Goal: Feedback & Contribution: Submit feedback/report problem

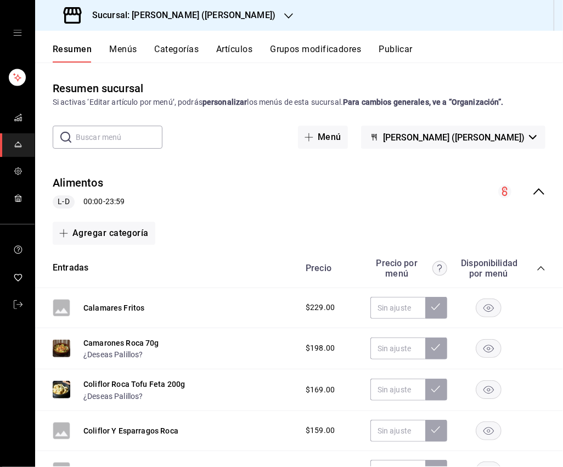
click at [526, 191] on div "collapse-menu-row" at bounding box center [521, 191] width 47 height 13
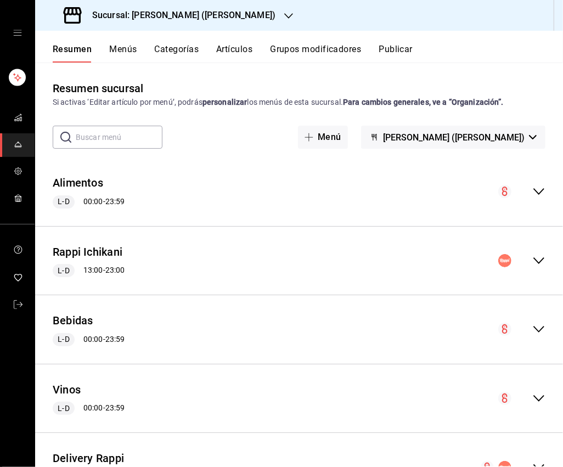
click at [526, 261] on icon "collapse-menu-row" at bounding box center [538, 260] width 13 height 13
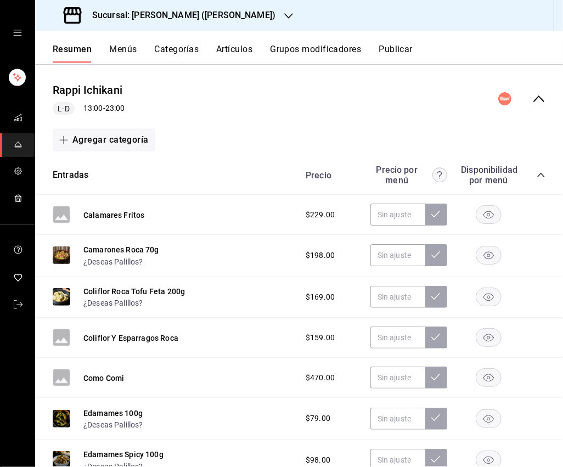
scroll to position [163, 0]
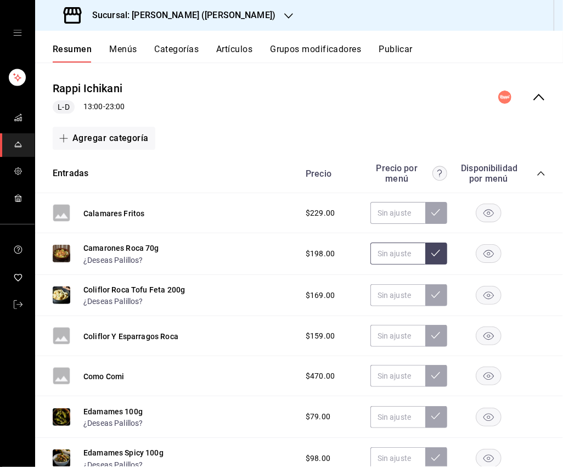
click at [383, 245] on input "text" at bounding box center [397, 253] width 55 height 22
click at [398, 252] on input "text" at bounding box center [397, 253] width 55 height 22
type input "$265.00"
click at [441, 254] on button at bounding box center [436, 253] width 22 height 22
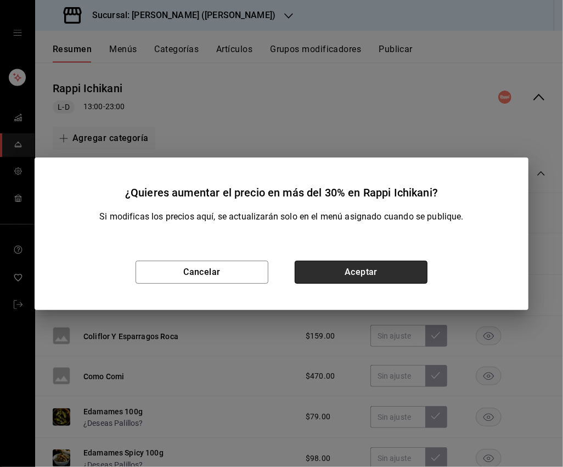
click at [395, 270] on button "Aceptar" at bounding box center [361, 272] width 133 height 23
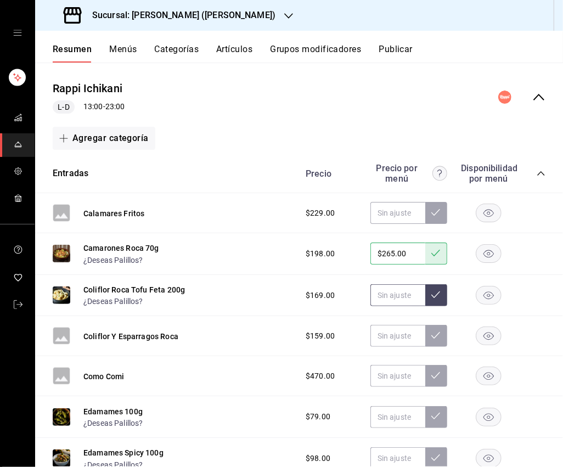
click at [402, 286] on input "text" at bounding box center [397, 295] width 55 height 22
type input "$229.00"
click at [442, 299] on button at bounding box center [436, 295] width 22 height 22
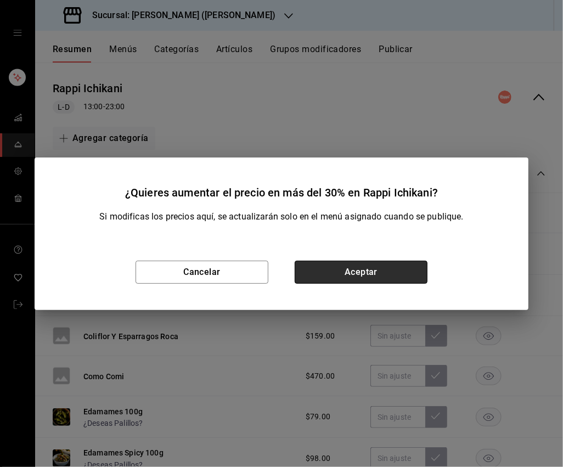
click at [380, 280] on button "Aceptar" at bounding box center [361, 272] width 133 height 23
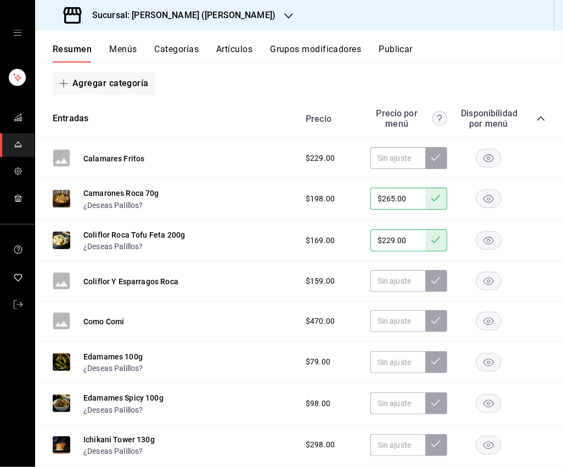
scroll to position [220, 0]
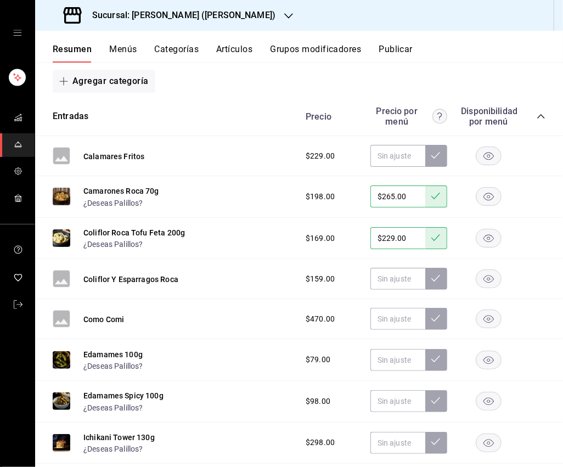
click at [482, 277] on rect "button" at bounding box center [488, 279] width 25 height 18
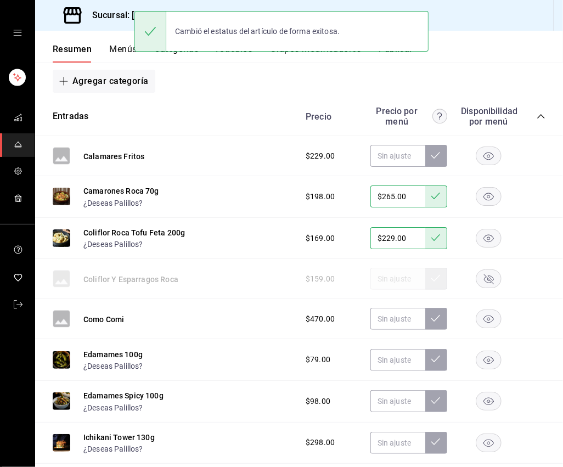
click at [484, 153] on rect "button" at bounding box center [488, 156] width 25 height 18
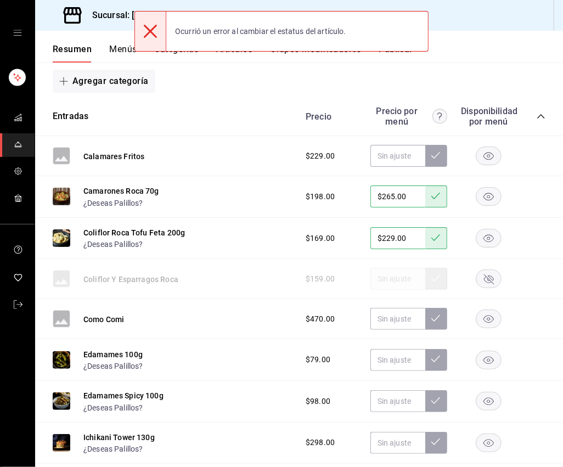
click at [490, 320] on icon "button" at bounding box center [488, 319] width 10 height 8
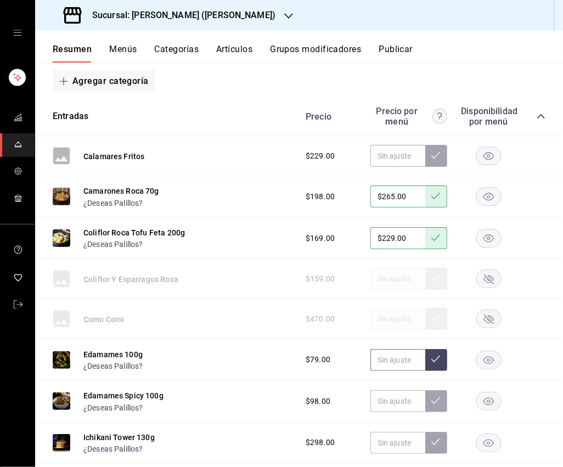
click at [396, 360] on input "text" at bounding box center [397, 360] width 55 height 22
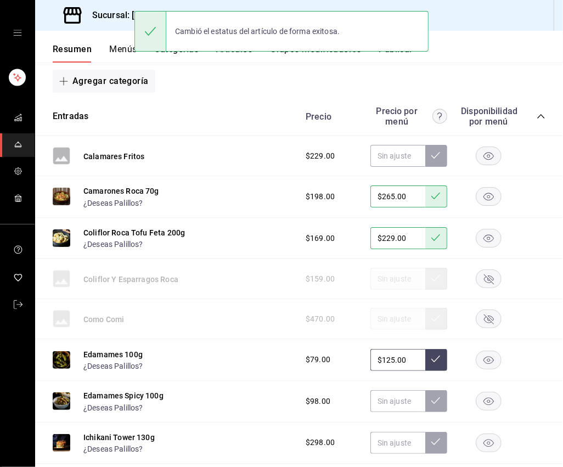
type input "$125.00"
click at [441, 356] on button at bounding box center [436, 360] width 22 height 22
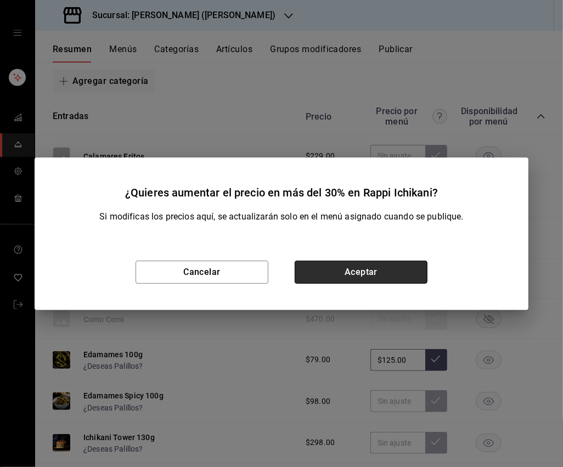
click at [375, 264] on button "Aceptar" at bounding box center [361, 272] width 133 height 23
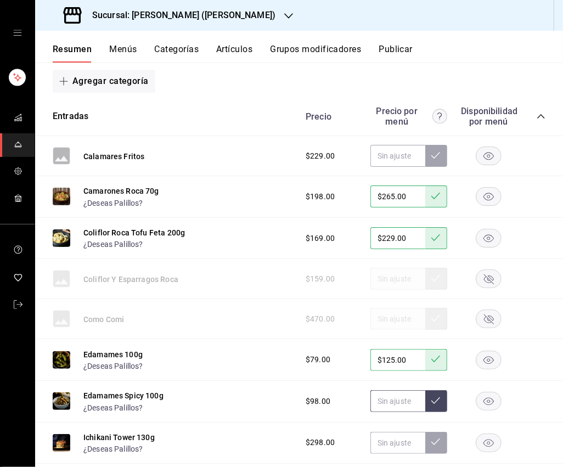
click at [384, 401] on input "text" at bounding box center [397, 401] width 55 height 22
type input "$145.00"
click at [429, 400] on button at bounding box center [436, 401] width 22 height 22
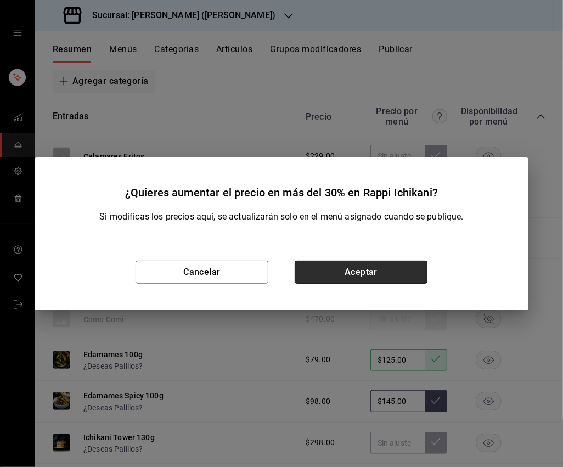
click at [380, 279] on button "Aceptar" at bounding box center [361, 272] width 133 height 23
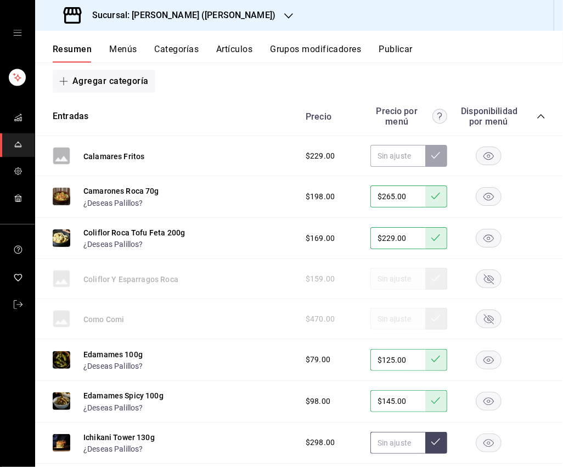
click at [399, 437] on input "text" at bounding box center [397, 443] width 55 height 22
type input "$2.00"
type input "$385.00"
click at [437, 440] on icon at bounding box center [435, 441] width 9 height 9
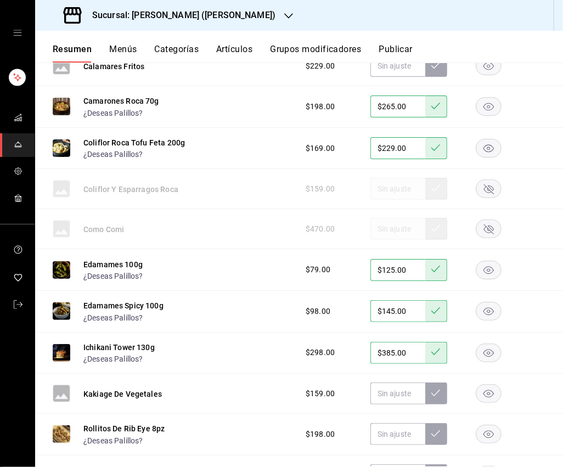
scroll to position [316, 0]
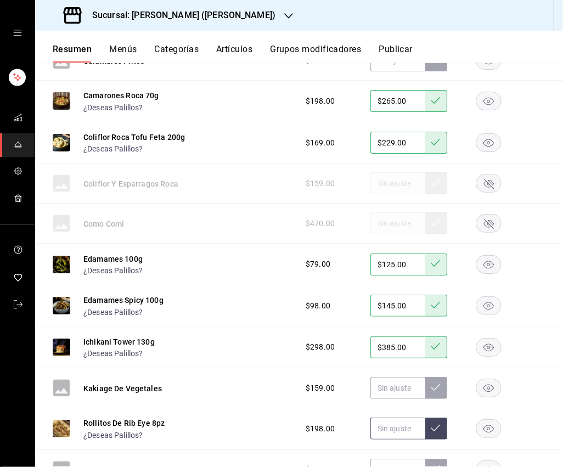
click at [393, 425] on input "text" at bounding box center [397, 428] width 55 height 22
type input "$265.00"
click at [432, 425] on icon at bounding box center [435, 427] width 9 height 9
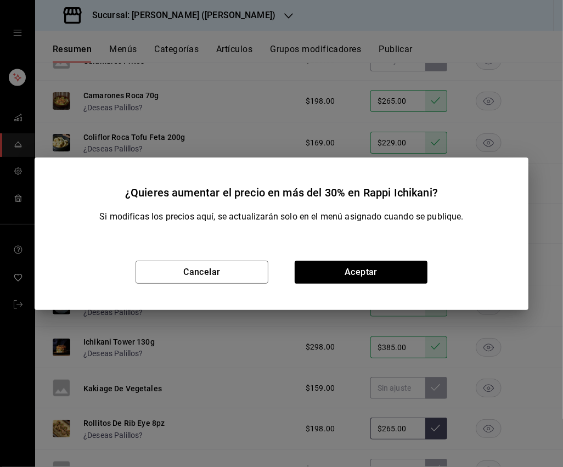
click at [432, 425] on div "¿Quieres aumentar el precio en más del 30% en Rappi Ichikani? Si modificas los …" at bounding box center [281, 233] width 563 height 467
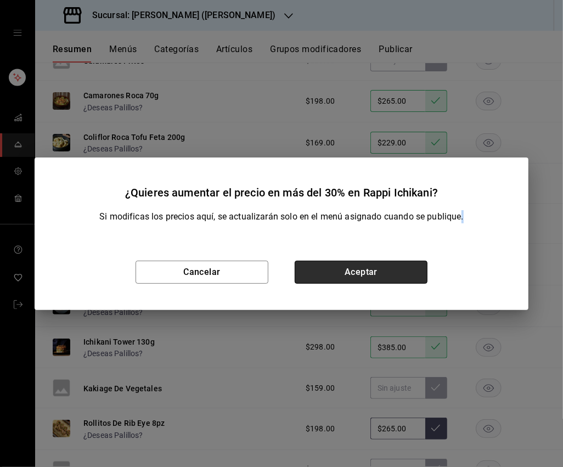
click at [348, 266] on button "Aceptar" at bounding box center [361, 272] width 133 height 23
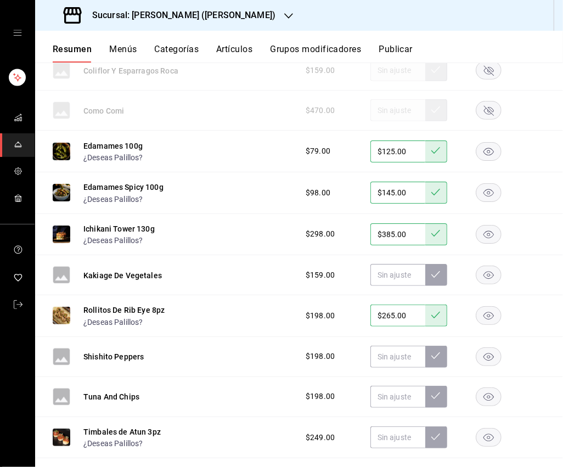
scroll to position [434, 0]
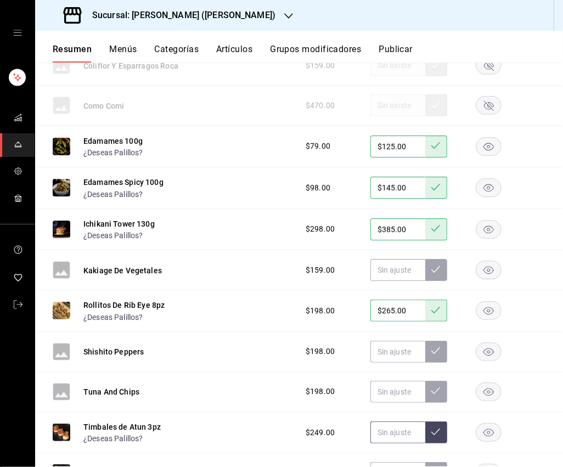
click at [410, 431] on input "text" at bounding box center [397, 432] width 55 height 22
type input "$325.00"
click at [434, 429] on icon at bounding box center [435, 431] width 9 height 9
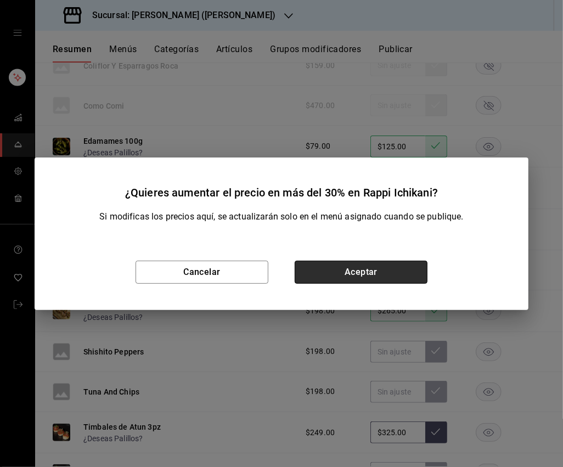
click at [374, 266] on button "Aceptar" at bounding box center [361, 272] width 133 height 23
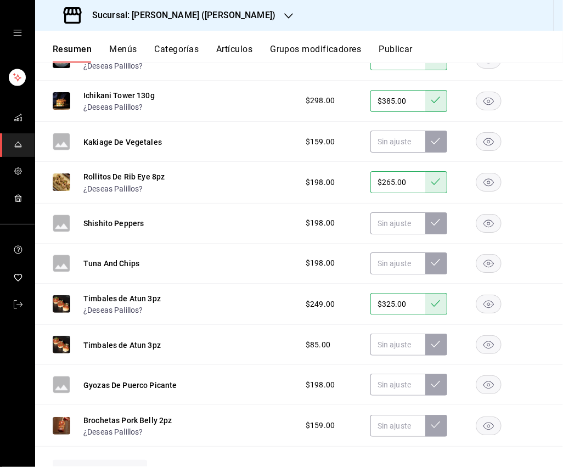
scroll to position [563, 0]
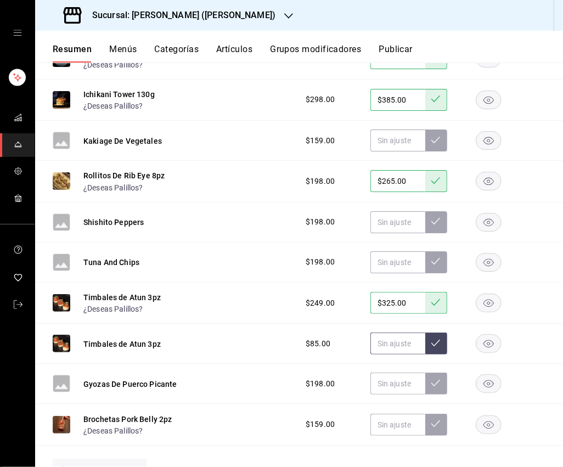
click at [395, 342] on input "text" at bounding box center [397, 343] width 55 height 22
click at [485, 338] on rect "button" at bounding box center [488, 344] width 25 height 18
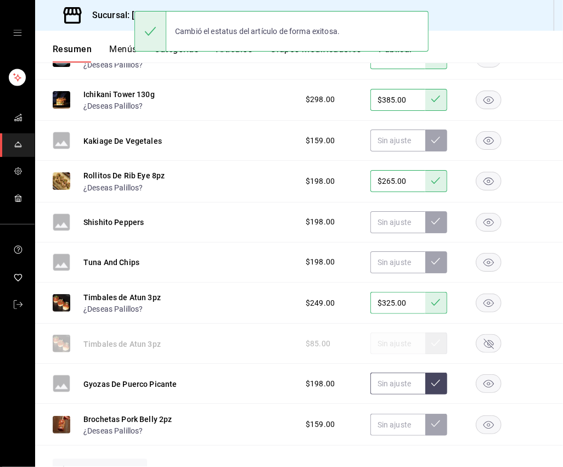
click at [401, 376] on input "text" at bounding box center [397, 383] width 55 height 22
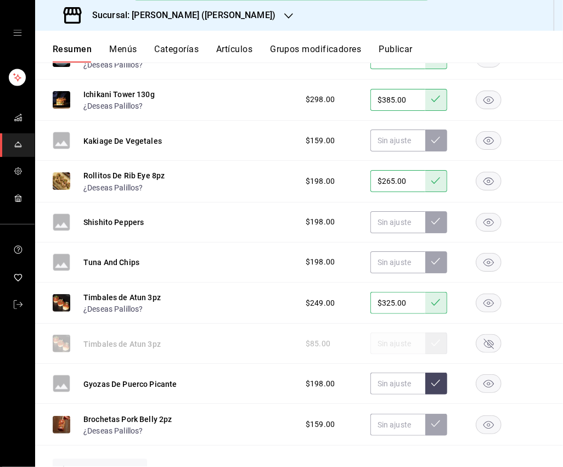
click at [485, 386] on rect "button" at bounding box center [488, 384] width 25 height 18
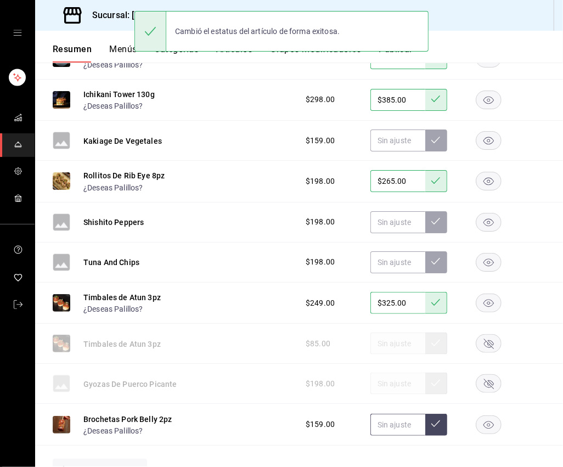
click at [391, 419] on input "text" at bounding box center [397, 425] width 55 height 22
type input "$215.00"
click at [429, 427] on button at bounding box center [436, 425] width 22 height 22
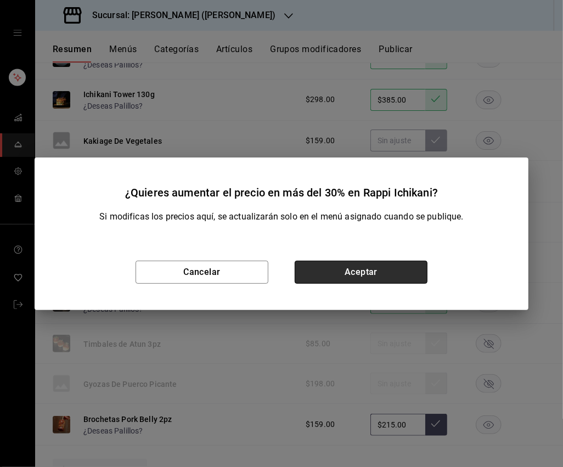
click at [380, 270] on button "Aceptar" at bounding box center [361, 272] width 133 height 23
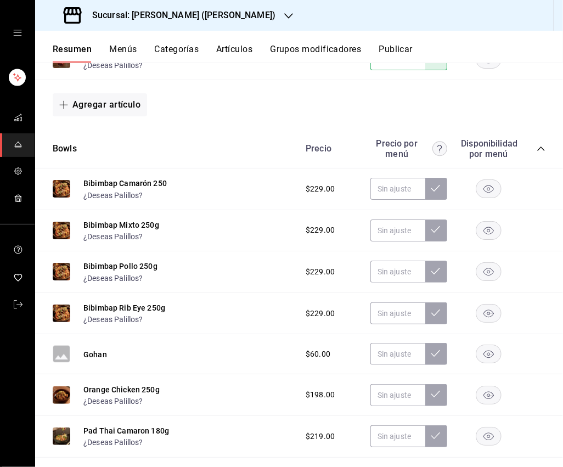
scroll to position [931, 0]
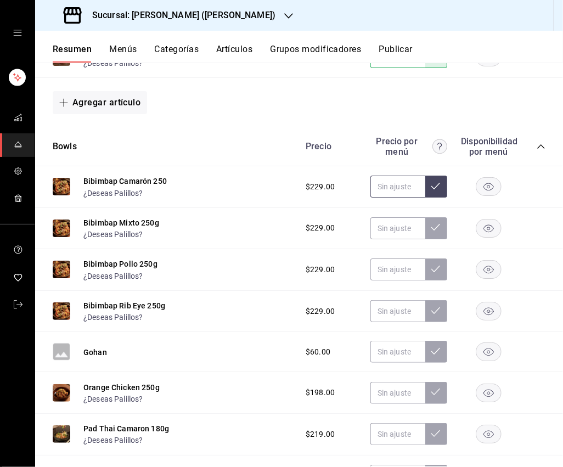
click at [378, 185] on input "text" at bounding box center [397, 187] width 55 height 22
type input "$299.00"
click at [431, 182] on button at bounding box center [436, 187] width 22 height 22
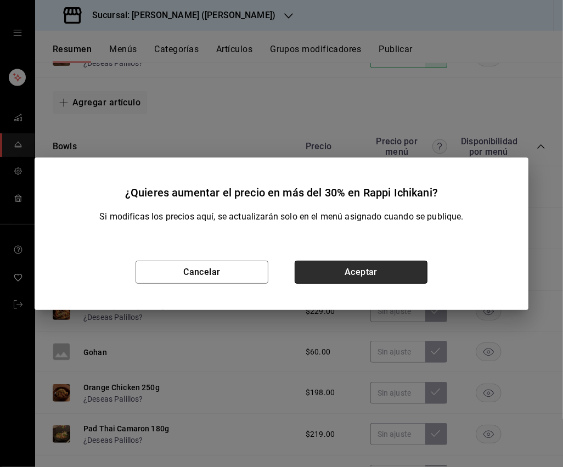
click at [378, 269] on button "Aceptar" at bounding box center [361, 272] width 133 height 23
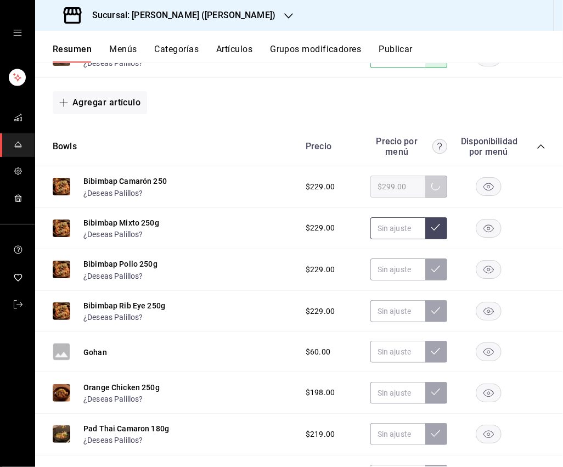
click at [394, 221] on input "text" at bounding box center [397, 228] width 55 height 22
click at [425, 222] on input "$299.00" at bounding box center [397, 228] width 55 height 22
type input "$299.00"
click at [435, 223] on icon at bounding box center [435, 227] width 9 height 9
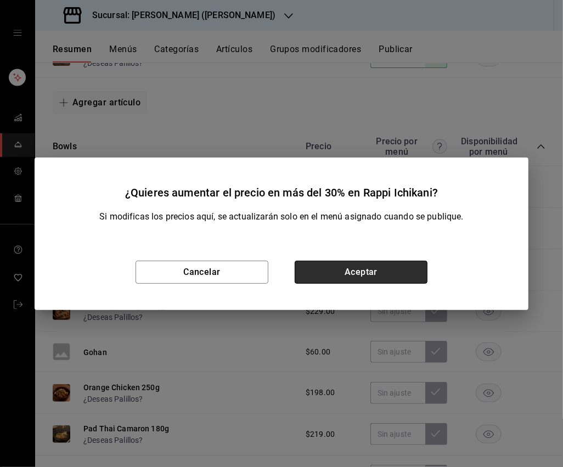
click at [386, 269] on button "Aceptar" at bounding box center [361, 272] width 133 height 23
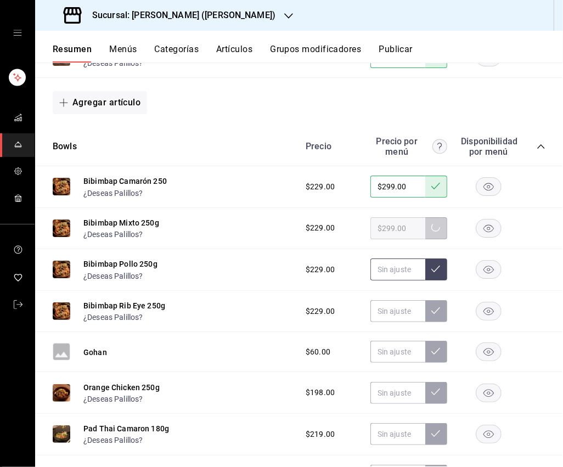
click at [399, 267] on input "text" at bounding box center [397, 269] width 55 height 22
type input "$299.00"
click at [434, 265] on icon at bounding box center [435, 268] width 9 height 7
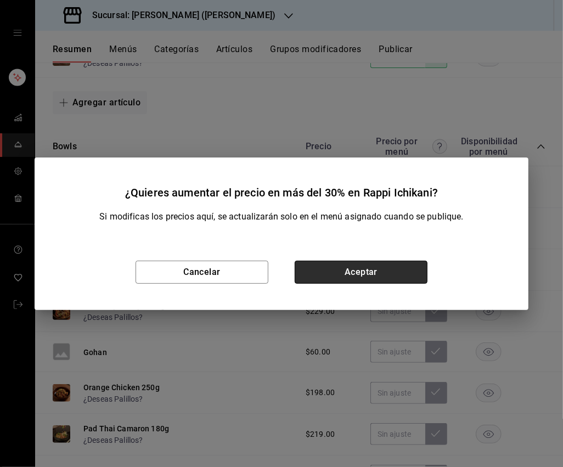
click at [397, 277] on button "Aceptar" at bounding box center [361, 272] width 133 height 23
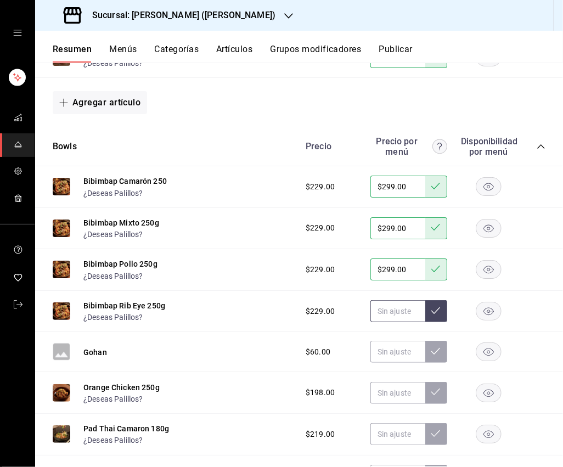
click at [395, 305] on input "text" at bounding box center [397, 311] width 55 height 22
type input "$299.00"
click at [439, 306] on icon at bounding box center [435, 310] width 9 height 9
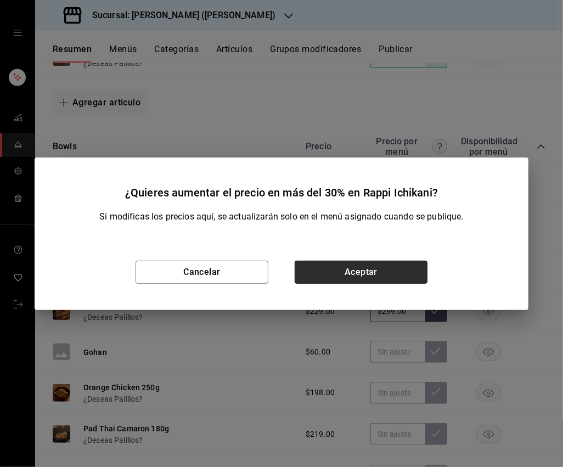
click at [392, 277] on button "Aceptar" at bounding box center [361, 272] width 133 height 23
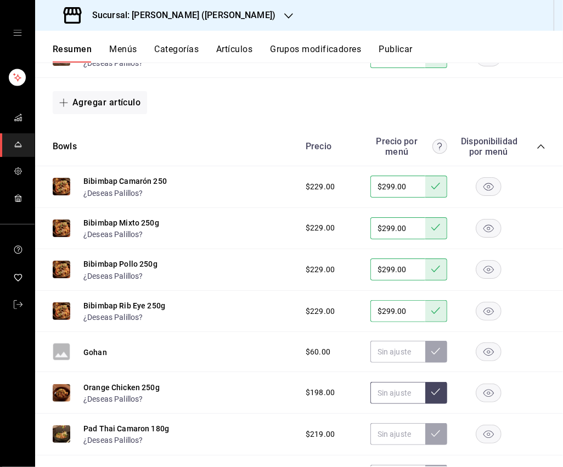
click at [396, 382] on input "text" at bounding box center [397, 393] width 55 height 22
type input "$265.00"
click at [444, 387] on button at bounding box center [436, 393] width 22 height 22
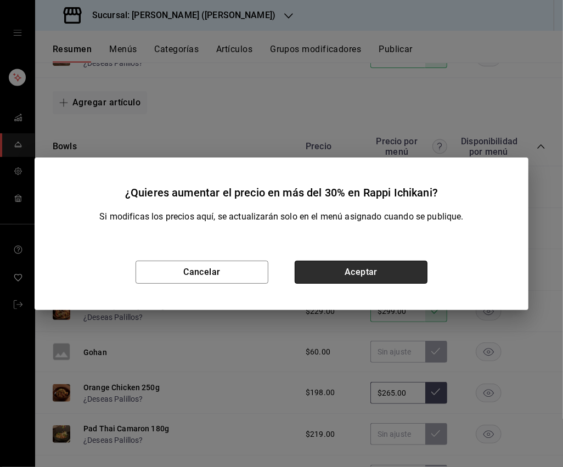
click at [363, 269] on button "Aceptar" at bounding box center [361, 272] width 133 height 23
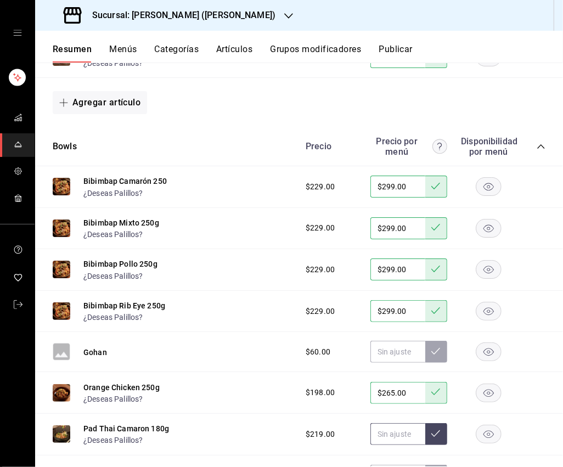
click at [392, 424] on input "text" at bounding box center [397, 434] width 55 height 22
type input "$289.00"
click at [435, 432] on button at bounding box center [436, 434] width 22 height 22
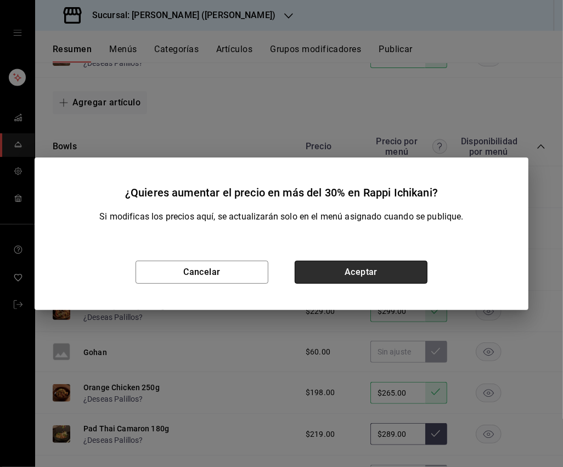
click at [365, 268] on button "Aceptar" at bounding box center [361, 272] width 133 height 23
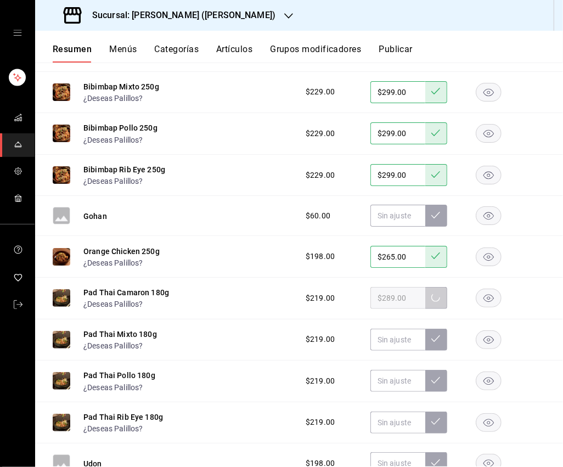
scroll to position [1067, 0]
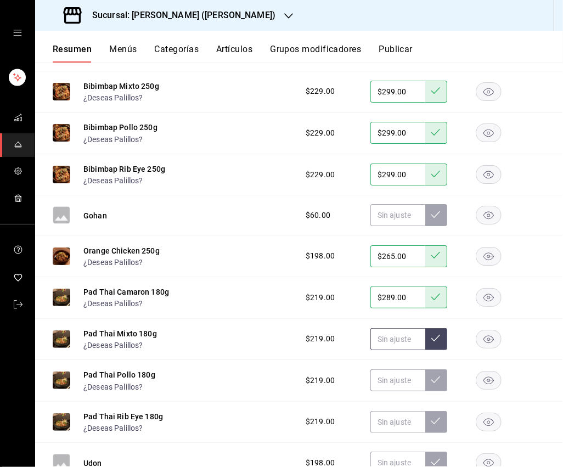
click at [397, 335] on input "text" at bounding box center [397, 339] width 55 height 22
type input "$289.00"
click at [429, 329] on button at bounding box center [436, 339] width 22 height 22
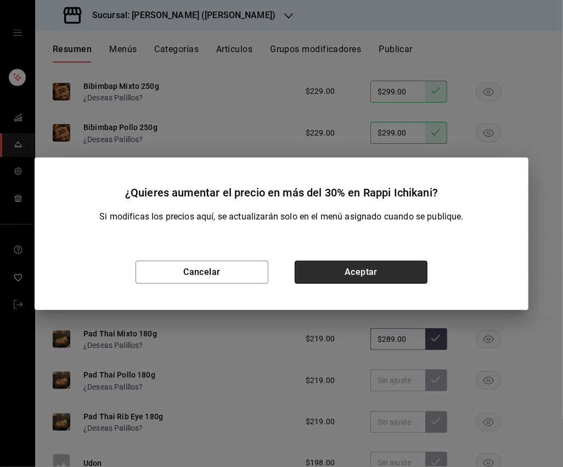
click at [369, 266] on button "Aceptar" at bounding box center [361, 272] width 133 height 23
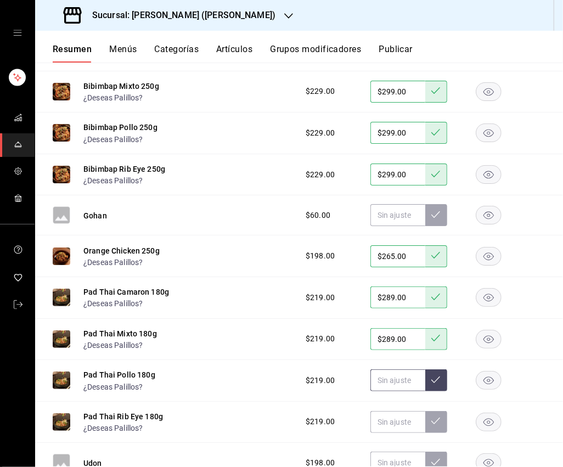
click at [386, 373] on input "text" at bounding box center [397, 380] width 55 height 22
type input "$289.00"
click at [428, 377] on button at bounding box center [436, 380] width 22 height 22
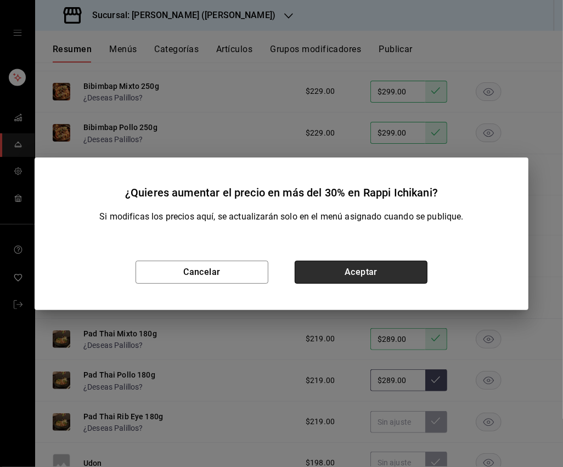
click at [363, 276] on button "Aceptar" at bounding box center [361, 272] width 133 height 23
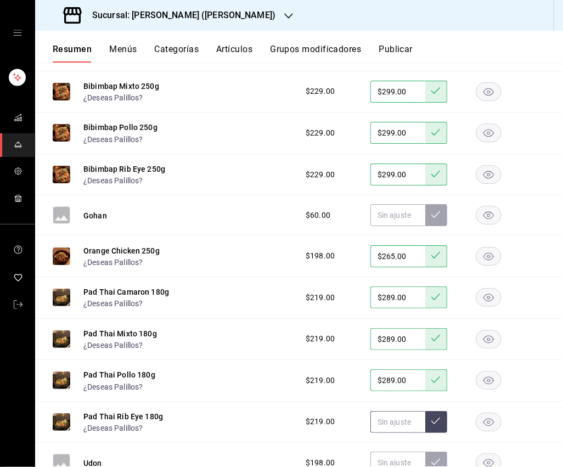
click at [399, 412] on input "text" at bounding box center [397, 422] width 55 height 22
type input "$289.00"
click at [437, 418] on icon at bounding box center [435, 420] width 9 height 9
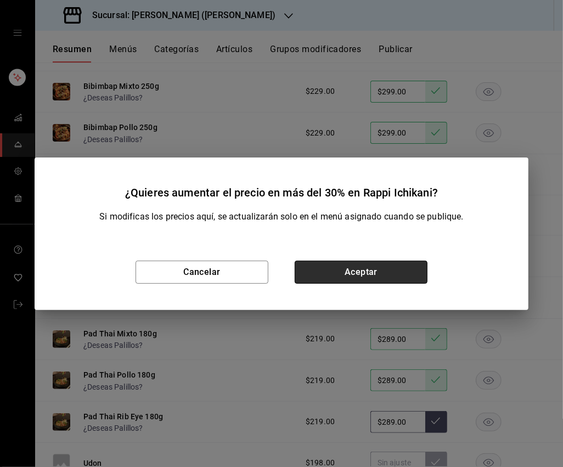
click at [363, 275] on button "Aceptar" at bounding box center [361, 272] width 133 height 23
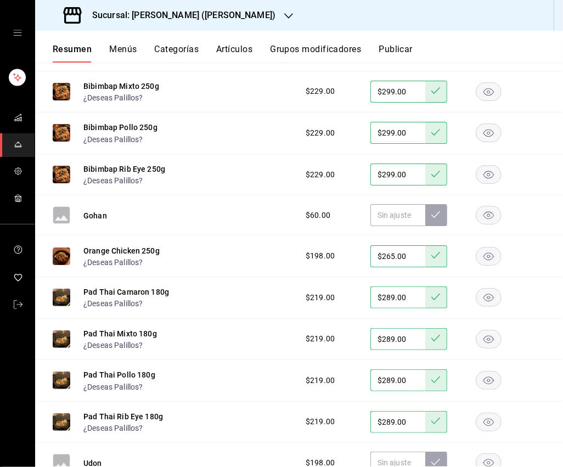
click at [489, 213] on icon "button" at bounding box center [488, 216] width 10 height 8
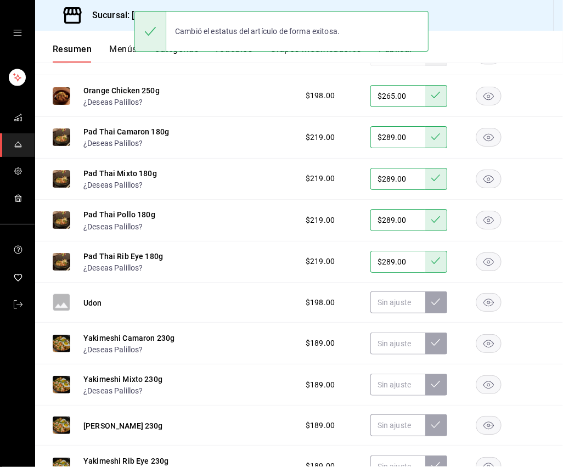
scroll to position [1229, 0]
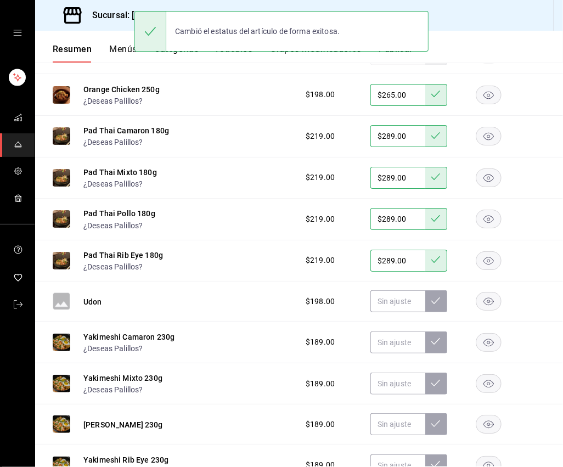
click at [487, 299] on rect "button" at bounding box center [488, 301] width 25 height 18
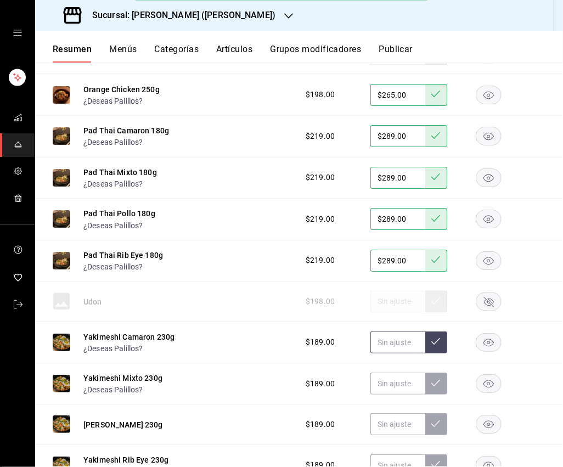
click at [391, 333] on input "text" at bounding box center [397, 342] width 55 height 22
type input "$255.00"
click at [438, 341] on button at bounding box center [436, 342] width 22 height 22
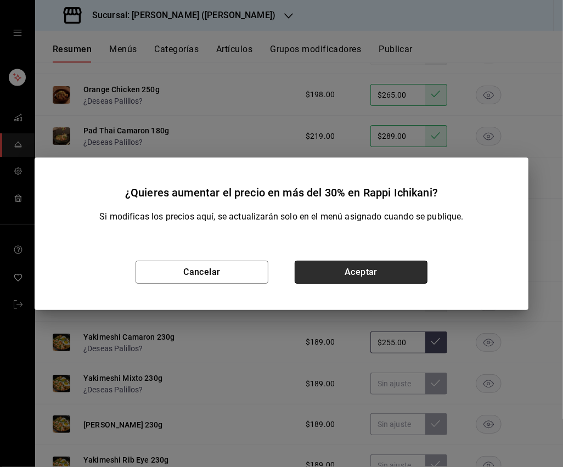
click at [371, 276] on button "Aceptar" at bounding box center [361, 272] width 133 height 23
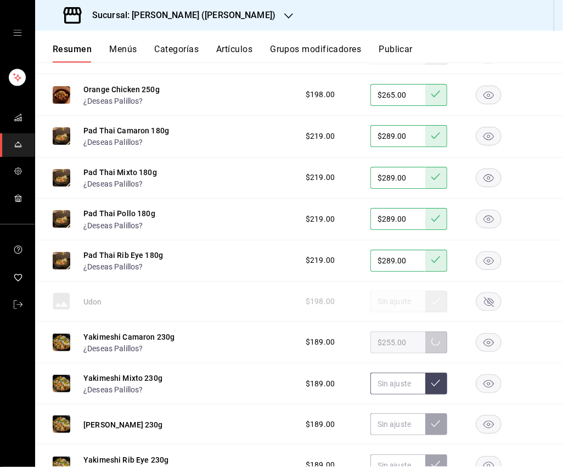
click at [394, 378] on input "text" at bounding box center [397, 383] width 55 height 22
type input "$255.00"
click at [436, 379] on icon at bounding box center [435, 382] width 9 height 9
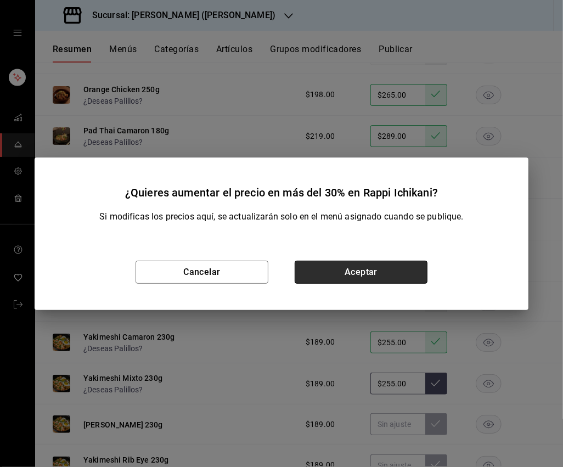
click at [409, 273] on button "Aceptar" at bounding box center [361, 272] width 133 height 23
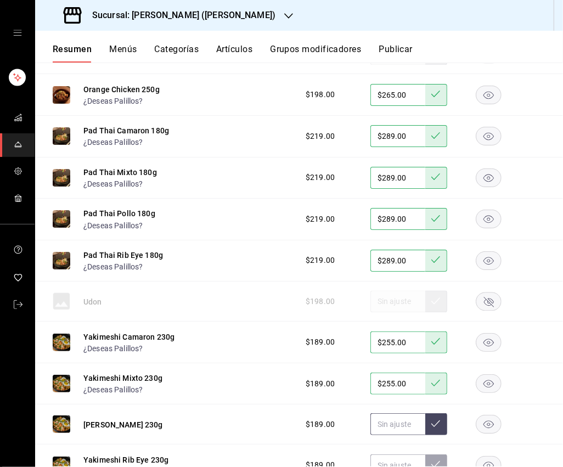
click at [399, 416] on input "text" at bounding box center [397, 424] width 55 height 22
type input "$255.00"
click at [438, 419] on icon at bounding box center [435, 423] width 9 height 9
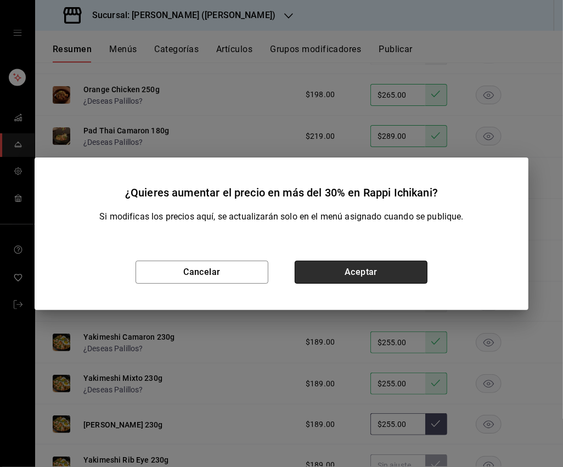
click at [365, 278] on button "Aceptar" at bounding box center [361, 272] width 133 height 23
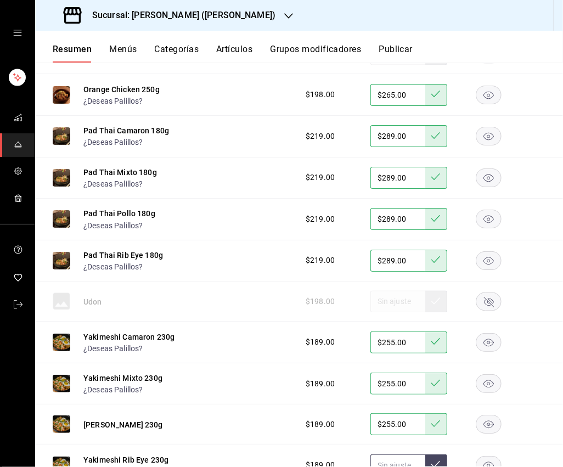
click at [398, 455] on input "text" at bounding box center [397, 465] width 55 height 22
type input "$255.00"
click at [439, 460] on icon at bounding box center [435, 464] width 9 height 9
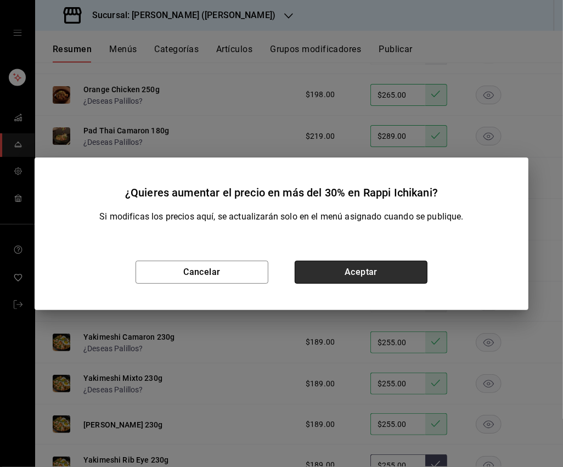
click at [365, 272] on button "Aceptar" at bounding box center [361, 272] width 133 height 23
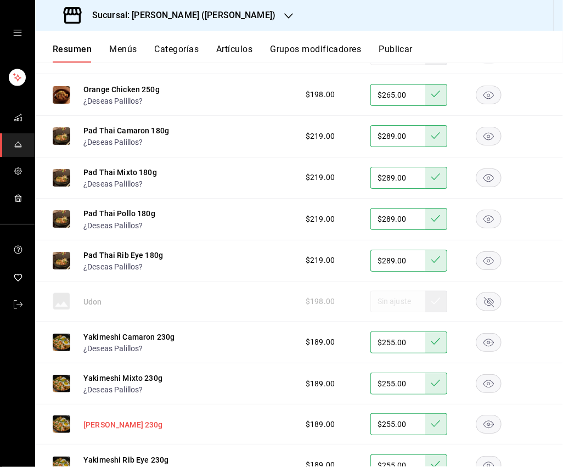
click at [148, 419] on button "[PERSON_NAME] 230g" at bounding box center [123, 424] width 80 height 11
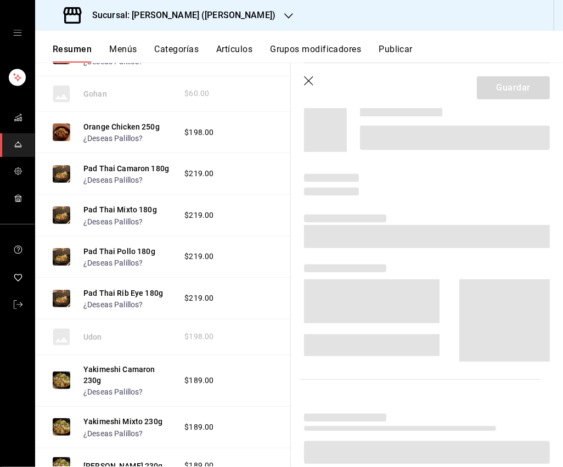
scroll to position [127, 0]
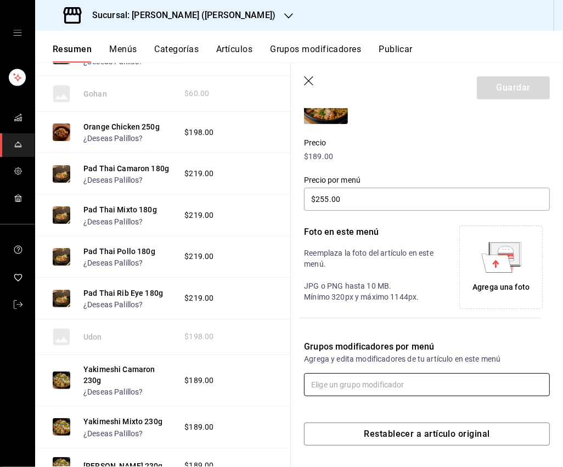
click at [365, 381] on input "text" at bounding box center [427, 384] width 246 height 23
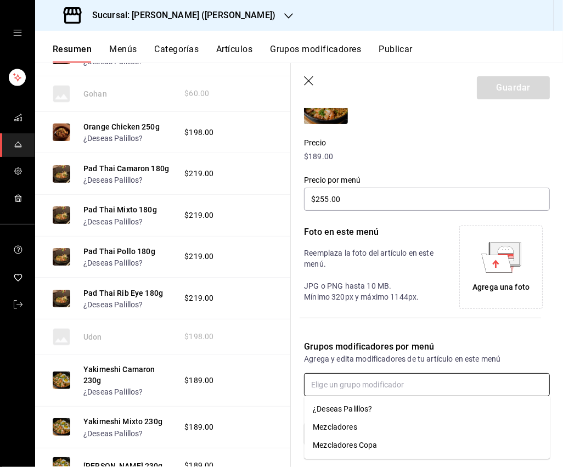
click at [343, 412] on div "¿Deseas Palillos?" at bounding box center [342, 409] width 59 height 12
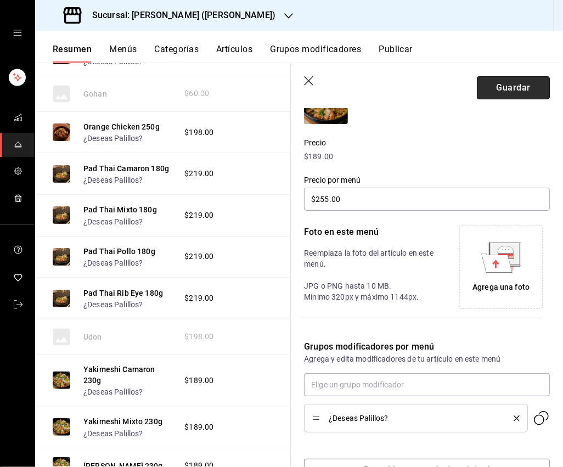
click at [502, 89] on button "Guardar" at bounding box center [513, 87] width 73 height 23
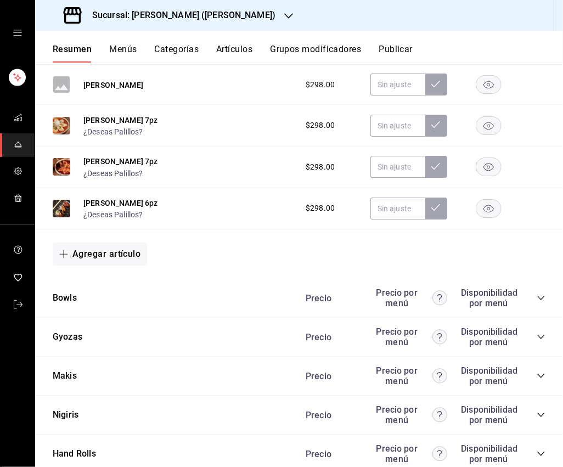
scroll to position [1003, 0]
click at [526, 333] on icon "collapse-category-row" at bounding box center [540, 337] width 9 height 9
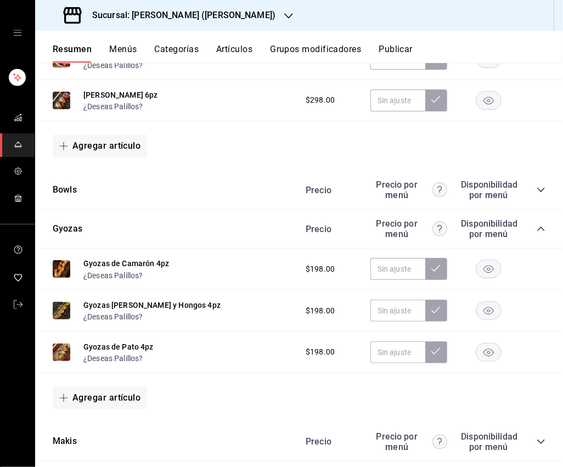
scroll to position [1120, 0]
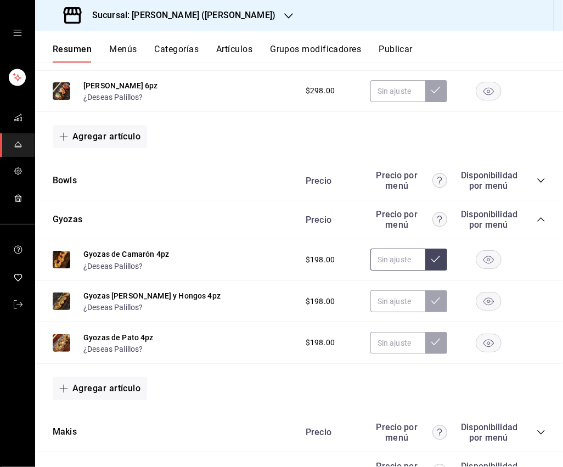
click at [388, 256] on input "text" at bounding box center [397, 259] width 55 height 22
type input "$265.00"
click at [438, 254] on icon at bounding box center [435, 258] width 9 height 9
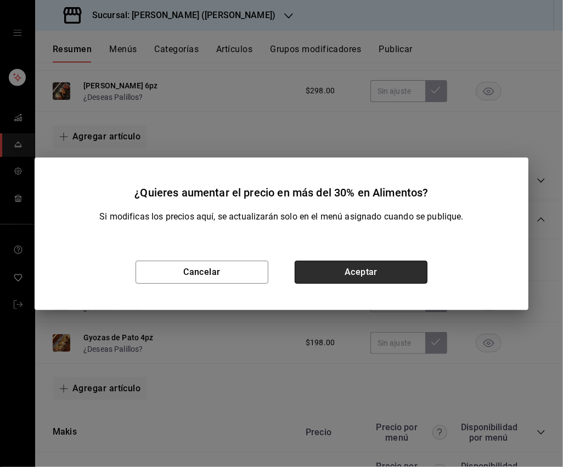
click at [391, 267] on button "Aceptar" at bounding box center [361, 272] width 133 height 23
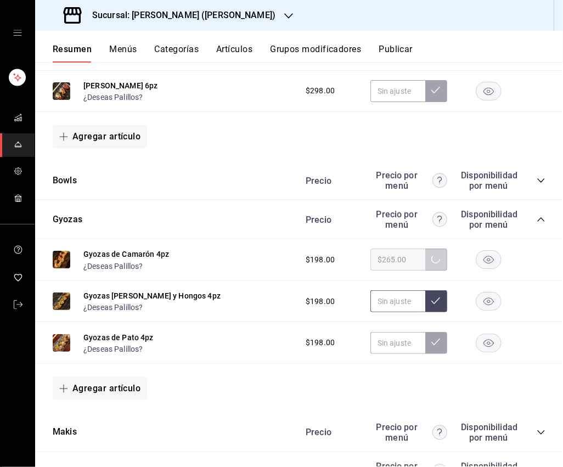
click at [397, 298] on input "text" at bounding box center [397, 301] width 55 height 22
type input "$265.00"
click at [434, 297] on icon at bounding box center [435, 300] width 9 height 7
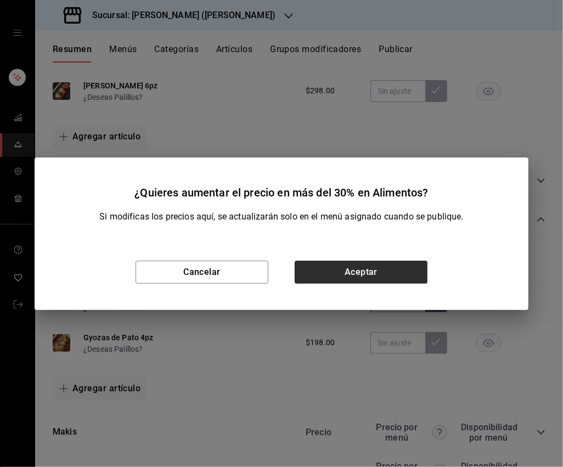
click at [380, 278] on button "Aceptar" at bounding box center [361, 272] width 133 height 23
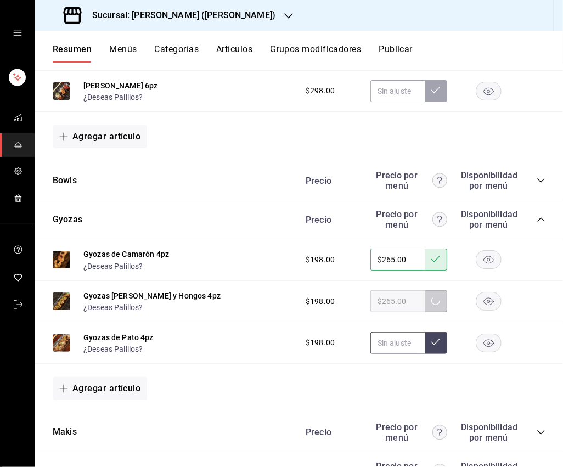
click at [395, 336] on input "text" at bounding box center [397, 343] width 55 height 22
type input "$265.00"
click at [429, 337] on button at bounding box center [436, 343] width 22 height 22
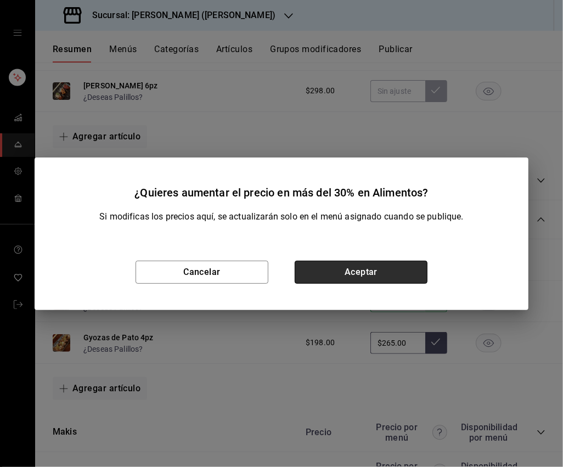
click at [394, 278] on button "Aceptar" at bounding box center [361, 272] width 133 height 23
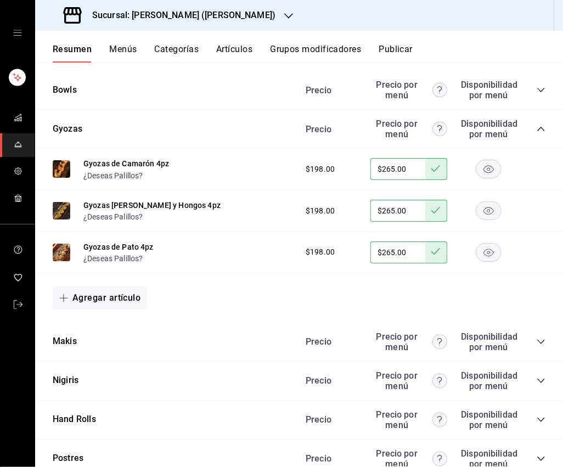
scroll to position [1220, 0]
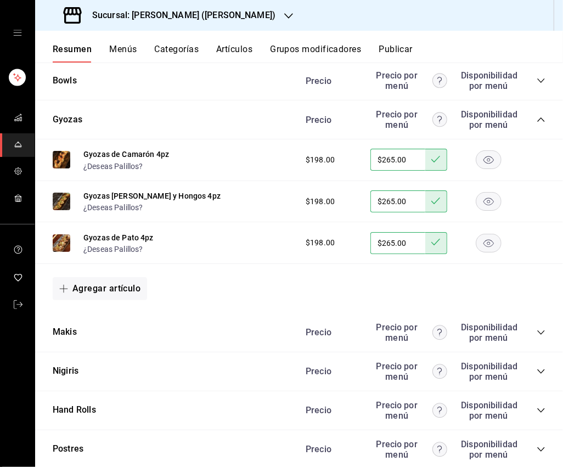
click at [526, 330] on icon "collapse-category-row" at bounding box center [540, 332] width 7 height 4
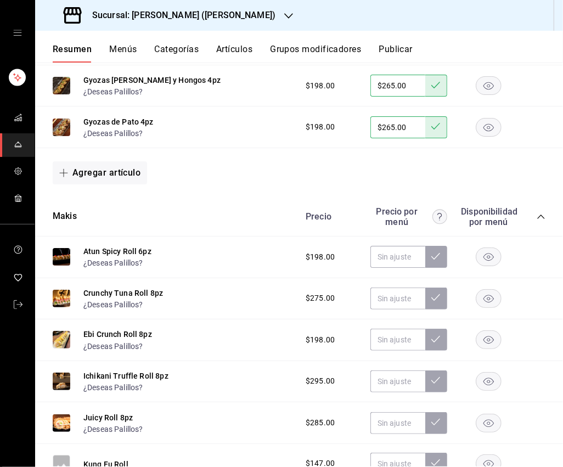
scroll to position [1357, 0]
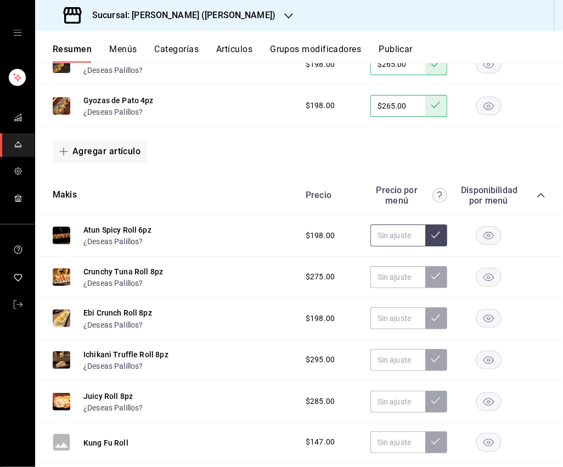
click at [391, 227] on input "text" at bounding box center [397, 235] width 55 height 22
type input "$265.00"
click at [434, 231] on icon at bounding box center [435, 234] width 9 height 7
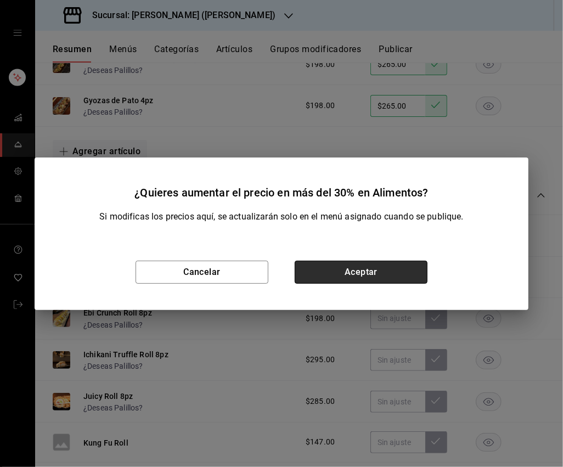
click at [373, 267] on button "Aceptar" at bounding box center [361, 272] width 133 height 23
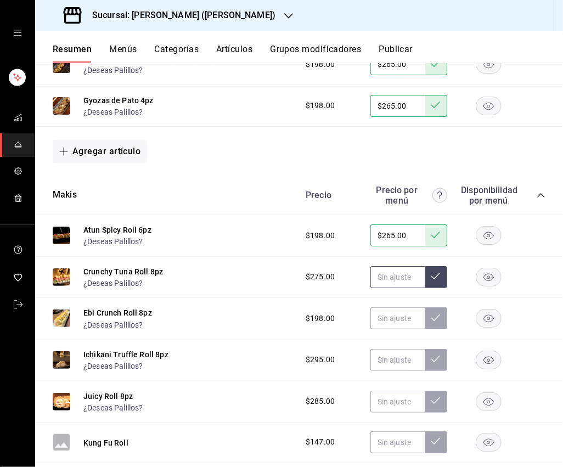
click at [403, 269] on input "text" at bounding box center [397, 277] width 55 height 22
type input "$355.00"
click at [445, 268] on button at bounding box center [436, 277] width 22 height 22
click at [400, 310] on input "text" at bounding box center [397, 318] width 55 height 22
type input "$3.00"
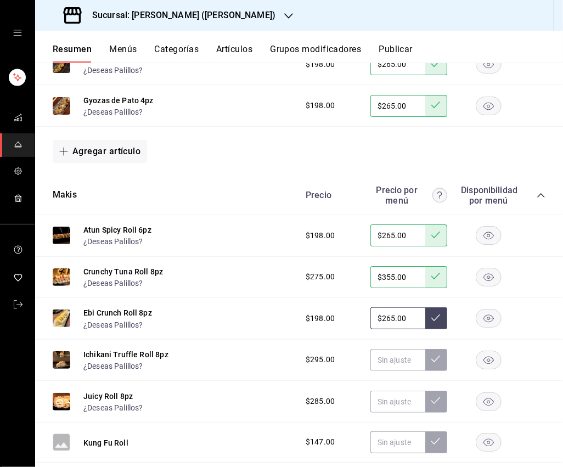
type input "$265.00"
click at [447, 313] on div "$198.00 $265.00" at bounding box center [420, 318] width 251 height 22
click at [430, 307] on button at bounding box center [436, 318] width 22 height 22
click at [398, 351] on input "text" at bounding box center [397, 360] width 55 height 22
type input "$379.00"
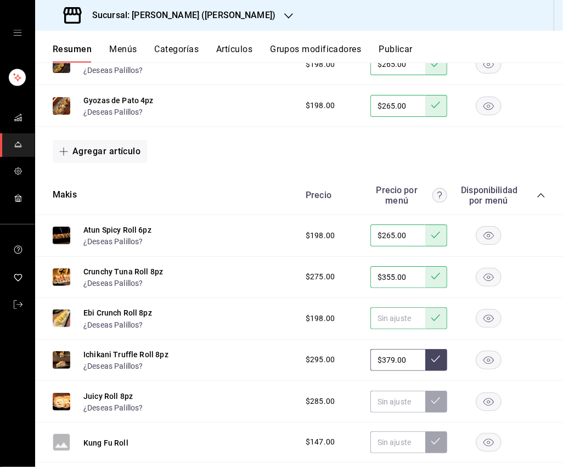
click at [429, 352] on button at bounding box center [436, 360] width 22 height 22
click at [397, 393] on input "text" at bounding box center [397, 402] width 55 height 22
type input "$365.00"
click at [434, 396] on icon at bounding box center [435, 400] width 9 height 9
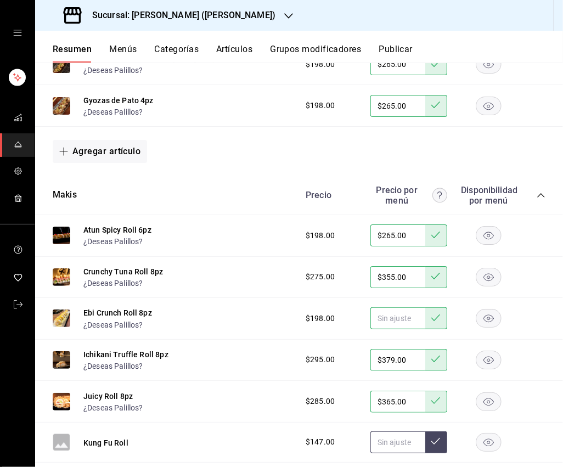
click at [398, 431] on input "text" at bounding box center [397, 442] width 55 height 22
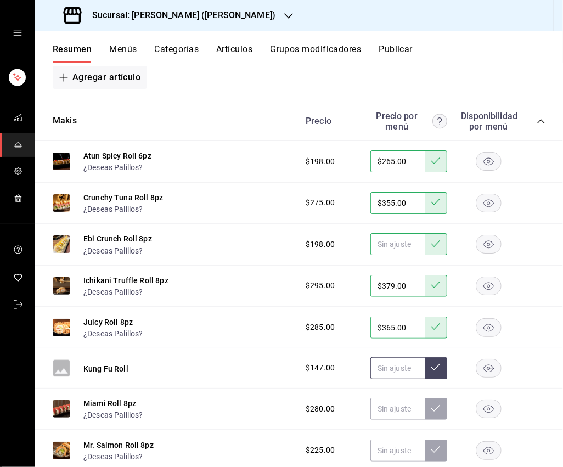
scroll to position [1437, 0]
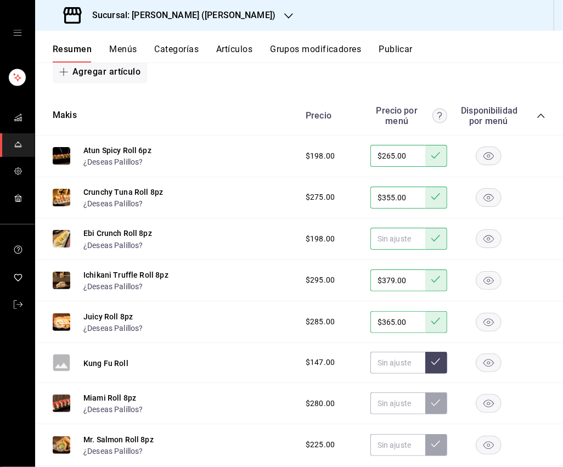
click at [489, 353] on rect "button" at bounding box center [488, 362] width 25 height 18
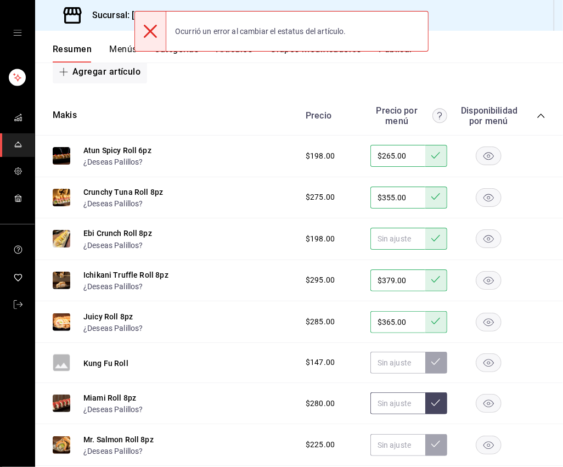
click at [383, 403] on input "text" at bounding box center [397, 403] width 55 height 22
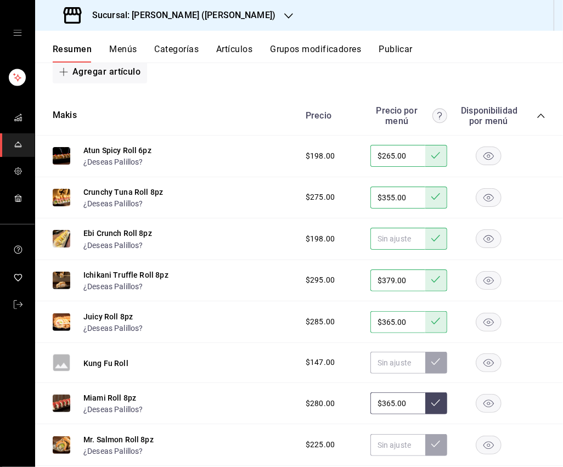
type input "$365.00"
click at [434, 400] on button at bounding box center [436, 403] width 22 height 22
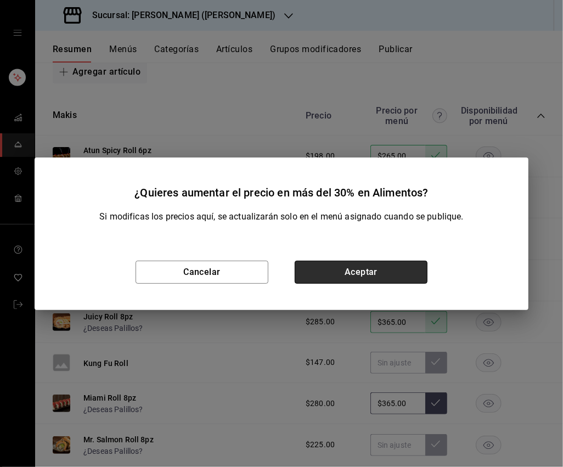
click at [370, 264] on button "Aceptar" at bounding box center [361, 272] width 133 height 23
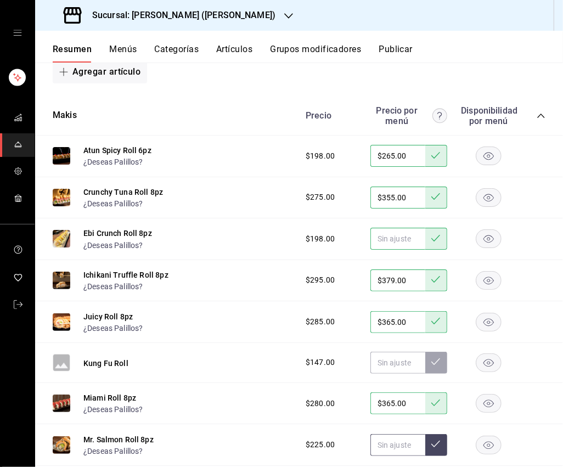
click at [396, 434] on input "text" at bounding box center [397, 445] width 55 height 22
type input "$295.00"
click at [436, 439] on icon at bounding box center [435, 443] width 9 height 9
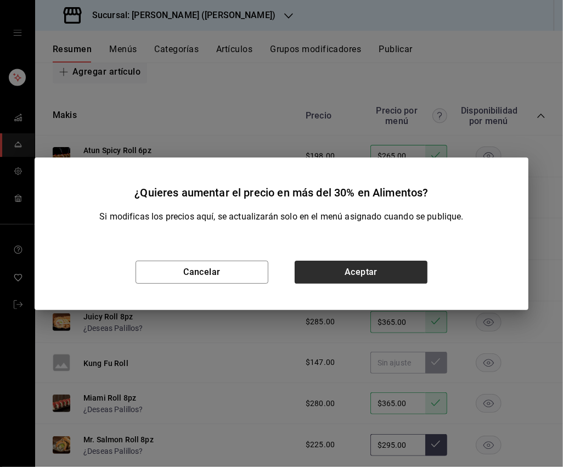
click at [356, 273] on button "Aceptar" at bounding box center [361, 272] width 133 height 23
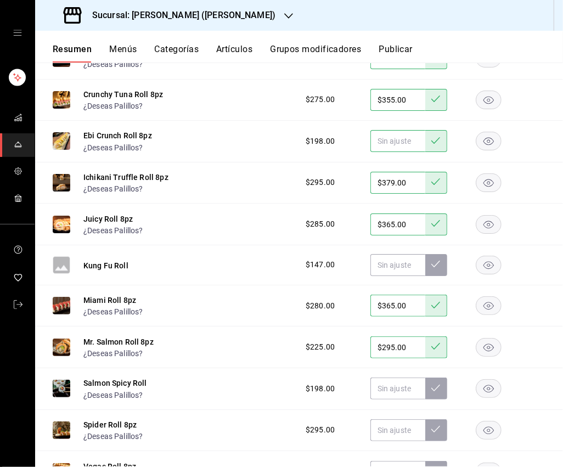
scroll to position [1582, 0]
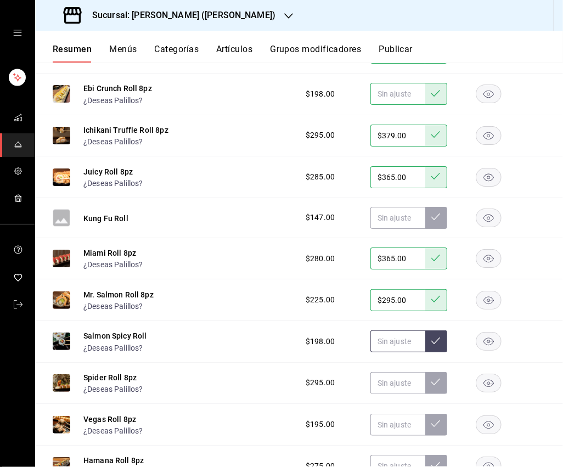
click at [384, 338] on input "text" at bounding box center [397, 341] width 55 height 22
type input "$265.00"
click at [442, 330] on button at bounding box center [436, 341] width 22 height 22
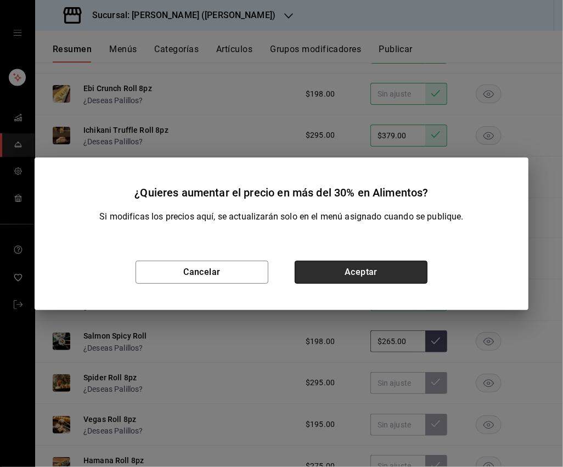
click at [382, 265] on button "Aceptar" at bounding box center [361, 272] width 133 height 23
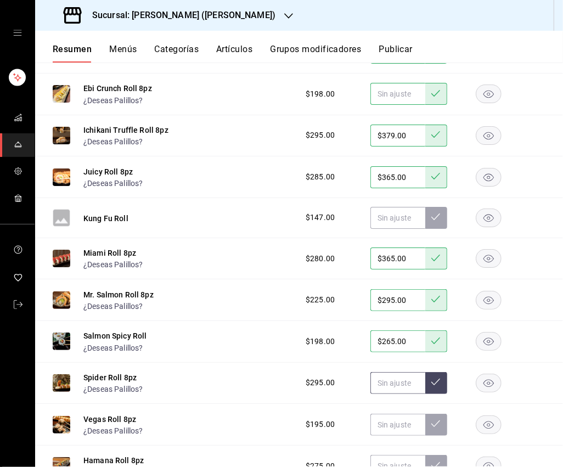
click at [398, 372] on input "text" at bounding box center [397, 383] width 55 height 22
type input "$379.00"
click at [439, 377] on icon at bounding box center [435, 381] width 9 height 9
click at [400, 418] on input "text" at bounding box center [397, 425] width 55 height 22
type input "$359.00"
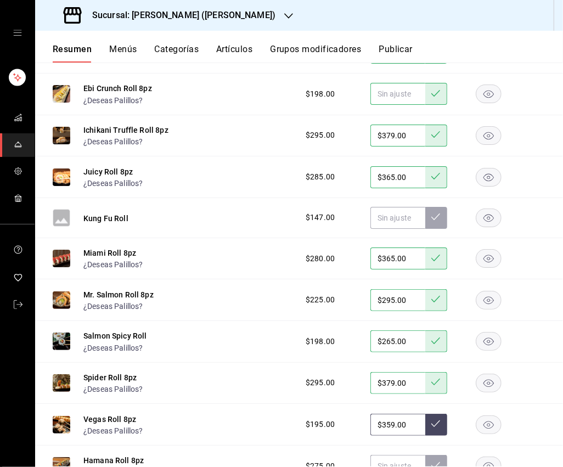
click at [434, 419] on icon at bounding box center [435, 423] width 9 height 9
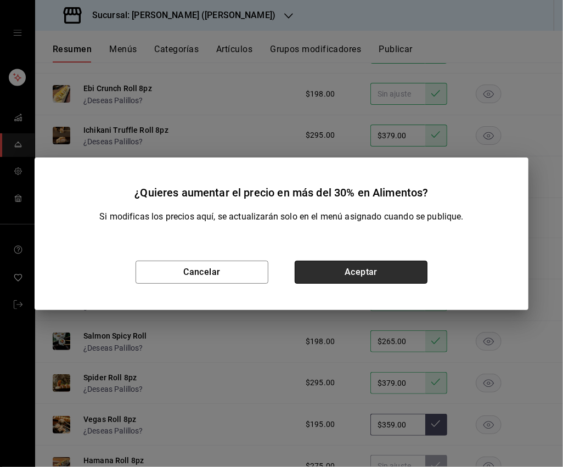
click at [371, 275] on button "Aceptar" at bounding box center [361, 272] width 133 height 23
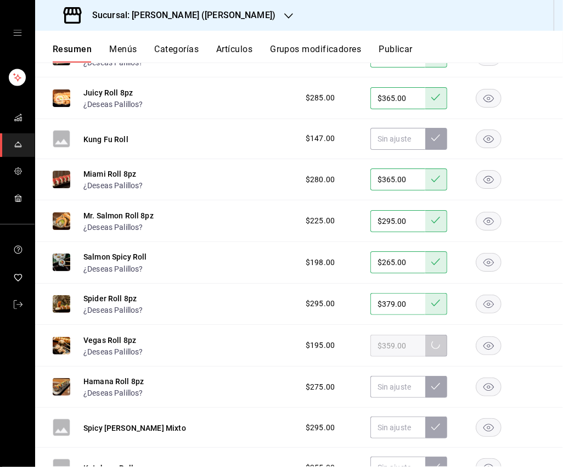
scroll to position [1669, 0]
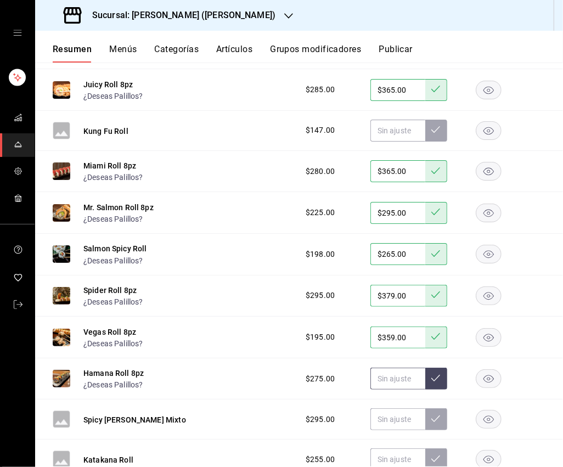
click at [404, 373] on input "text" at bounding box center [397, 378] width 55 height 22
type input "$355.00"
click at [428, 371] on button at bounding box center [436, 378] width 22 height 22
click at [488, 410] on rect "button" at bounding box center [488, 419] width 25 height 18
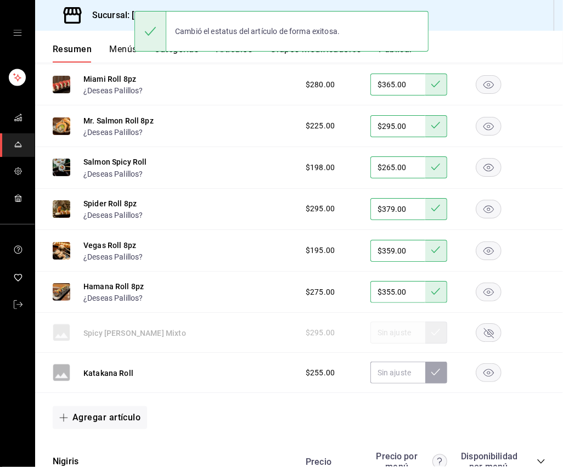
scroll to position [1765, 0]
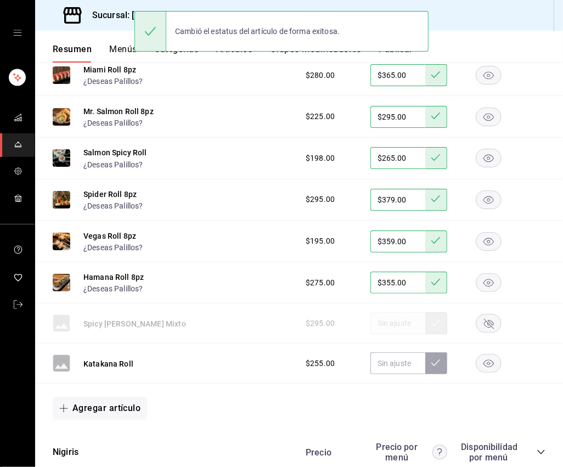
click at [483, 355] on rect "button" at bounding box center [488, 363] width 25 height 18
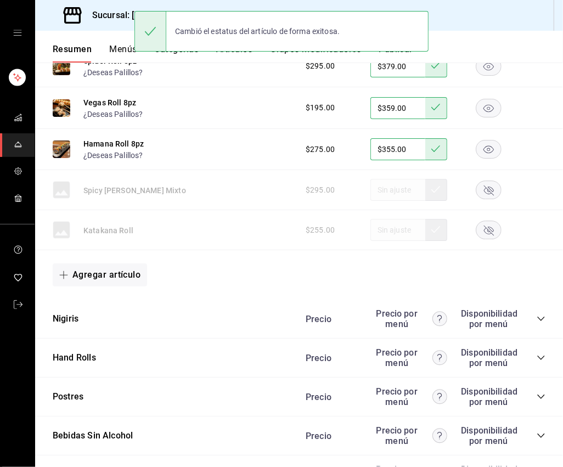
scroll to position [1908, 0]
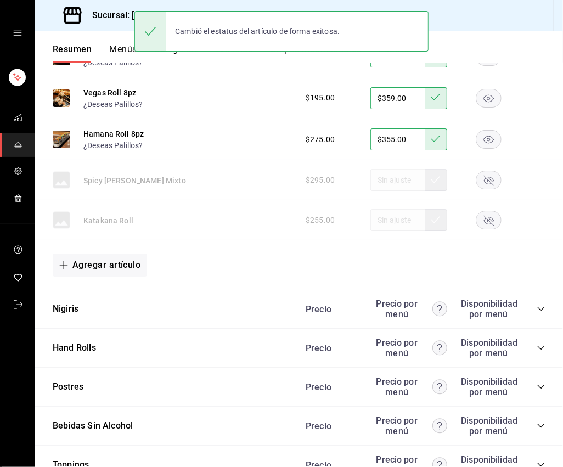
click at [526, 304] on icon "collapse-category-row" at bounding box center [540, 308] width 9 height 9
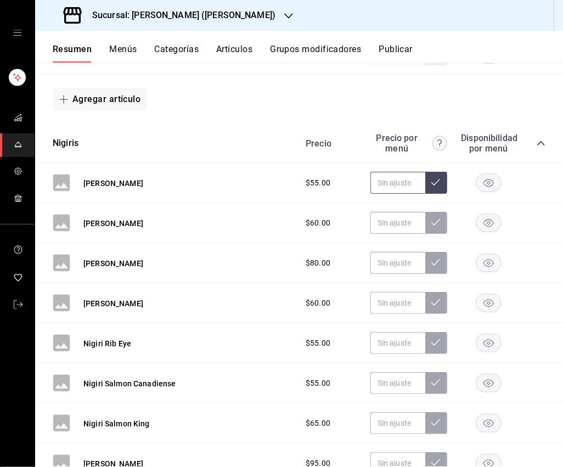
scroll to position [2075, 0]
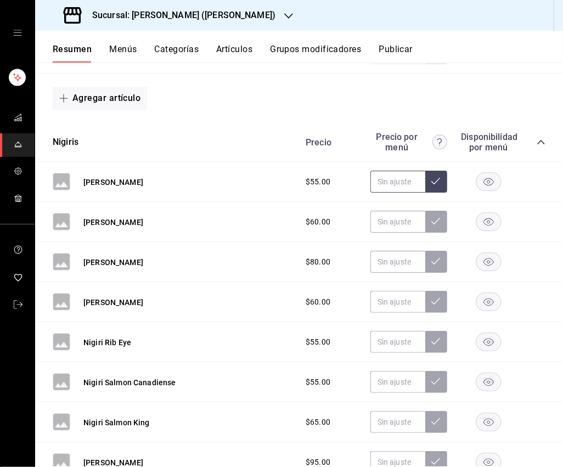
click at [391, 172] on input "text" at bounding box center [397, 182] width 55 height 22
type input "$79.00"
click at [434, 177] on icon at bounding box center [435, 181] width 9 height 9
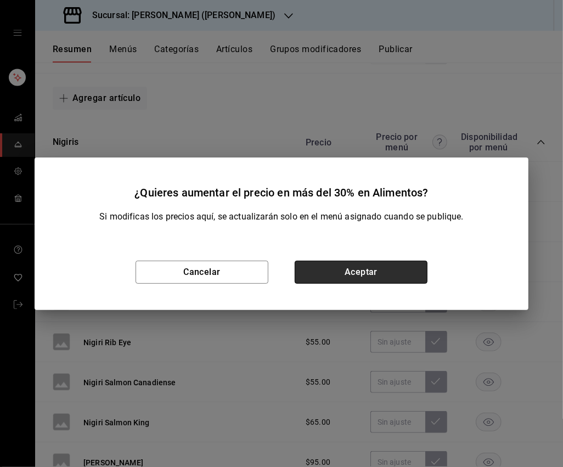
click at [389, 278] on button "Aceptar" at bounding box center [361, 272] width 133 height 23
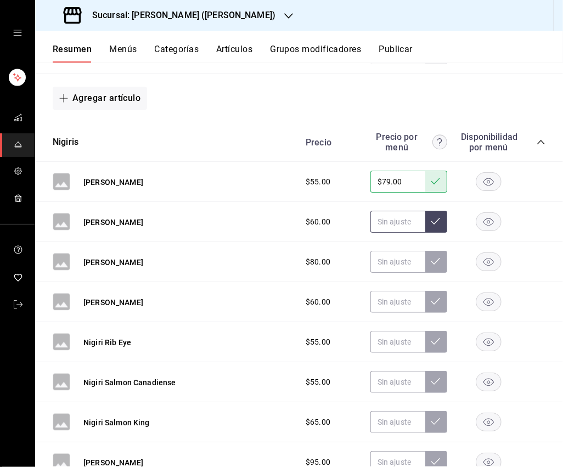
click at [398, 212] on input "text" at bounding box center [397, 222] width 55 height 22
type input "$85.00"
click at [435, 214] on button at bounding box center [436, 222] width 22 height 22
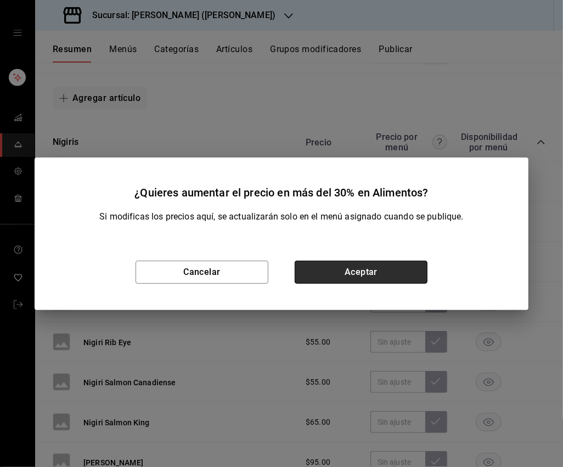
click at [391, 265] on button "Aceptar" at bounding box center [361, 272] width 133 height 23
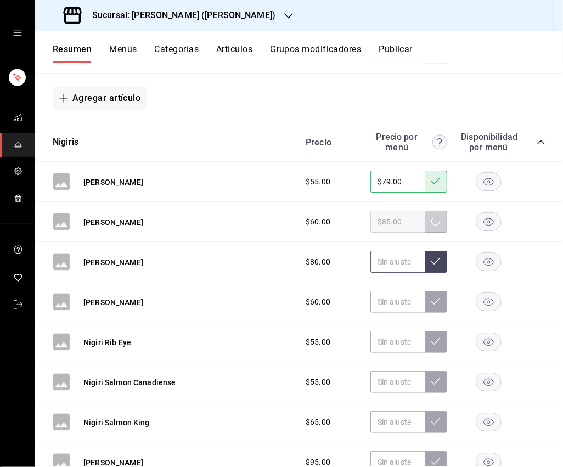
click at [398, 253] on input "text" at bounding box center [397, 262] width 55 height 22
type input "$109.00"
click at [432, 257] on icon at bounding box center [435, 261] width 9 height 9
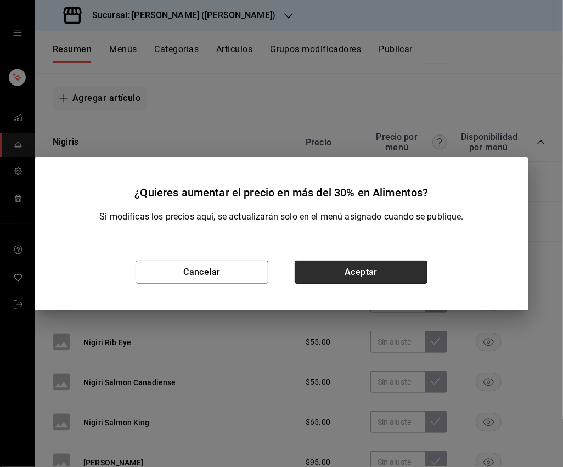
click at [395, 273] on button "Aceptar" at bounding box center [361, 272] width 133 height 23
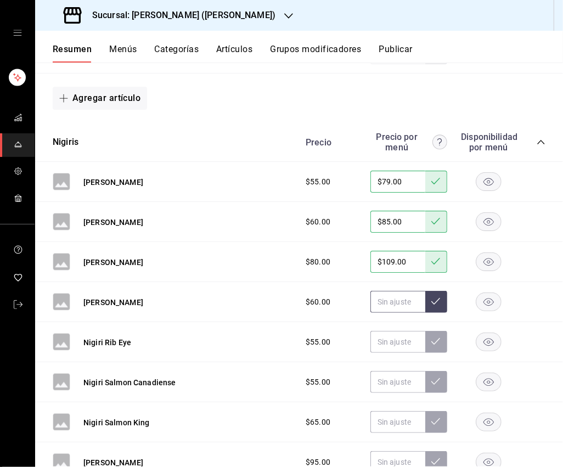
click at [399, 293] on input "text" at bounding box center [397, 302] width 55 height 22
type input "$85.00"
click at [435, 298] on icon at bounding box center [435, 301] width 9 height 7
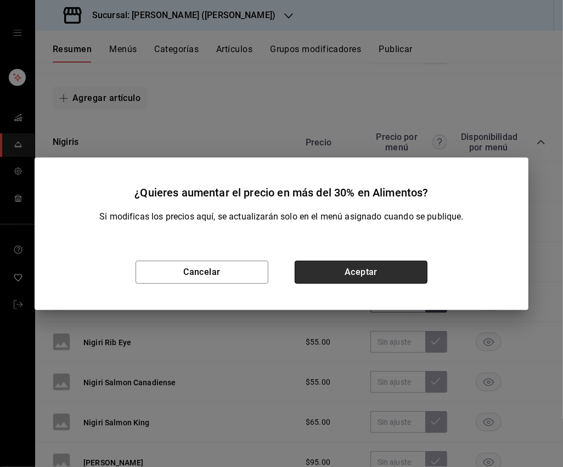
click at [379, 261] on button "Aceptar" at bounding box center [361, 272] width 133 height 23
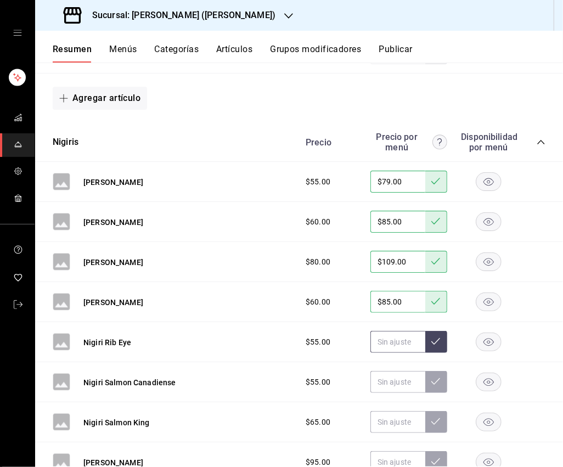
click at [401, 332] on input "text" at bounding box center [397, 342] width 55 height 22
click at [429, 331] on button at bounding box center [436, 342] width 22 height 22
click at [483, 333] on rect "button" at bounding box center [488, 342] width 25 height 18
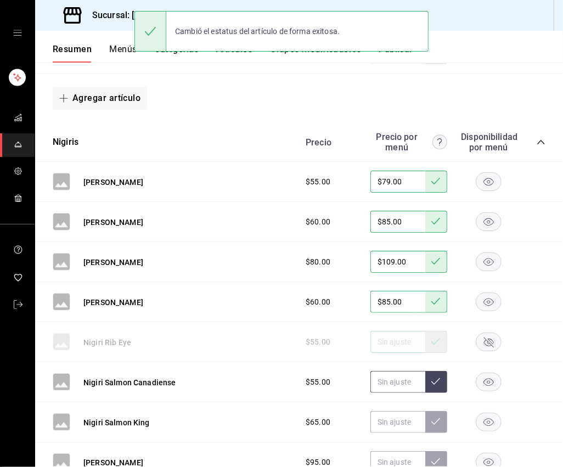
click at [398, 372] on input "text" at bounding box center [397, 382] width 55 height 22
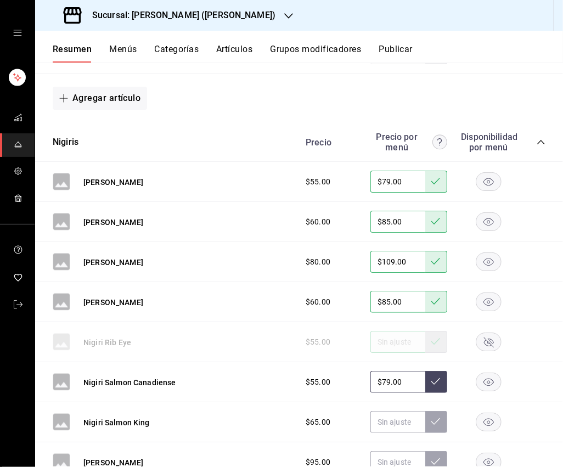
type input "$79.00"
click at [439, 377] on button at bounding box center [436, 382] width 22 height 22
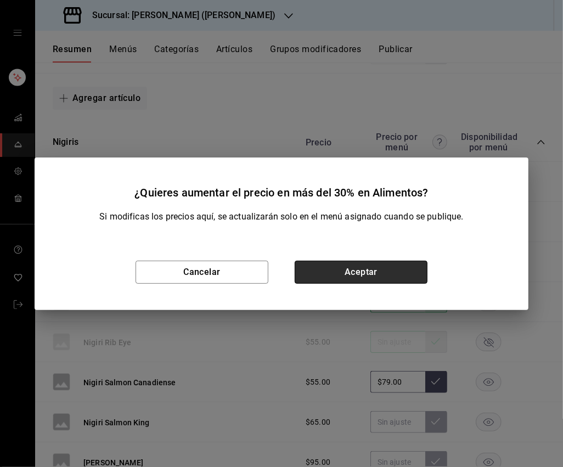
click at [365, 274] on button "Aceptar" at bounding box center [361, 272] width 133 height 23
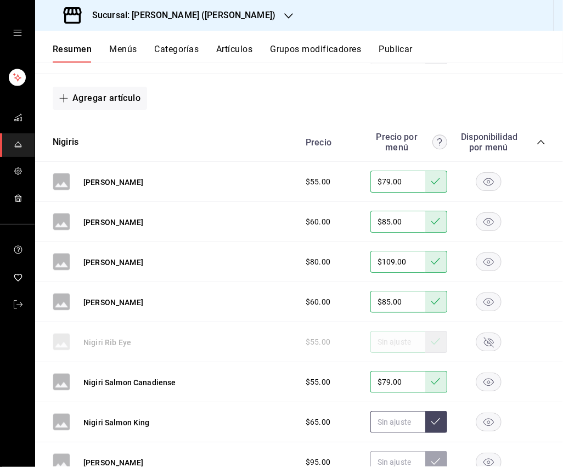
click at [403, 414] on input "text" at bounding box center [397, 422] width 55 height 22
type input "$95.00"
click at [434, 414] on button at bounding box center [436, 422] width 22 height 22
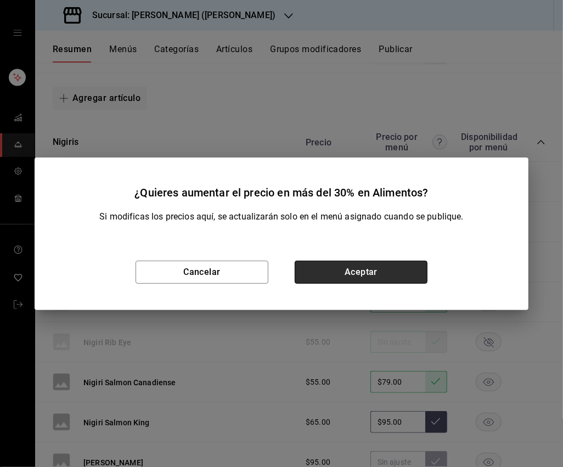
click at [373, 271] on button "Aceptar" at bounding box center [361, 272] width 133 height 23
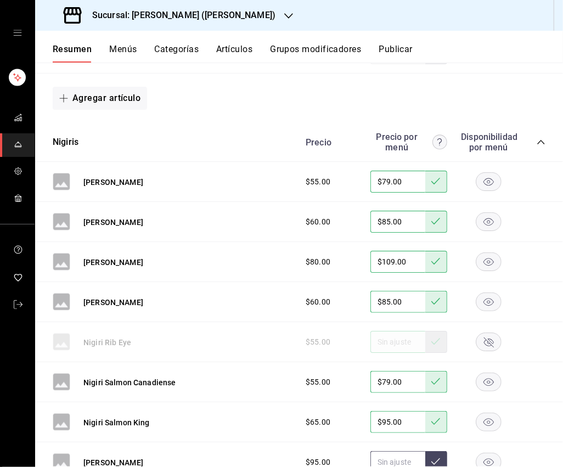
click at [389, 451] on input "text" at bounding box center [397, 462] width 55 height 22
type input "$129.00"
click at [440, 457] on icon at bounding box center [435, 461] width 9 height 9
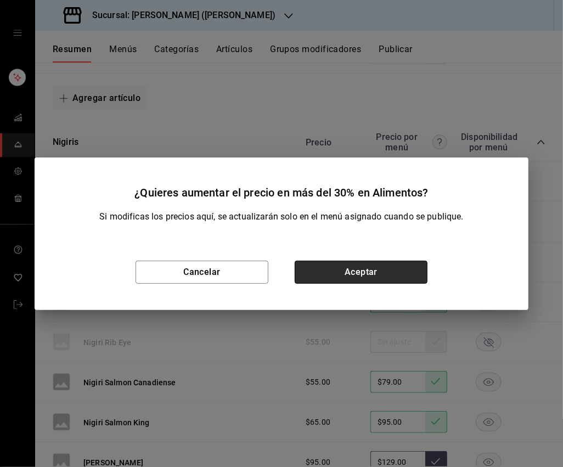
click at [356, 265] on button "Aceptar" at bounding box center [361, 272] width 133 height 23
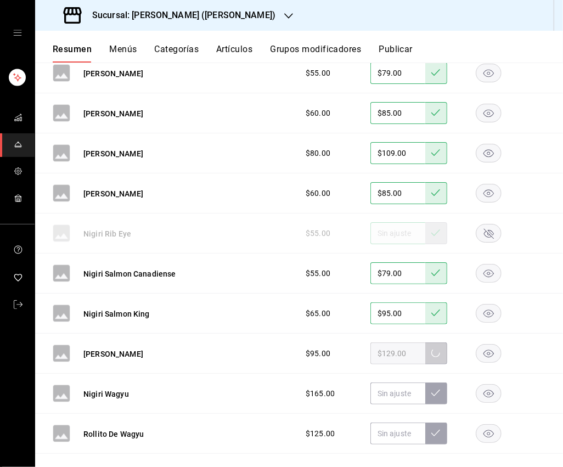
scroll to position [2234, 0]
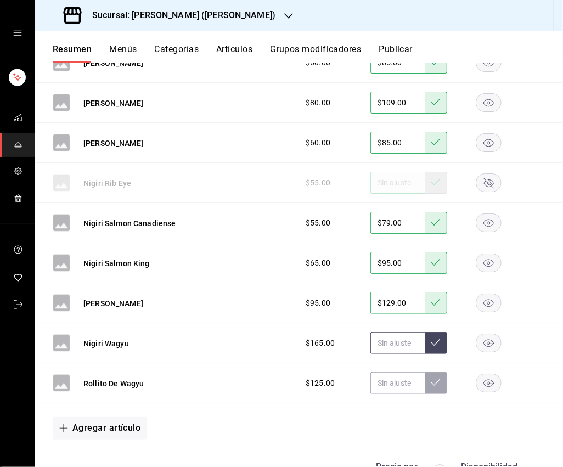
click at [404, 332] on input "text" at bounding box center [397, 343] width 55 height 22
type input "$209.00"
click at [429, 335] on button at bounding box center [436, 343] width 22 height 22
click at [388, 376] on input "text" at bounding box center [397, 383] width 55 height 22
type input "$165.00"
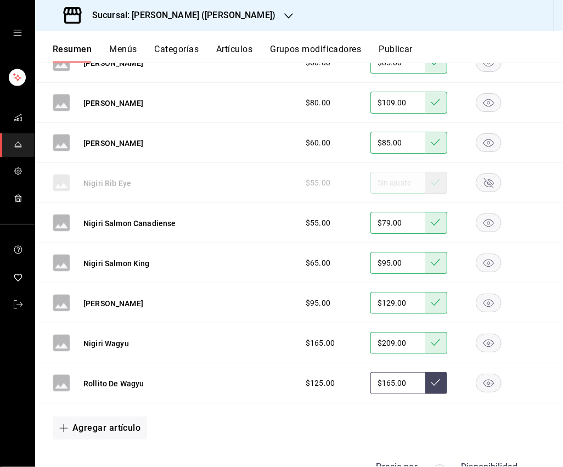
click at [434, 378] on icon at bounding box center [435, 382] width 9 height 9
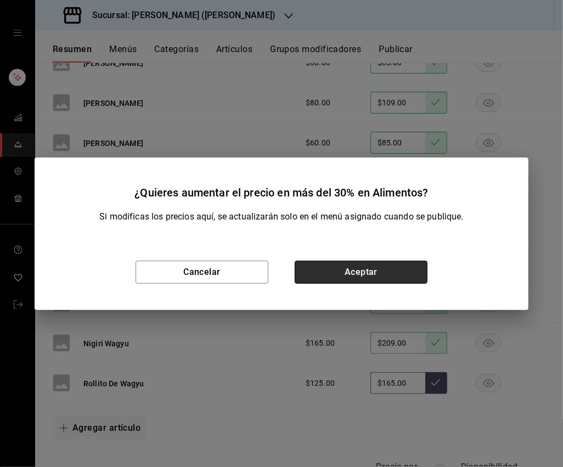
click at [396, 271] on button "Aceptar" at bounding box center [361, 272] width 133 height 23
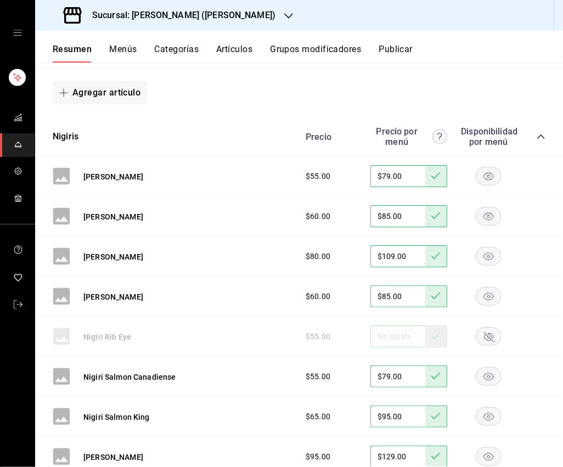
scroll to position [2075, 0]
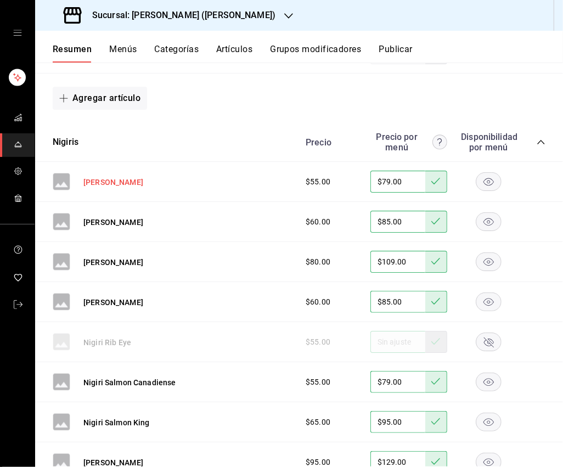
click at [119, 177] on button "[PERSON_NAME]" at bounding box center [113, 182] width 60 height 11
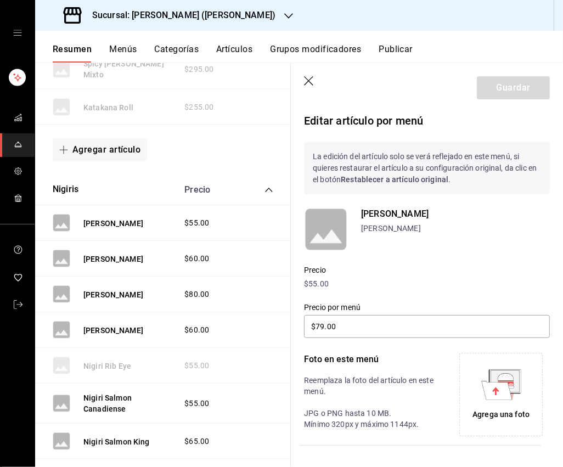
click at [307, 82] on icon "button" at bounding box center [308, 80] width 9 height 9
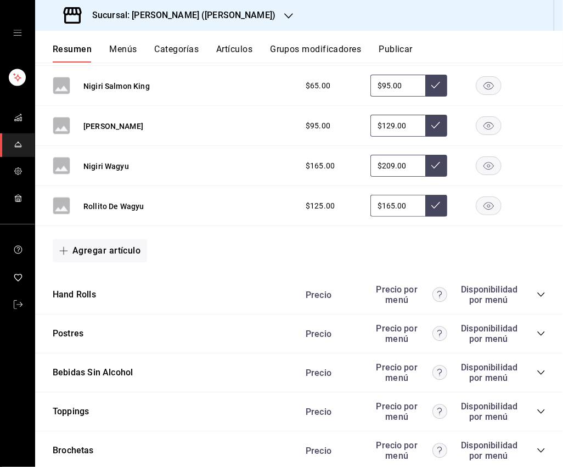
scroll to position [2395, 0]
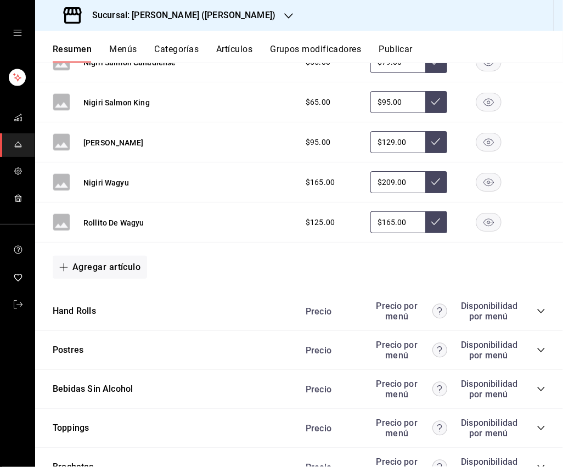
click at [526, 301] on div "Precio Precio por menú Disponibilidad por menú" at bounding box center [420, 311] width 251 height 21
click at [526, 309] on icon "collapse-category-row" at bounding box center [540, 311] width 7 height 4
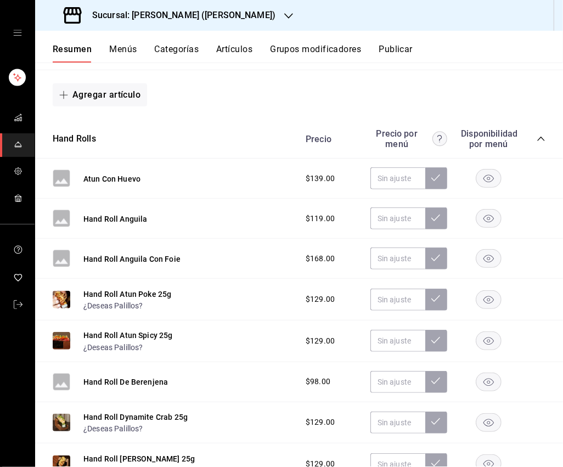
scroll to position [2567, 0]
click at [487, 169] on rect "button" at bounding box center [488, 178] width 25 height 18
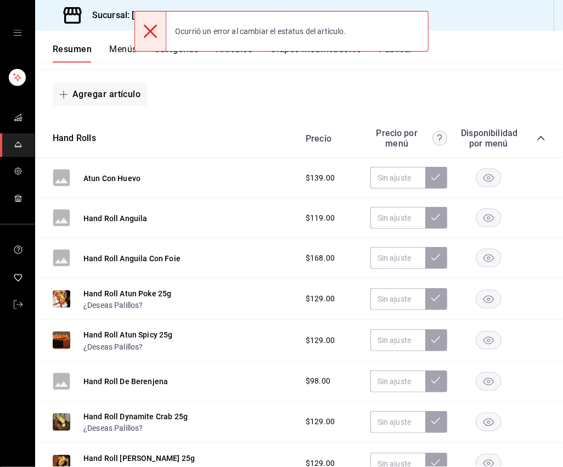
click at [486, 211] on rect "button" at bounding box center [488, 218] width 25 height 18
click at [486, 249] on rect "button" at bounding box center [488, 258] width 25 height 18
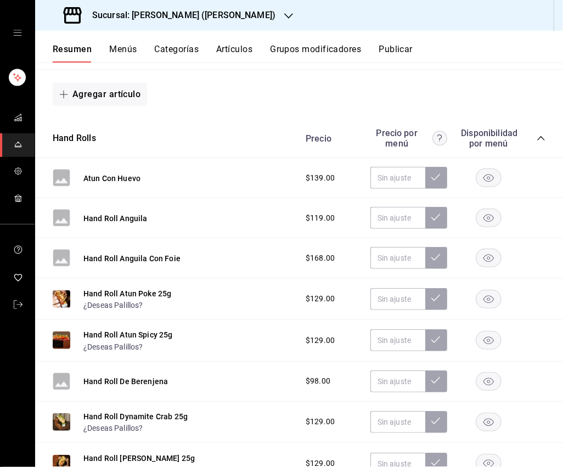
click at [495, 169] on rect "button" at bounding box center [488, 178] width 25 height 18
click at [493, 214] on icon "button" at bounding box center [488, 218] width 10 height 8
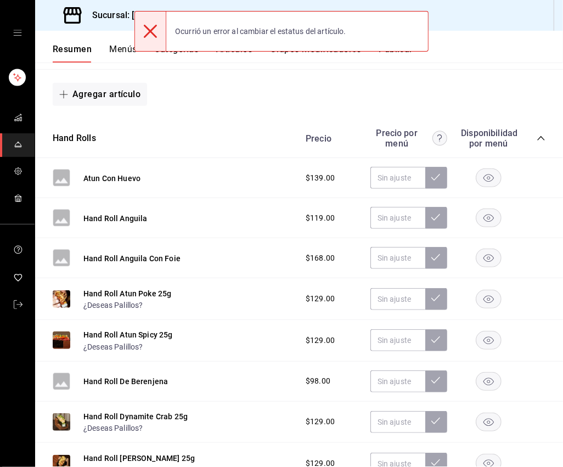
click at [492, 249] on rect "button" at bounding box center [488, 258] width 25 height 18
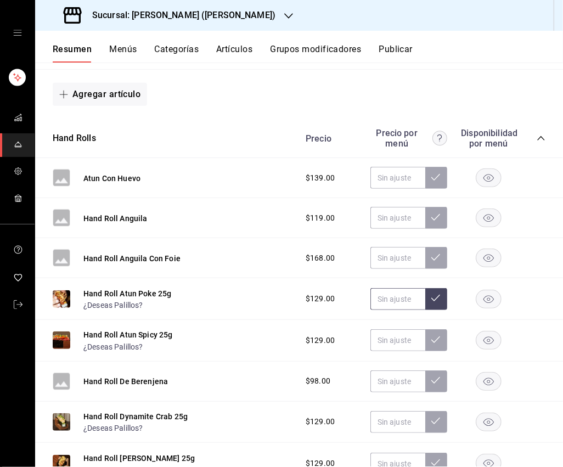
click at [393, 289] on input "text" at bounding box center [397, 299] width 55 height 22
type input "$169.00"
click at [432, 293] on icon at bounding box center [435, 297] width 9 height 9
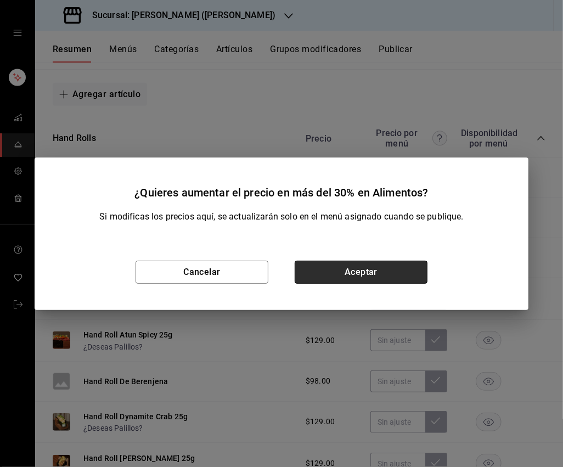
click at [386, 278] on button "Aceptar" at bounding box center [361, 272] width 133 height 23
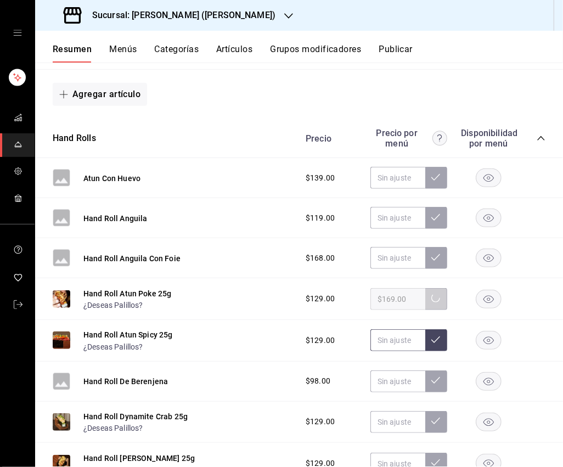
click at [394, 329] on input "text" at bounding box center [397, 340] width 55 height 22
type input "$169.00"
click at [431, 335] on button at bounding box center [436, 340] width 22 height 22
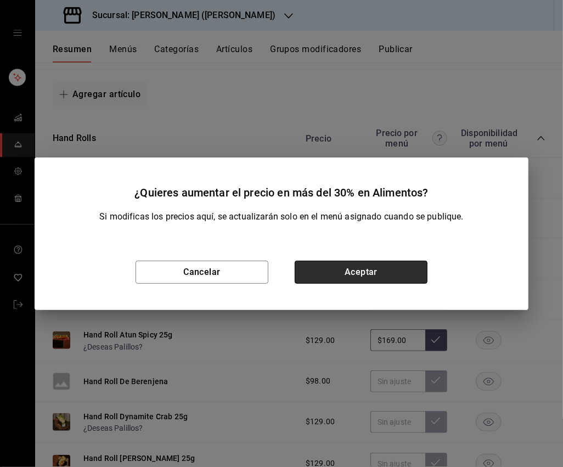
click at [367, 270] on button "Aceptar" at bounding box center [361, 272] width 133 height 23
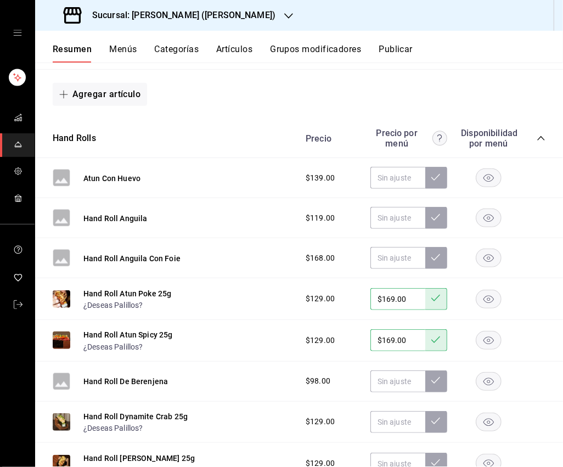
click at [490, 372] on rect "button" at bounding box center [488, 381] width 25 height 18
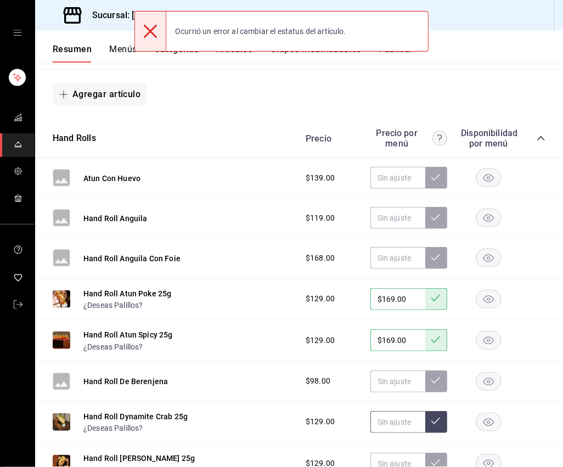
click at [404, 411] on input "text" at bounding box center [397, 422] width 55 height 22
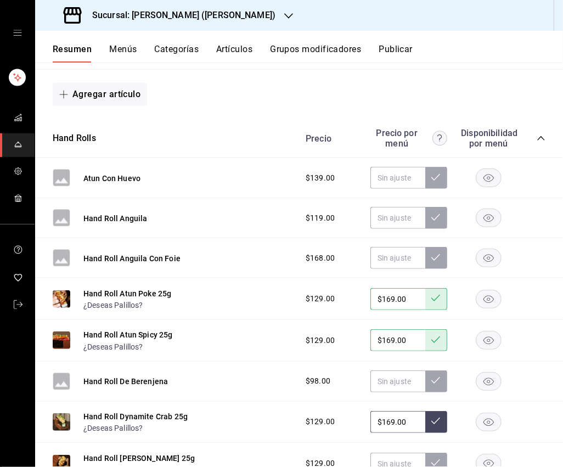
type input "$169.00"
click at [440, 416] on icon at bounding box center [435, 420] width 9 height 9
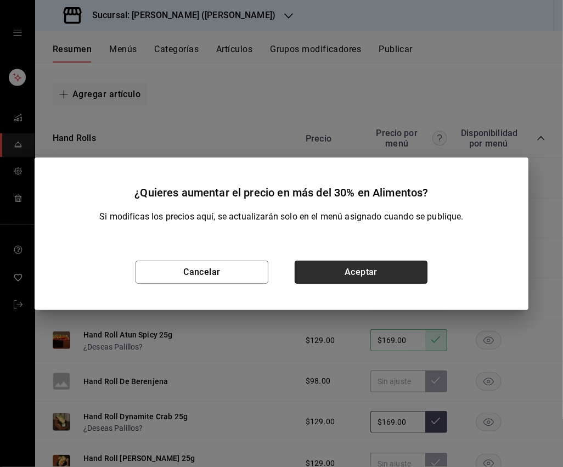
click at [370, 279] on button "Aceptar" at bounding box center [361, 272] width 133 height 23
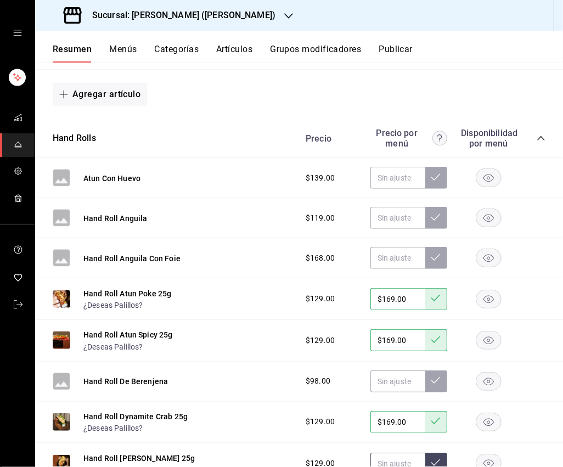
click at [403, 452] on input "text" at bounding box center [397, 463] width 55 height 22
type input "$169.00"
click at [442, 452] on button at bounding box center [436, 463] width 22 height 22
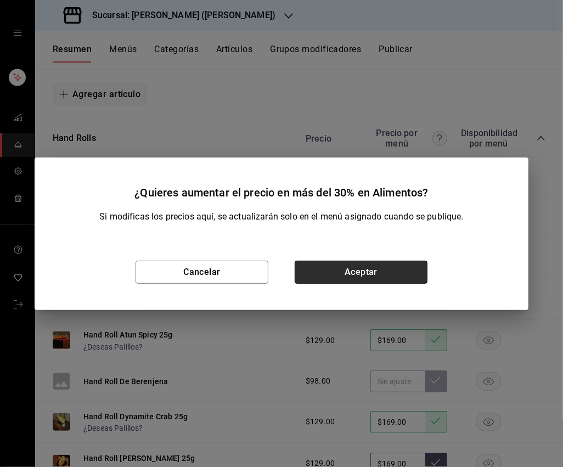
click at [364, 270] on button "Aceptar" at bounding box center [361, 272] width 133 height 23
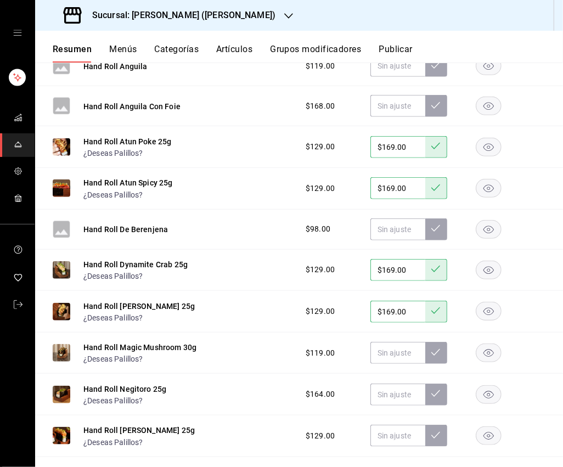
scroll to position [2722, 0]
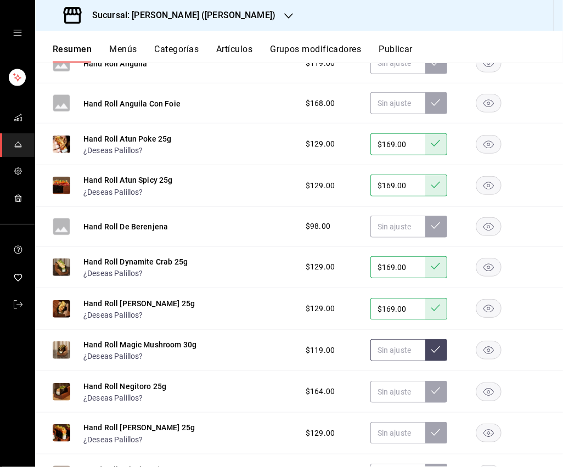
click at [404, 339] on input "text" at bounding box center [397, 350] width 55 height 22
type input "$155.00"
click at [433, 345] on icon at bounding box center [435, 349] width 9 height 9
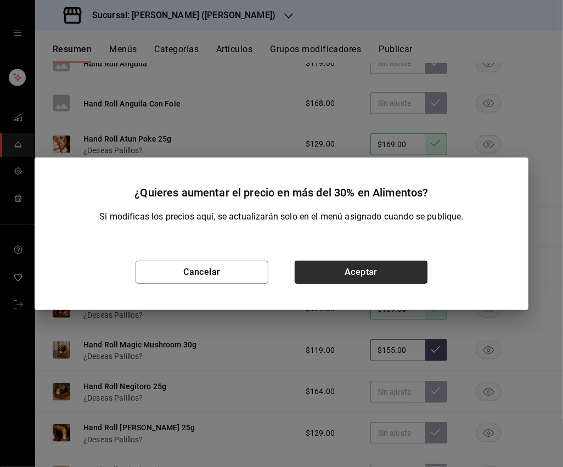
click at [380, 274] on button "Aceptar" at bounding box center [361, 272] width 133 height 23
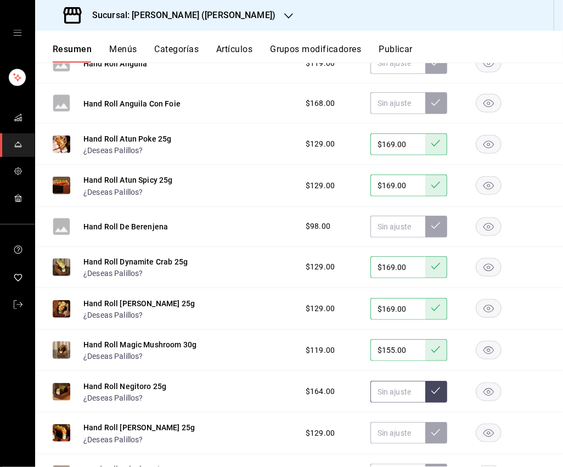
click at [394, 381] on input "text" at bounding box center [397, 392] width 55 height 22
type input "$209.00"
click at [440, 386] on icon at bounding box center [435, 390] width 9 height 9
click at [405, 422] on input "text" at bounding box center [397, 433] width 55 height 22
type input "$169.00"
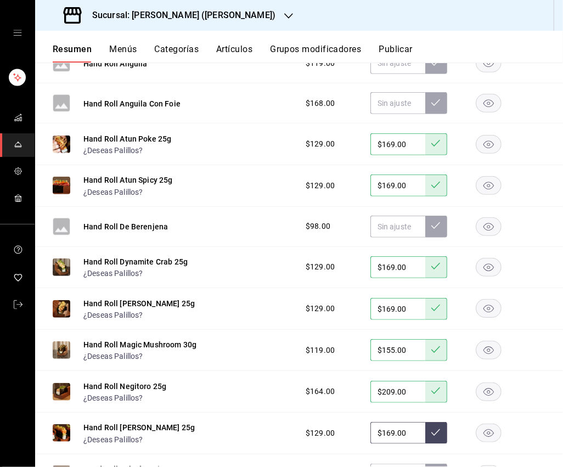
click at [442, 422] on button at bounding box center [436, 433] width 22 height 22
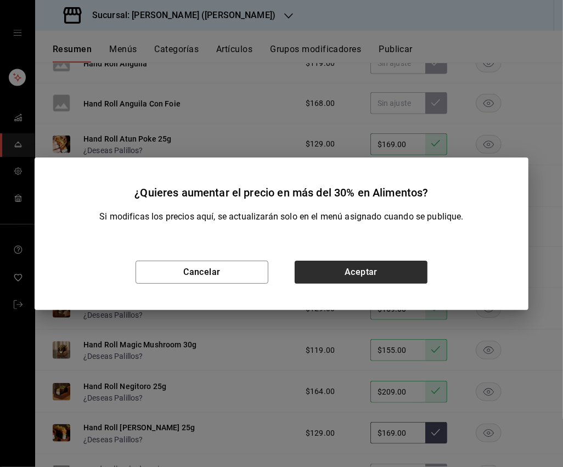
click at [363, 279] on button "Aceptar" at bounding box center [361, 272] width 133 height 23
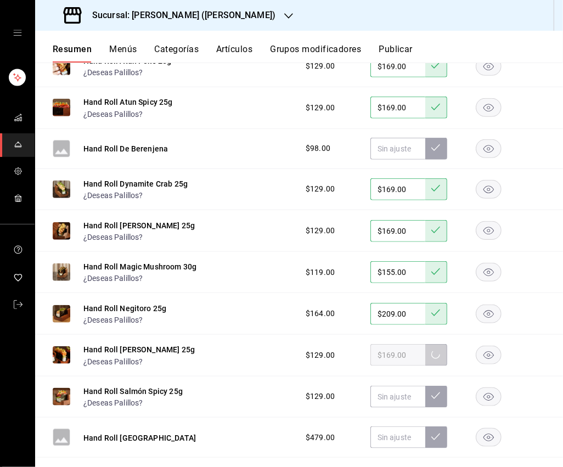
scroll to position [2802, 0]
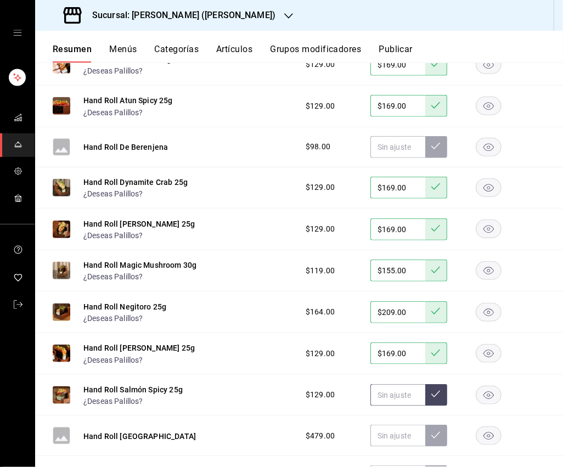
click at [397, 384] on input "text" at bounding box center [397, 395] width 55 height 22
type input "$169.00"
click at [434, 389] on icon at bounding box center [435, 393] width 9 height 9
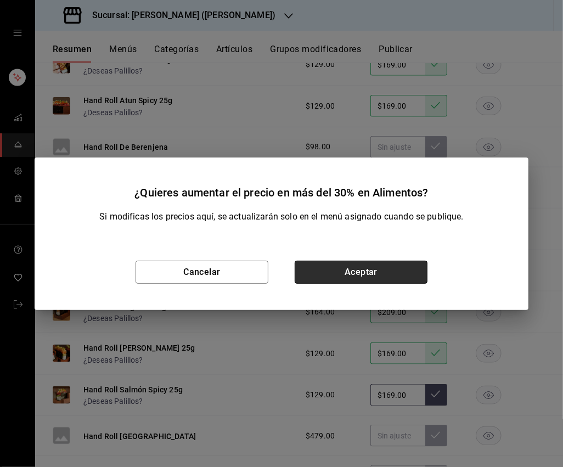
click at [392, 275] on button "Aceptar" at bounding box center [361, 272] width 133 height 23
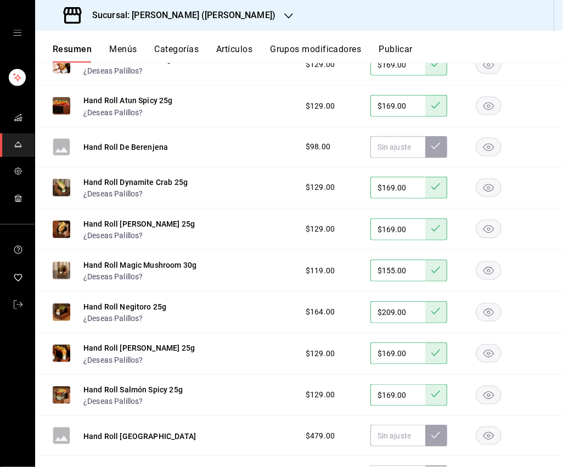
click at [492, 427] on rect "button" at bounding box center [488, 436] width 25 height 18
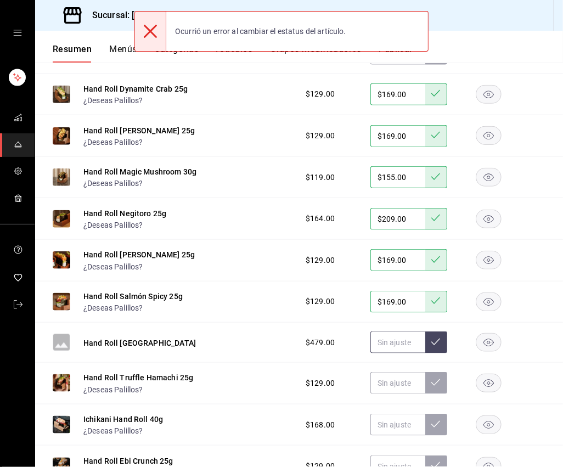
scroll to position [2895, 0]
click at [392, 371] on input "text" at bounding box center [397, 382] width 55 height 22
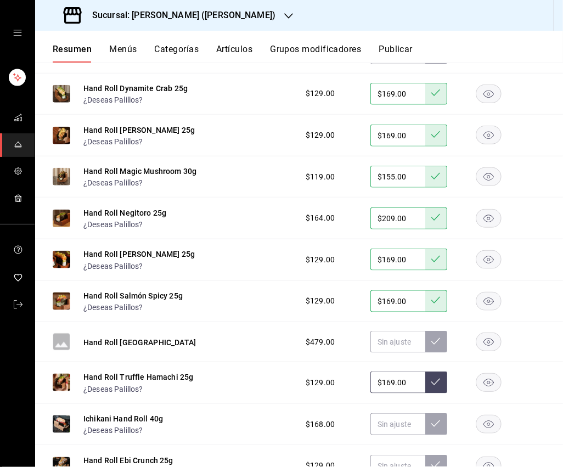
type input "$169.00"
click at [438, 377] on icon at bounding box center [435, 381] width 9 height 9
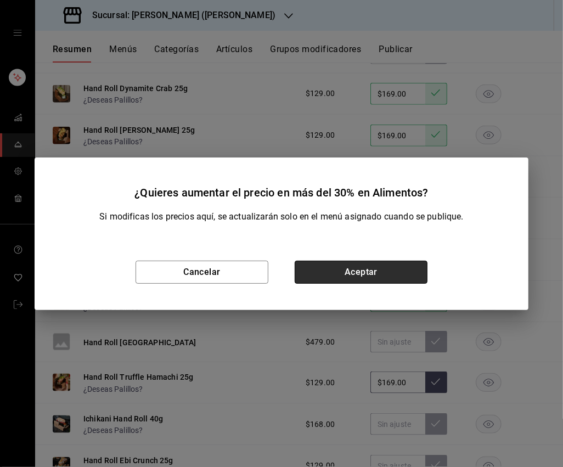
click at [387, 273] on button "Aceptar" at bounding box center [361, 272] width 133 height 23
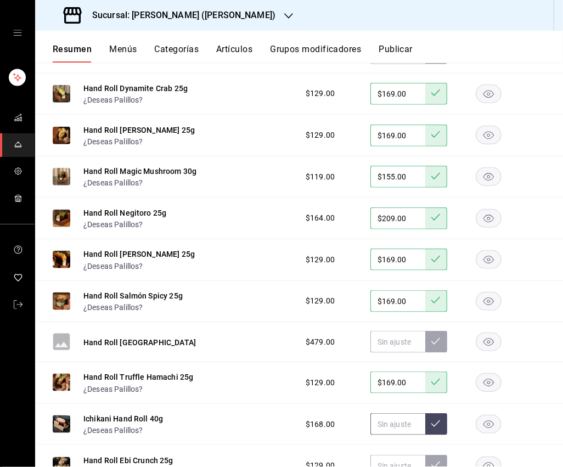
click at [404, 413] on input "text" at bounding box center [397, 424] width 55 height 22
type input "$215.00"
click at [442, 413] on button at bounding box center [436, 424] width 22 height 22
click at [405, 455] on input "text" at bounding box center [397, 466] width 55 height 22
type input "$169.00"
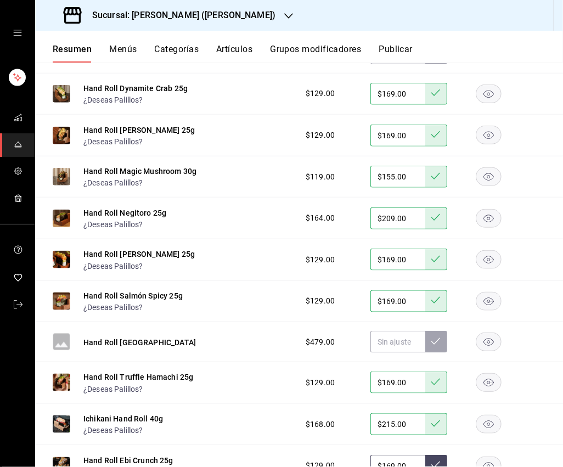
click at [439, 460] on icon at bounding box center [435, 464] width 9 height 9
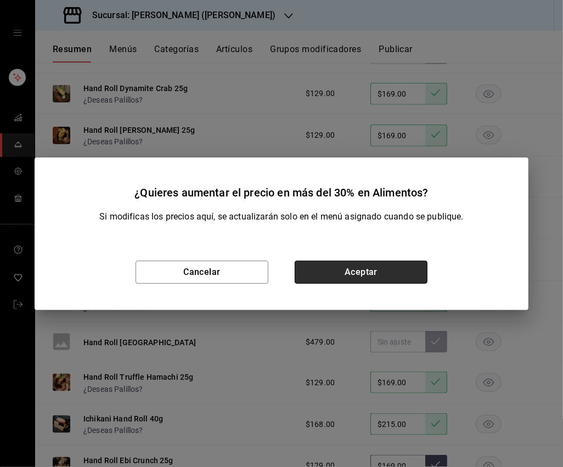
click at [369, 271] on button "Aceptar" at bounding box center [361, 272] width 133 height 23
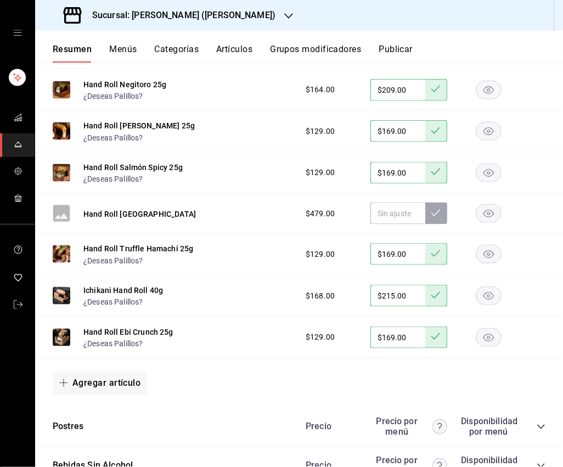
scroll to position [3093, 0]
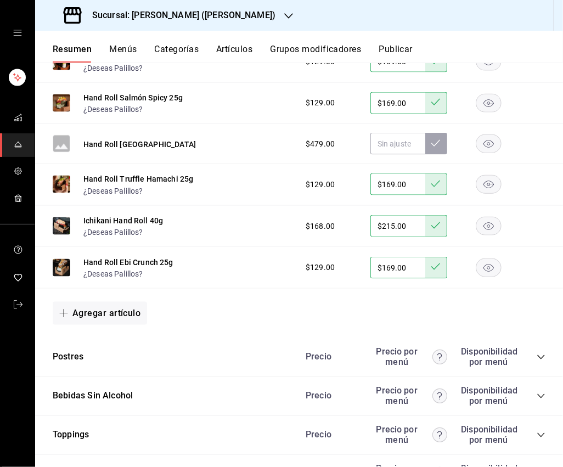
click at [526, 355] on icon "collapse-category-row" at bounding box center [540, 357] width 7 height 4
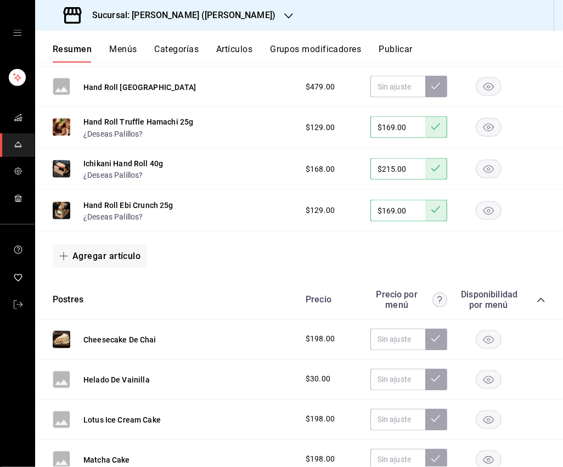
scroll to position [3155, 0]
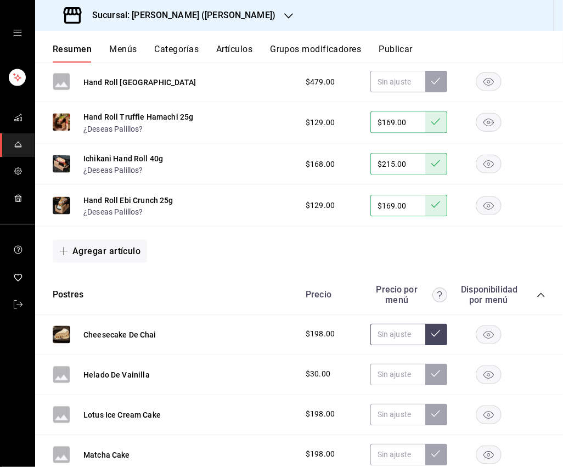
click at [389, 324] on input "text" at bounding box center [397, 335] width 55 height 22
type input "$265.00"
click at [437, 329] on icon at bounding box center [435, 333] width 9 height 9
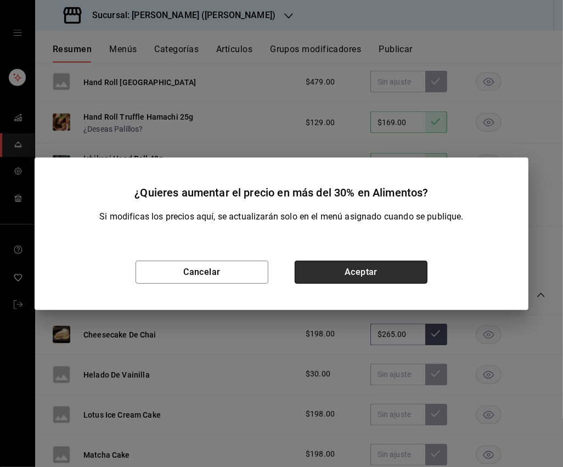
click at [381, 273] on button "Aceptar" at bounding box center [361, 272] width 133 height 23
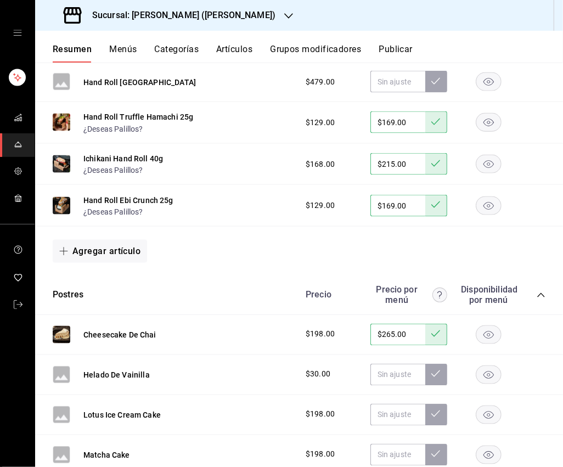
click at [487, 365] on rect "button" at bounding box center [488, 374] width 25 height 18
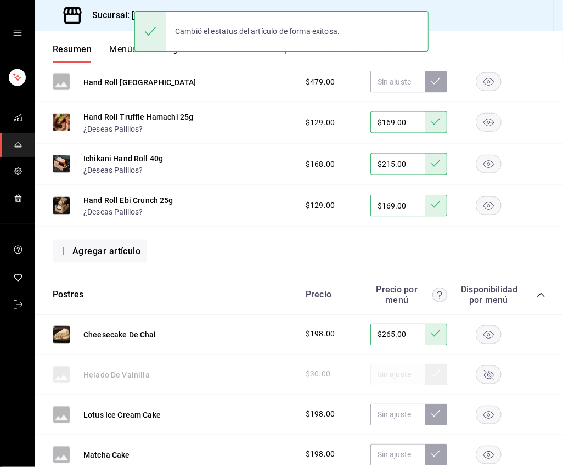
click at [490, 405] on rect "button" at bounding box center [488, 414] width 25 height 18
click at [490, 445] on rect "button" at bounding box center [488, 454] width 25 height 18
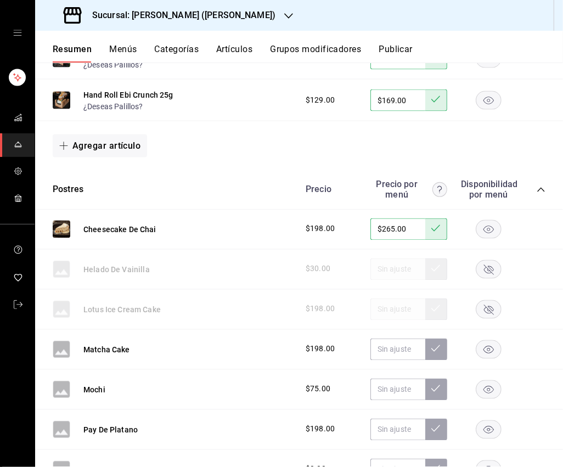
scroll to position [3262, 0]
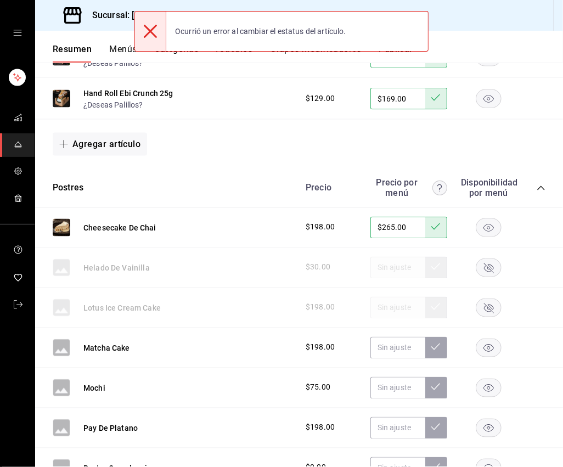
click at [487, 378] on rect "button" at bounding box center [488, 387] width 25 height 18
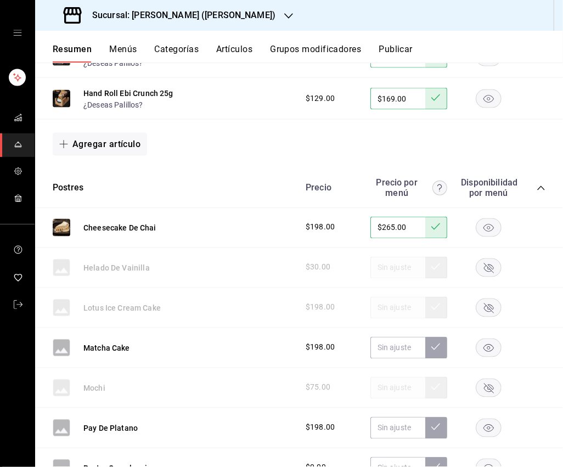
click at [489, 418] on rect "button" at bounding box center [488, 427] width 25 height 18
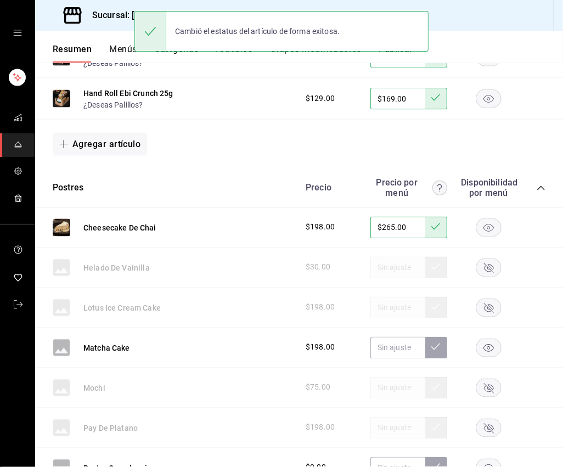
click at [487, 338] on rect "button" at bounding box center [488, 347] width 25 height 18
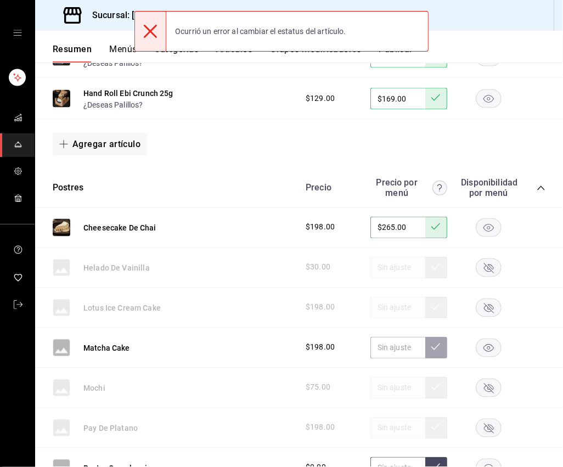
click at [394, 457] on input "text" at bounding box center [397, 468] width 55 height 22
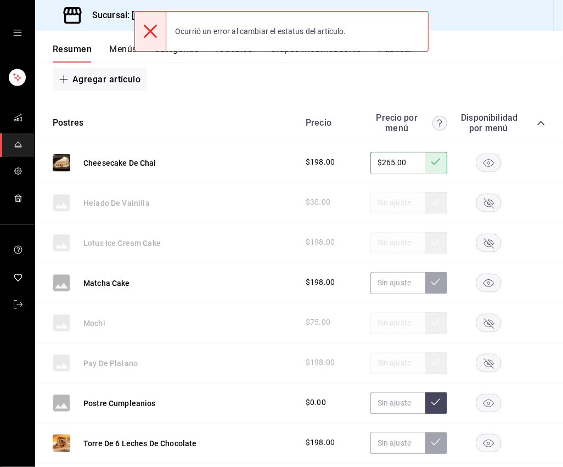
click at [483, 394] on rect "button" at bounding box center [488, 403] width 25 height 18
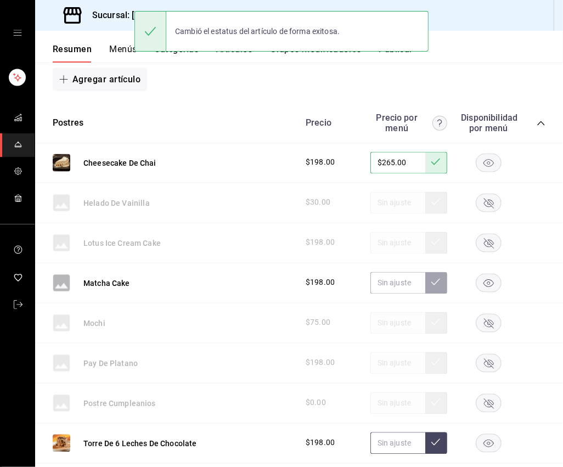
click at [397, 432] on input "text" at bounding box center [397, 443] width 55 height 22
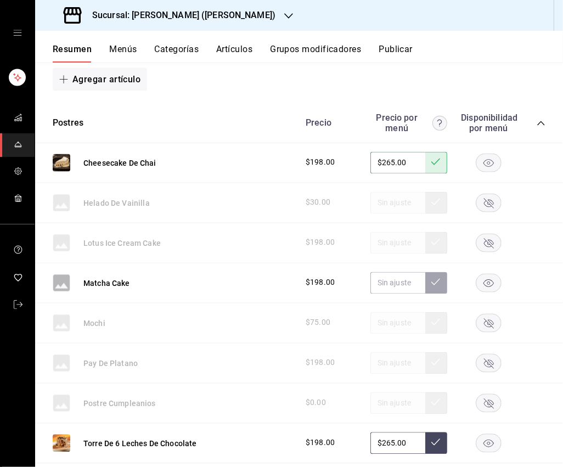
type input "$265.00"
click at [434, 432] on button at bounding box center [436, 443] width 22 height 22
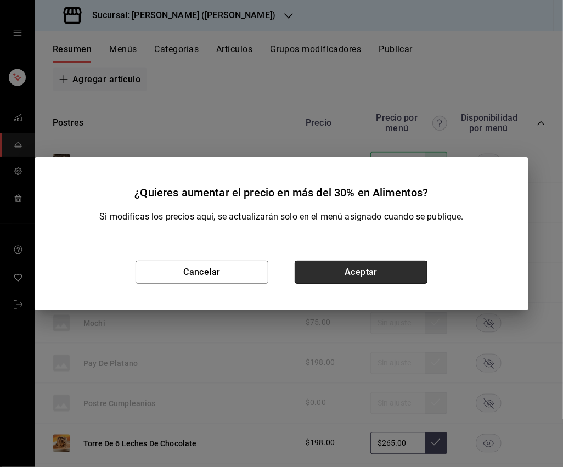
click at [363, 276] on button "Aceptar" at bounding box center [361, 272] width 133 height 23
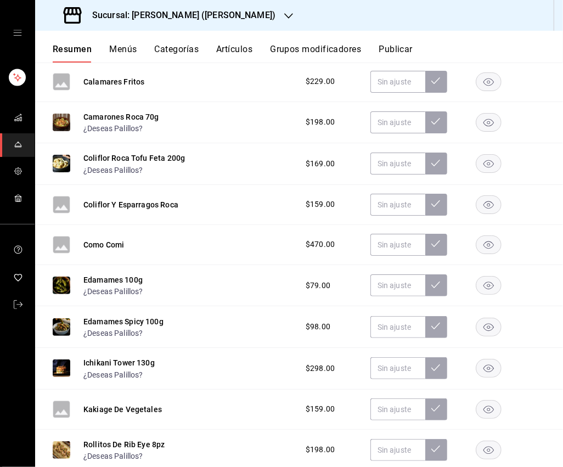
scroll to position [0, 0]
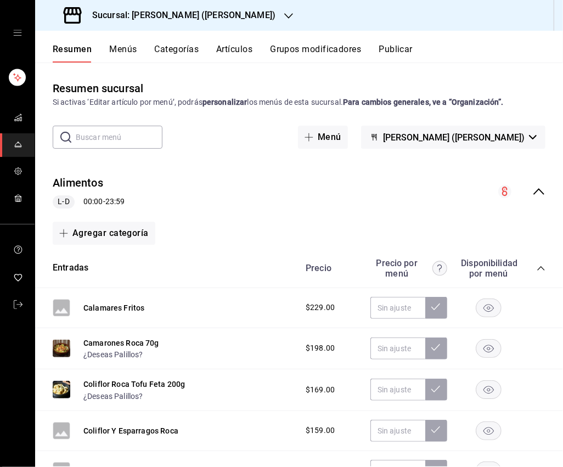
click at [526, 193] on icon "collapse-menu-row" at bounding box center [538, 191] width 13 height 13
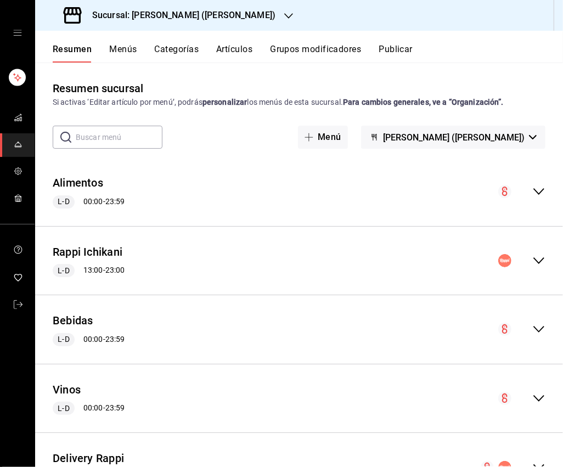
click at [526, 196] on icon "collapse-menu-row" at bounding box center [538, 191] width 13 height 13
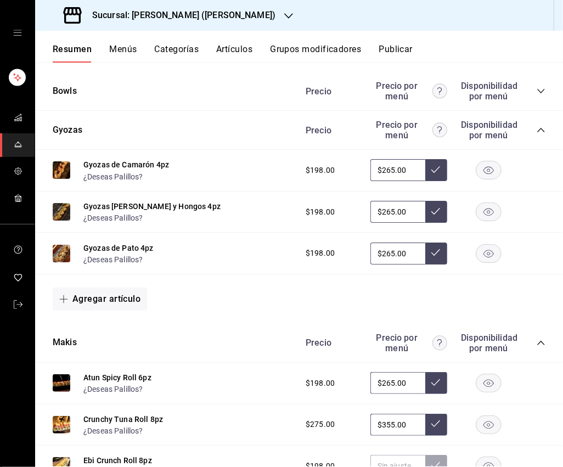
scroll to position [1241, 0]
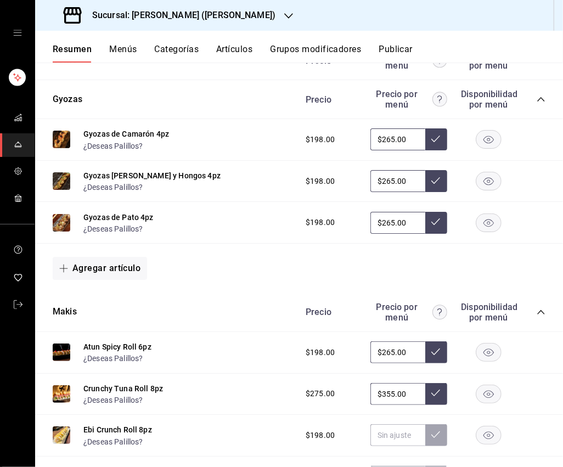
click at [400, 344] on input "$265.00" at bounding box center [397, 352] width 55 height 22
click at [435, 348] on icon at bounding box center [435, 351] width 9 height 7
click at [403, 383] on input "$355.00" at bounding box center [397, 394] width 55 height 22
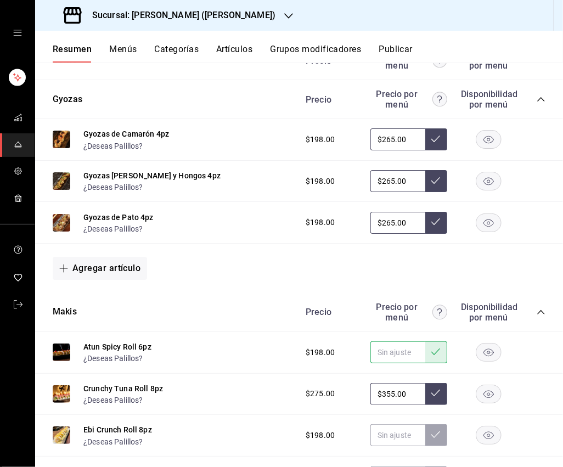
click at [403, 383] on input "$355.00" at bounding box center [397, 394] width 55 height 22
click at [436, 389] on icon at bounding box center [435, 392] width 9 height 7
click at [404, 213] on input "$265.00" at bounding box center [397, 223] width 55 height 22
click at [431, 219] on button at bounding box center [436, 223] width 22 height 22
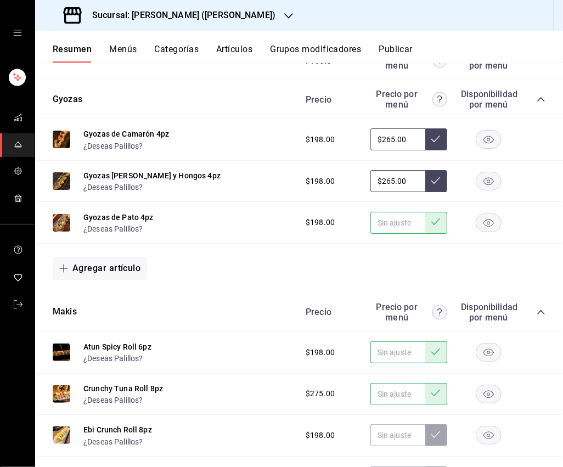
click at [410, 171] on input "$265.00" at bounding box center [397, 181] width 55 height 22
click at [440, 179] on button at bounding box center [436, 181] width 22 height 22
click at [411, 137] on input "$265.00" at bounding box center [397, 139] width 55 height 22
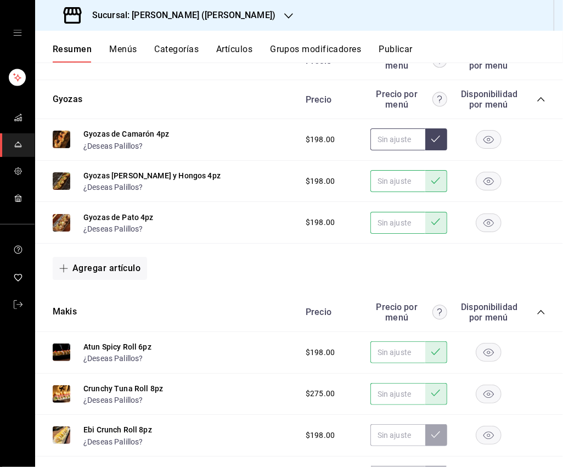
click at [435, 137] on button at bounding box center [436, 139] width 22 height 22
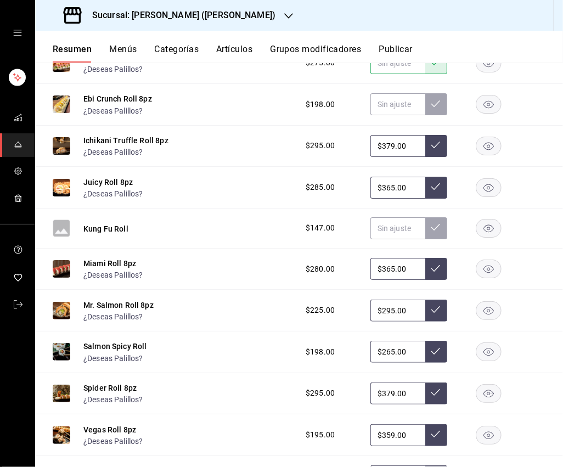
scroll to position [1565, 0]
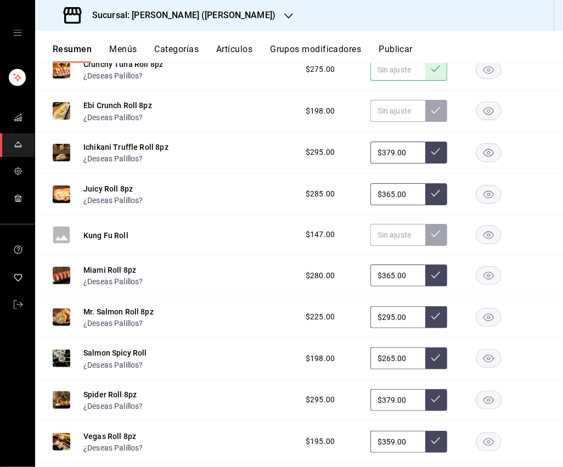
click at [393, 144] on input "$379.00" at bounding box center [397, 153] width 55 height 22
click at [436, 147] on icon at bounding box center [435, 151] width 9 height 9
click at [408, 183] on input "$365.00" at bounding box center [397, 194] width 55 height 22
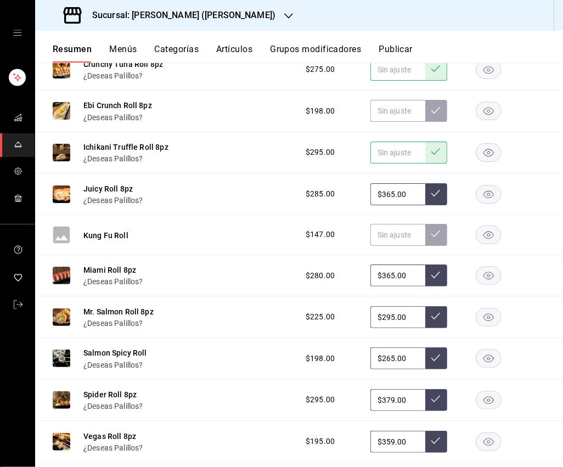
click at [411, 186] on input "$365.00" at bounding box center [397, 194] width 55 height 22
click at [433, 189] on button at bounding box center [436, 194] width 22 height 22
click at [408, 270] on input "$365.00" at bounding box center [397, 275] width 55 height 22
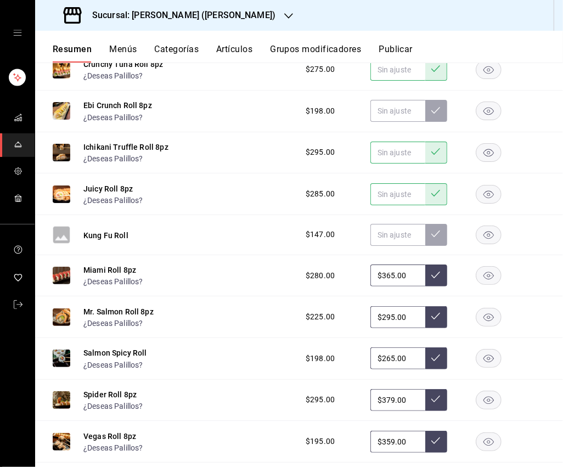
click at [408, 270] on input "$365.00" at bounding box center [397, 275] width 55 height 22
click at [435, 271] on button at bounding box center [436, 275] width 22 height 22
click at [407, 308] on input "$295.00" at bounding box center [397, 317] width 55 height 22
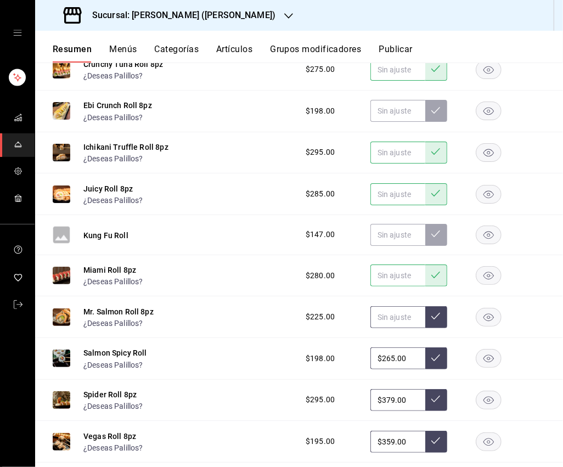
click at [437, 312] on button at bounding box center [436, 317] width 22 height 22
click at [411, 347] on input "$265.00" at bounding box center [397, 358] width 55 height 22
click at [436, 354] on icon at bounding box center [435, 357] width 9 height 7
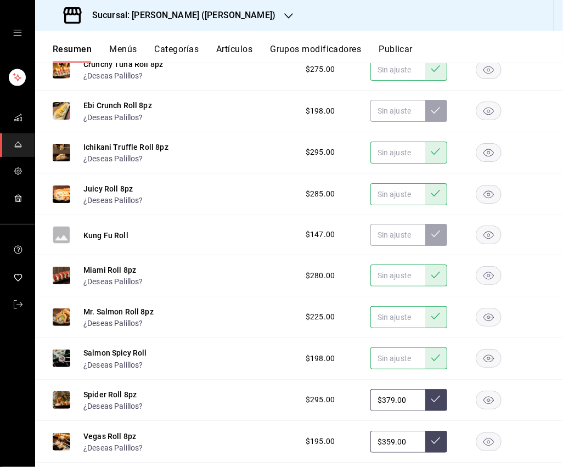
click at [402, 393] on input "$379.00" at bounding box center [397, 400] width 55 height 22
click at [438, 394] on icon at bounding box center [435, 398] width 9 height 9
click at [406, 437] on input "$359.00" at bounding box center [397, 442] width 55 height 22
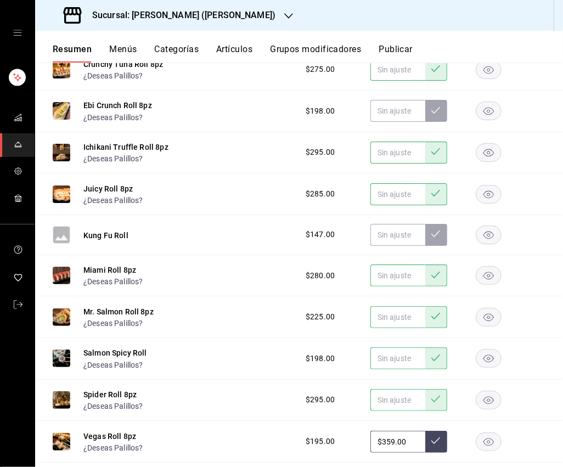
click at [406, 437] on input "$359.00" at bounding box center [397, 442] width 55 height 22
click at [438, 437] on icon at bounding box center [435, 440] width 9 height 7
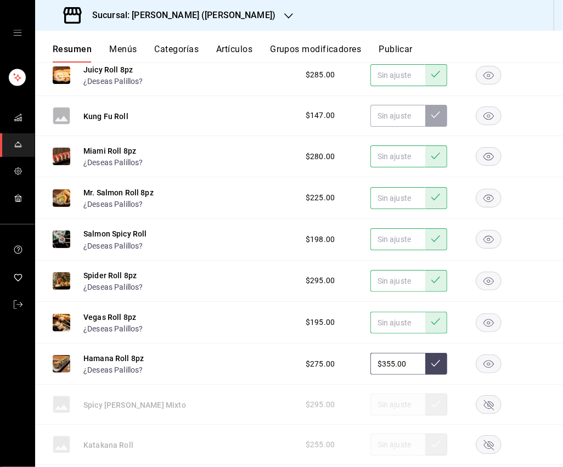
click at [408, 354] on input "$355.00" at bounding box center [397, 364] width 55 height 22
click at [441, 356] on button at bounding box center [436, 364] width 22 height 22
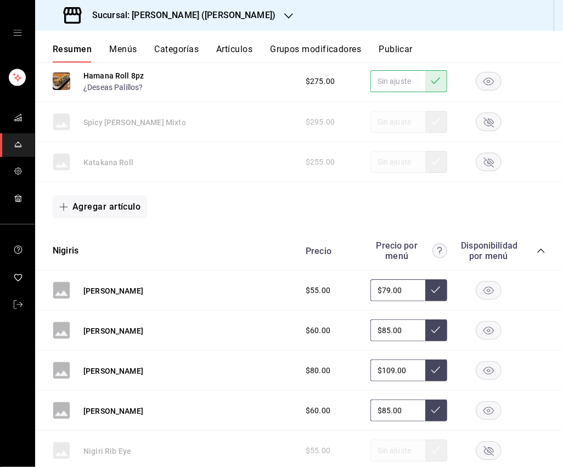
scroll to position [1967, 0]
click at [400, 279] on input "$79.00" at bounding box center [397, 290] width 55 height 22
click at [432, 285] on button at bounding box center [436, 290] width 22 height 22
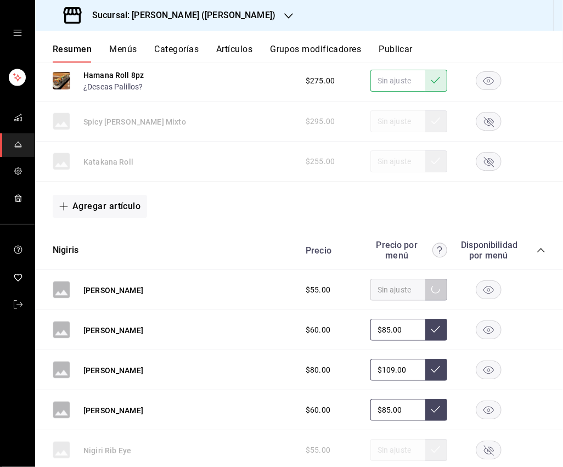
click at [412, 319] on input "$85.00" at bounding box center [397, 330] width 55 height 22
click at [437, 323] on button at bounding box center [436, 330] width 22 height 22
click at [402, 366] on input "$109.00" at bounding box center [397, 370] width 55 height 22
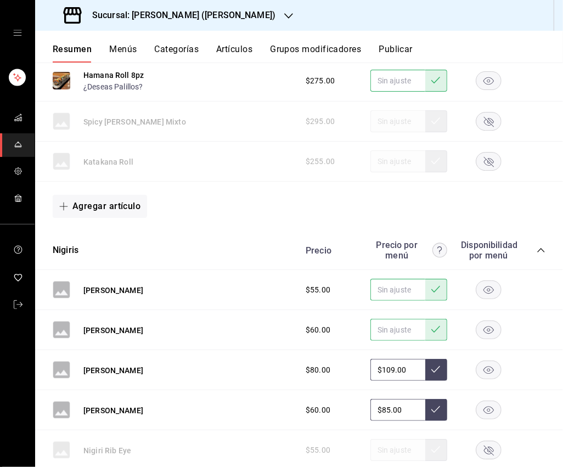
click at [402, 366] on input "$109.00" at bounding box center [397, 370] width 55 height 22
click at [434, 363] on button at bounding box center [436, 370] width 22 height 22
click at [410, 399] on input "$85.00" at bounding box center [397, 410] width 55 height 22
click at [438, 406] on icon at bounding box center [435, 409] width 9 height 7
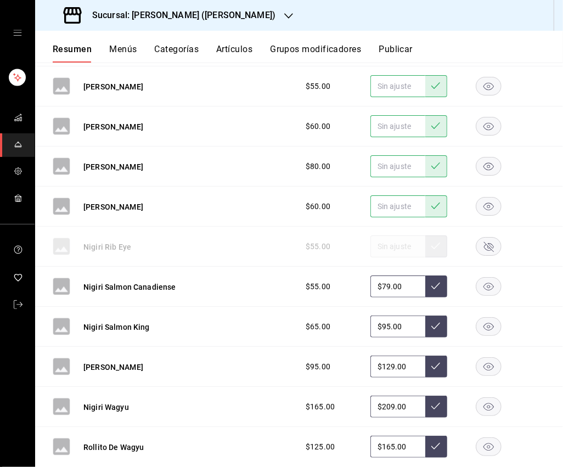
scroll to position [2181, 0]
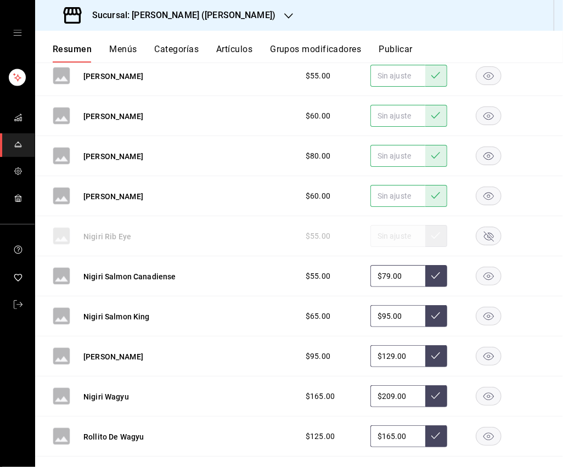
click at [409, 265] on input "$79.00" at bounding box center [397, 276] width 55 height 22
click at [434, 272] on icon at bounding box center [435, 275] width 9 height 7
click at [411, 305] on input "$95.00" at bounding box center [397, 316] width 55 height 22
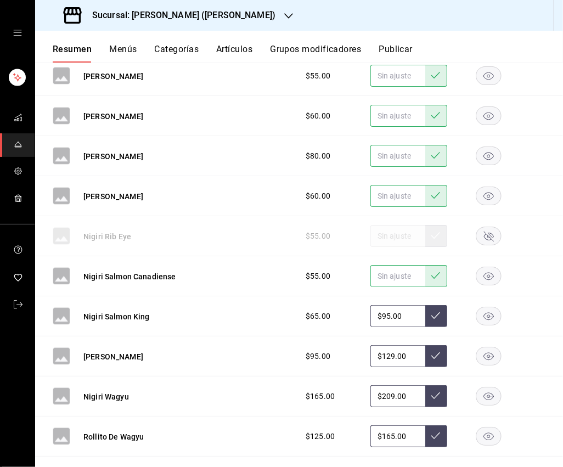
click at [411, 305] on input "$95.00" at bounding box center [397, 316] width 55 height 22
click at [438, 311] on icon at bounding box center [435, 315] width 9 height 9
click at [403, 345] on input "$129.00" at bounding box center [397, 356] width 55 height 22
click at [435, 352] on icon at bounding box center [435, 355] width 9 height 7
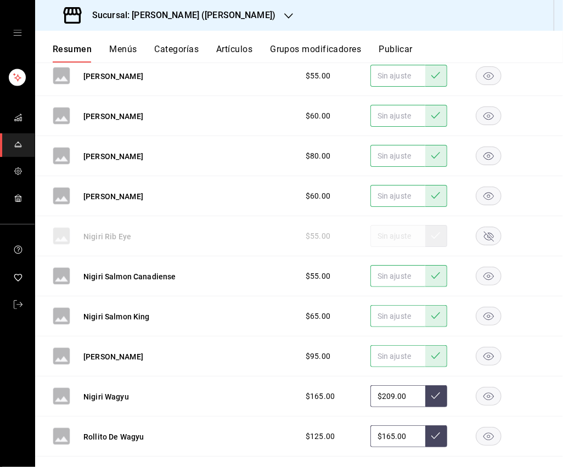
click at [484, 228] on rect "button" at bounding box center [488, 236] width 25 height 18
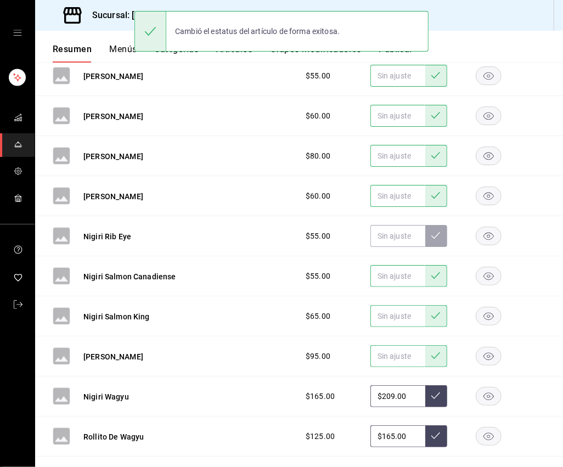
click at [412, 385] on input "$209.00" at bounding box center [397, 396] width 55 height 22
click at [435, 391] on icon at bounding box center [435, 395] width 9 height 9
click at [410, 425] on input "$165.00" at bounding box center [397, 436] width 55 height 22
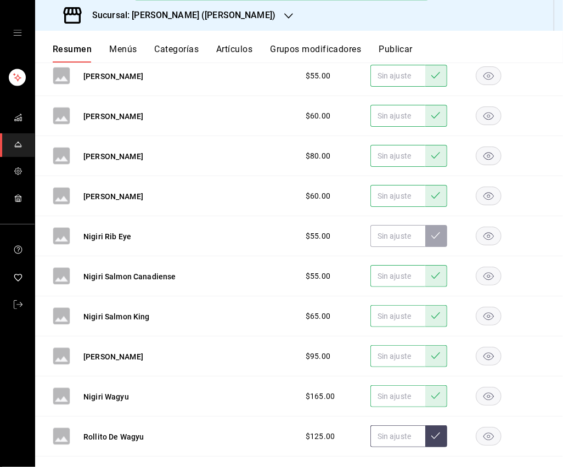
click at [432, 431] on icon at bounding box center [435, 435] width 9 height 9
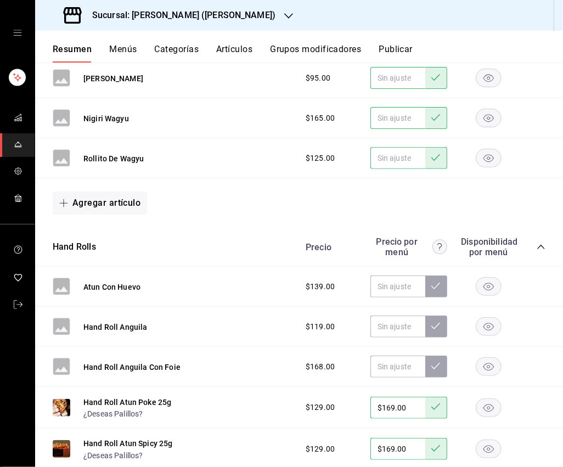
scroll to position [2492, 0]
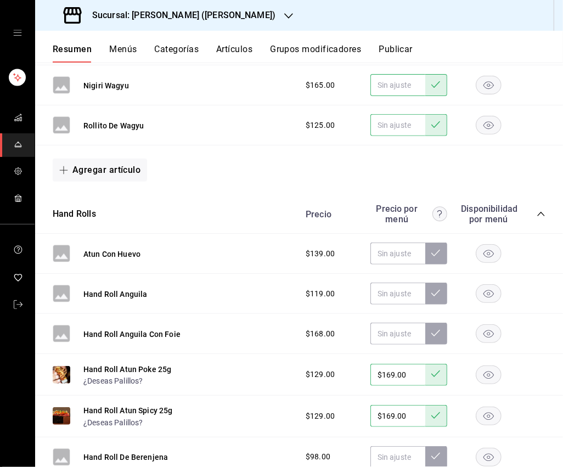
click at [409, 364] on input "$169.00" at bounding box center [397, 375] width 55 height 22
click at [441, 364] on button at bounding box center [436, 375] width 22 height 22
click at [404, 405] on input "$169.00" at bounding box center [397, 416] width 55 height 22
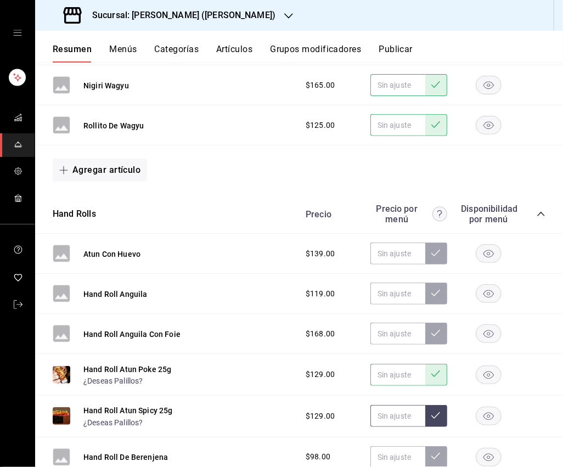
click at [432, 411] on icon at bounding box center [435, 415] width 9 height 9
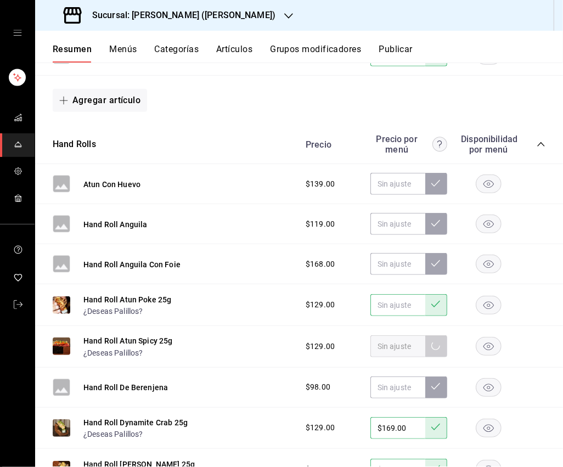
scroll to position [2642, 0]
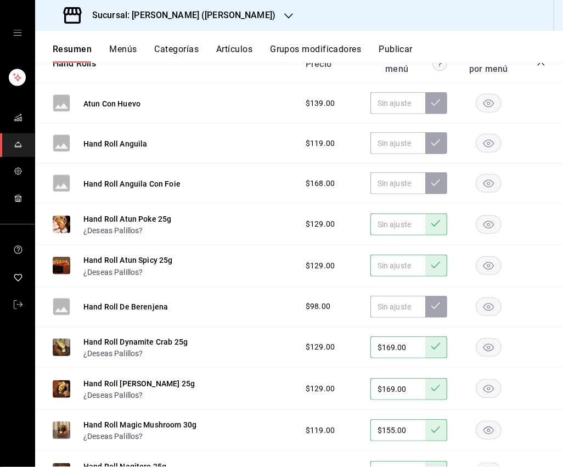
click at [406, 336] on input "$169.00" at bounding box center [397, 347] width 55 height 22
click at [437, 337] on button at bounding box center [436, 347] width 22 height 22
click at [400, 381] on input "$169.00" at bounding box center [397, 389] width 55 height 22
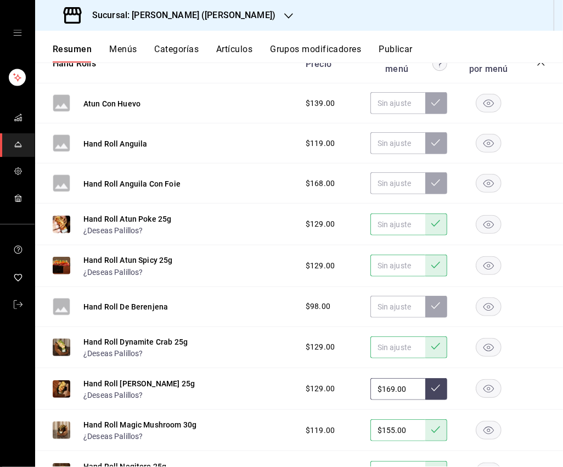
click at [400, 381] on input "$169.00" at bounding box center [397, 389] width 55 height 22
click at [427, 378] on button at bounding box center [436, 389] width 22 height 22
click at [405, 419] on input "$155.00" at bounding box center [397, 430] width 55 height 22
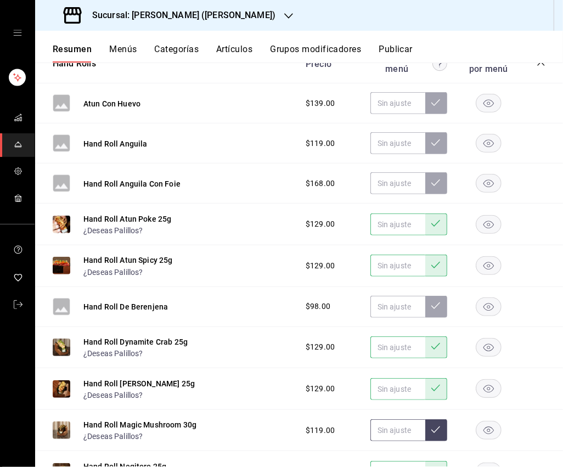
click at [432, 425] on icon at bounding box center [435, 429] width 9 height 9
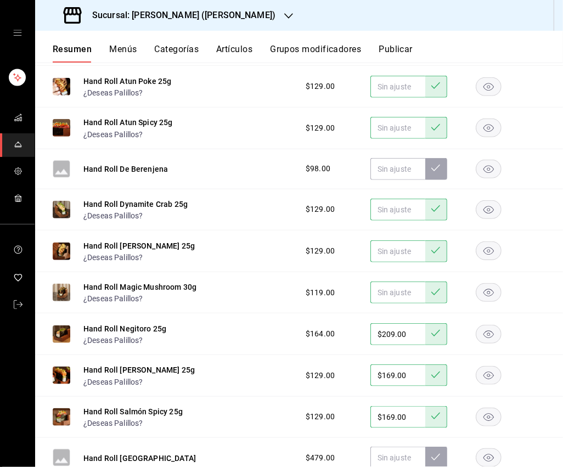
scroll to position [2782, 0]
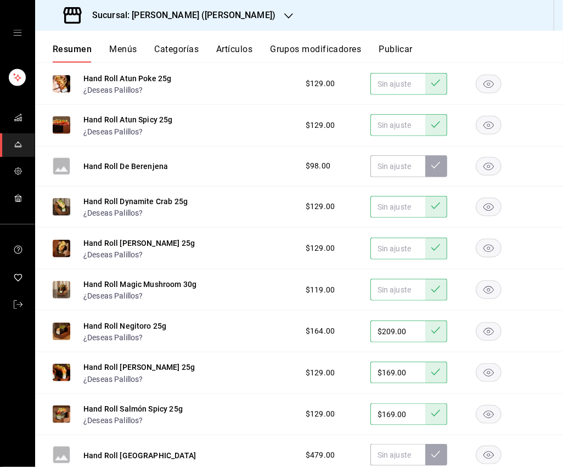
click at [398, 320] on input "$209.00" at bounding box center [397, 331] width 55 height 22
click at [431, 320] on button at bounding box center [436, 331] width 22 height 22
click at [404, 361] on input "$169.00" at bounding box center [397, 372] width 55 height 22
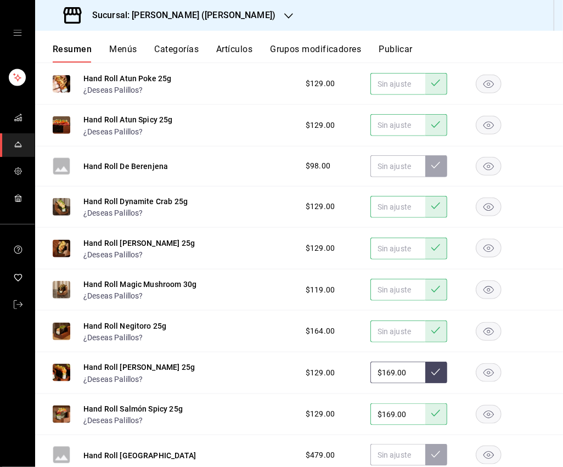
click at [404, 361] on input "$169.00" at bounding box center [397, 372] width 55 height 22
click at [433, 367] on icon at bounding box center [435, 371] width 9 height 9
click at [399, 403] on input "$169.00" at bounding box center [397, 414] width 55 height 22
click at [435, 409] on icon at bounding box center [435, 413] width 9 height 9
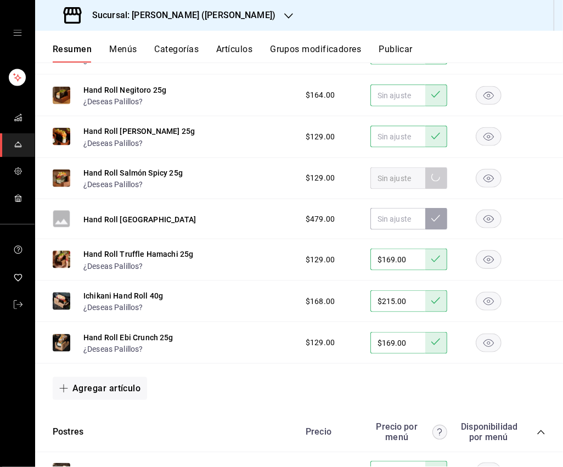
scroll to position [3025, 0]
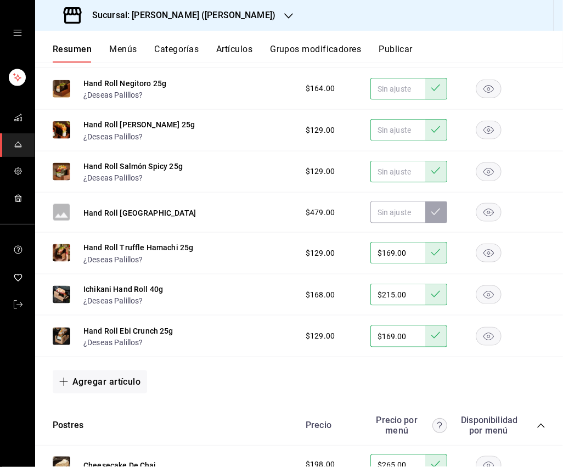
click at [401, 242] on input "$169.00" at bounding box center [397, 253] width 55 height 22
click at [427, 242] on button at bounding box center [436, 253] width 22 height 22
click at [399, 284] on input "$215.00" at bounding box center [397, 295] width 55 height 22
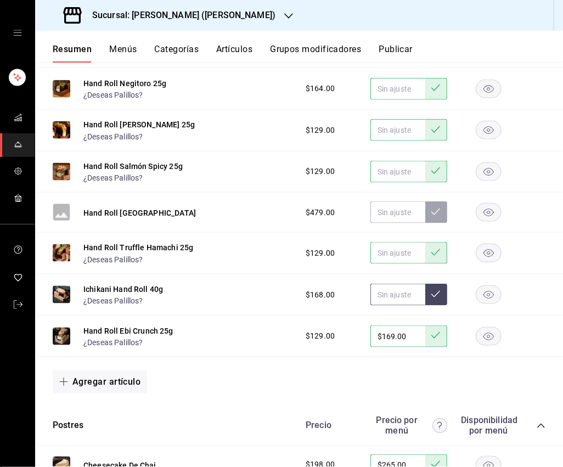
click at [434, 290] on icon at bounding box center [435, 294] width 9 height 9
click at [400, 325] on input "$169.00" at bounding box center [397, 336] width 55 height 22
click at [437, 325] on button at bounding box center [436, 336] width 22 height 22
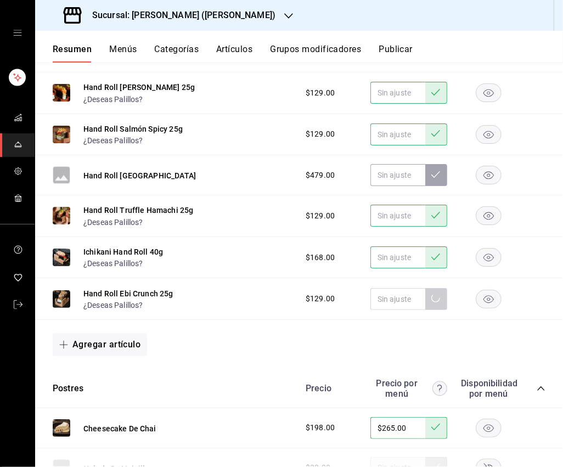
scroll to position [3140, 0]
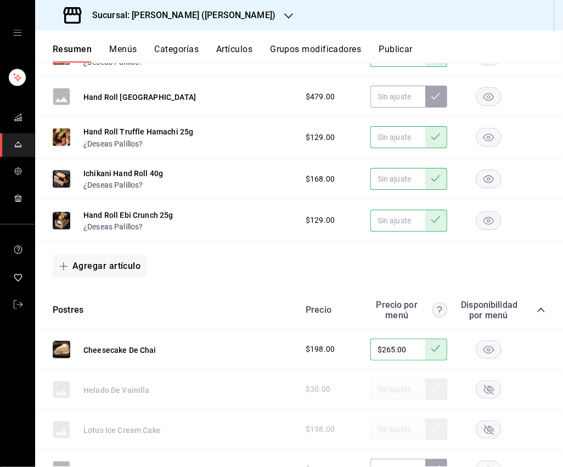
click at [405, 338] on input "$265.00" at bounding box center [397, 349] width 55 height 22
click at [439, 344] on icon at bounding box center [435, 348] width 9 height 9
click at [485, 385] on icon "button" at bounding box center [489, 390] width 10 height 10
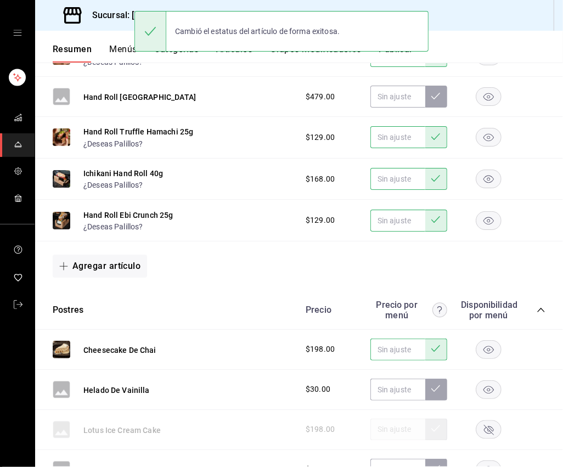
click at [487, 425] on icon "button" at bounding box center [489, 430] width 10 height 10
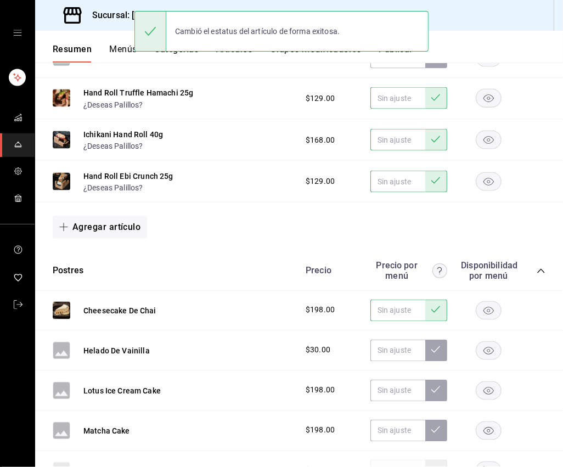
scroll to position [3224, 0]
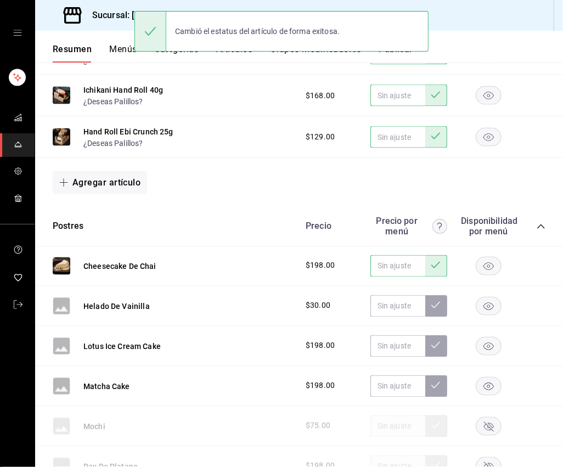
click at [488, 417] on rect "button" at bounding box center [488, 426] width 25 height 18
click at [488, 457] on rect "button" at bounding box center [488, 466] width 25 height 18
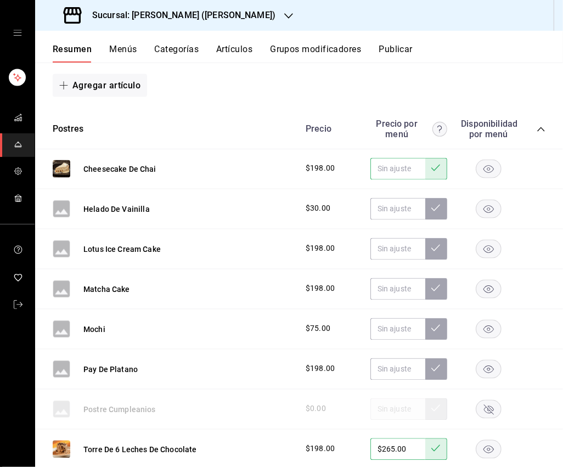
scroll to position [3330, 0]
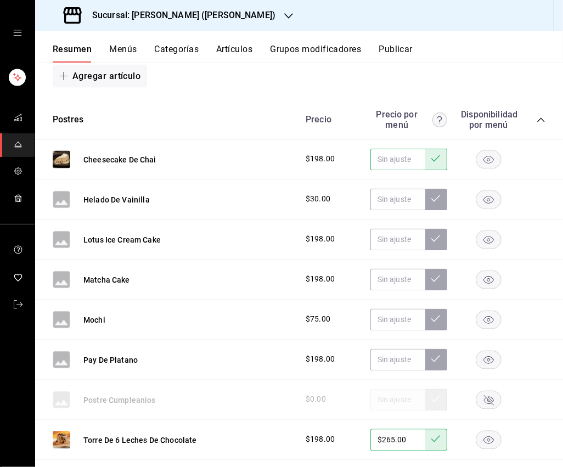
click at [487, 391] on rect "button" at bounding box center [488, 400] width 25 height 18
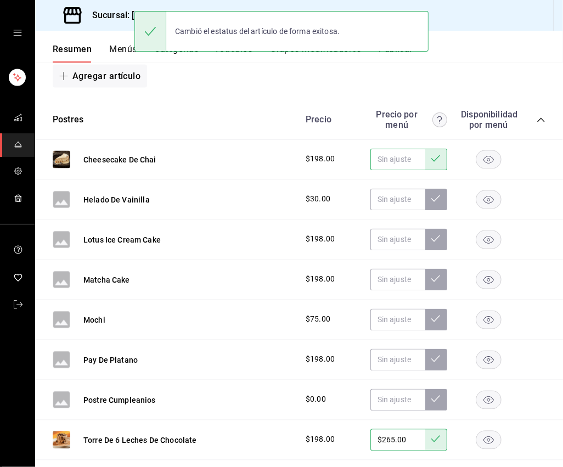
click at [398, 429] on input "$265.00" at bounding box center [397, 440] width 55 height 22
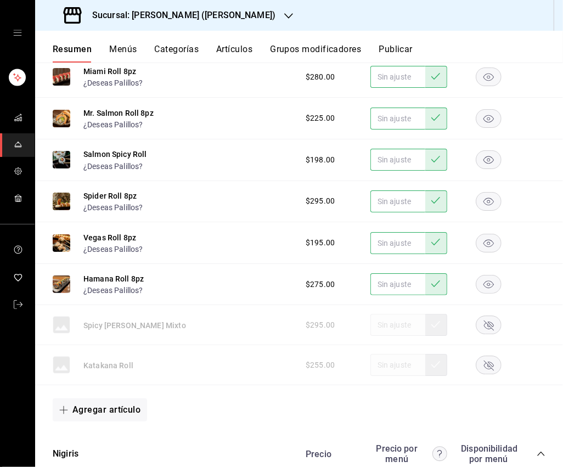
scroll to position [1737, 0]
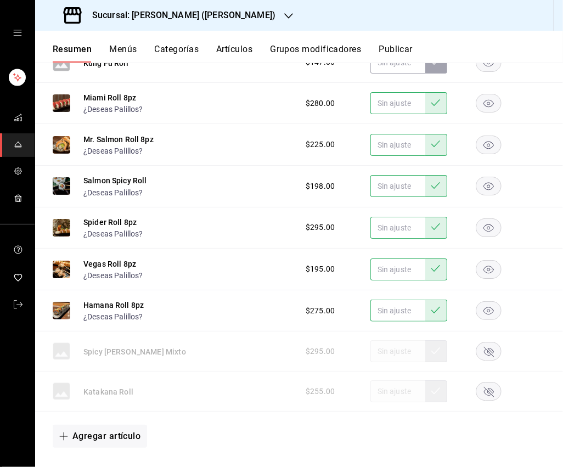
click at [491, 382] on rect "button" at bounding box center [488, 391] width 25 height 18
type input "$265.00"
click at [489, 340] on div "$295.00" at bounding box center [420, 351] width 251 height 22
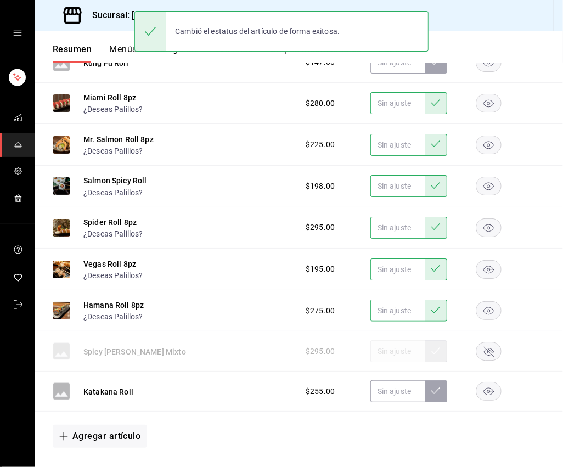
click at [495, 344] on rect "button" at bounding box center [488, 351] width 25 height 18
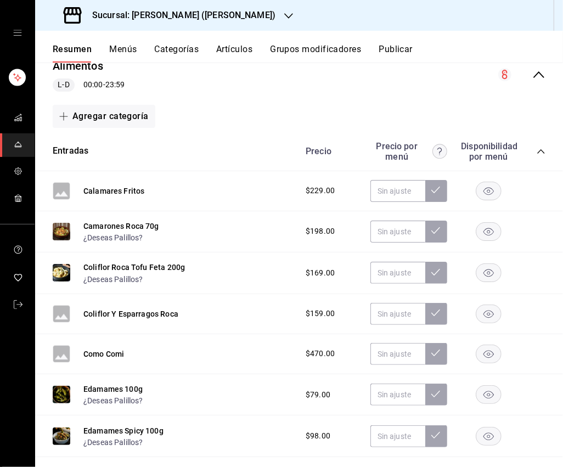
scroll to position [0, 0]
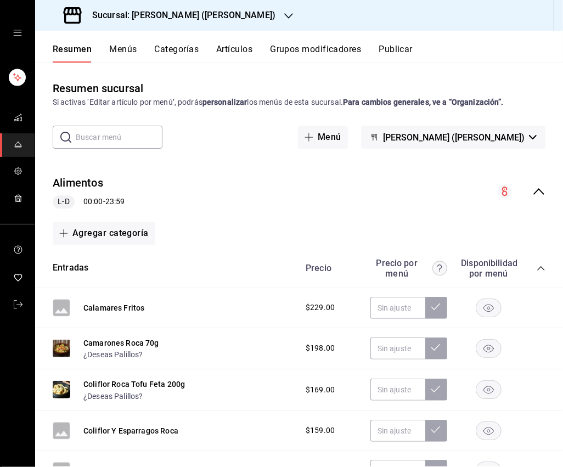
click at [526, 269] on icon "collapse-category-row" at bounding box center [540, 268] width 9 height 9
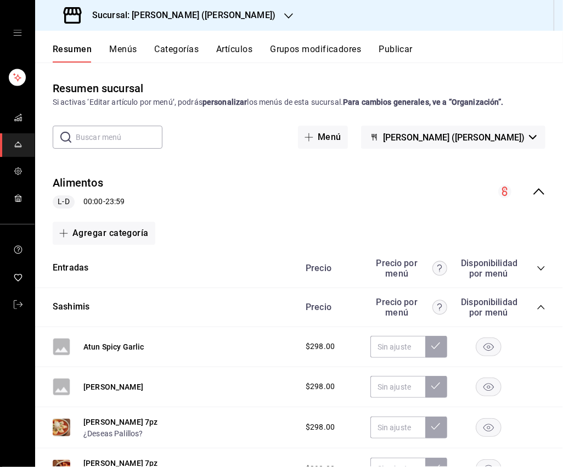
click at [526, 186] on icon "collapse-menu-row" at bounding box center [538, 191] width 13 height 13
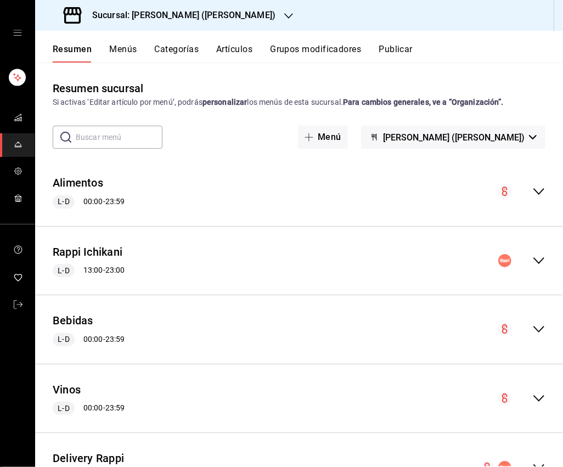
click at [526, 255] on icon "collapse-menu-row" at bounding box center [538, 260] width 13 height 13
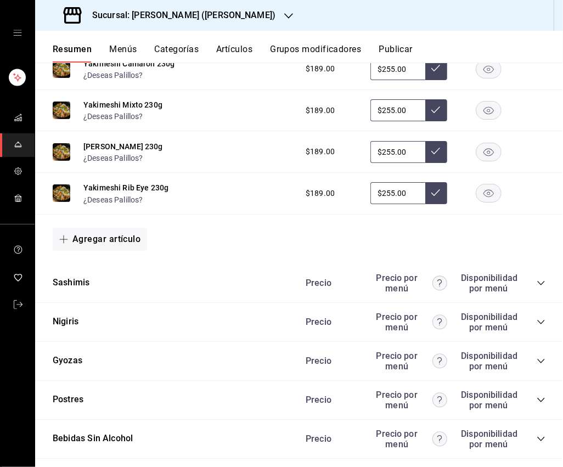
scroll to position [1523, 0]
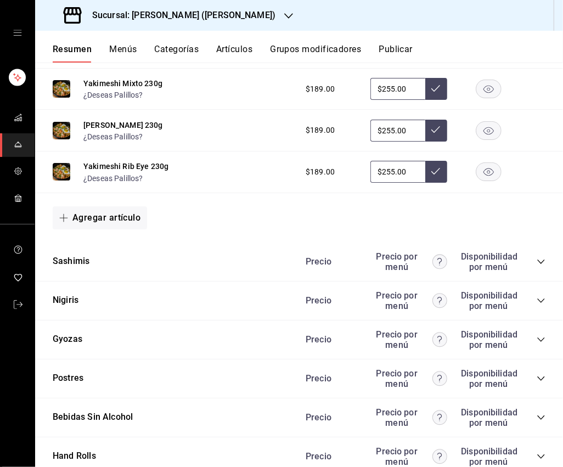
click at [526, 257] on icon "collapse-category-row" at bounding box center [540, 261] width 9 height 9
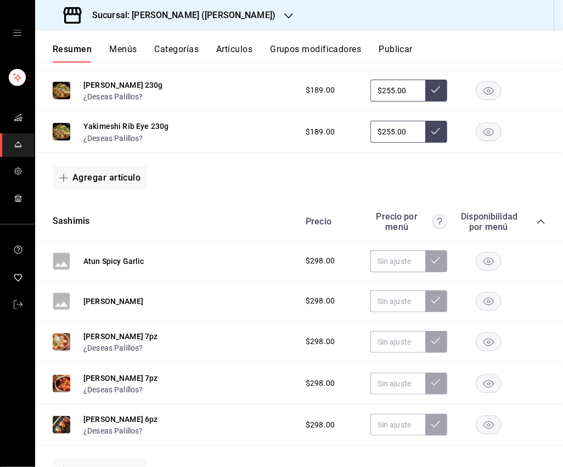
scroll to position [1614, 0]
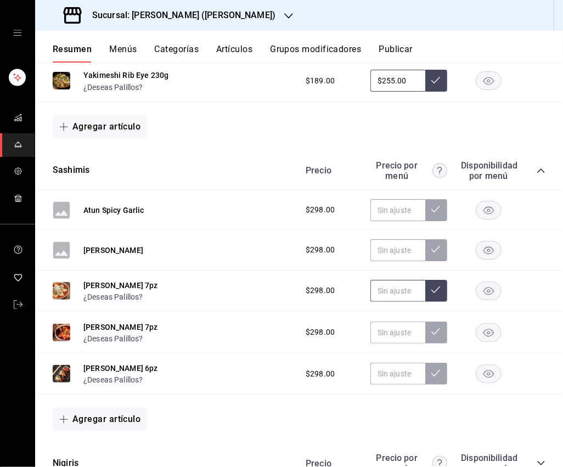
click at [394, 280] on input "text" at bounding box center [397, 291] width 55 height 22
type input "$385.00"
click at [435, 288] on button at bounding box center [436, 291] width 22 height 22
click at [406, 321] on input "text" at bounding box center [397, 332] width 55 height 22
type input "$385.00"
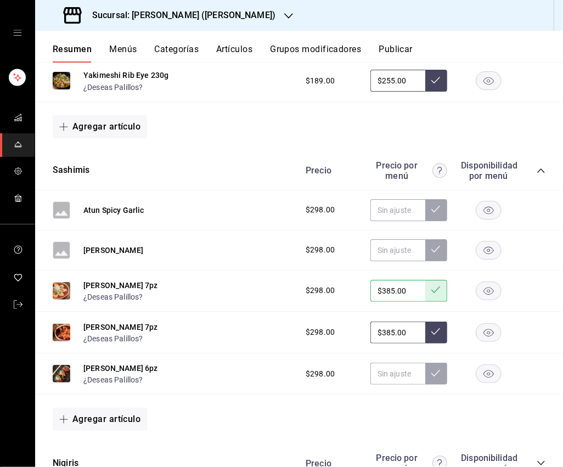
click at [436, 327] on icon at bounding box center [435, 331] width 9 height 9
click at [394, 368] on input "text" at bounding box center [397, 374] width 55 height 22
type input "$385.00"
click at [438, 369] on icon at bounding box center [435, 373] width 9 height 9
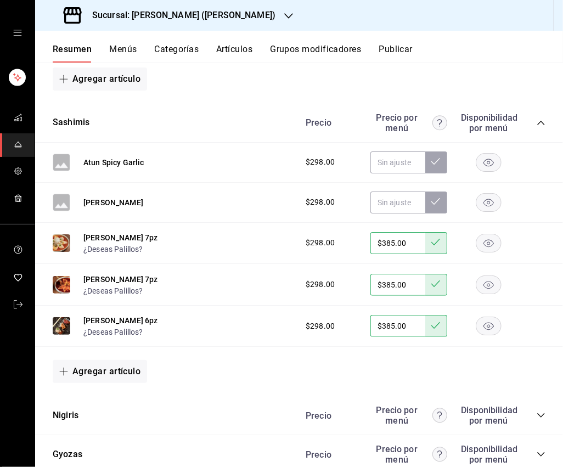
scroll to position [1673, 0]
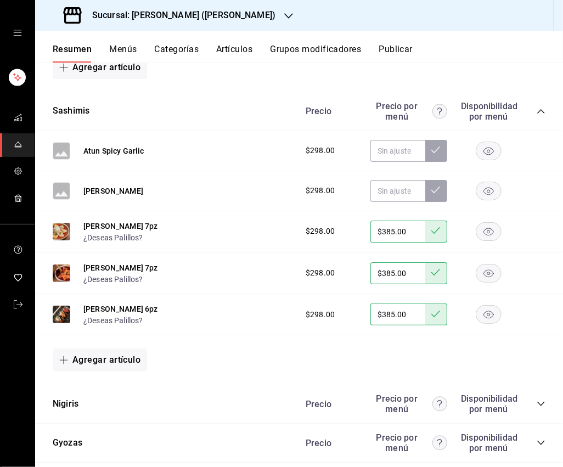
click at [487, 147] on icon "button" at bounding box center [488, 151] width 10 height 8
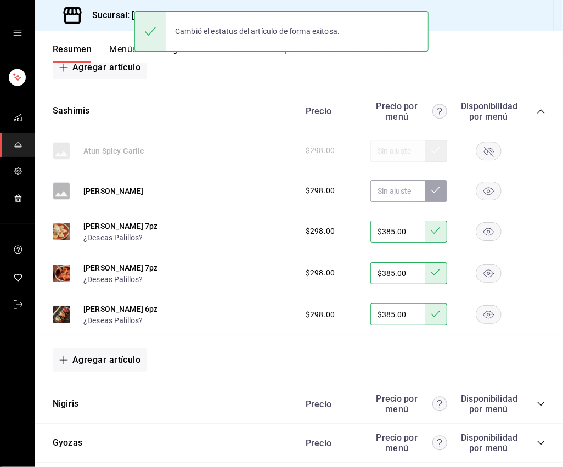
click at [487, 182] on rect "button" at bounding box center [488, 191] width 25 height 18
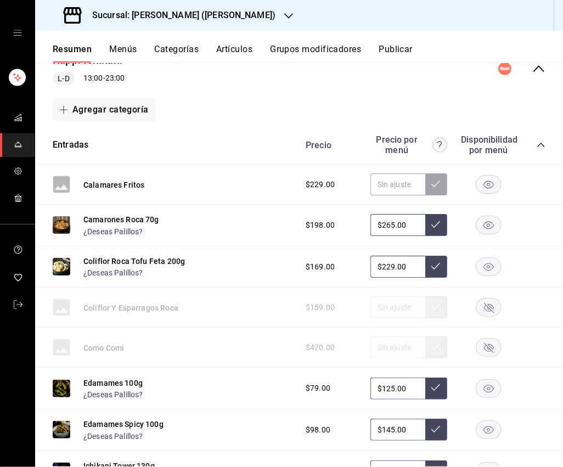
scroll to position [193, 0]
click at [491, 182] on rect "button" at bounding box center [488, 184] width 25 height 18
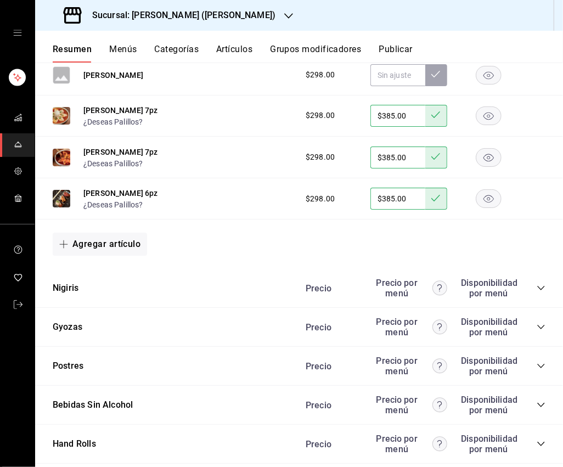
scroll to position [1814, 0]
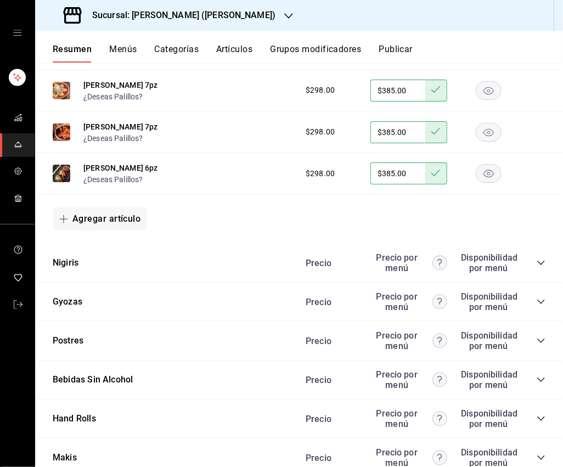
click at [526, 261] on icon "collapse-category-row" at bounding box center [540, 263] width 7 height 4
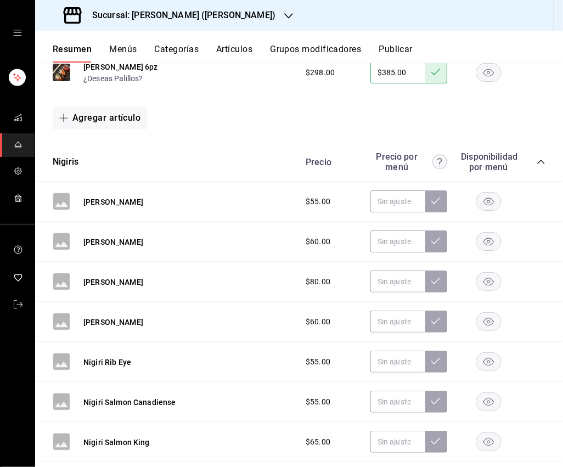
scroll to position [1917, 0]
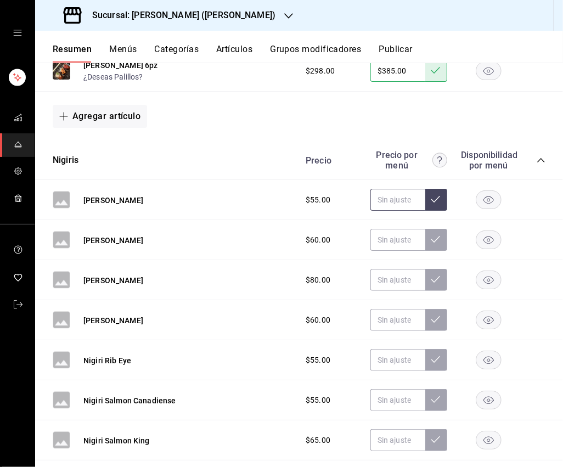
click at [406, 190] on input "text" at bounding box center [397, 200] width 55 height 22
type input "$79.00"
click at [434, 197] on button at bounding box center [436, 200] width 22 height 22
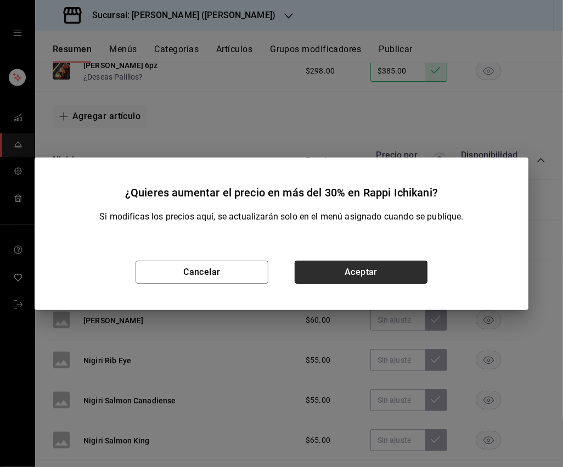
click at [378, 274] on button "Aceptar" at bounding box center [361, 272] width 133 height 23
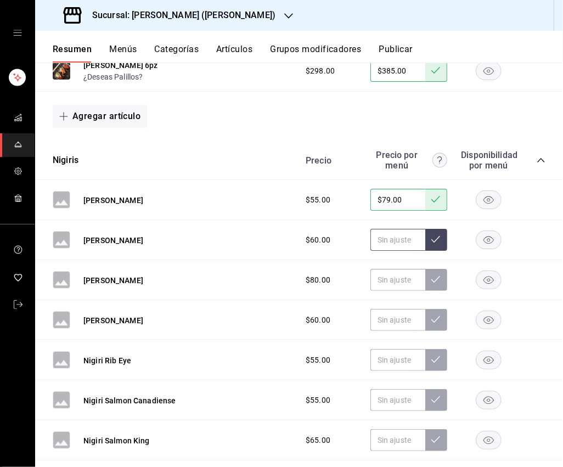
click at [393, 235] on input "text" at bounding box center [397, 240] width 55 height 22
type input "$85.00"
click at [437, 235] on icon at bounding box center [435, 239] width 9 height 9
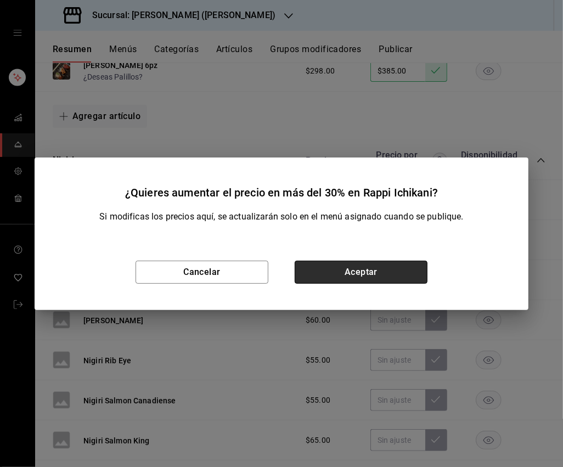
click at [401, 267] on button "Aceptar" at bounding box center [361, 272] width 133 height 23
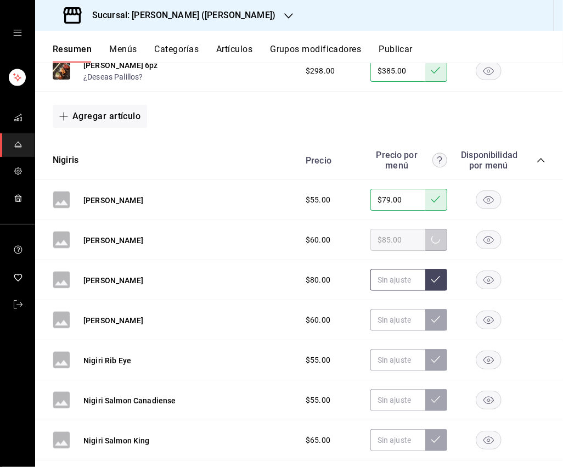
click at [406, 270] on input "text" at bounding box center [397, 280] width 55 height 22
type input "$109.00"
click at [437, 275] on icon at bounding box center [435, 279] width 9 height 9
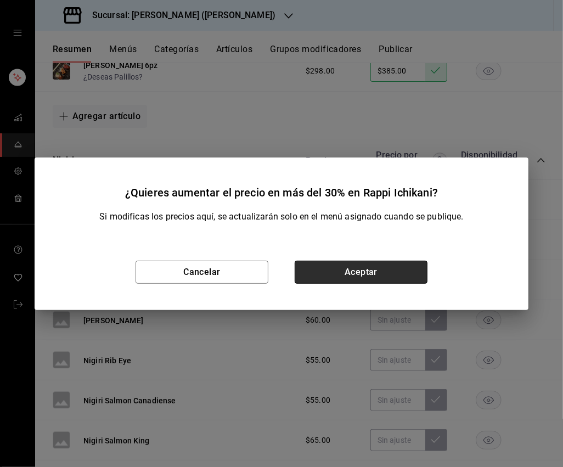
click at [405, 272] on button "Aceptar" at bounding box center [361, 272] width 133 height 23
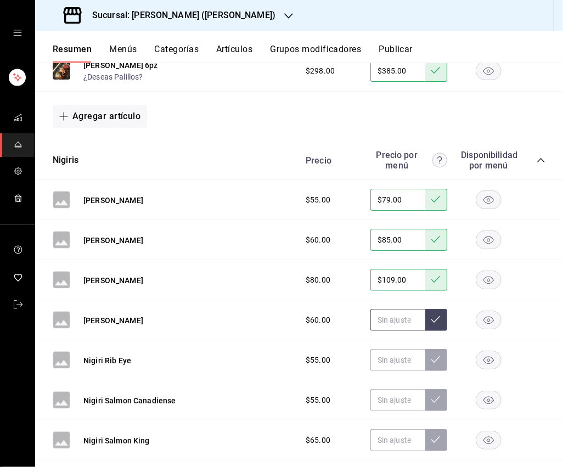
click at [404, 309] on input "text" at bounding box center [397, 320] width 55 height 22
type input "$85.00"
click at [429, 309] on button at bounding box center [436, 320] width 22 height 22
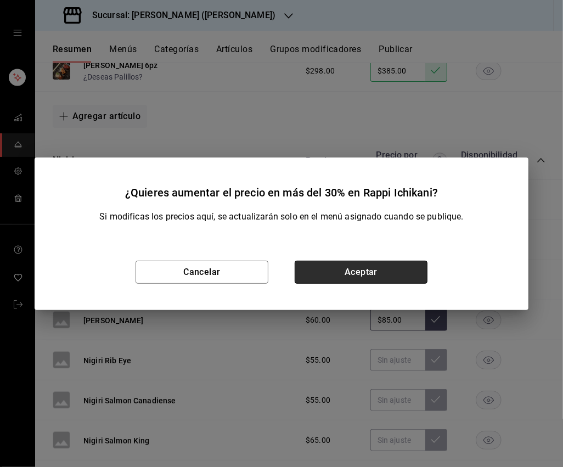
click at [390, 266] on button "Aceptar" at bounding box center [361, 272] width 133 height 23
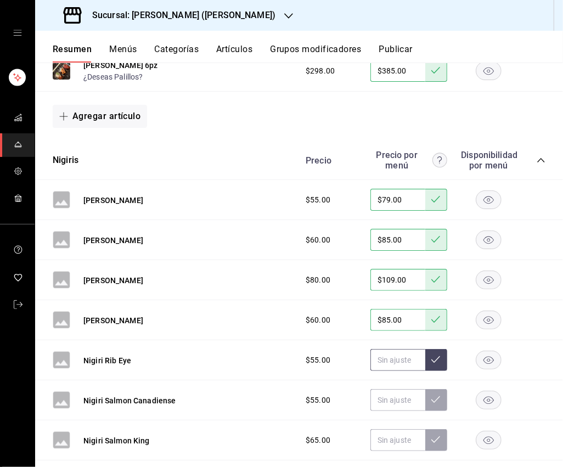
click at [397, 350] on input "text" at bounding box center [397, 360] width 55 height 22
click at [482, 352] on rect "button" at bounding box center [488, 360] width 25 height 18
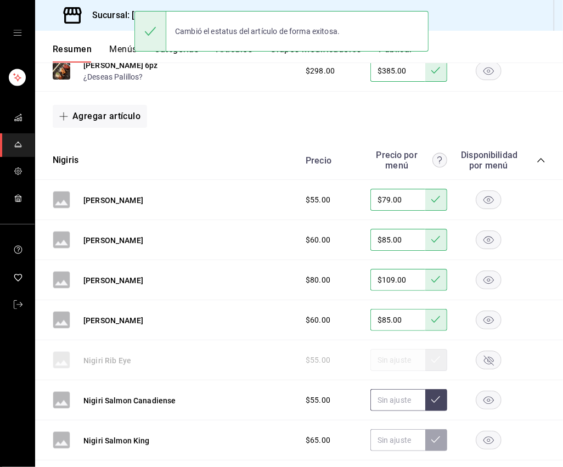
click at [401, 389] on input "text" at bounding box center [397, 400] width 55 height 22
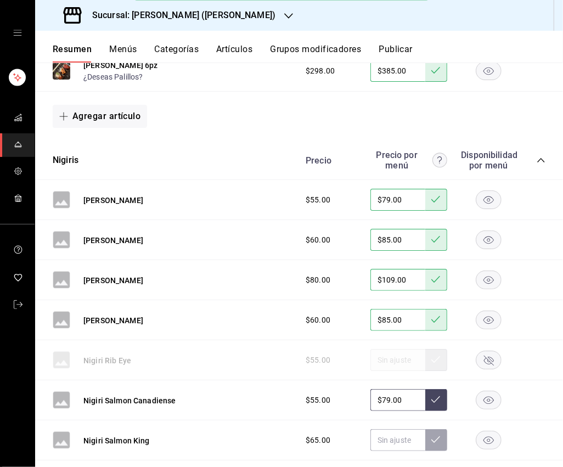
type input "$79.00"
click at [431, 396] on button at bounding box center [436, 400] width 22 height 22
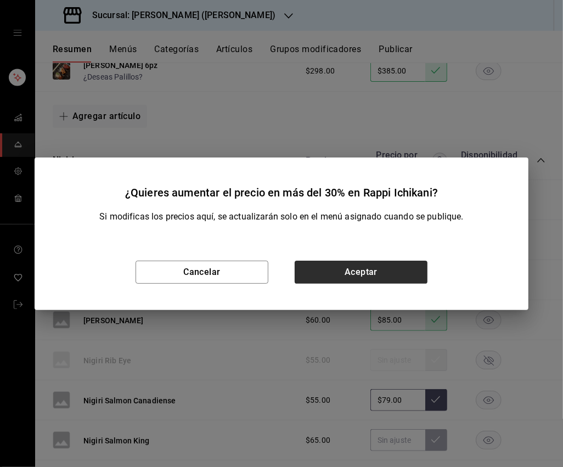
click at [375, 269] on button "Aceptar" at bounding box center [361, 272] width 133 height 23
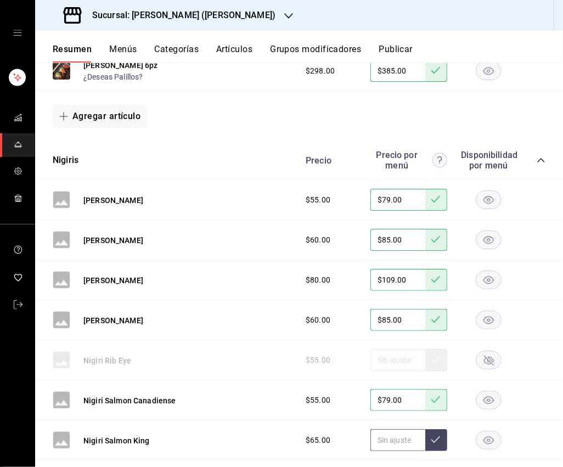
click at [397, 429] on input "text" at bounding box center [397, 440] width 55 height 22
type input "$95.00"
click at [430, 429] on button at bounding box center [436, 440] width 22 height 22
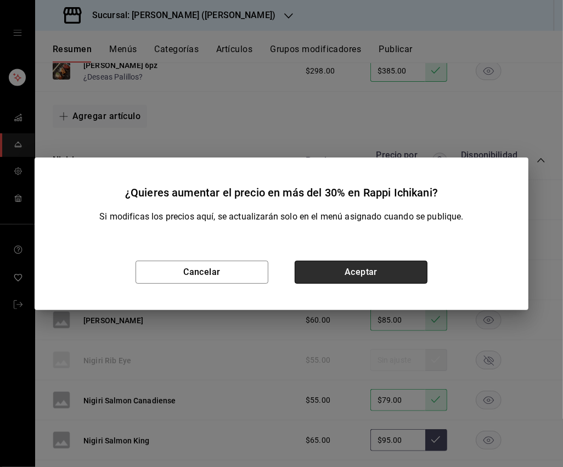
click at [413, 276] on button "Aceptar" at bounding box center [361, 272] width 133 height 23
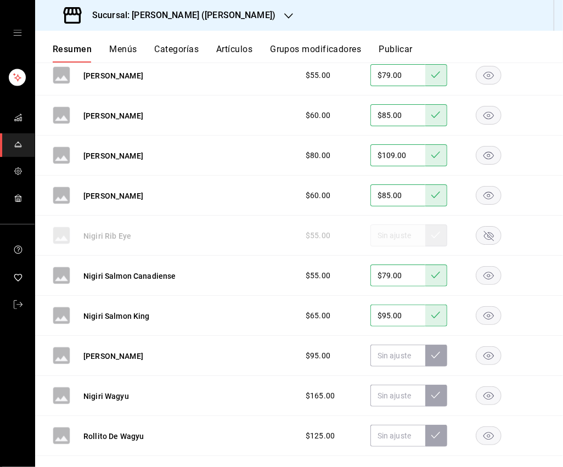
scroll to position [2043, 0]
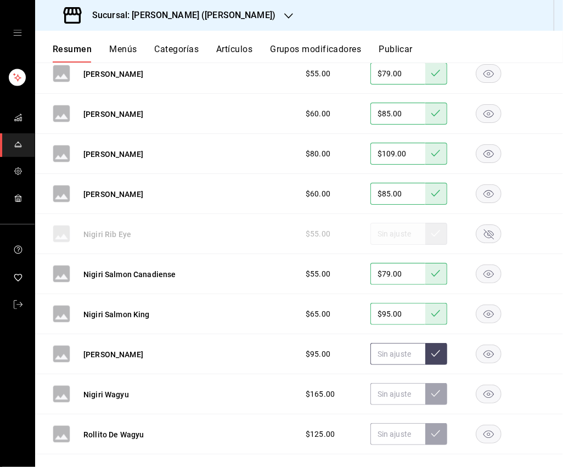
click at [404, 343] on input "text" at bounding box center [397, 354] width 55 height 22
type input "$129.00"
click at [440, 348] on button at bounding box center [436, 354] width 22 height 22
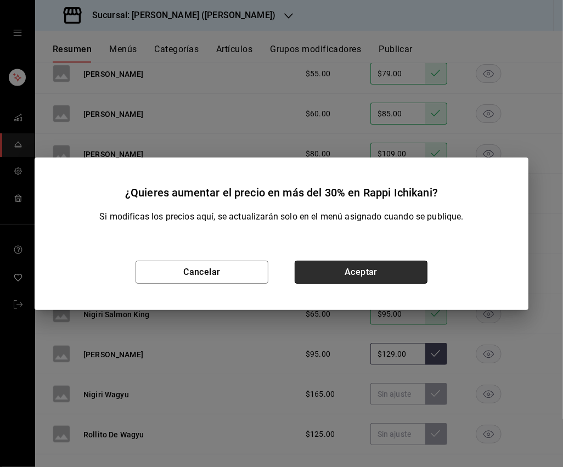
click at [395, 277] on button "Aceptar" at bounding box center [361, 272] width 133 height 23
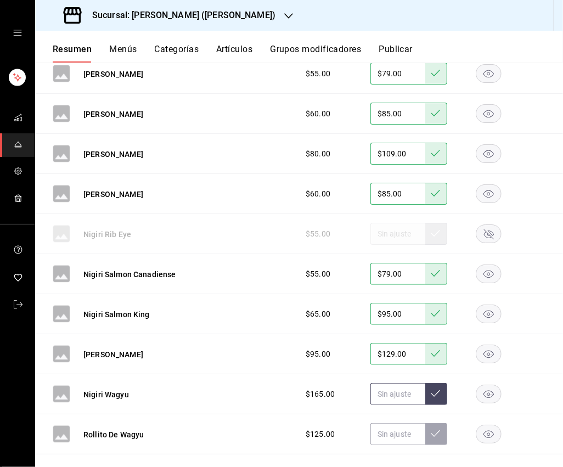
click at [400, 383] on input "text" at bounding box center [397, 394] width 55 height 22
type input "$209.00"
click at [434, 390] on icon at bounding box center [435, 393] width 9 height 7
click at [402, 423] on input "text" at bounding box center [397, 434] width 55 height 22
type input "$165.00"
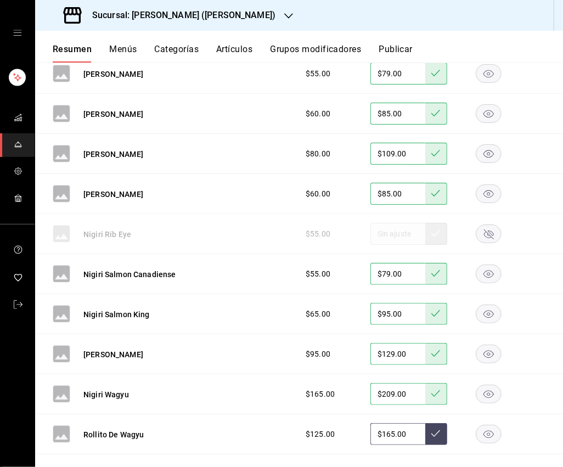
click at [437, 429] on icon at bounding box center [435, 433] width 9 height 9
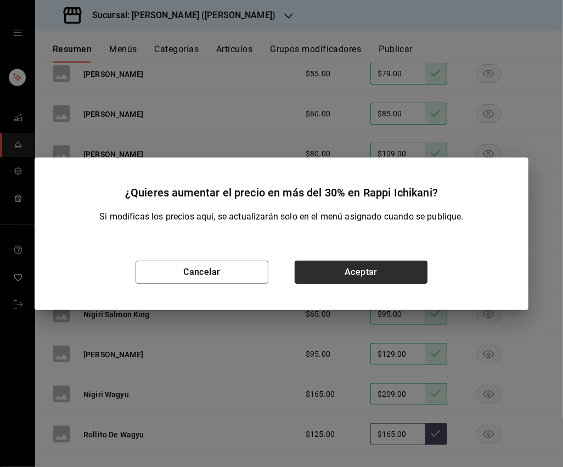
click at [386, 274] on button "Aceptar" at bounding box center [361, 272] width 133 height 23
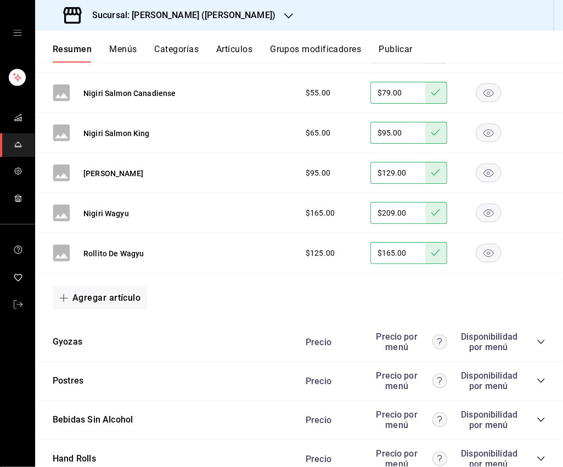
scroll to position [2238, 0]
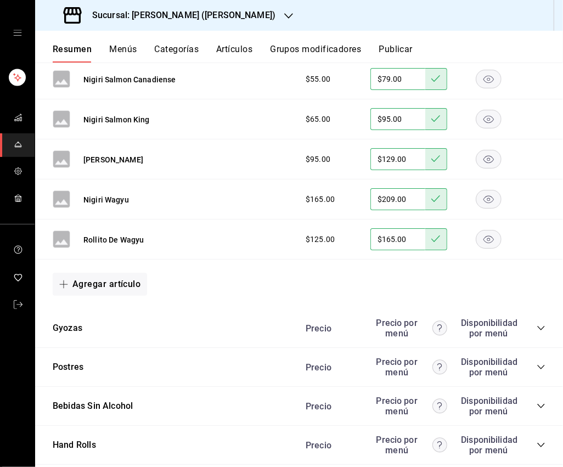
click at [526, 320] on div "Precio Precio por menú Disponibilidad por menú" at bounding box center [420, 328] width 251 height 21
click at [526, 324] on icon "collapse-category-row" at bounding box center [540, 328] width 9 height 9
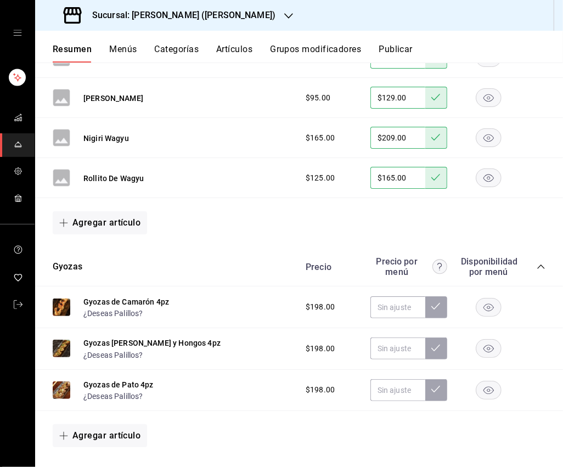
scroll to position [2302, 0]
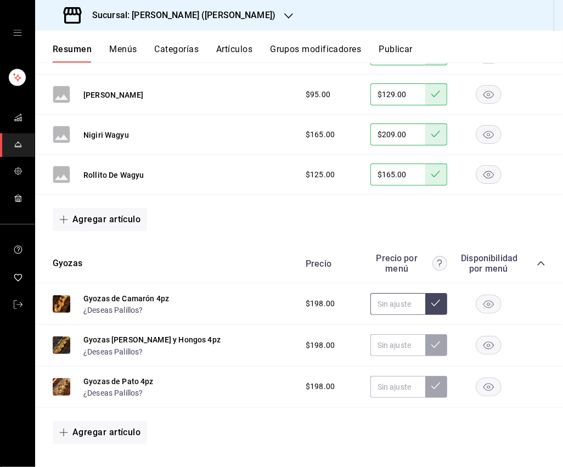
click at [404, 297] on input "text" at bounding box center [397, 304] width 55 height 22
type input "$265.00"
click at [429, 293] on button at bounding box center [436, 304] width 22 height 22
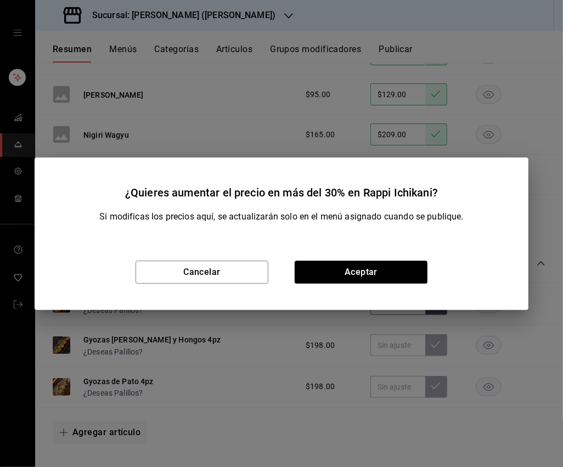
click at [383, 257] on div "Cancelar Aceptar" at bounding box center [282, 272] width 494 height 76
click at [373, 263] on button "Aceptar" at bounding box center [361, 272] width 133 height 23
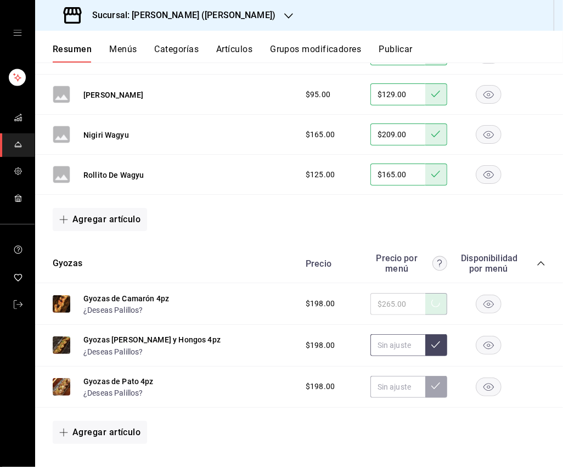
click at [395, 334] on input "text" at bounding box center [397, 345] width 55 height 22
type input "$265.00"
click at [431, 340] on icon at bounding box center [435, 344] width 9 height 9
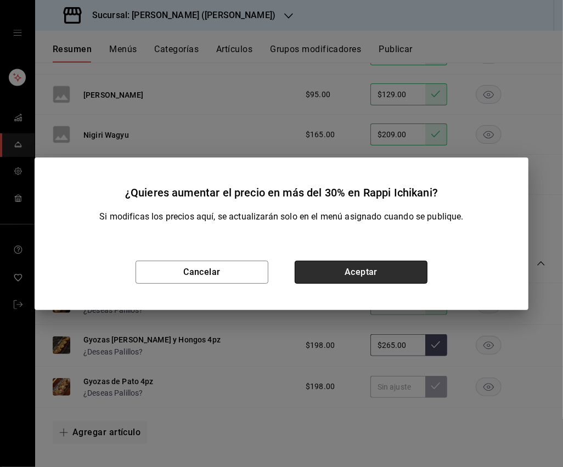
click at [382, 276] on button "Aceptar" at bounding box center [361, 272] width 133 height 23
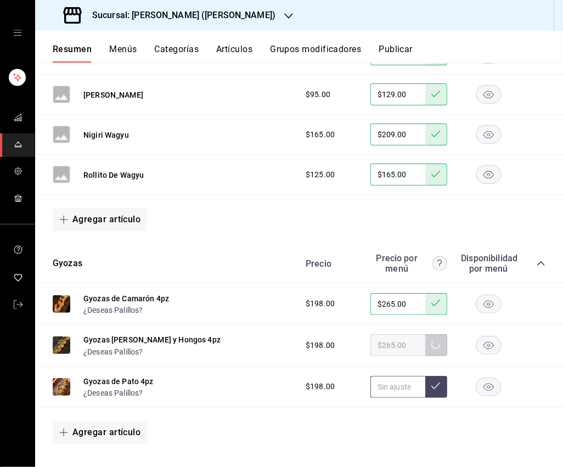
click at [400, 376] on input "text" at bounding box center [397, 387] width 55 height 22
type input "$265.00"
click at [436, 382] on icon at bounding box center [435, 385] width 9 height 7
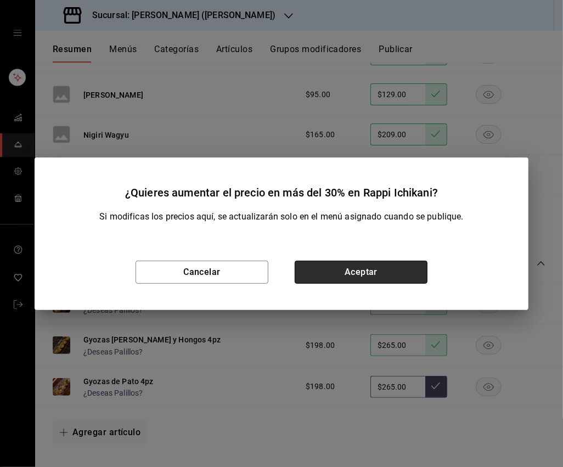
click at [385, 274] on button "Aceptar" at bounding box center [361, 272] width 133 height 23
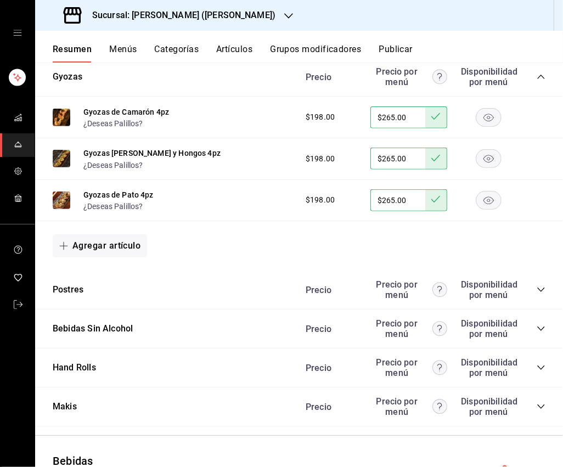
scroll to position [2493, 0]
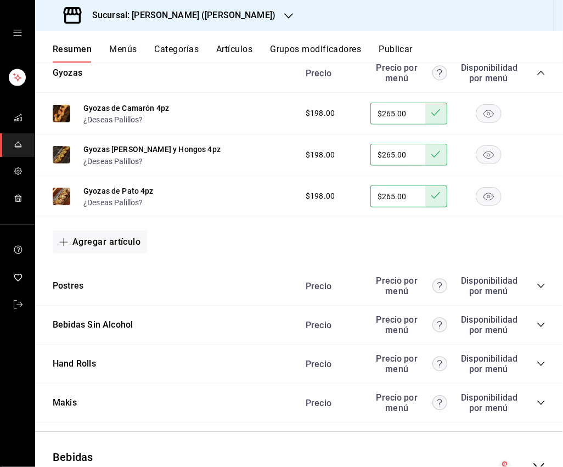
click at [526, 281] on icon "collapse-category-row" at bounding box center [540, 285] width 9 height 9
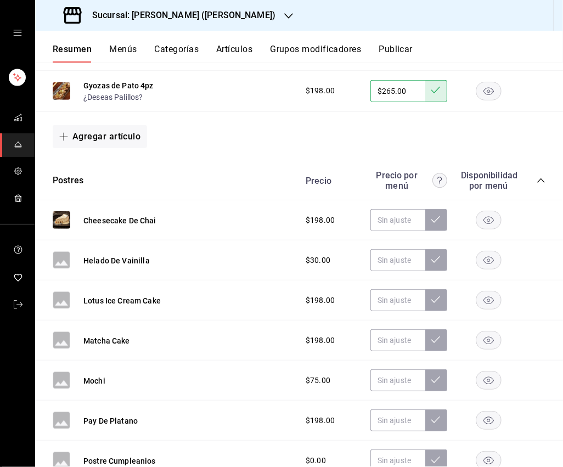
scroll to position [2602, 0]
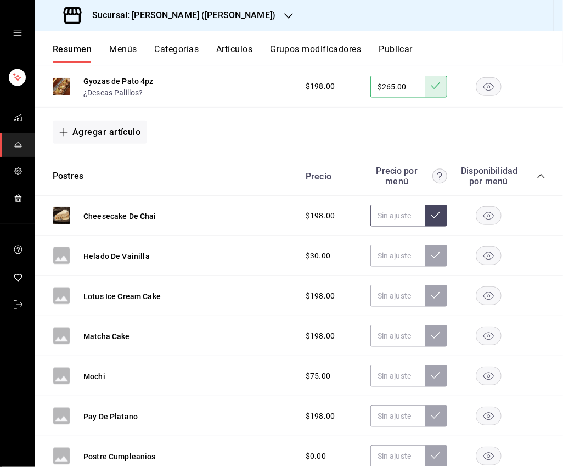
click at [402, 205] on input "text" at bounding box center [397, 216] width 55 height 22
type input "$265.00"
click at [445, 205] on button at bounding box center [436, 216] width 22 height 22
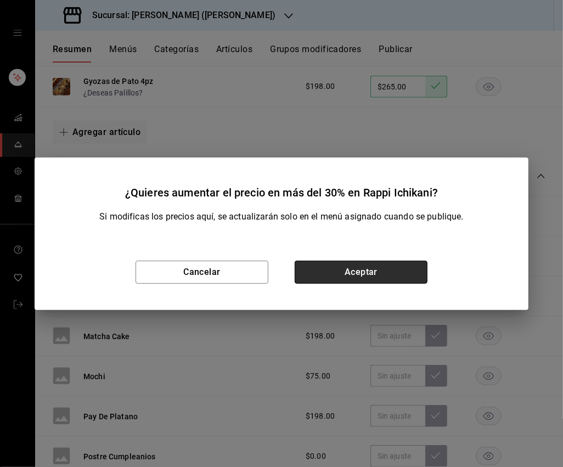
click at [378, 270] on button "Aceptar" at bounding box center [361, 272] width 133 height 23
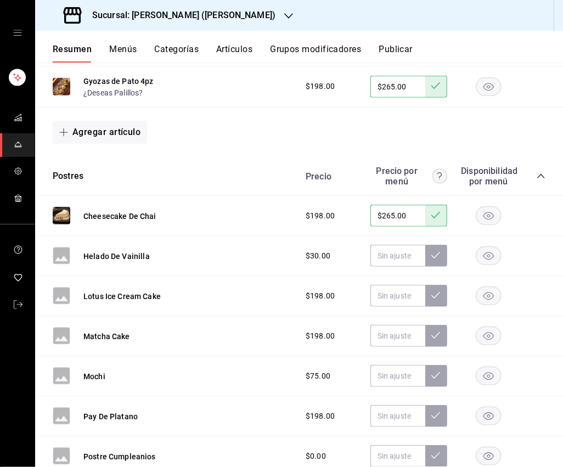
click at [492, 247] on rect "button" at bounding box center [488, 256] width 25 height 18
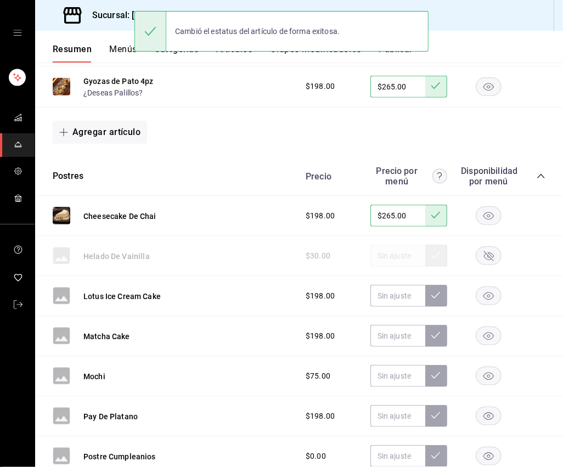
click at [491, 287] on rect "button" at bounding box center [488, 296] width 25 height 18
click at [490, 332] on icon "button" at bounding box center [488, 336] width 10 height 8
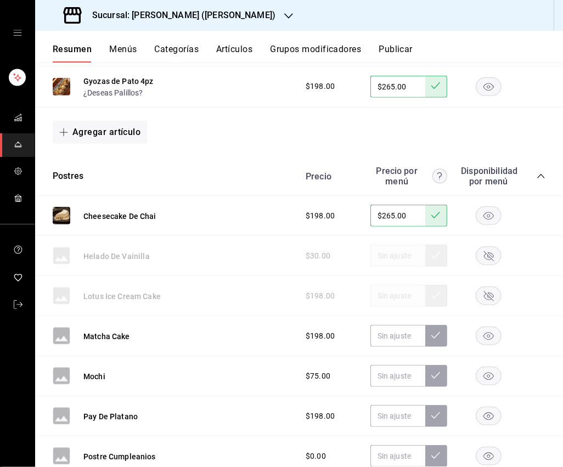
click at [492, 372] on icon "button" at bounding box center [488, 376] width 10 height 8
click at [488, 407] on rect "button" at bounding box center [488, 416] width 25 height 18
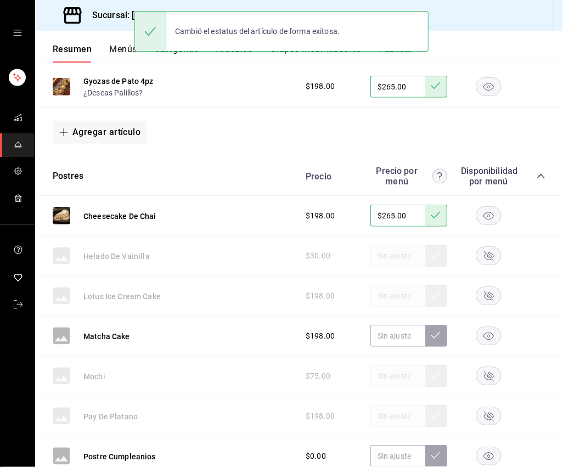
click at [488, 452] on icon "button" at bounding box center [488, 456] width 10 height 8
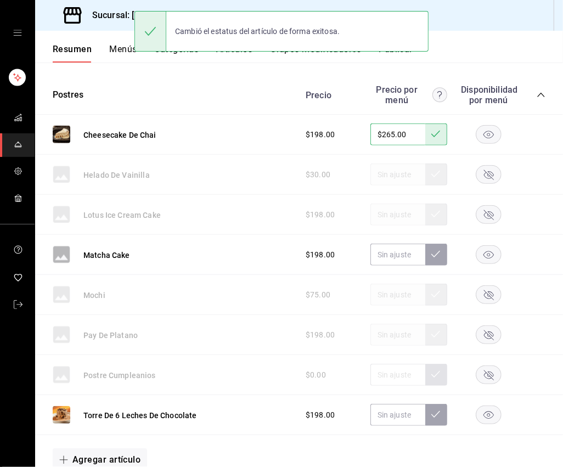
scroll to position [2696, 0]
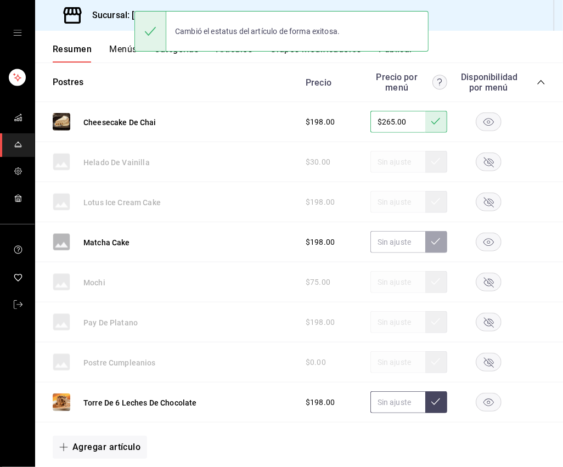
click at [400, 391] on input "text" at bounding box center [397, 402] width 55 height 22
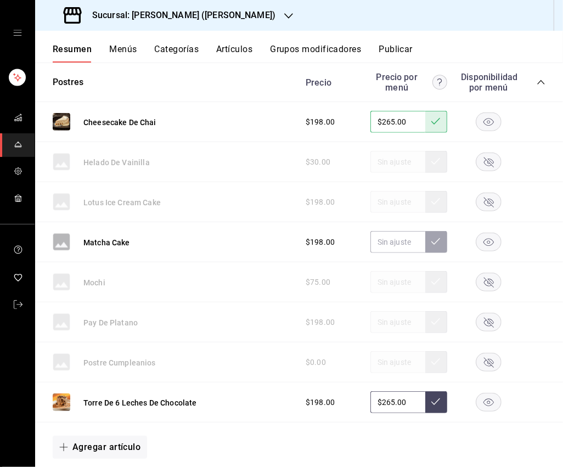
type input "$265.00"
click at [438, 397] on icon at bounding box center [435, 401] width 9 height 9
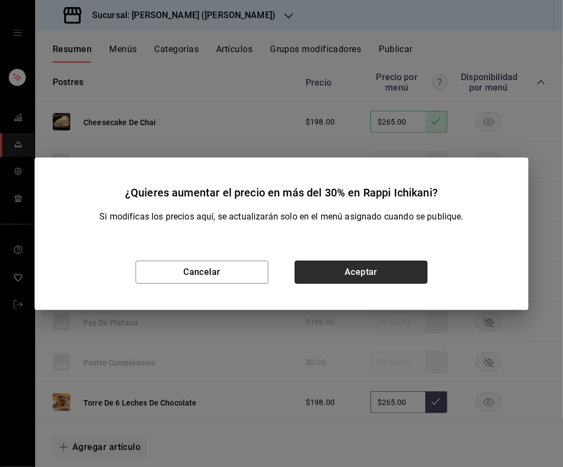
click at [392, 264] on button "Aceptar" at bounding box center [361, 272] width 133 height 23
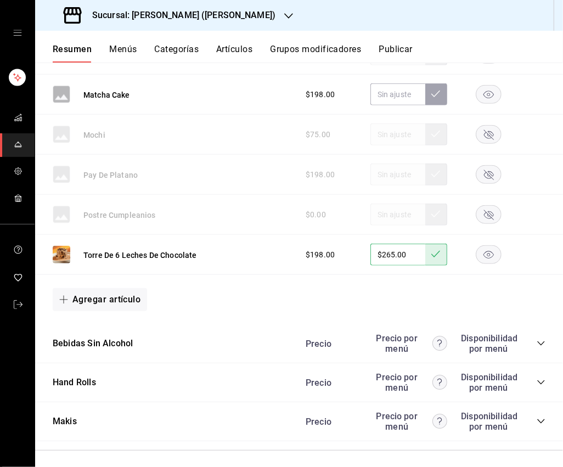
scroll to position [2875, 0]
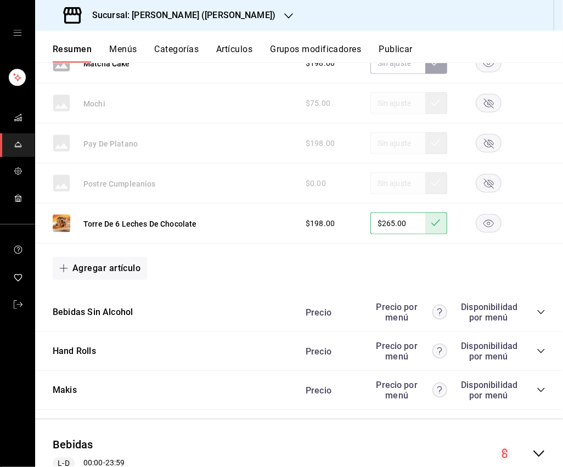
click at [526, 310] on icon "collapse-category-row" at bounding box center [540, 312] width 7 height 4
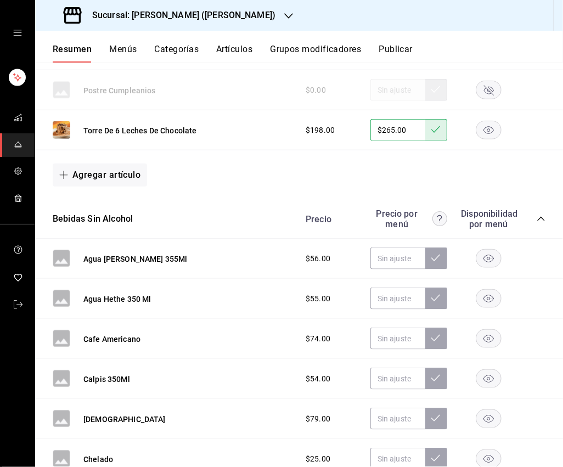
scroll to position [3062, 0]
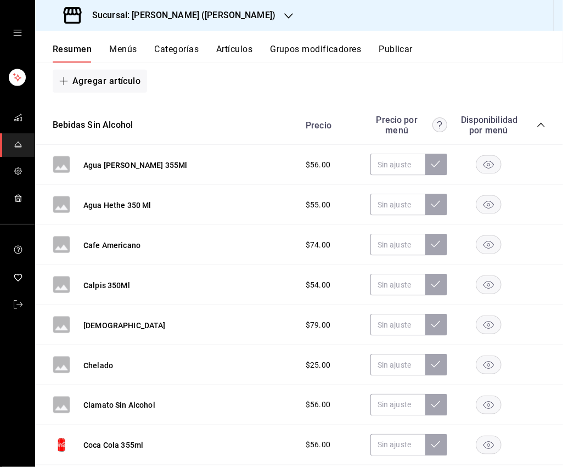
click at [491, 156] on rect "button" at bounding box center [488, 165] width 25 height 18
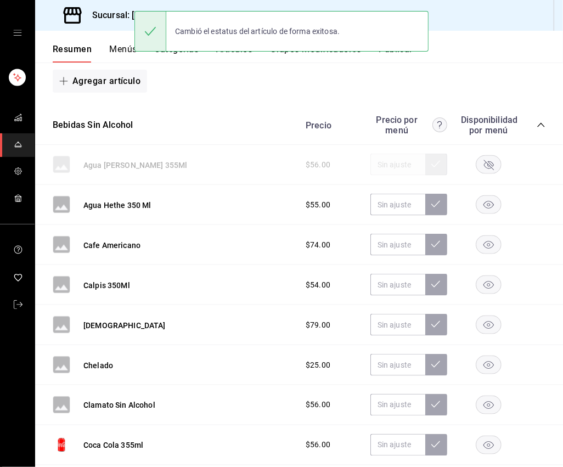
click at [490, 196] on rect "button" at bounding box center [488, 205] width 25 height 18
click at [490, 236] on rect "button" at bounding box center [488, 245] width 25 height 18
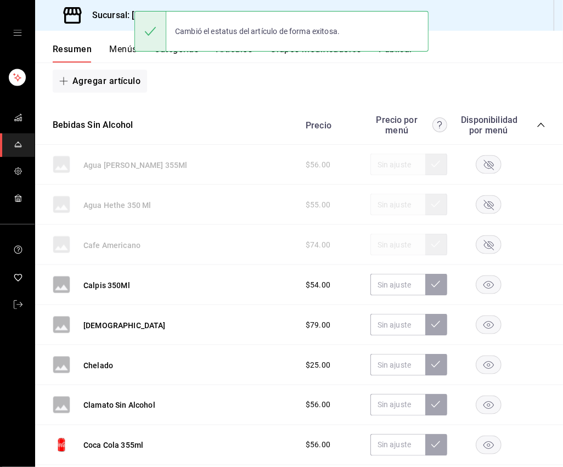
click at [488, 276] on rect "button" at bounding box center [488, 285] width 25 height 18
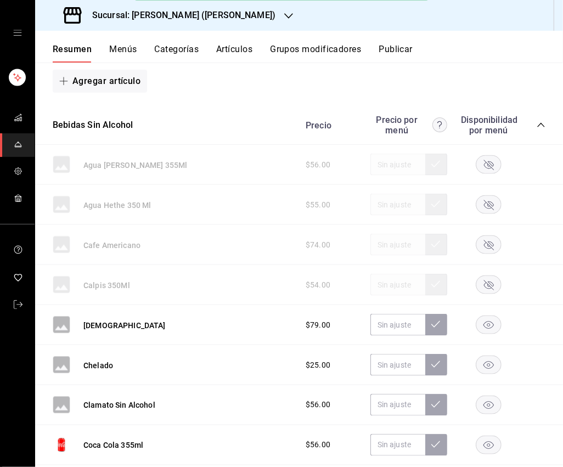
click at [488, 316] on rect "button" at bounding box center [488, 325] width 25 height 18
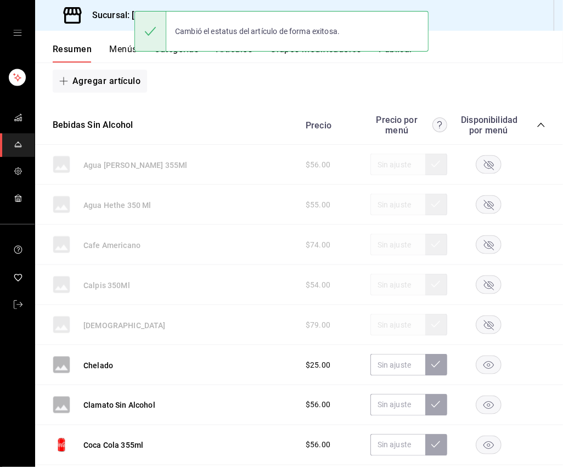
click at [483, 356] on rect "button" at bounding box center [488, 365] width 25 height 18
click at [489, 396] on rect "button" at bounding box center [488, 405] width 25 height 18
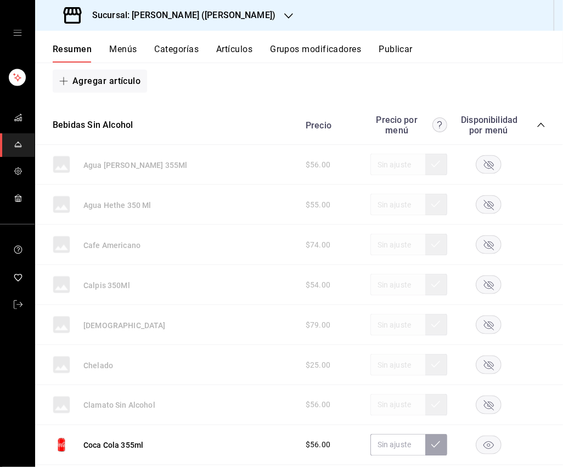
scroll to position [3081, 0]
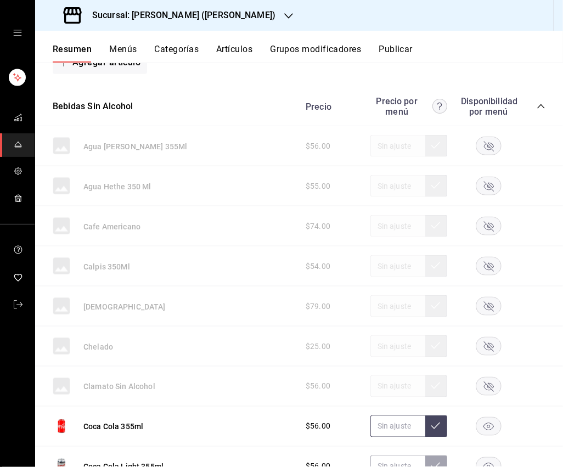
click at [394, 415] on input "text" at bounding box center [397, 426] width 55 height 22
type input "$69.00"
click at [438, 422] on icon at bounding box center [435, 425] width 9 height 7
click at [398, 455] on input "text" at bounding box center [397, 466] width 55 height 22
type input "$69.00"
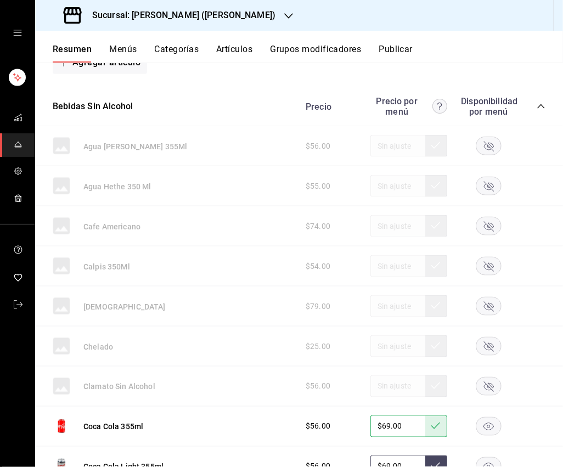
click at [437, 455] on button at bounding box center [436, 466] width 22 height 22
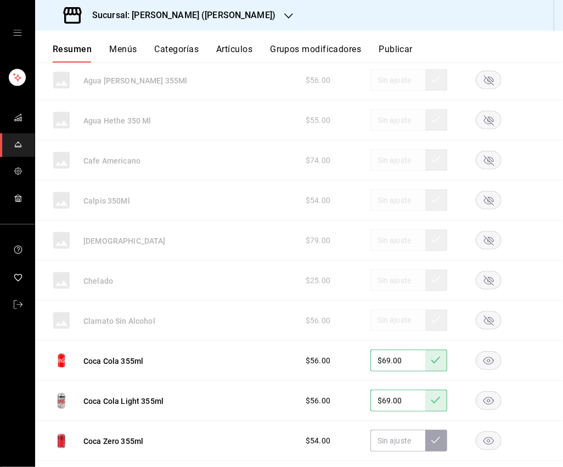
scroll to position [3231, 0]
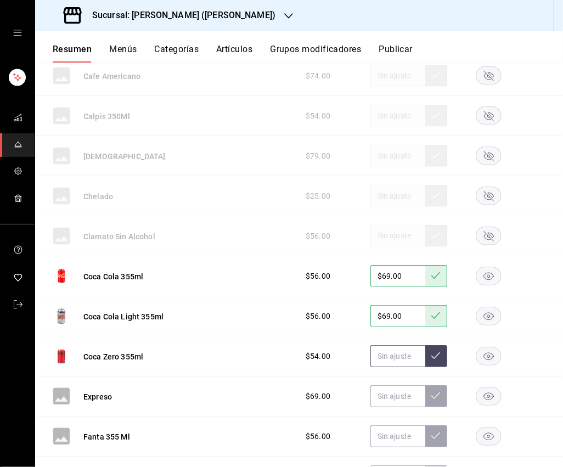
click at [383, 345] on input "text" at bounding box center [397, 356] width 55 height 22
type input "$69.00"
click at [431, 345] on button at bounding box center [436, 356] width 22 height 22
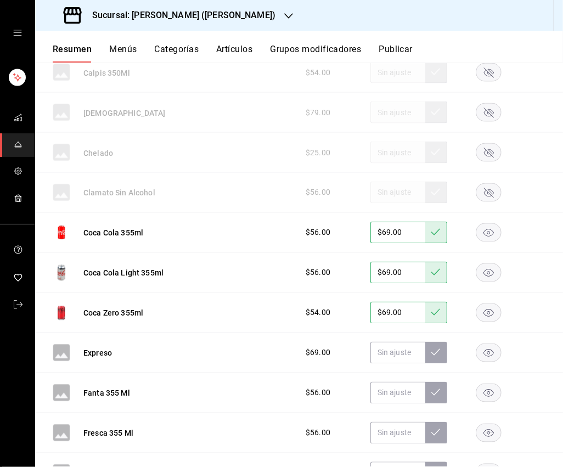
click at [492, 344] on rect "button" at bounding box center [488, 353] width 25 height 18
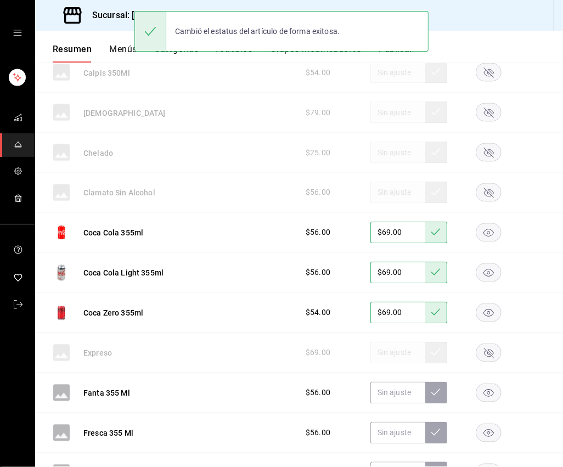
click at [493, 384] on rect "button" at bounding box center [488, 393] width 25 height 18
click at [492, 424] on rect "button" at bounding box center [488, 433] width 25 height 18
click at [488, 464] on rect "button" at bounding box center [488, 473] width 25 height 18
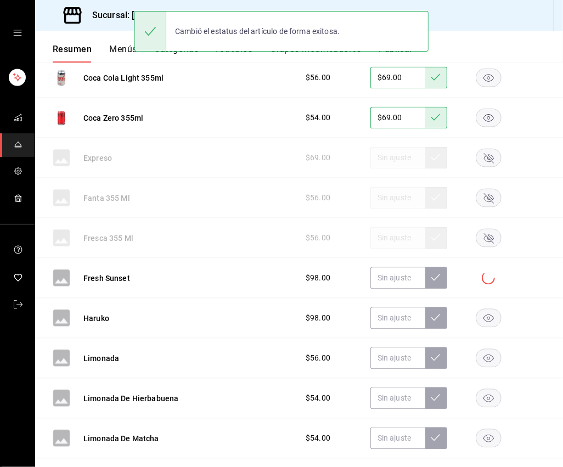
scroll to position [3470, 0]
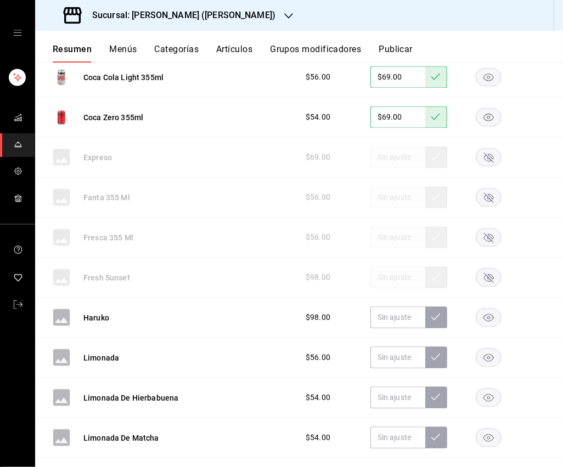
click at [489, 308] on rect "button" at bounding box center [488, 317] width 25 height 18
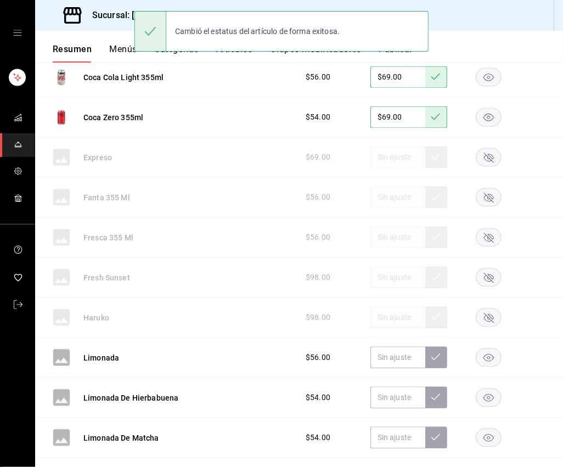
click at [489, 348] on rect "button" at bounding box center [488, 357] width 25 height 18
click at [488, 394] on icon "button" at bounding box center [488, 398] width 10 height 8
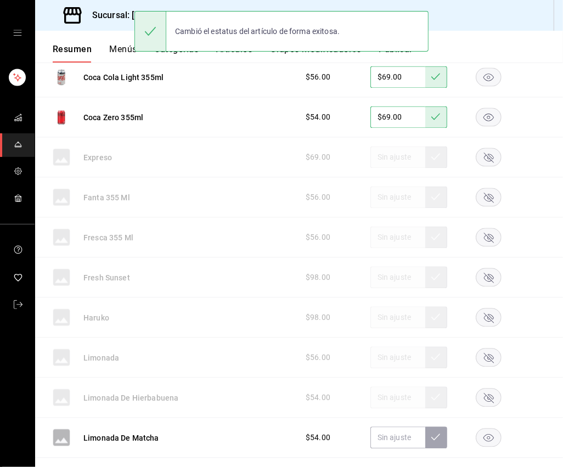
click at [489, 428] on rect "button" at bounding box center [488, 437] width 25 height 18
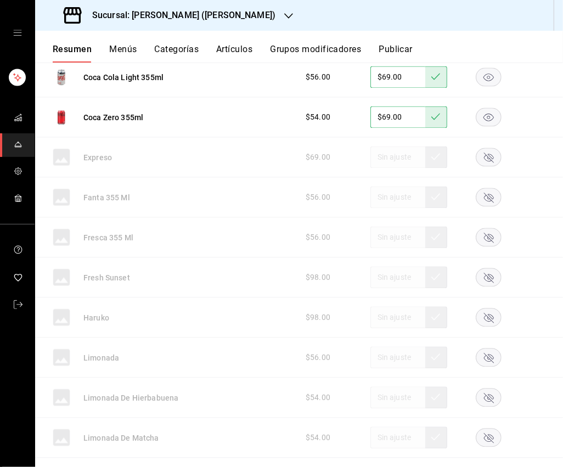
type input "$69.00"
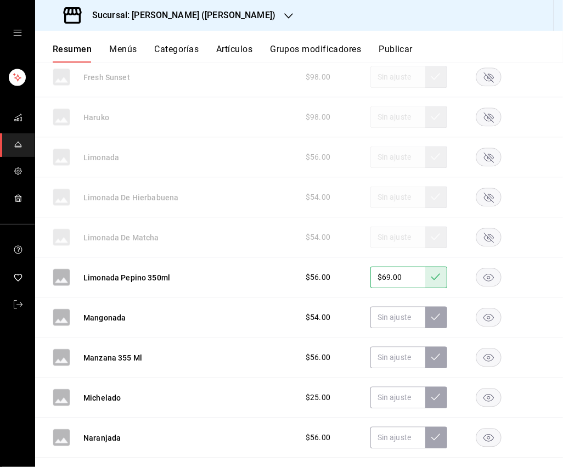
scroll to position [3678, 0]
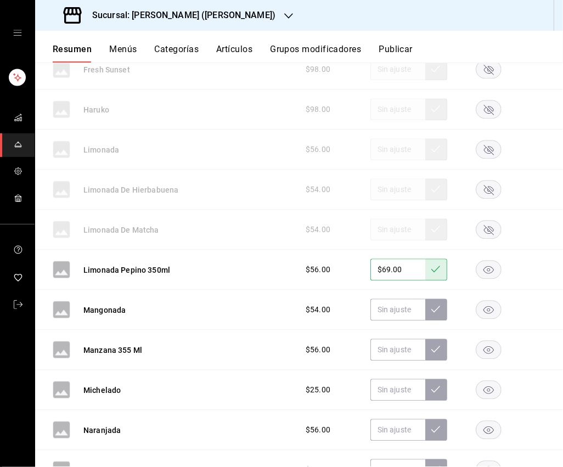
click at [487, 301] on rect "button" at bounding box center [488, 310] width 25 height 18
click at [490, 341] on rect "button" at bounding box center [488, 350] width 25 height 18
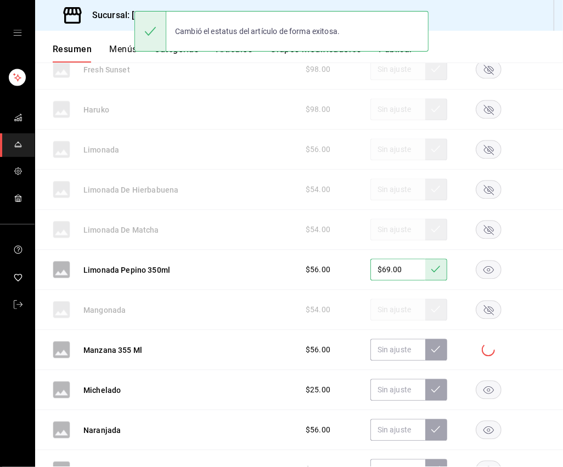
click at [490, 381] on rect "button" at bounding box center [488, 390] width 25 height 18
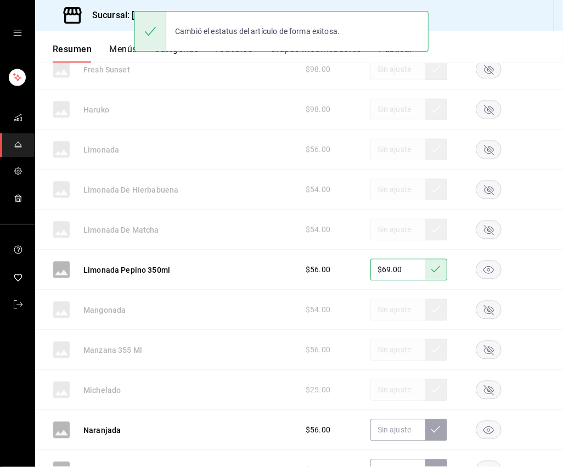
click at [490, 421] on rect "button" at bounding box center [488, 430] width 25 height 18
click at [489, 466] on icon "button" at bounding box center [488, 470] width 10 height 8
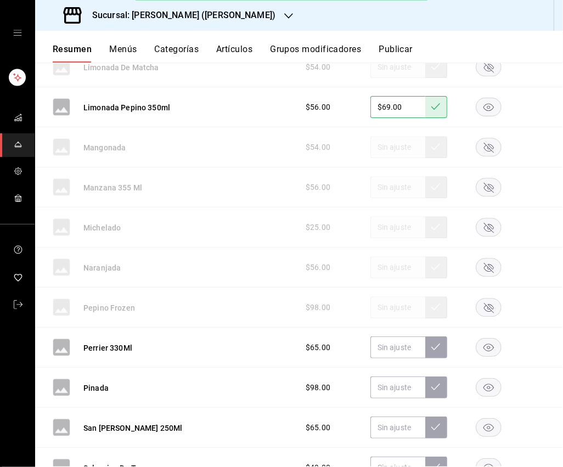
scroll to position [3845, 0]
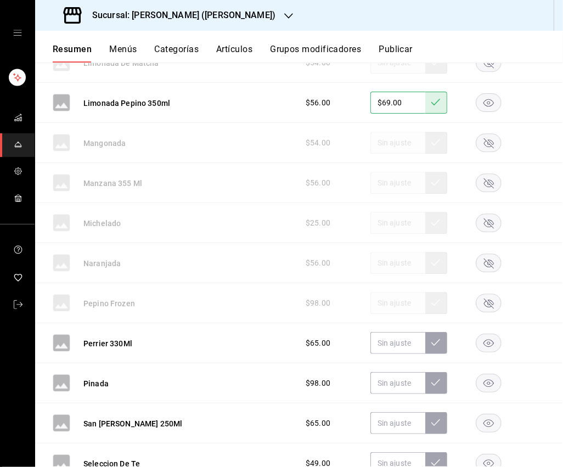
click at [480, 334] on rect "button" at bounding box center [488, 343] width 25 height 18
click at [489, 380] on icon "button" at bounding box center [488, 384] width 10 height 8
click at [489, 414] on rect "button" at bounding box center [488, 423] width 25 height 18
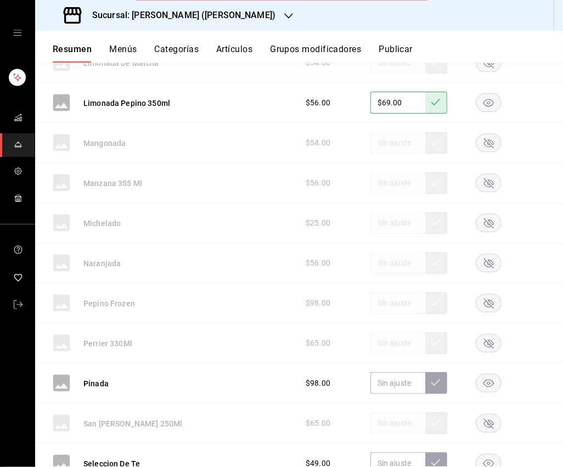
click at [492, 454] on rect "button" at bounding box center [488, 463] width 25 height 18
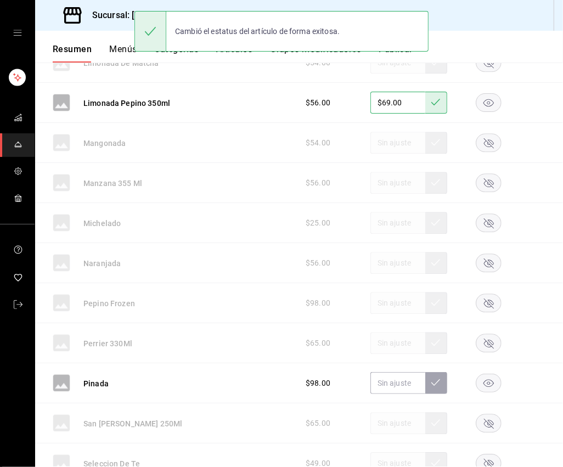
click at [489, 374] on rect "button" at bounding box center [488, 383] width 25 height 18
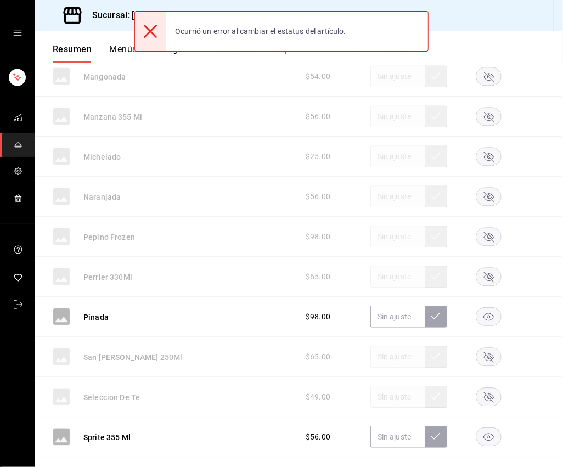
scroll to position [3941, 0]
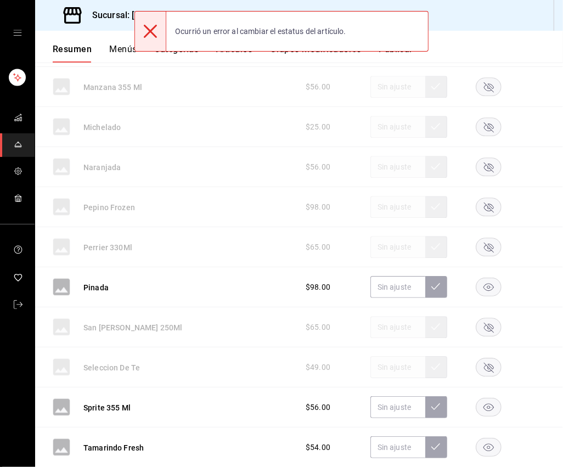
click at [487, 398] on rect "button" at bounding box center [488, 407] width 25 height 18
click at [489, 438] on rect "button" at bounding box center [488, 447] width 25 height 18
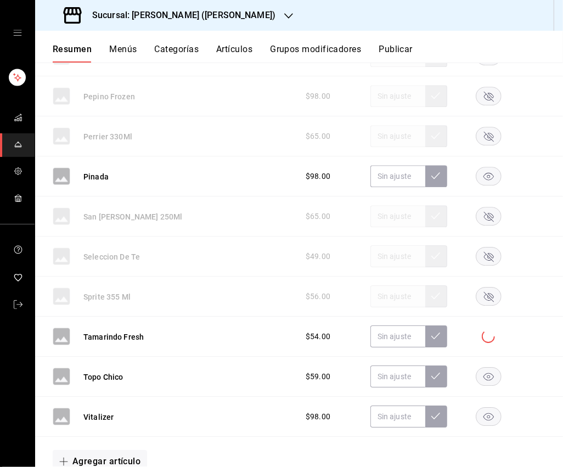
scroll to position [4068, 0]
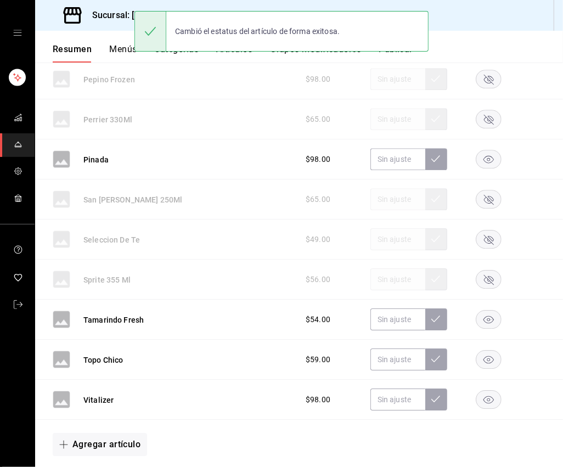
click at [489, 350] on rect "button" at bounding box center [488, 359] width 25 height 18
click at [490, 389] on div "Vitalizer $98.00" at bounding box center [299, 400] width 528 height 40
click at [486, 391] on rect "button" at bounding box center [488, 400] width 25 height 18
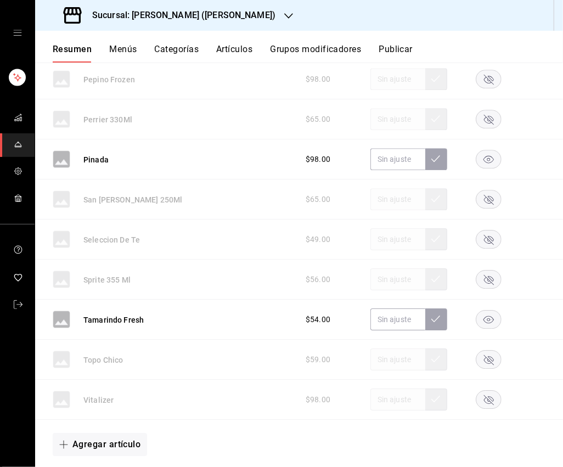
click at [489, 310] on rect "button" at bounding box center [488, 319] width 25 height 18
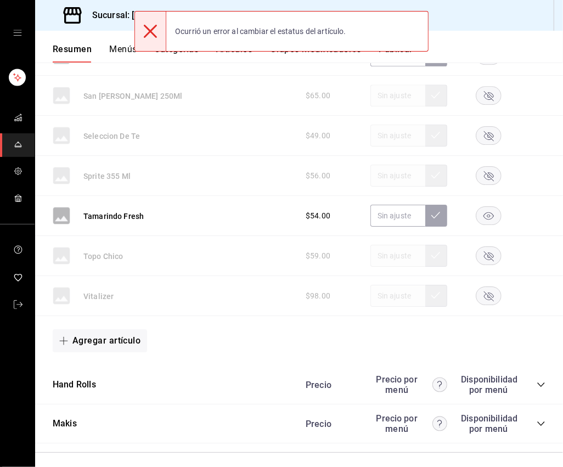
scroll to position [4174, 0]
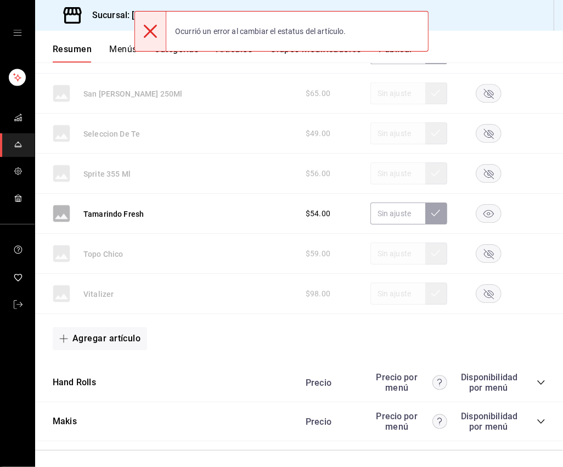
click at [526, 378] on icon "collapse-category-row" at bounding box center [540, 382] width 9 height 9
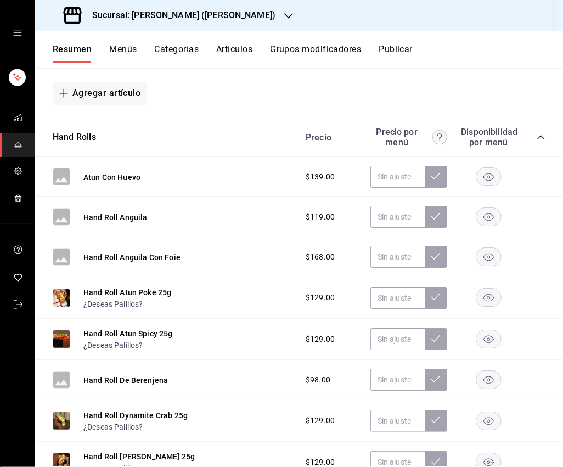
scroll to position [4421, 0]
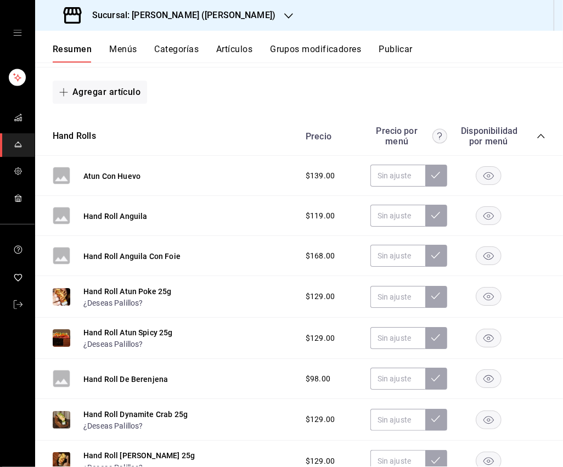
click at [491, 167] on rect "button" at bounding box center [488, 176] width 25 height 18
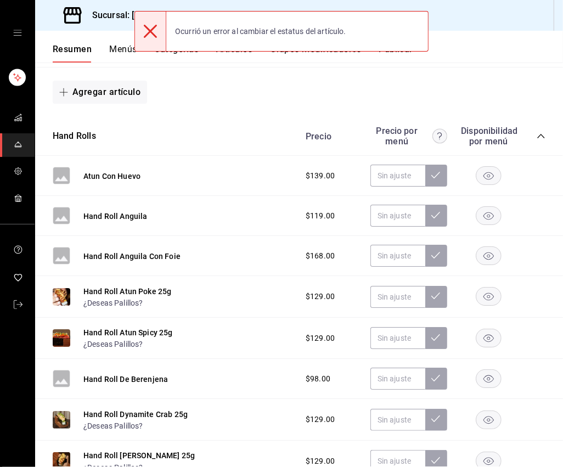
click at [491, 207] on rect "button" at bounding box center [488, 216] width 25 height 18
click at [490, 247] on rect "button" at bounding box center [488, 256] width 25 height 18
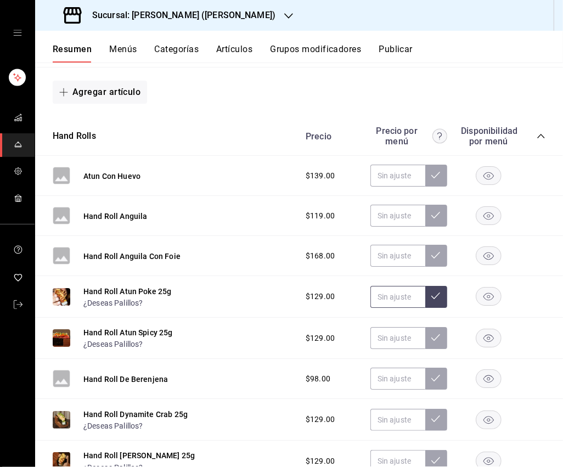
click at [408, 286] on input "text" at bounding box center [397, 297] width 55 height 22
type input "$169.00"
click at [435, 291] on icon at bounding box center [435, 295] width 9 height 9
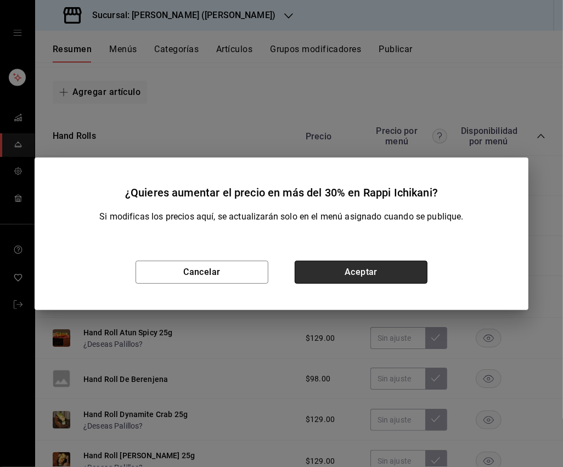
click at [409, 272] on button "Aceptar" at bounding box center [361, 272] width 133 height 23
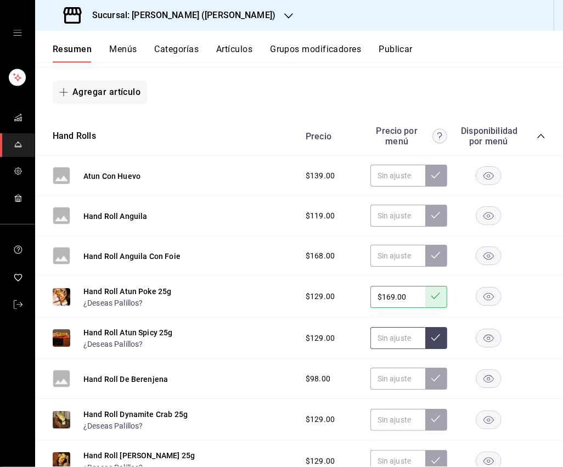
click at [394, 327] on input "text" at bounding box center [397, 338] width 55 height 22
type input "$169.00"
click at [437, 327] on button at bounding box center [436, 338] width 22 height 22
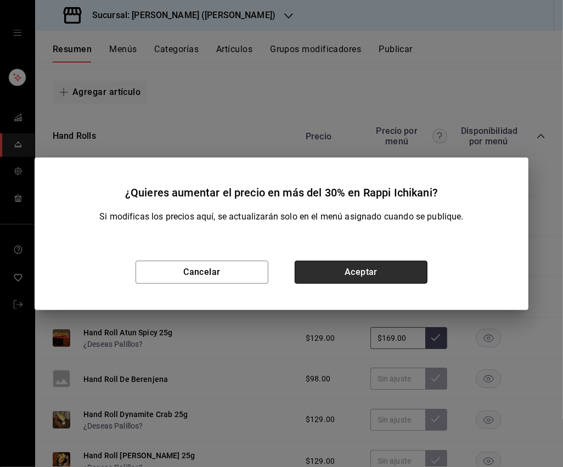
click at [398, 273] on button "Aceptar" at bounding box center [361, 272] width 133 height 23
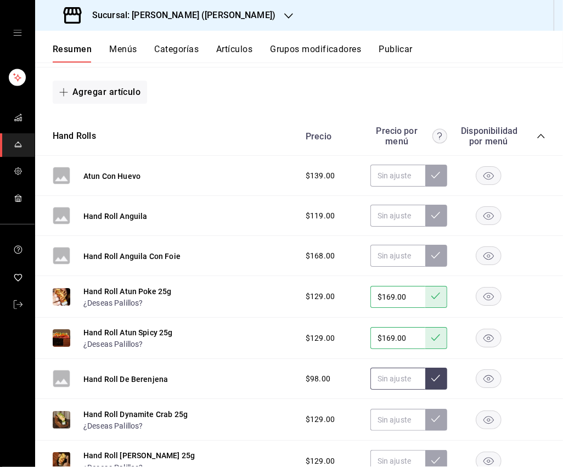
click at [398, 367] on input "text" at bounding box center [397, 378] width 55 height 22
click at [485, 370] on rect "button" at bounding box center [488, 379] width 25 height 18
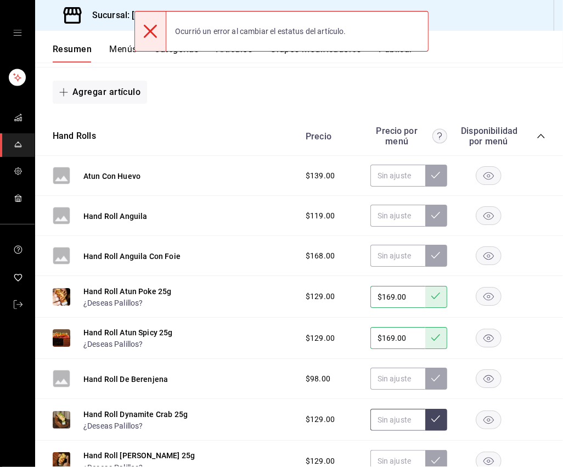
click at [392, 409] on input "text" at bounding box center [397, 420] width 55 height 22
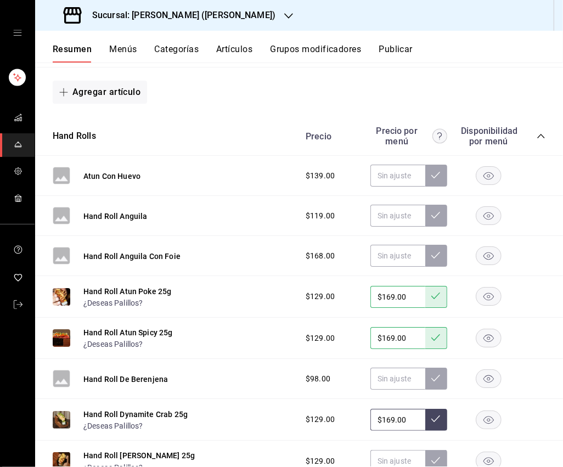
type input "$169.00"
click at [436, 409] on button at bounding box center [436, 420] width 22 height 22
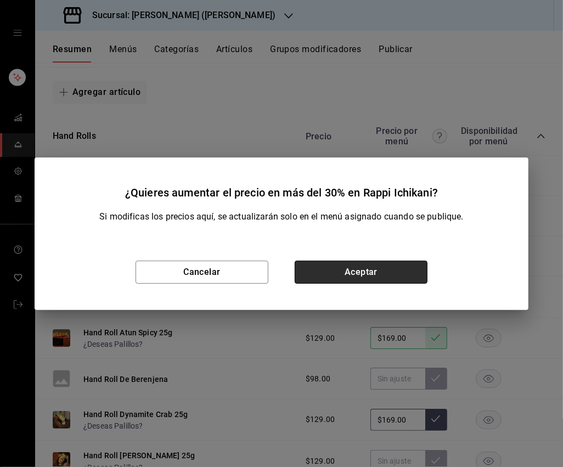
click at [344, 268] on button "Aceptar" at bounding box center [361, 272] width 133 height 23
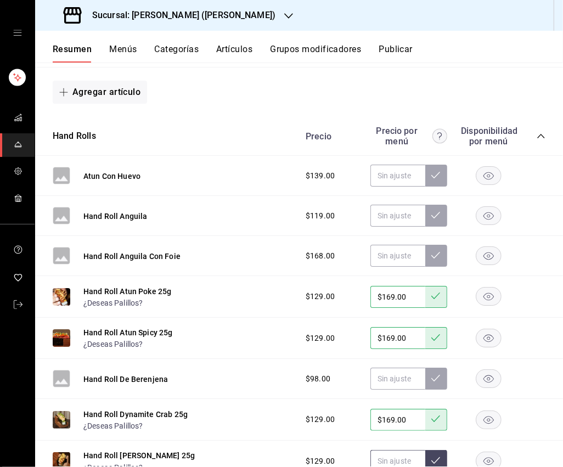
click at [391, 450] on input "text" at bounding box center [397, 461] width 55 height 22
type input "$169.00"
click at [439, 450] on button at bounding box center [436, 461] width 22 height 22
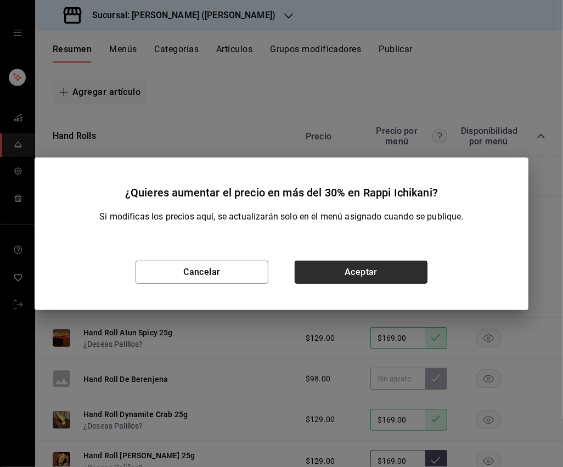
click at [400, 273] on button "Aceptar" at bounding box center [361, 272] width 133 height 23
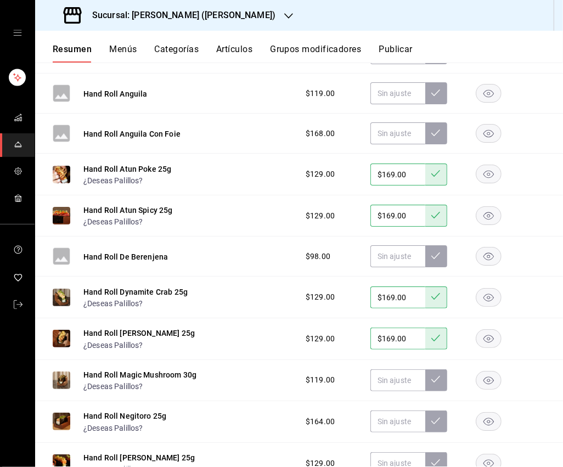
scroll to position [4580, 0]
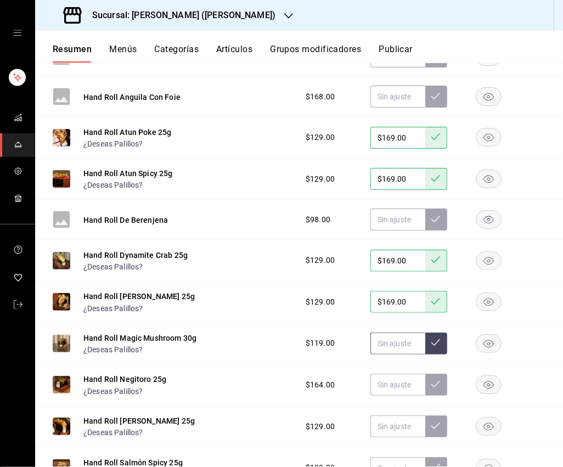
click at [393, 332] on input "text" at bounding box center [397, 343] width 55 height 22
type input "$155.00"
click at [430, 332] on button at bounding box center [436, 343] width 22 height 22
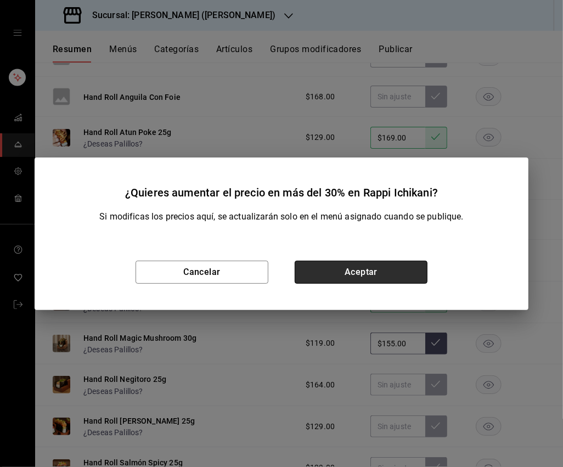
click at [406, 280] on button "Aceptar" at bounding box center [361, 272] width 133 height 23
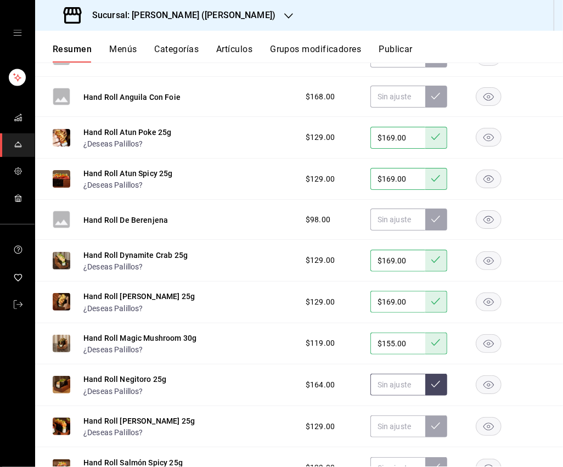
click at [398, 373] on input "text" at bounding box center [397, 384] width 55 height 22
type input "$209.00"
click at [432, 373] on button at bounding box center [436, 384] width 22 height 22
click at [391, 415] on input "text" at bounding box center [397, 426] width 55 height 22
type input "$169.00"
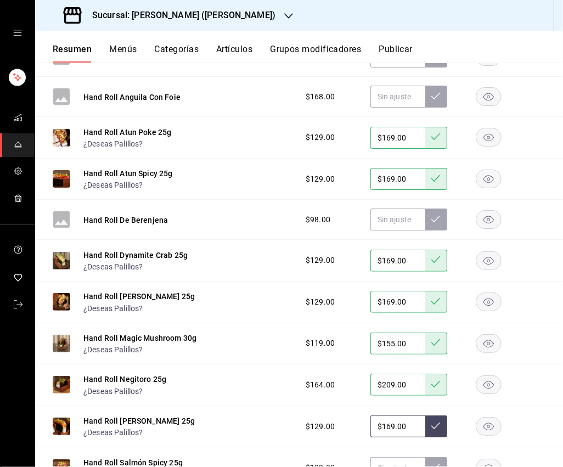
click at [429, 415] on button at bounding box center [436, 426] width 22 height 22
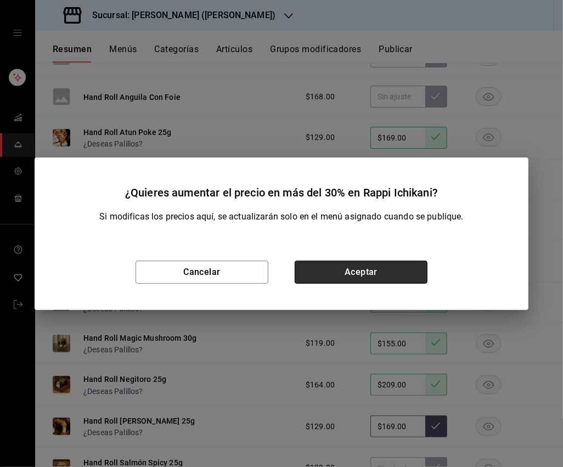
click at [412, 273] on button "Aceptar" at bounding box center [361, 272] width 133 height 23
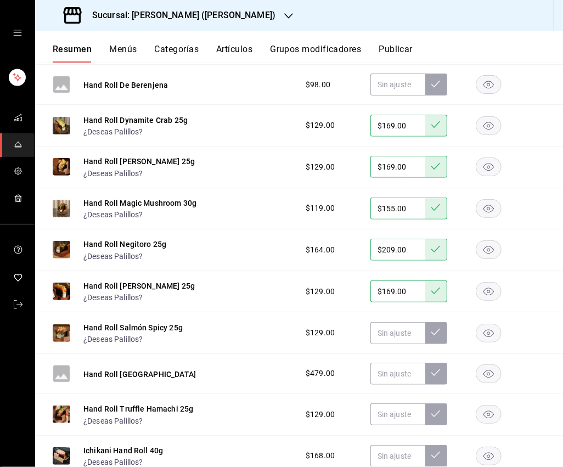
scroll to position [4716, 0]
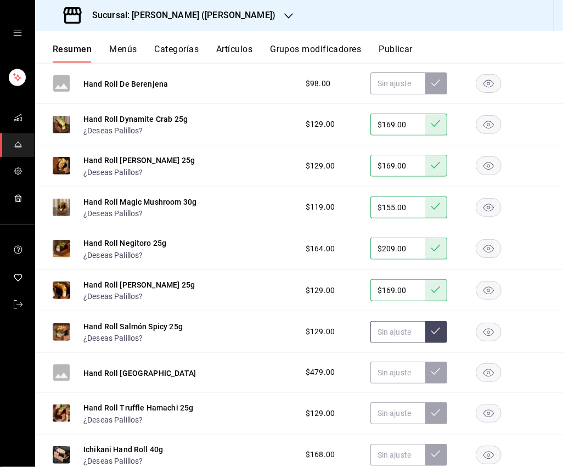
click at [409, 321] on input "text" at bounding box center [397, 332] width 55 height 22
click at [424, 321] on input "$169.00" at bounding box center [397, 332] width 55 height 22
type input "$169.00"
click at [439, 326] on icon at bounding box center [435, 330] width 9 height 9
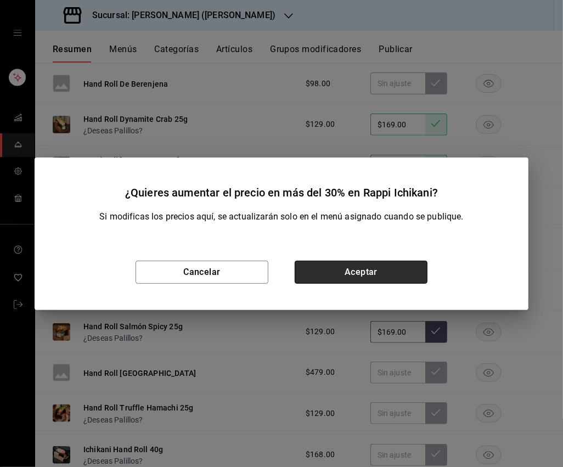
click at [397, 275] on button "Aceptar" at bounding box center [361, 272] width 133 height 23
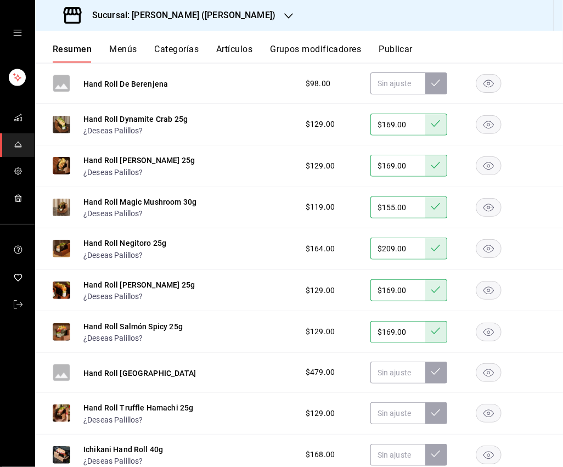
click at [494, 363] on rect "button" at bounding box center [488, 372] width 25 height 18
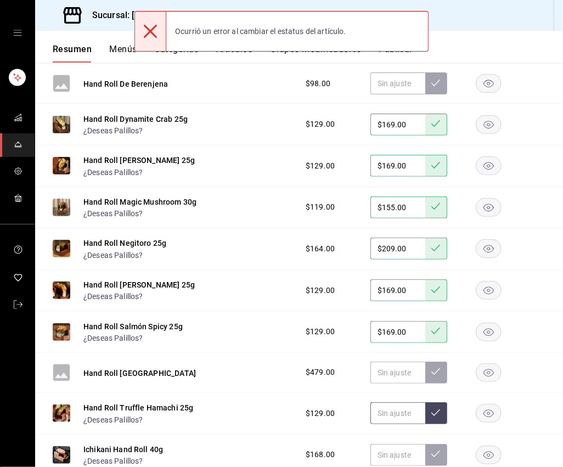
click at [387, 402] on input "text" at bounding box center [397, 413] width 55 height 22
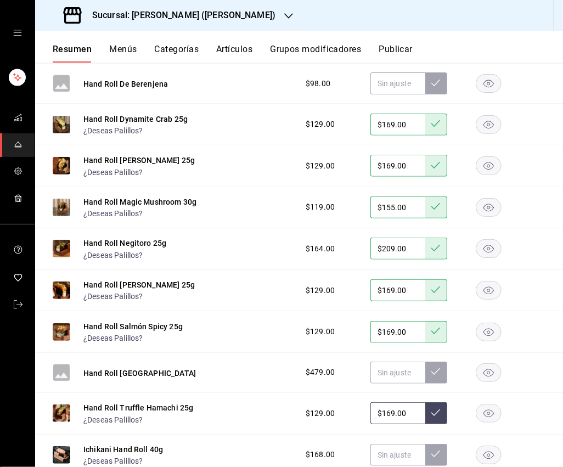
type input "$169.00"
click at [437, 408] on icon at bounding box center [435, 412] width 9 height 9
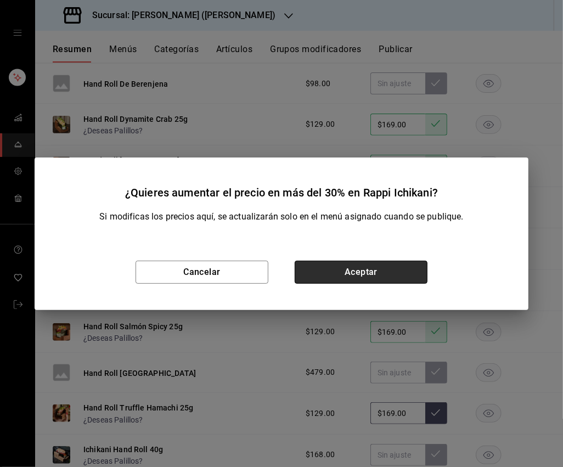
click at [377, 268] on button "Aceptar" at bounding box center [361, 272] width 133 height 23
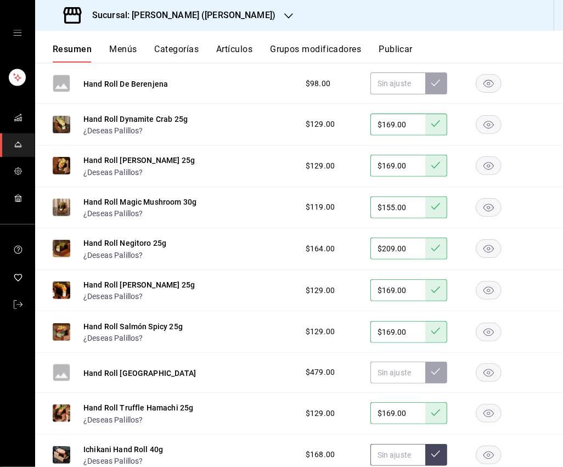
click at [398, 444] on input "text" at bounding box center [397, 455] width 55 height 22
type input "$215.00"
click at [435, 444] on button at bounding box center [436, 455] width 22 height 22
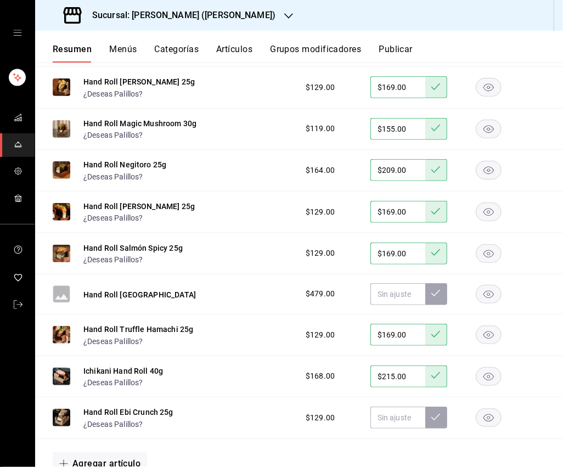
scroll to position [4795, 0]
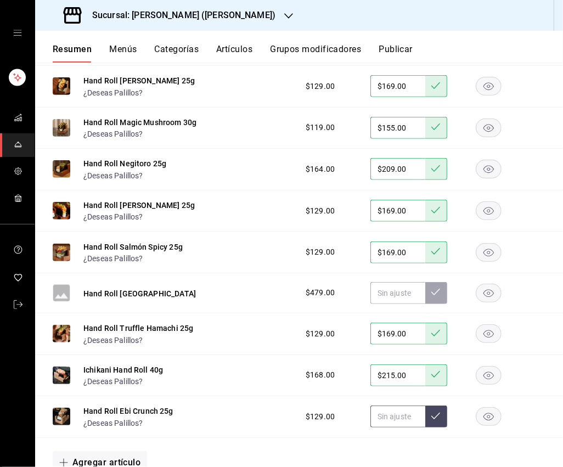
click at [401, 405] on input "text" at bounding box center [397, 416] width 55 height 22
type input "$169.00"
click at [438, 411] on icon at bounding box center [435, 415] width 9 height 9
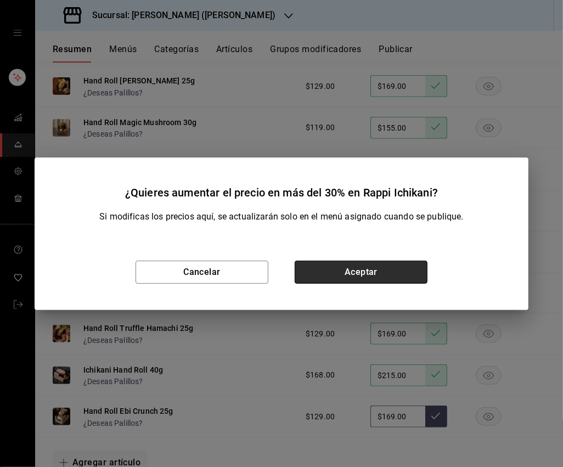
click at [399, 269] on button "Aceptar" at bounding box center [361, 272] width 133 height 23
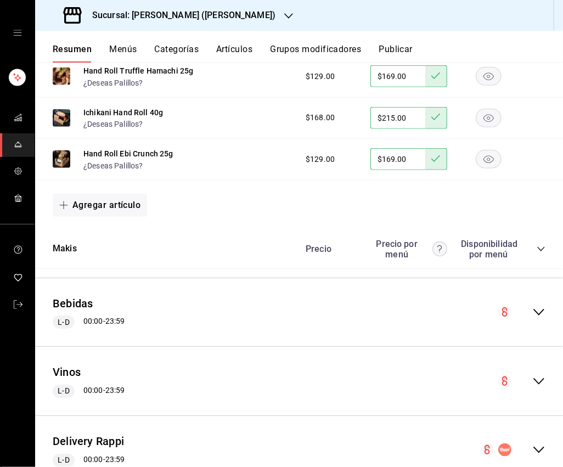
scroll to position [5086, 0]
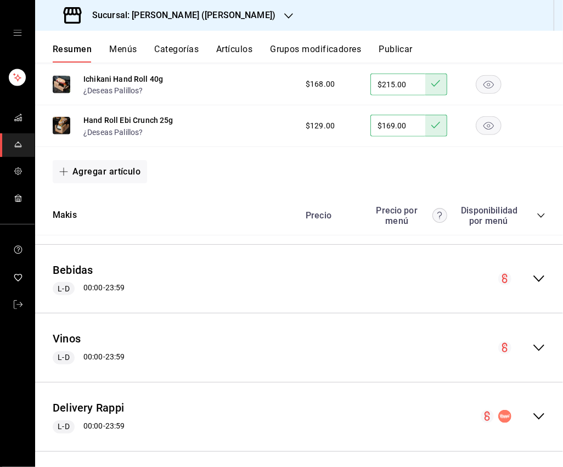
click at [526, 211] on icon "collapse-category-row" at bounding box center [540, 215] width 9 height 9
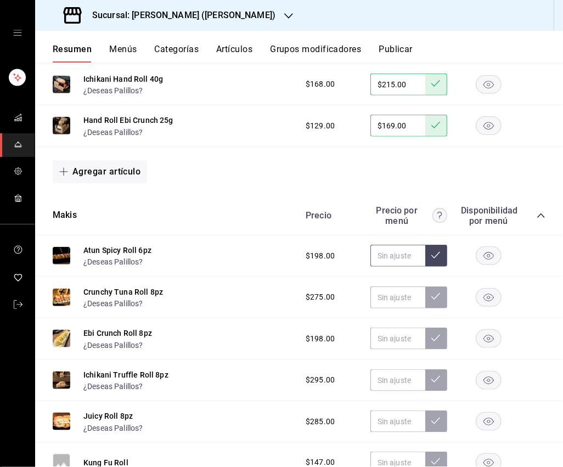
click at [383, 245] on input "text" at bounding box center [397, 256] width 55 height 22
type input "$265.00"
click at [438, 245] on button at bounding box center [436, 256] width 22 height 22
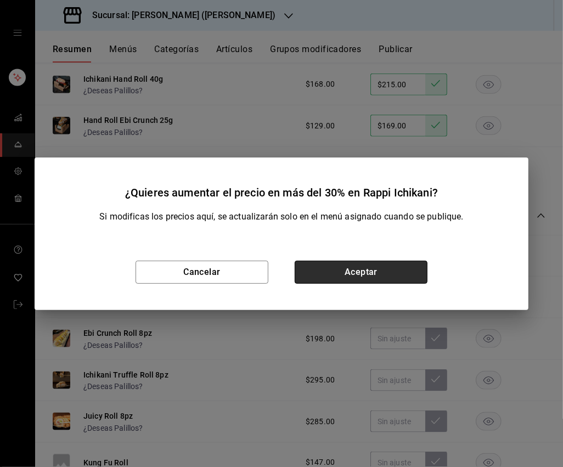
click at [393, 270] on button "Aceptar" at bounding box center [361, 272] width 133 height 23
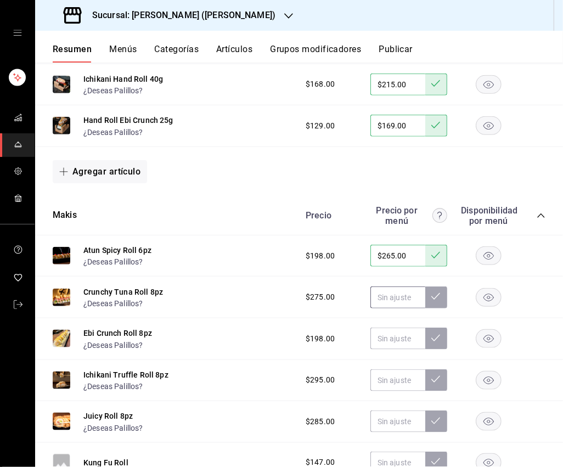
click at [393, 286] on input "text" at bounding box center [397, 297] width 55 height 22
type input "$355.00"
click at [427, 286] on button at bounding box center [436, 297] width 22 height 22
click at [401, 327] on input "text" at bounding box center [397, 338] width 55 height 22
type input "$265.00"
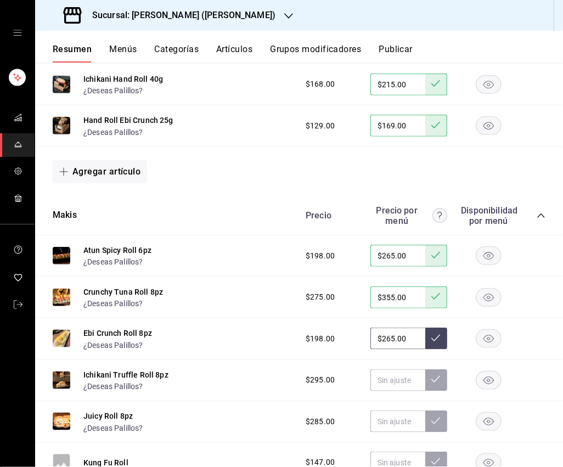
click at [431, 327] on button at bounding box center [436, 338] width 22 height 22
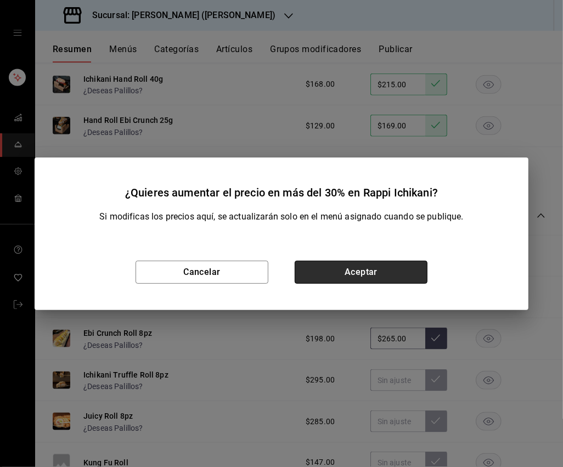
click at [391, 274] on button "Aceptar" at bounding box center [361, 272] width 133 height 23
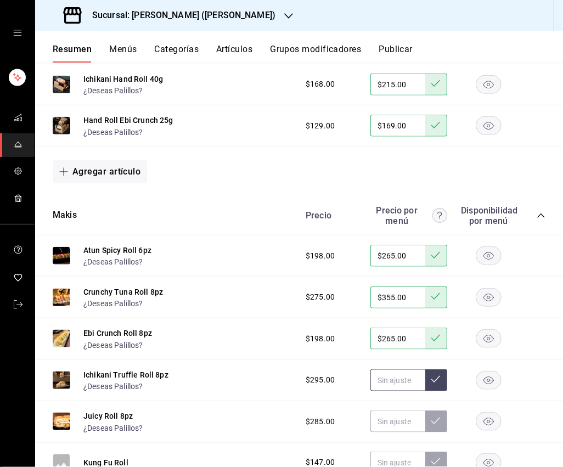
click at [402, 369] on input "text" at bounding box center [397, 380] width 55 height 22
type input "$379.00"
click at [433, 376] on icon at bounding box center [435, 379] width 9 height 7
click at [397, 410] on input "text" at bounding box center [397, 421] width 55 height 22
type input "$365.00"
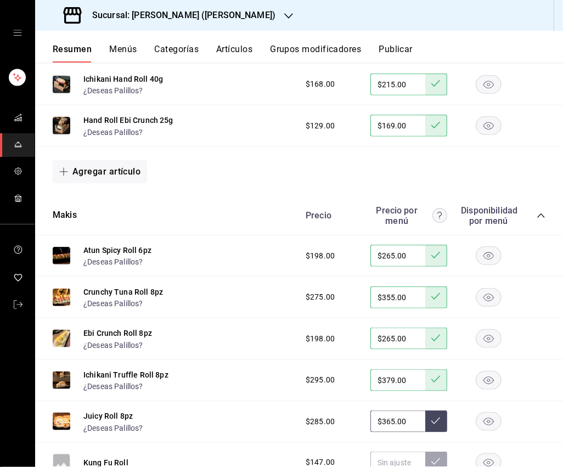
click at [447, 410] on div "$285.00 $365.00" at bounding box center [420, 421] width 251 height 22
click at [437, 410] on button at bounding box center [436, 421] width 22 height 22
click at [403, 410] on input "text" at bounding box center [397, 421] width 55 height 22
type input "$365.00"
click at [439, 416] on icon at bounding box center [435, 420] width 9 height 9
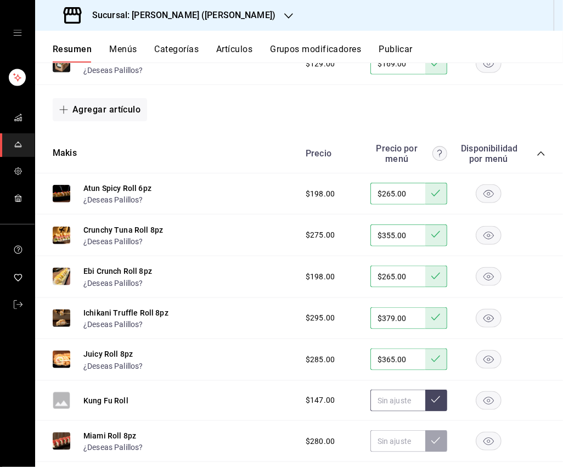
scroll to position [5153, 0]
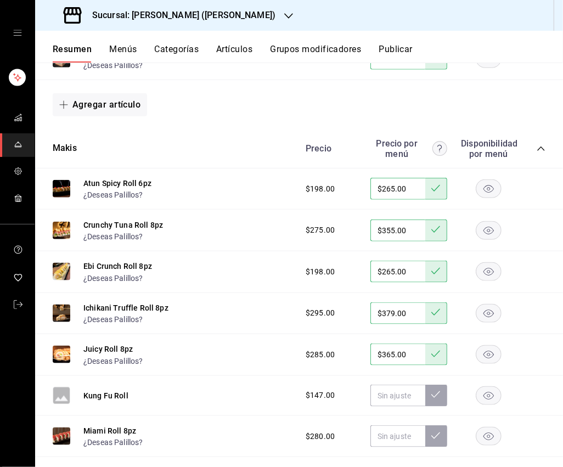
click at [482, 386] on rect "button" at bounding box center [488, 395] width 25 height 18
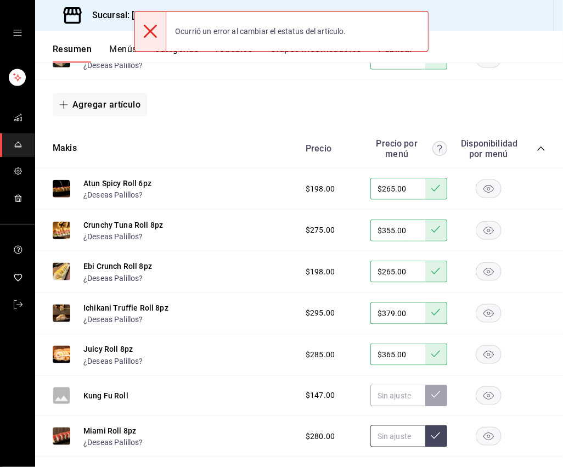
click at [386, 425] on input "text" at bounding box center [397, 436] width 55 height 22
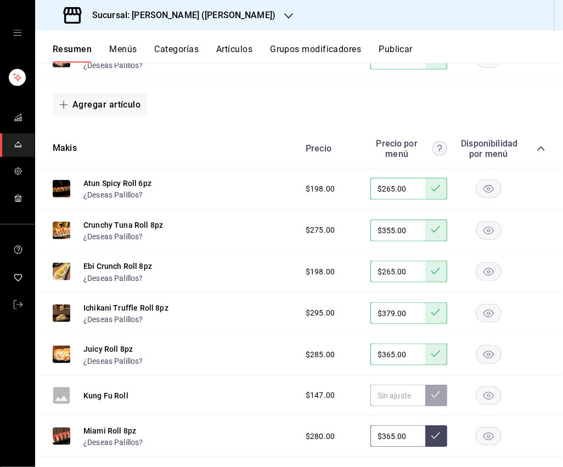
type input "$365.00"
click at [430, 425] on button at bounding box center [436, 436] width 22 height 22
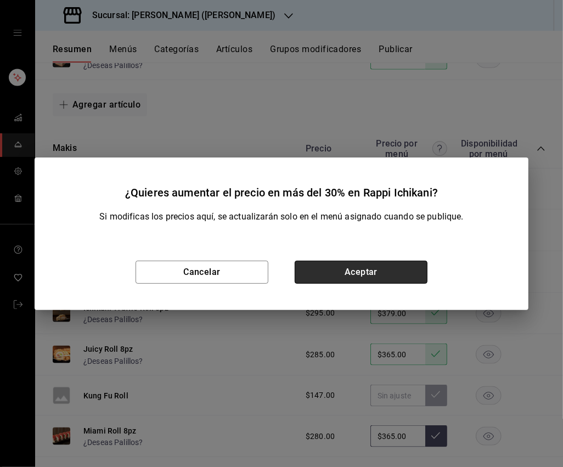
click at [358, 269] on button "Aceptar" at bounding box center [361, 272] width 133 height 23
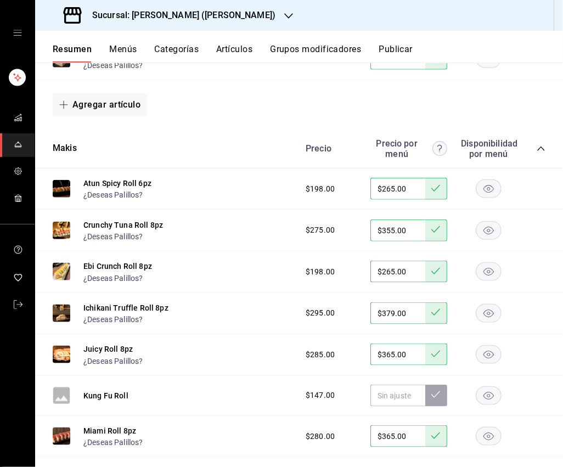
type input "$295.00"
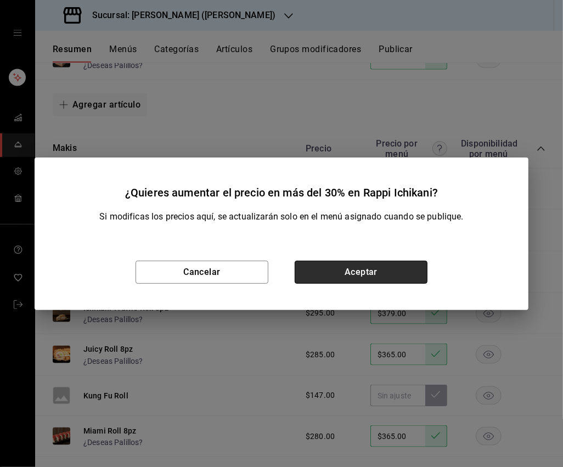
click at [392, 280] on button "Aceptar" at bounding box center [361, 272] width 133 height 23
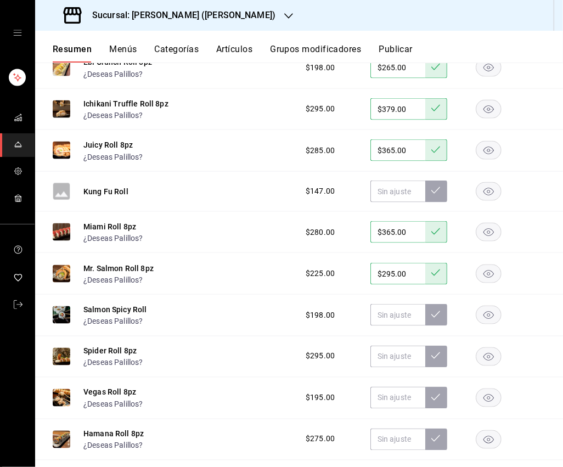
scroll to position [5360, 0]
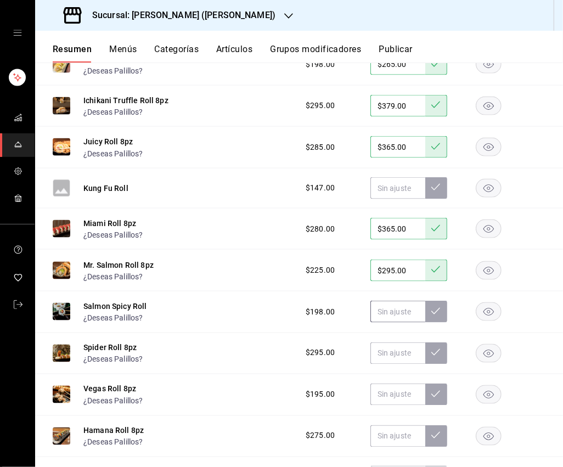
click at [392, 301] on input "text" at bounding box center [397, 312] width 55 height 22
type input "$265.00"
click at [431, 301] on button at bounding box center [436, 312] width 22 height 22
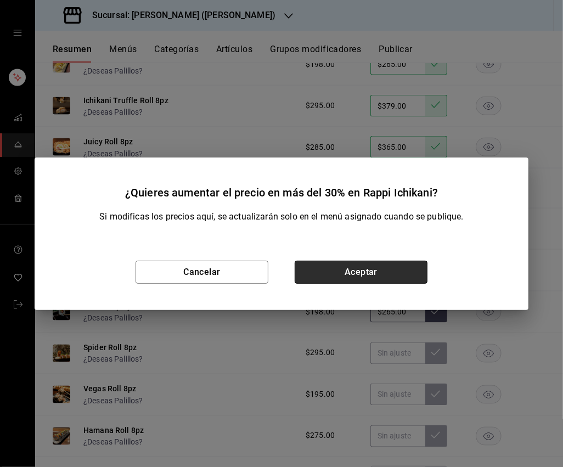
click at [406, 279] on button "Aceptar" at bounding box center [361, 272] width 133 height 23
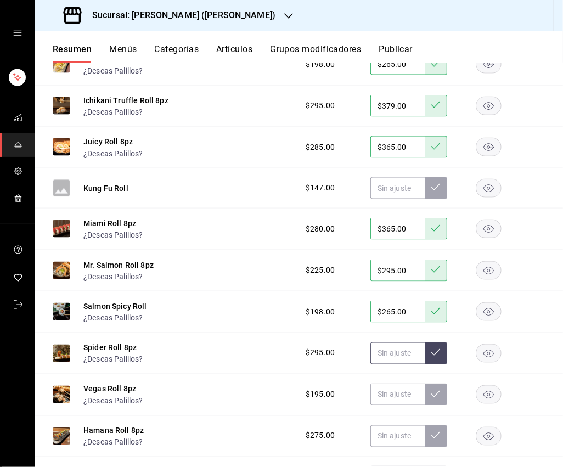
click at [401, 342] on input "text" at bounding box center [397, 353] width 55 height 22
type input "$379.00"
click at [437, 348] on icon at bounding box center [435, 352] width 9 height 9
click at [394, 383] on input "text" at bounding box center [397, 394] width 55 height 22
type input "$359.00"
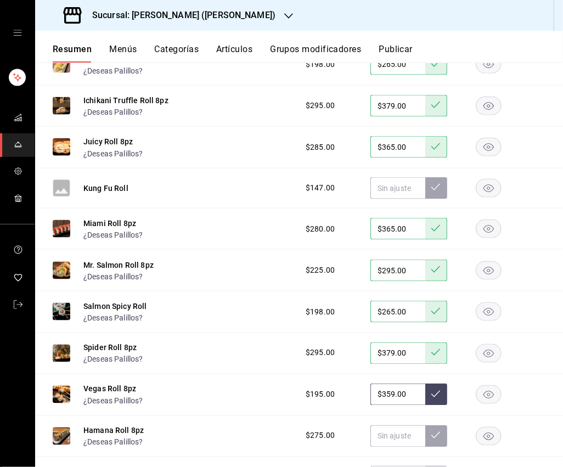
click at [434, 389] on icon at bounding box center [435, 393] width 9 height 9
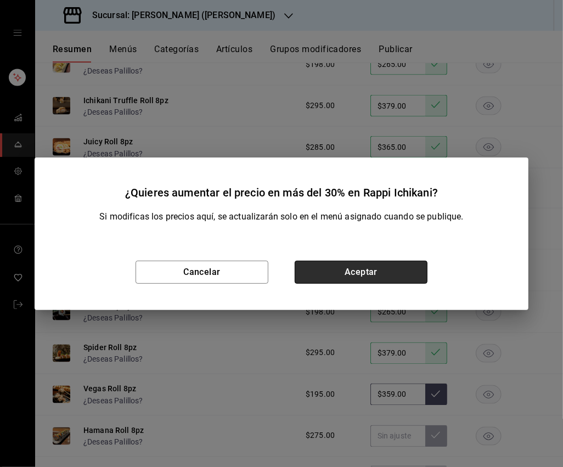
click at [380, 275] on button "Aceptar" at bounding box center [361, 272] width 133 height 23
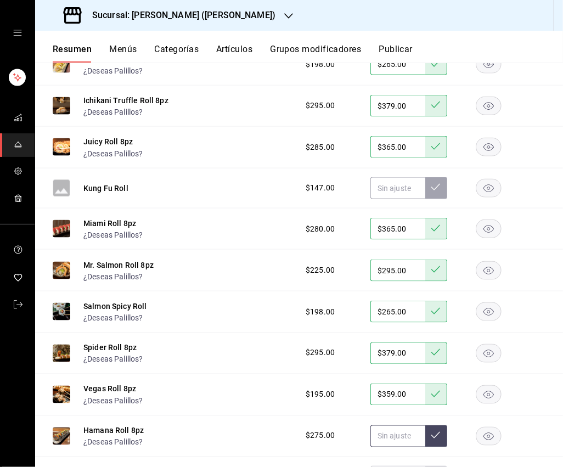
click at [388, 425] on input "text" at bounding box center [397, 436] width 55 height 22
type input "$355.00"
click at [429, 425] on button at bounding box center [436, 436] width 22 height 22
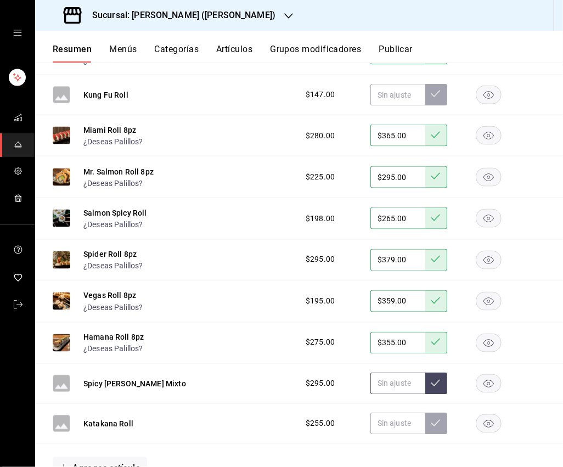
scroll to position [5489, 0]
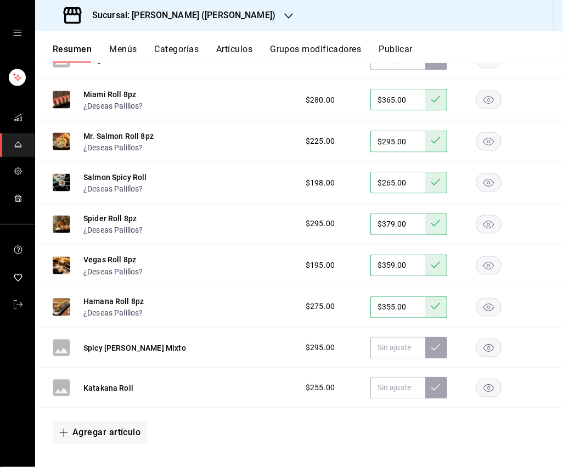
click at [491, 338] on icon "button" at bounding box center [489, 347] width 26 height 19
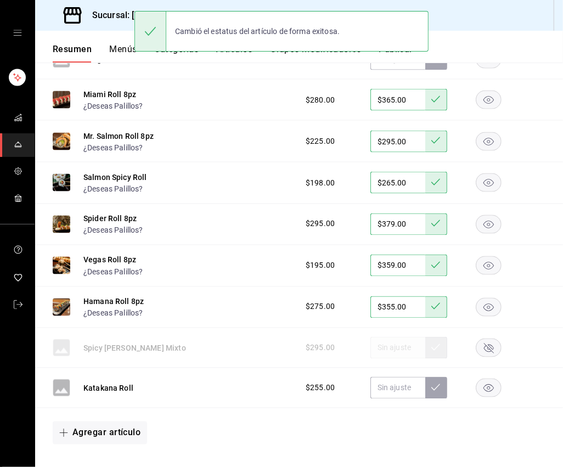
click at [489, 379] on rect "button" at bounding box center [488, 388] width 25 height 18
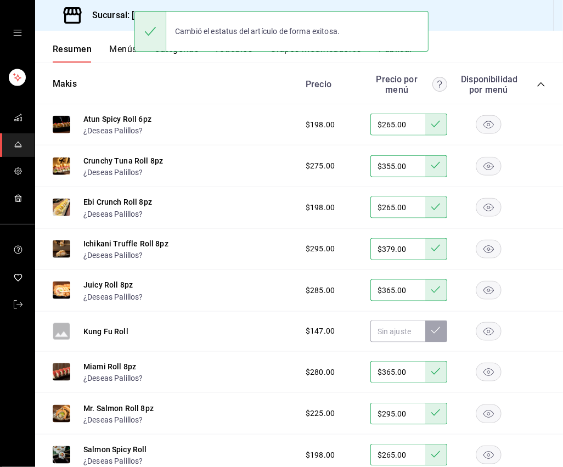
scroll to position [5208, 0]
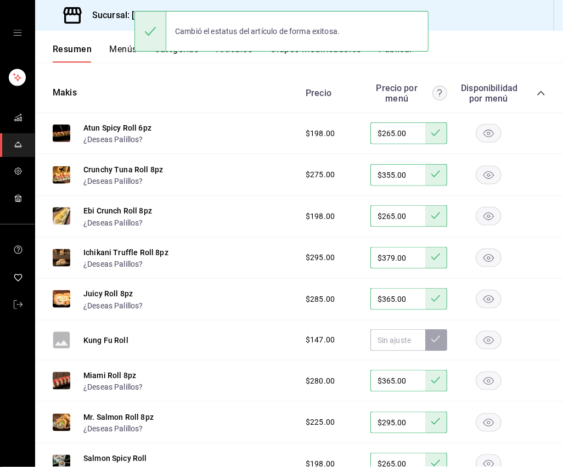
click at [490, 331] on rect "button" at bounding box center [488, 340] width 25 height 18
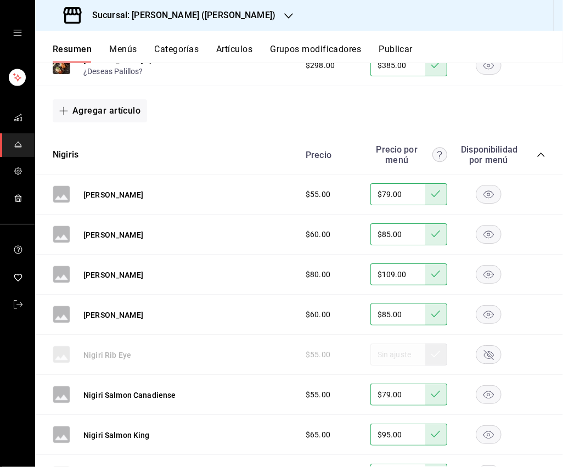
scroll to position [1919, 0]
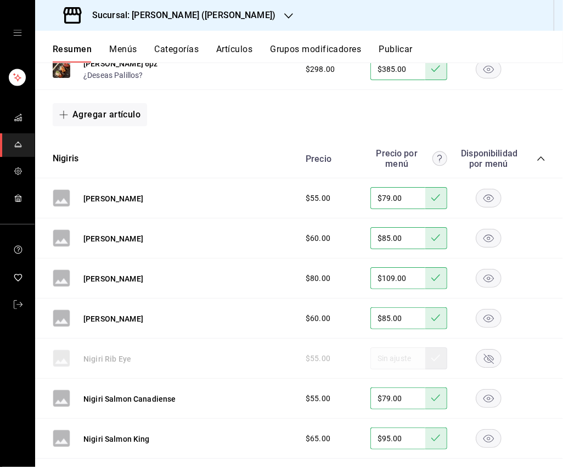
click at [229, 54] on button "Artículos" at bounding box center [234, 53] width 36 height 19
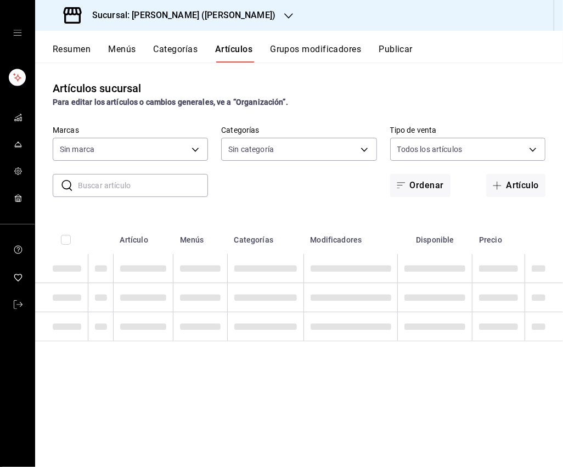
type input "3e284276-a834-4a39-bc59-2edda2d06158"
type input "0888166d-cafe-4314-b4ca-5cc39b3f8788,8e446e21-6018-4817-8190-f52a24a40d39,8cf1e…"
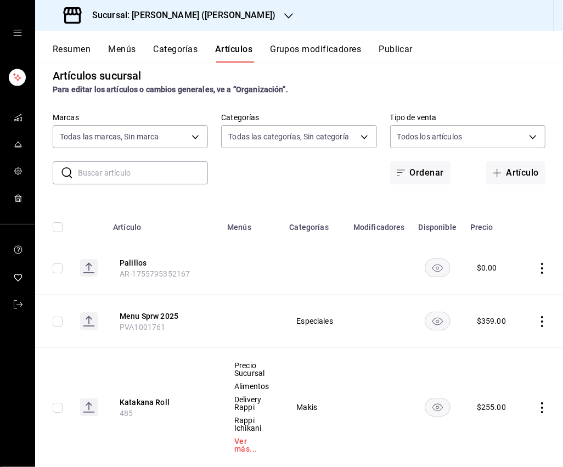
scroll to position [14, 0]
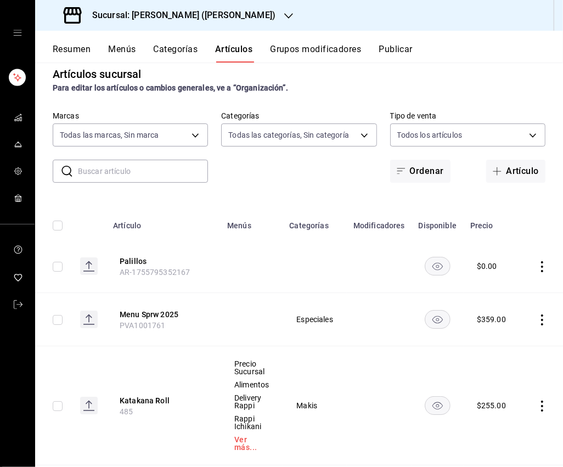
click at [191, 55] on button "Categorías" at bounding box center [176, 53] width 44 height 19
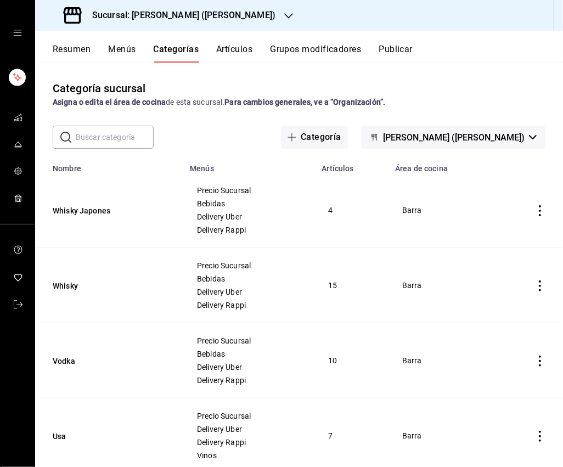
click at [237, 50] on button "Artículos" at bounding box center [234, 53] width 36 height 19
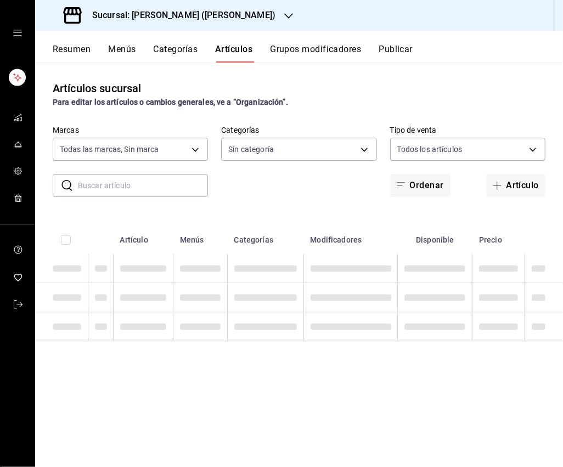
type input "3e284276-a834-4a39-bc59-2edda2d06158"
type input "0888166d-cafe-4314-b4ca-5cc39b3f8788,8e446e21-6018-4817-8190-f52a24a40d39,8cf1e…"
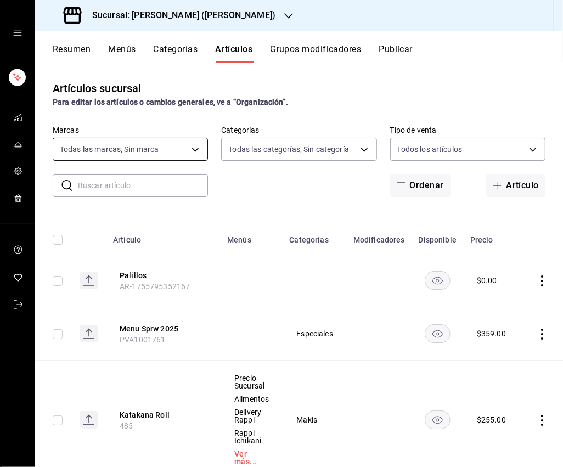
click at [198, 149] on body "Sucursal: [PERSON_NAME] ([PERSON_NAME]) Resumen Menús Categorías Artículos Grup…" at bounding box center [281, 233] width 563 height 467
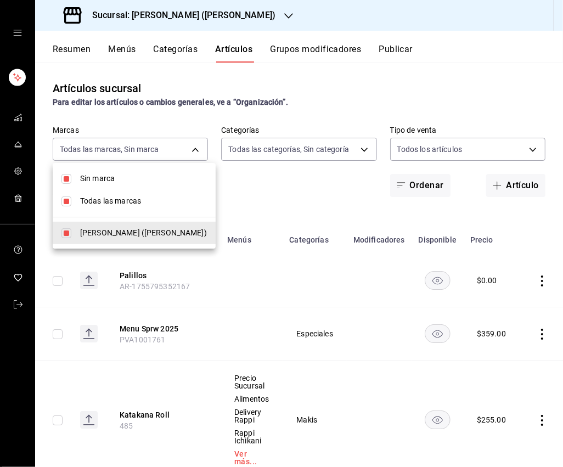
click at [142, 177] on span "Sin marca" at bounding box center [143, 179] width 127 height 12
checkbox input "false"
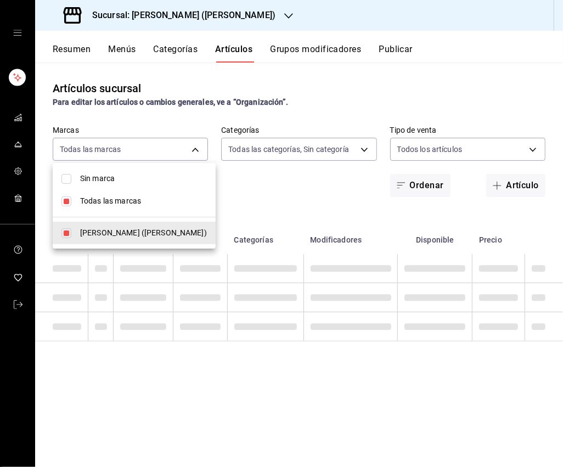
click at [110, 197] on span "Todas las marcas" at bounding box center [143, 201] width 127 height 12
checkbox input "false"
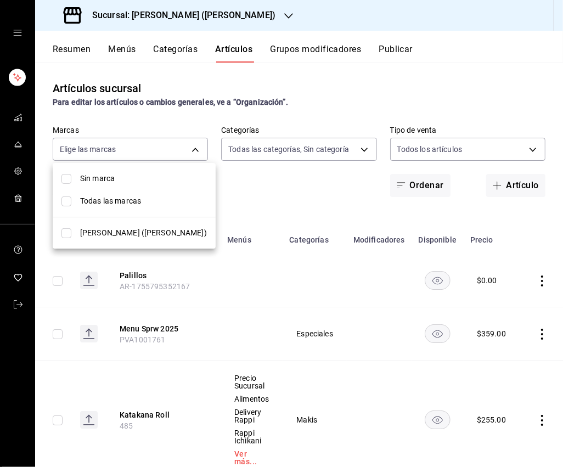
click at [239, 152] on div at bounding box center [281, 233] width 563 height 467
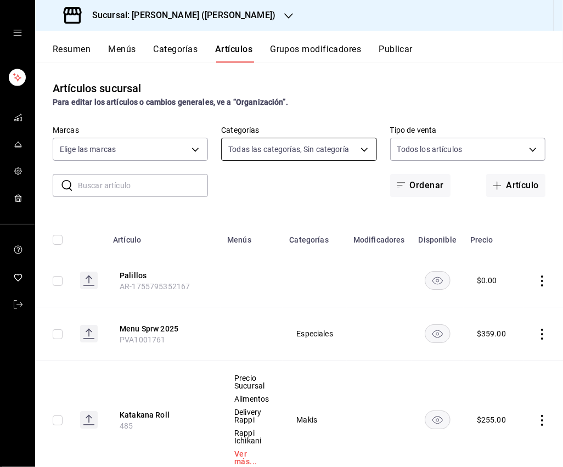
click at [262, 146] on body "Sucursal: [PERSON_NAME] ([PERSON_NAME]) Resumen Menús Categorías Artículos Grup…" at bounding box center [281, 233] width 563 height 467
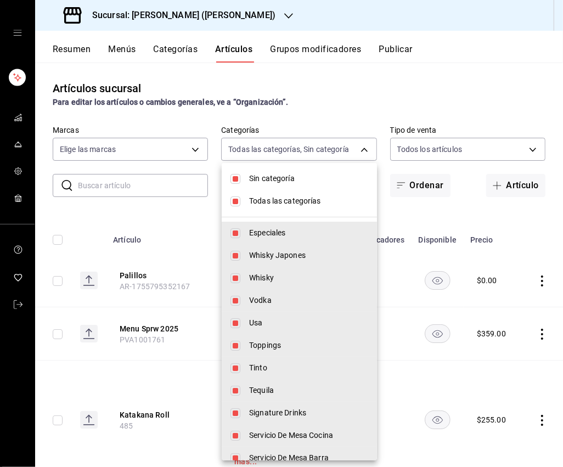
click at [239, 182] on input "checkbox" at bounding box center [235, 179] width 10 height 10
checkbox input "false"
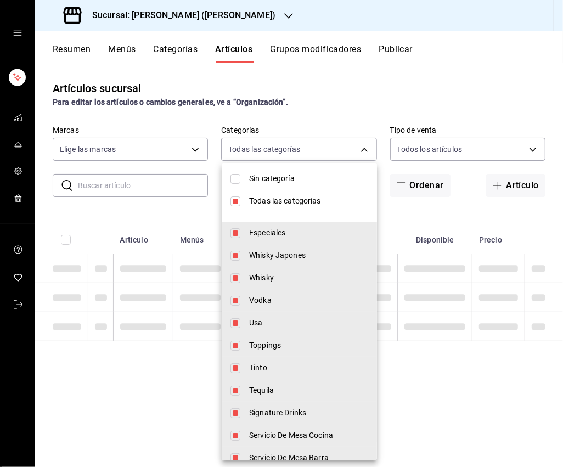
click at [237, 200] on input "checkbox" at bounding box center [235, 201] width 10 height 10
checkbox input "false"
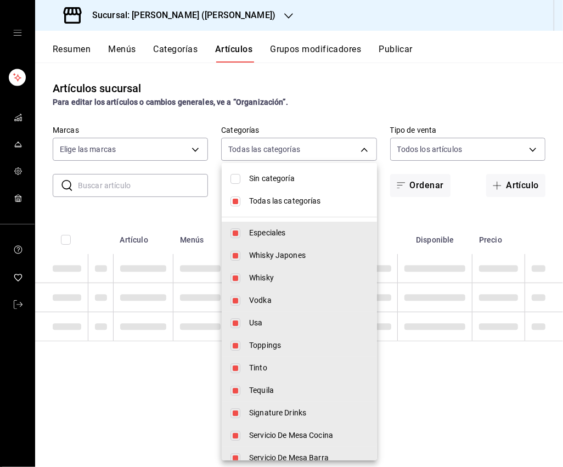
checkbox input "false"
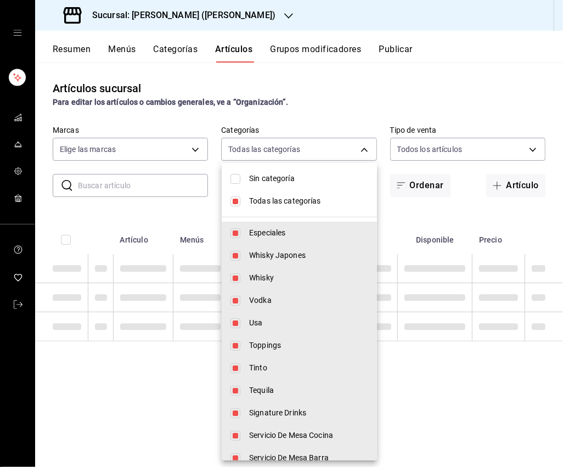
checkbox input "false"
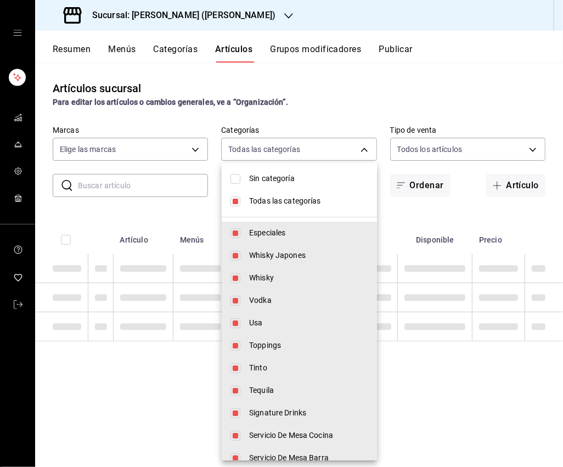
checkbox input "false"
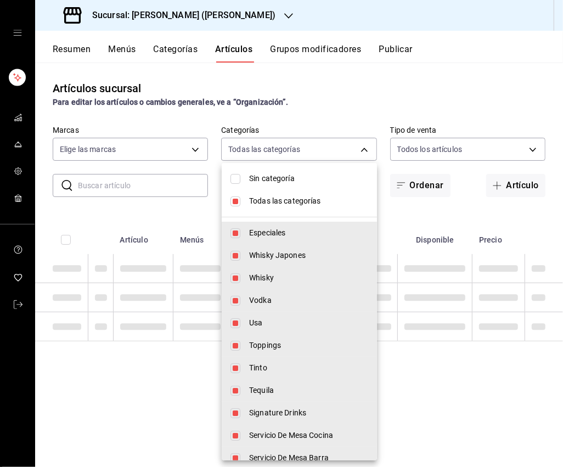
checkbox input "false"
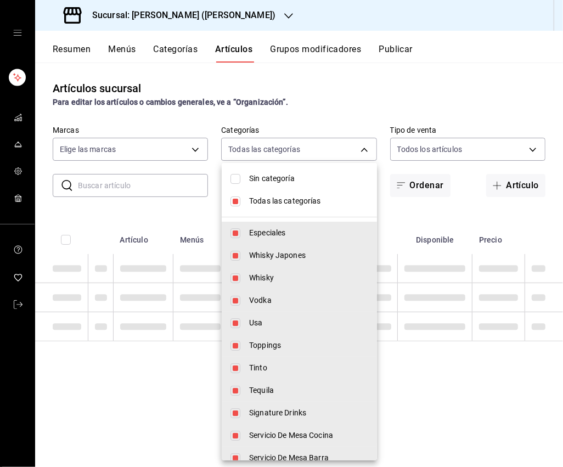
checkbox input "false"
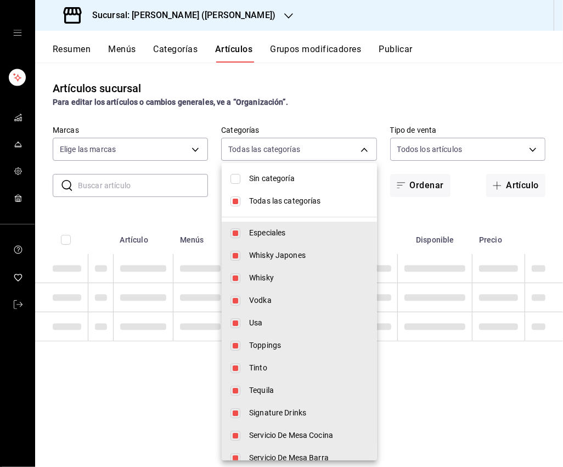
checkbox input "false"
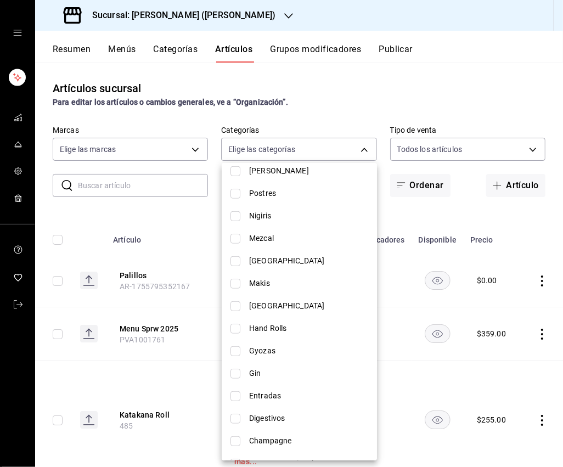
scroll to position [377, 0]
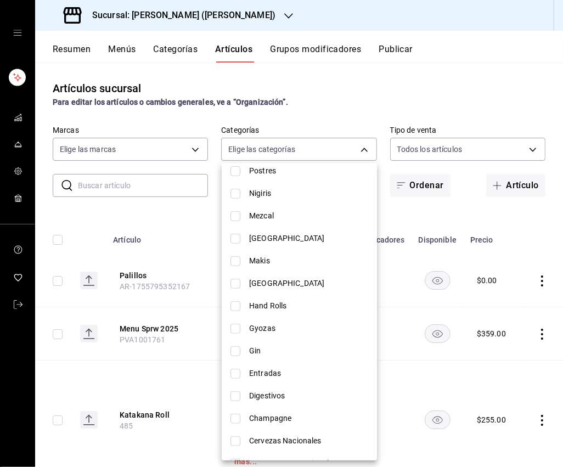
click at [274, 196] on span "Nigiris" at bounding box center [308, 194] width 119 height 12
type input "f0e05a9a-a1f5-4bff-bdd6-1e565de0ae17"
checkbox input "true"
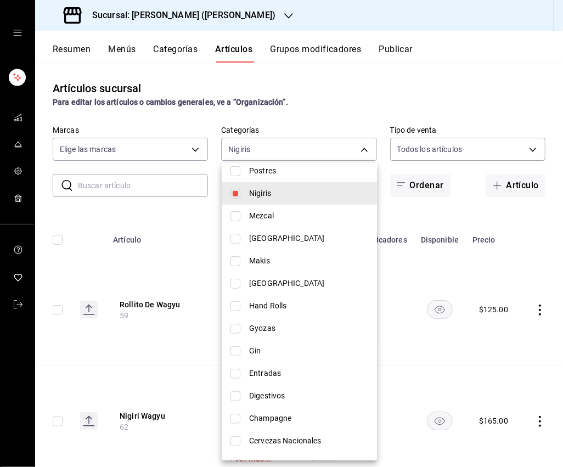
click at [173, 276] on div at bounding box center [281, 233] width 563 height 467
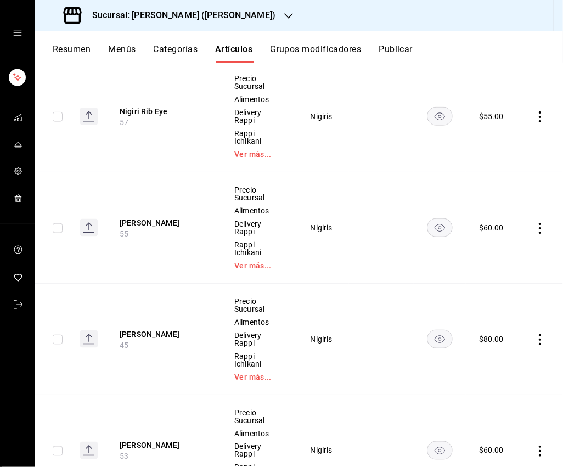
scroll to position [771, 0]
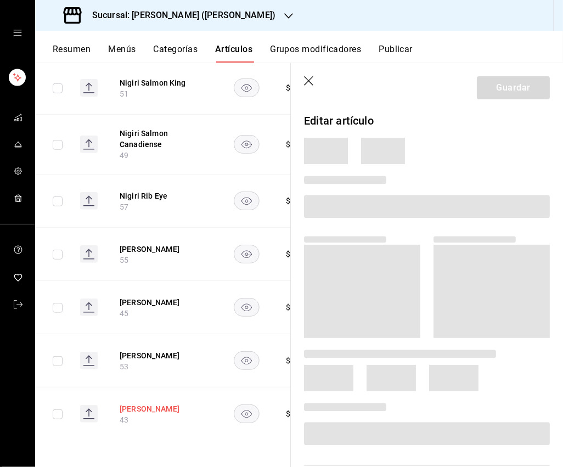
scroll to position [350, 0]
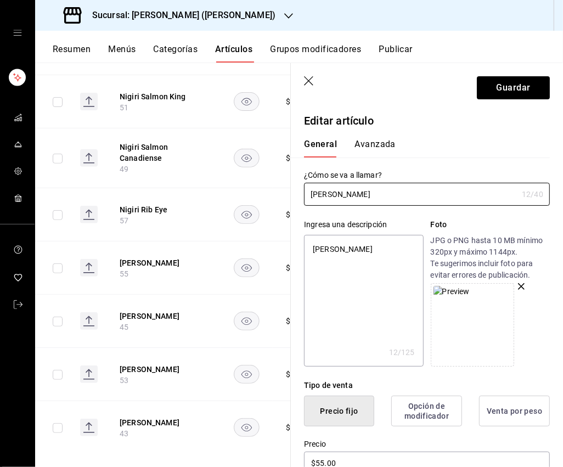
click at [353, 248] on textarea "[PERSON_NAME]" at bounding box center [363, 301] width 119 height 132
type textarea "x"
click at [353, 248] on textarea "[PERSON_NAME]" at bounding box center [363, 301] width 119 height 132
paste textarea "Spicy garlic y ralladura de lima."
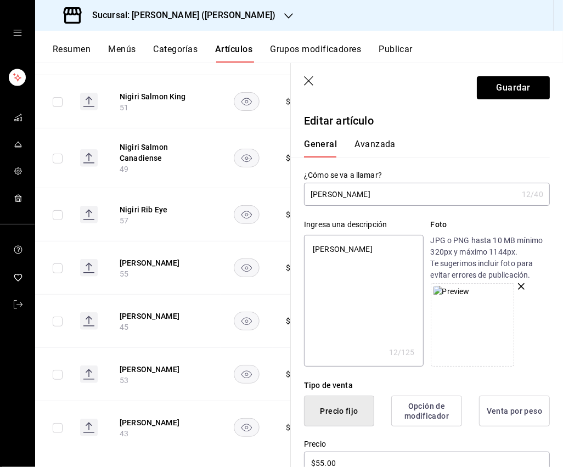
type textarea "Spicy garlic y ralladura de lima."
type textarea "x"
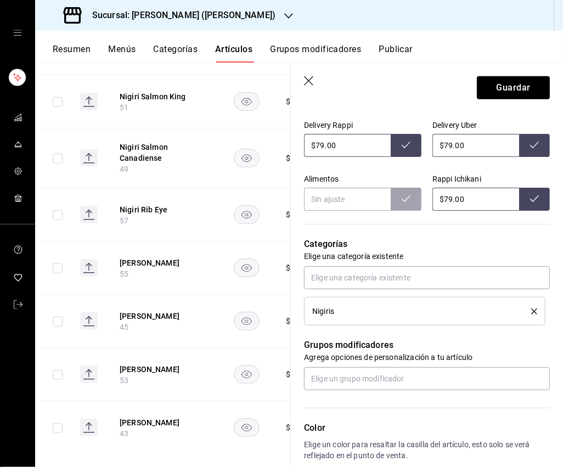
scroll to position [434, 0]
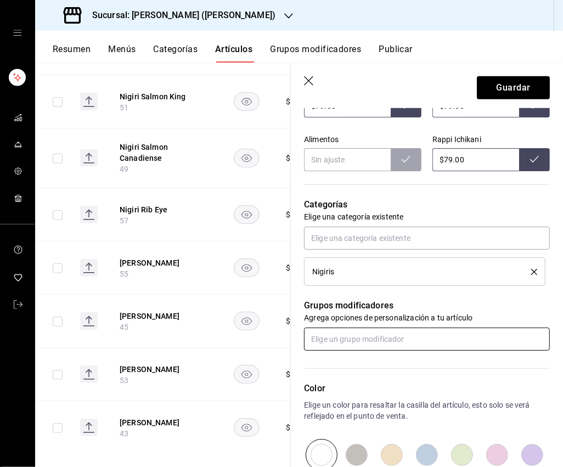
type textarea "Spicy garlic y ralladura de lima."
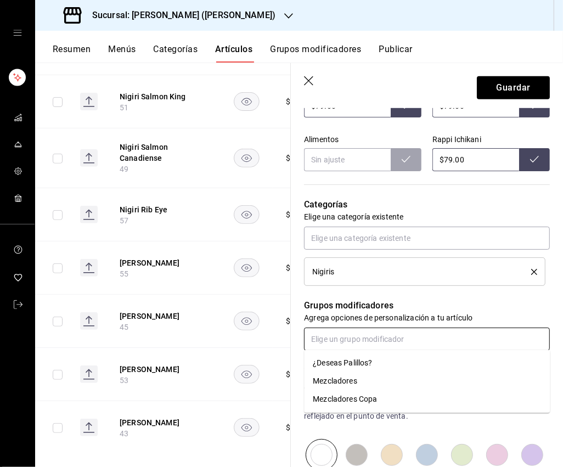
click at [383, 342] on input "text" at bounding box center [427, 338] width 246 height 23
click at [366, 358] on div "¿Deseas Palillos?" at bounding box center [342, 364] width 59 height 12
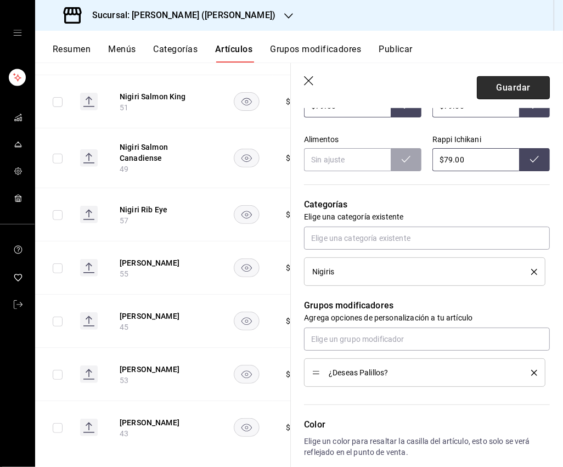
click at [504, 96] on button "Guardar" at bounding box center [513, 87] width 73 height 23
type textarea "x"
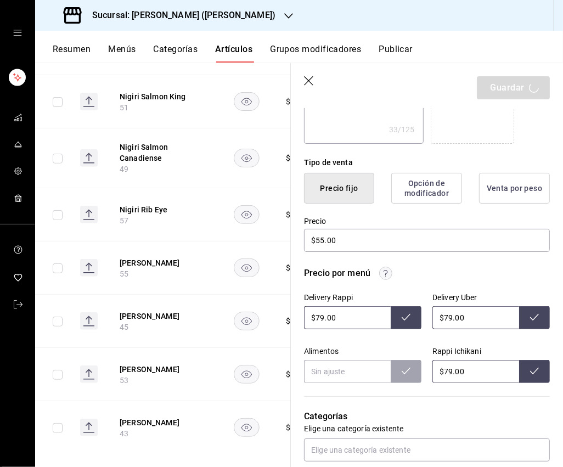
scroll to position [0, 0]
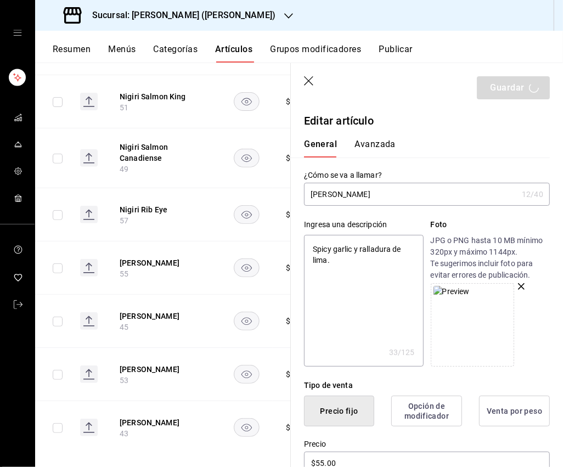
click at [390, 191] on input "[PERSON_NAME]" at bounding box center [410, 194] width 213 height 22
type input "[PERSON_NAME]"
type textarea "x"
type input "[PERSON_NAME]"
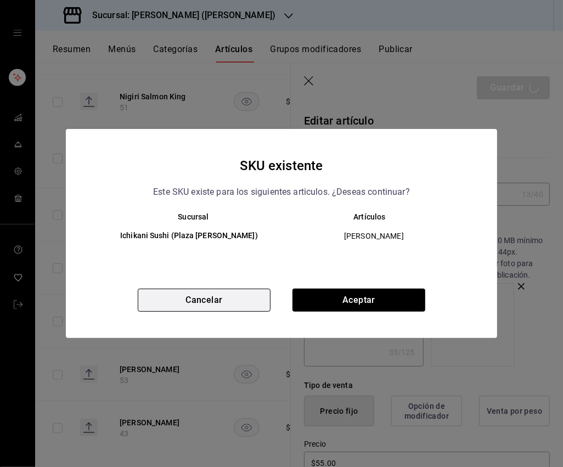
click at [225, 298] on button "Cancelar" at bounding box center [204, 299] width 133 height 23
type textarea "x"
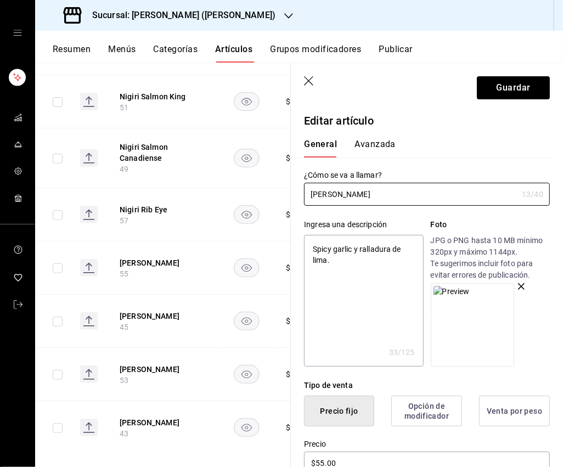
type input "[PERSON_NAME] 1"
type textarea "x"
type input "[PERSON_NAME] 1p"
type textarea "x"
type input "[PERSON_NAME] 1pz"
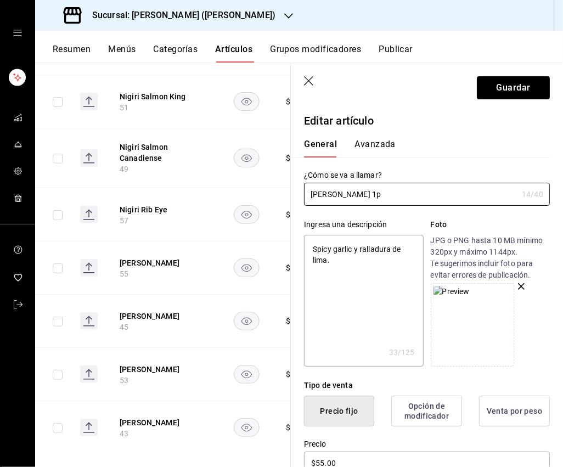
type textarea "x"
click at [509, 89] on button "Guardar" at bounding box center [513, 87] width 73 height 23
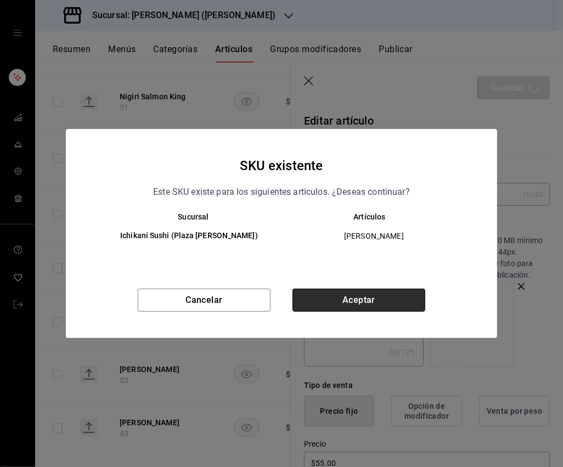
click at [385, 292] on button "Aceptar" at bounding box center [358, 299] width 133 height 23
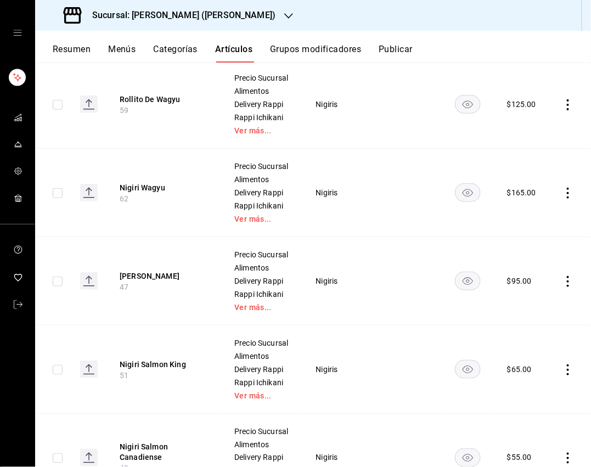
scroll to position [694, 0]
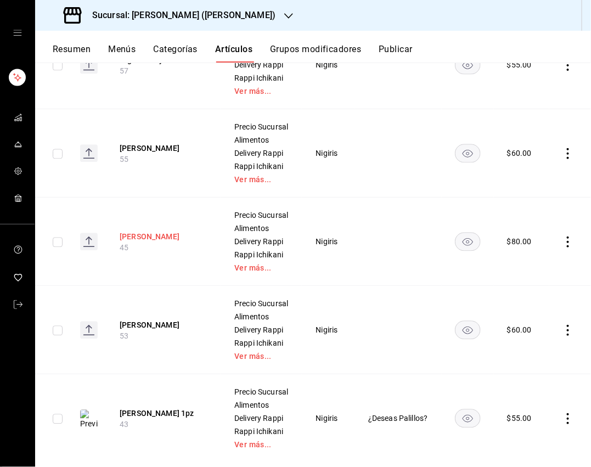
click at [155, 232] on button "[PERSON_NAME]" at bounding box center [164, 236] width 88 height 11
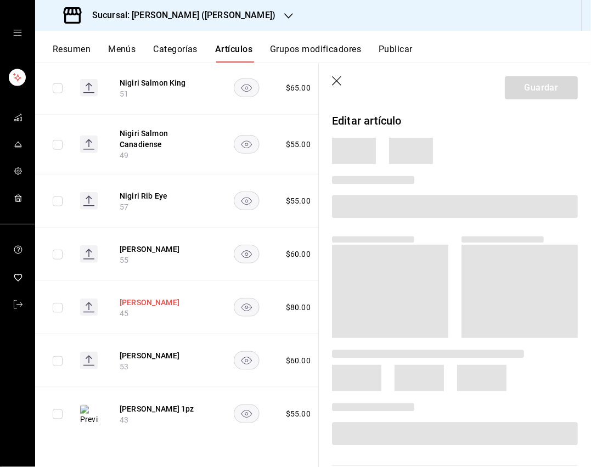
scroll to position [350, 0]
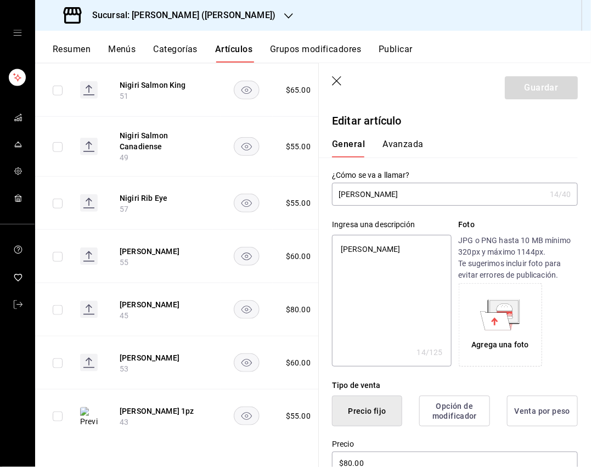
click at [397, 252] on textarea "[PERSON_NAME]" at bounding box center [391, 301] width 119 height 132
paste textarea "Soya de la casa y wasabi."
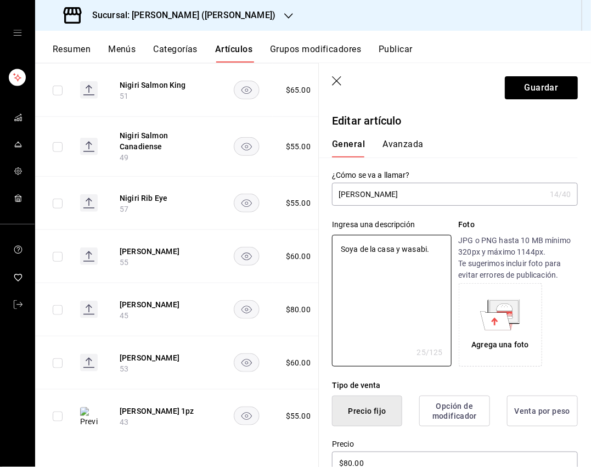
click at [421, 197] on input "[PERSON_NAME]" at bounding box center [438, 194] width 213 height 22
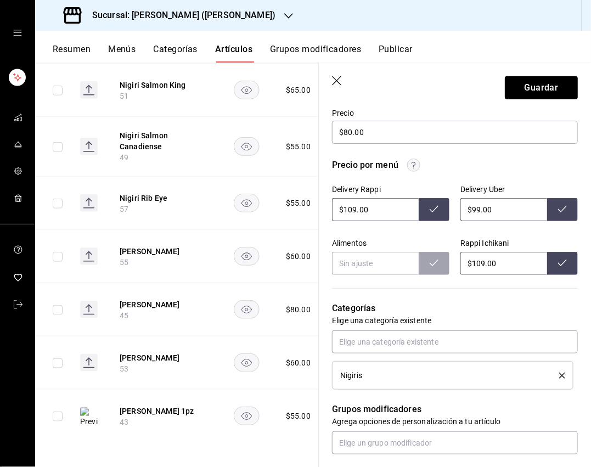
scroll to position [335, 0]
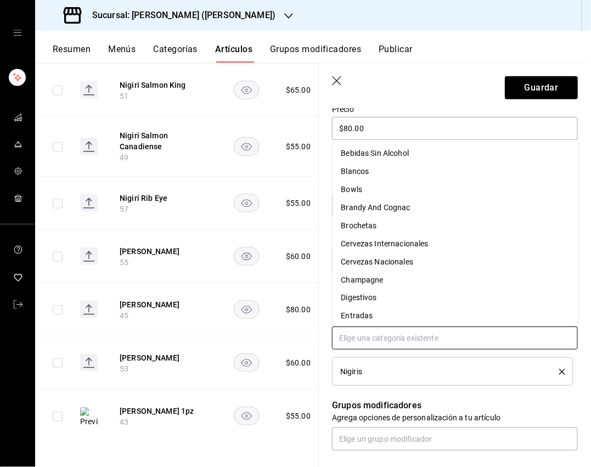
click at [391, 344] on input "text" at bounding box center [455, 337] width 246 height 23
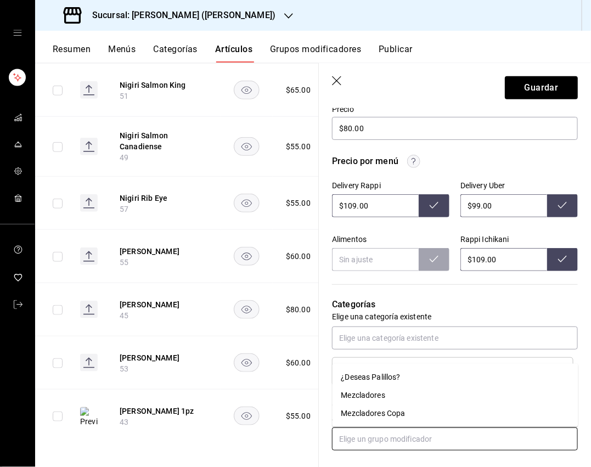
click at [373, 431] on input "text" at bounding box center [455, 438] width 246 height 23
click at [383, 376] on div "¿Deseas Palillos?" at bounding box center [370, 377] width 59 height 12
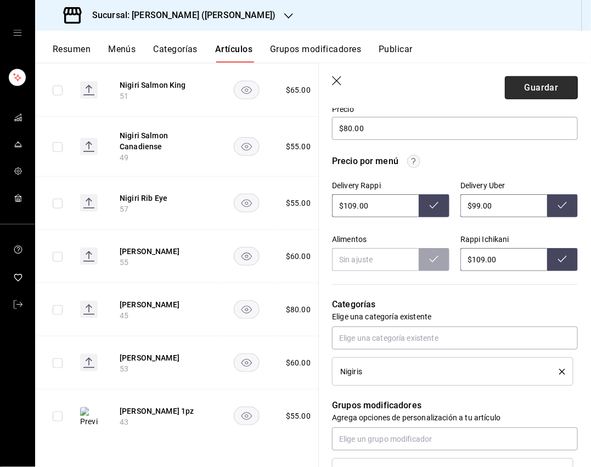
click at [526, 86] on button "Guardar" at bounding box center [541, 87] width 73 height 23
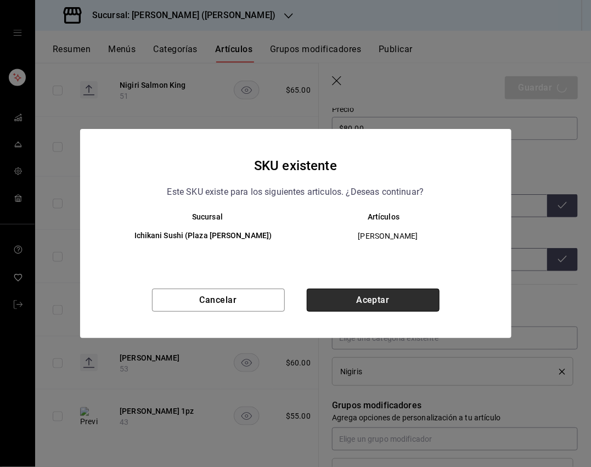
click at [365, 305] on button "Aceptar" at bounding box center [373, 299] width 133 height 23
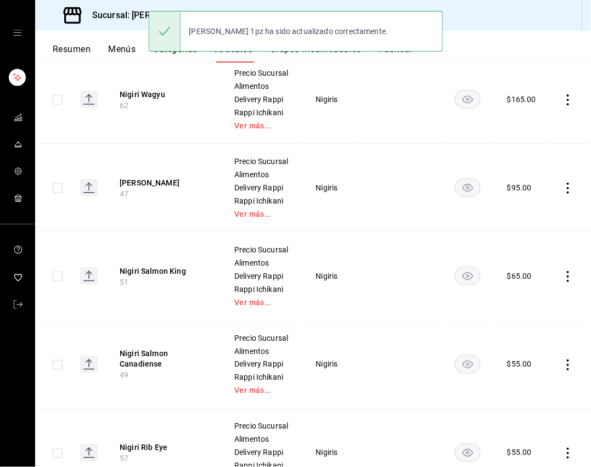
scroll to position [289, 0]
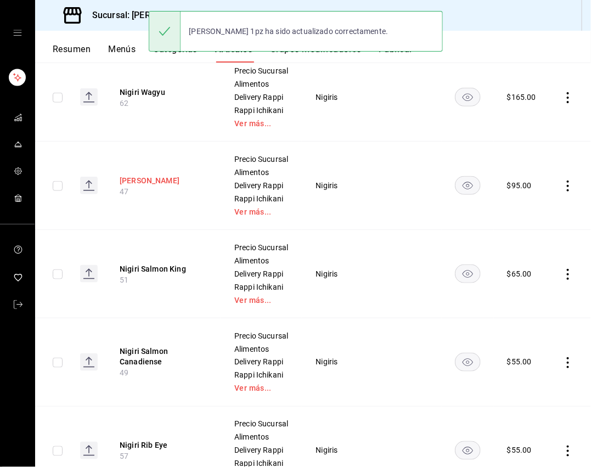
click at [132, 180] on button "[PERSON_NAME]" at bounding box center [164, 180] width 88 height 11
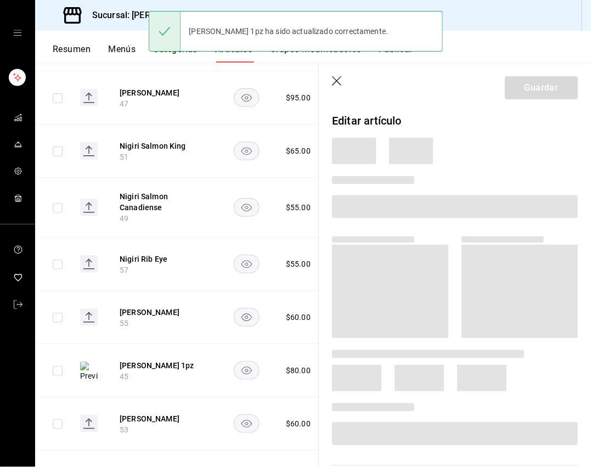
scroll to position [236, 0]
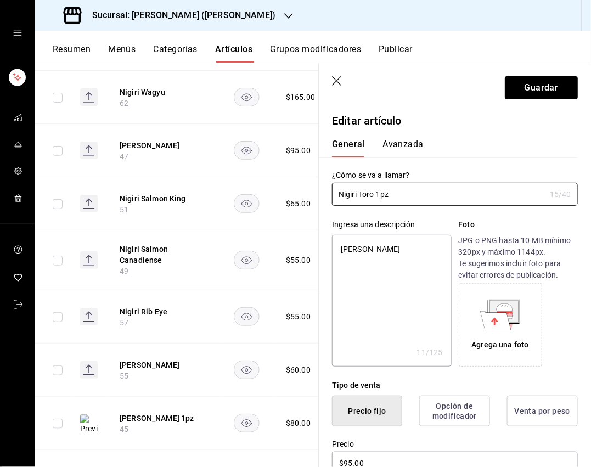
click at [384, 254] on textarea "[PERSON_NAME]" at bounding box center [391, 301] width 119 height 132
paste textarea "Soya de la casa y wasabi."
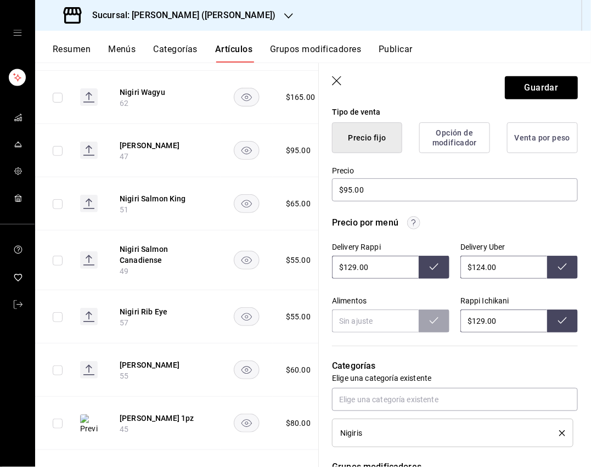
scroll to position [381, 0]
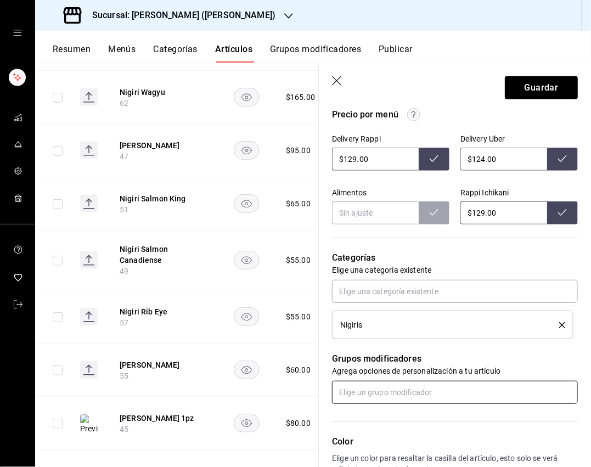
click at [369, 388] on input "text" at bounding box center [455, 392] width 246 height 23
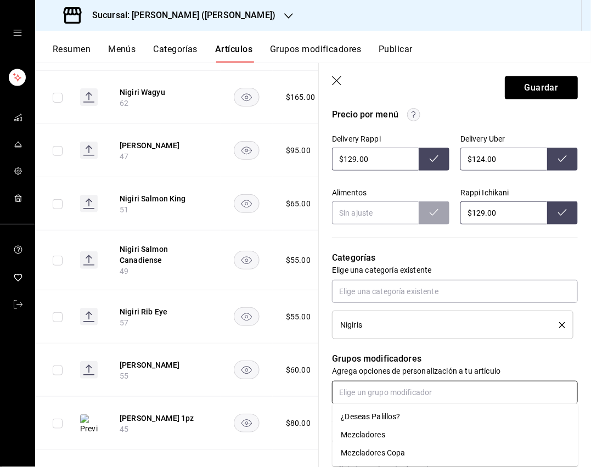
click at [369, 420] on div "¿Deseas Palillos?" at bounding box center [370, 417] width 59 height 12
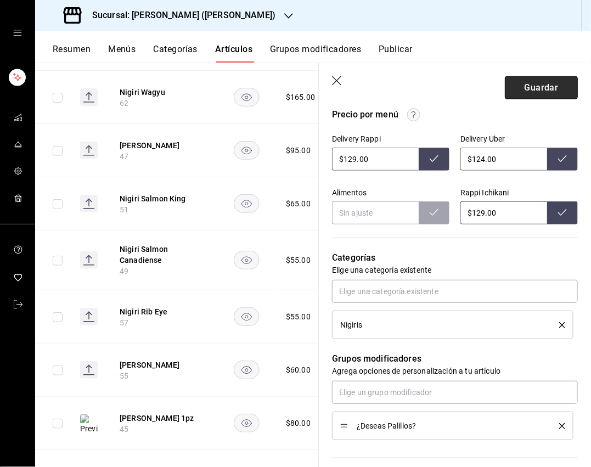
click at [526, 90] on button "Guardar" at bounding box center [541, 87] width 73 height 23
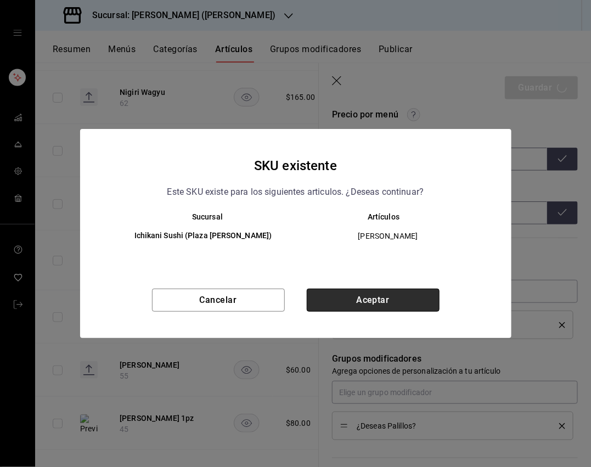
click at [399, 301] on button "Aceptar" at bounding box center [373, 299] width 133 height 23
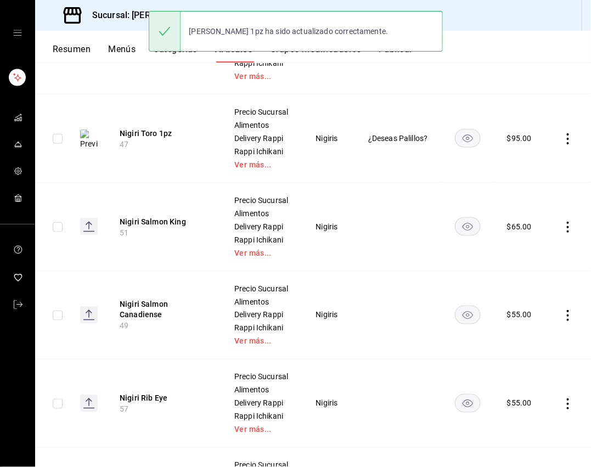
scroll to position [365, 0]
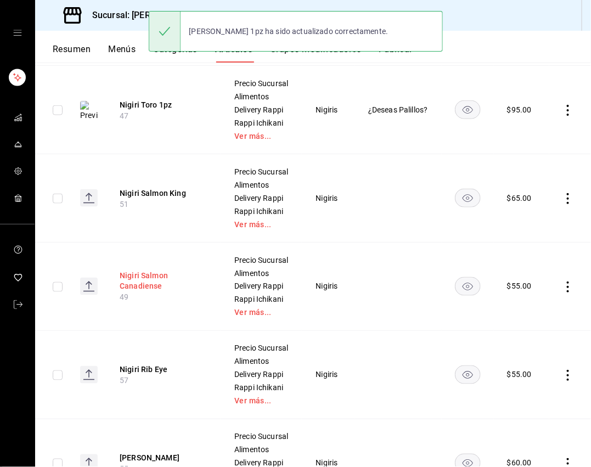
click at [140, 281] on button "Nigiri Salmon Canadiense" at bounding box center [164, 281] width 88 height 22
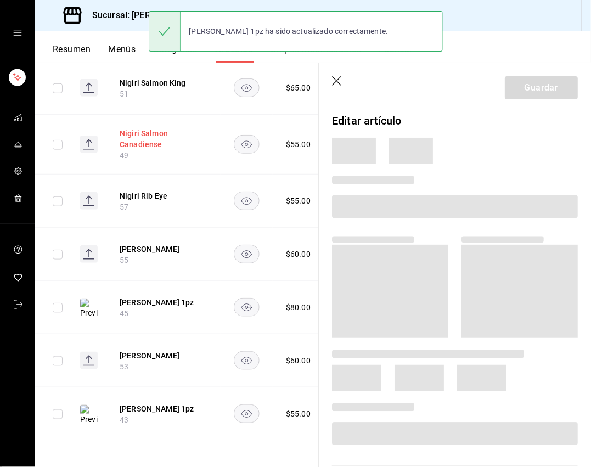
scroll to position [329, 0]
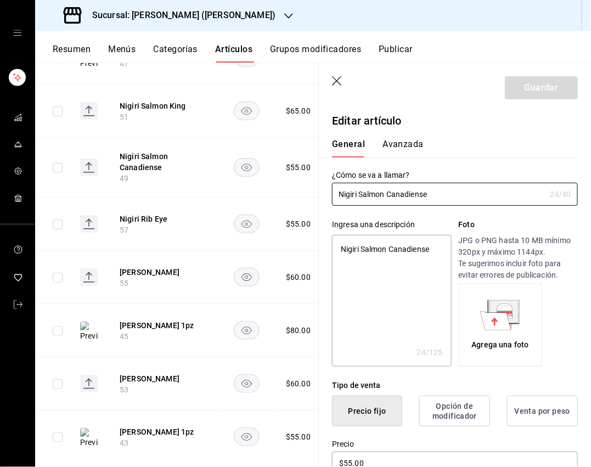
click at [397, 262] on textarea "Nigiri Salmon Canadiense" at bounding box center [391, 301] width 119 height 132
paste textarea "Ralladura [PERSON_NAME], soya de la casa y wasabi."
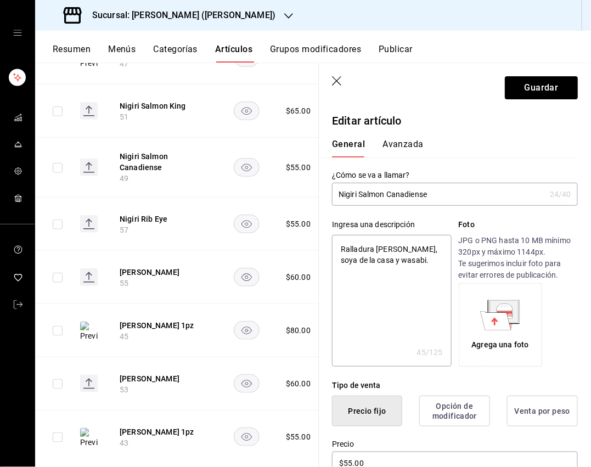
click at [468, 197] on input "Nigiri Salmon Canadiense" at bounding box center [438, 194] width 213 height 22
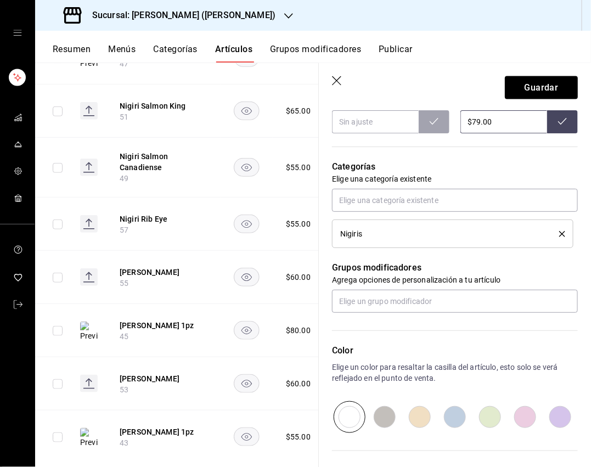
scroll to position [476, 0]
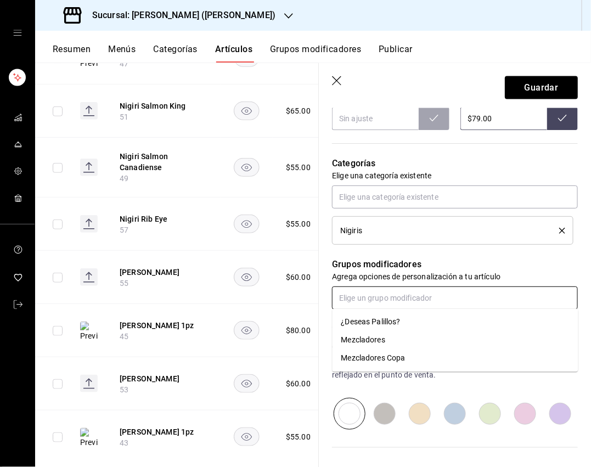
click at [462, 303] on input "text" at bounding box center [455, 297] width 246 height 23
click at [420, 325] on li "¿Deseas Palillos?" at bounding box center [455, 322] width 246 height 18
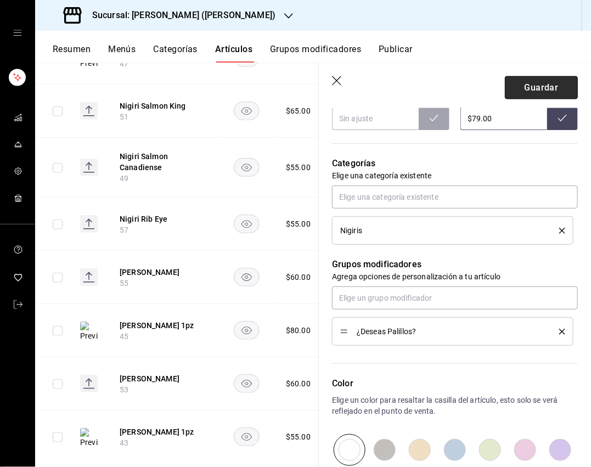
click at [526, 84] on button "Guardar" at bounding box center [541, 87] width 73 height 23
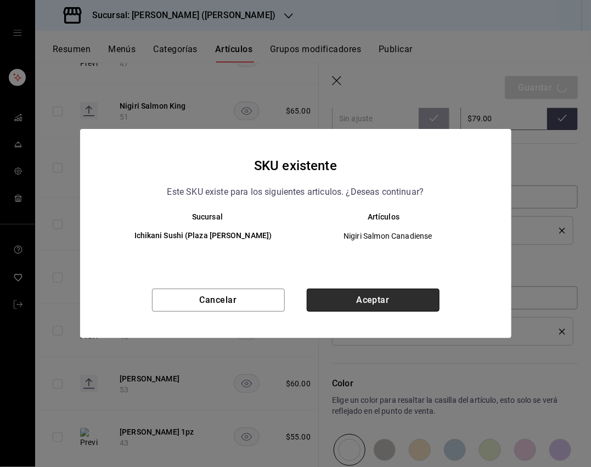
click at [359, 297] on button "Aceptar" at bounding box center [373, 299] width 133 height 23
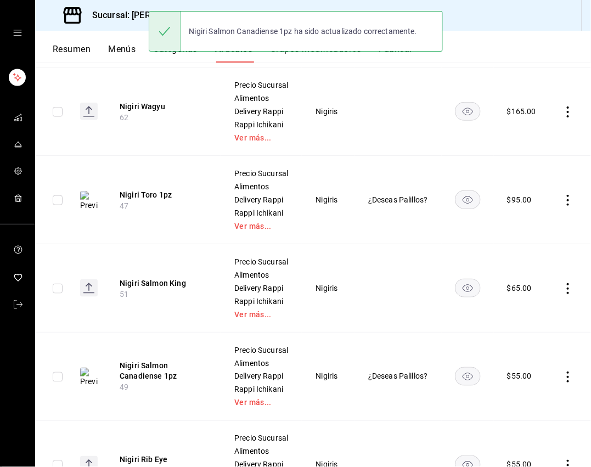
scroll to position [319, 0]
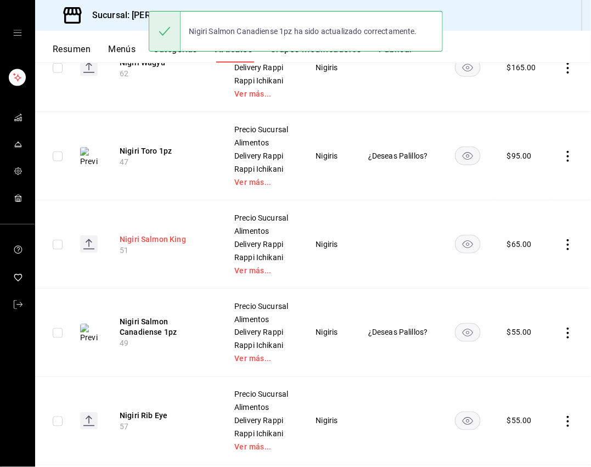
click at [142, 239] on button "Nigiri Salmon King" at bounding box center [164, 239] width 88 height 11
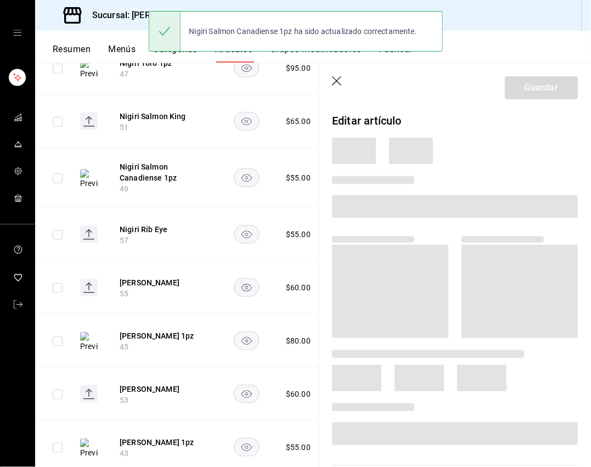
scroll to position [266, 0]
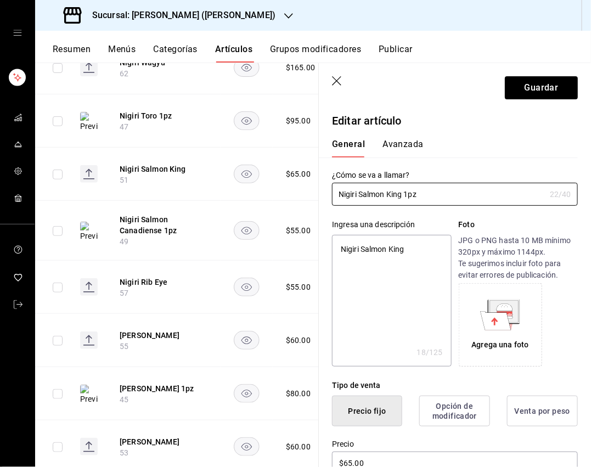
click at [388, 281] on textarea "Nigiri Salmon King" at bounding box center [391, 301] width 119 height 132
paste textarea "Sellado con sal, pimienta y reducción de ponzu."
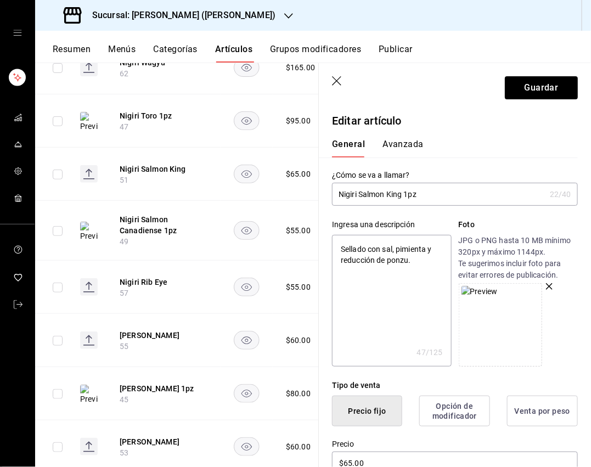
click at [375, 311] on textarea "Sellado con sal, pimienta y reducción de ponzu." at bounding box center [391, 301] width 119 height 132
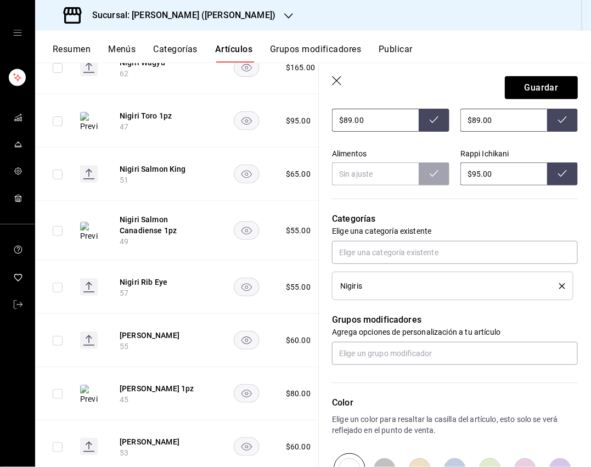
scroll to position [421, 0]
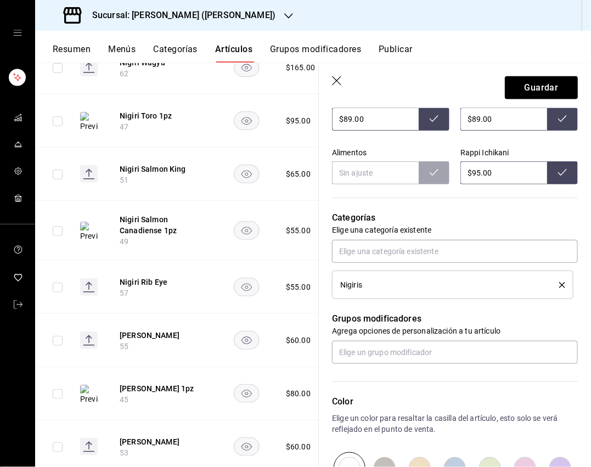
click at [393, 365] on div "Color Elige un color para resaltar la casilla del artículo, esto solo se verá r…" at bounding box center [448, 424] width 259 height 120
click at [389, 353] on input "text" at bounding box center [455, 352] width 246 height 23
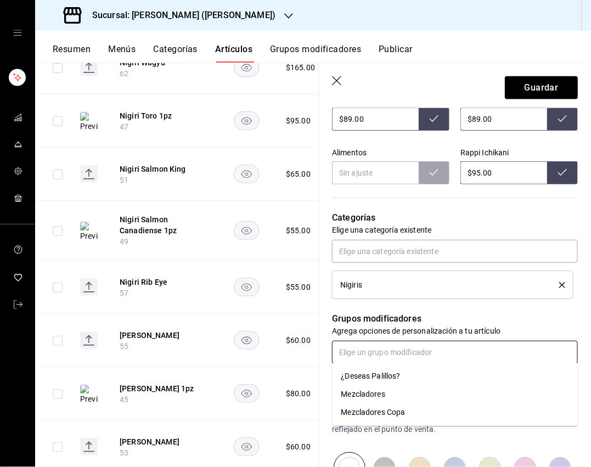
click at [373, 376] on div "¿Deseas Palillos?" at bounding box center [370, 376] width 59 height 12
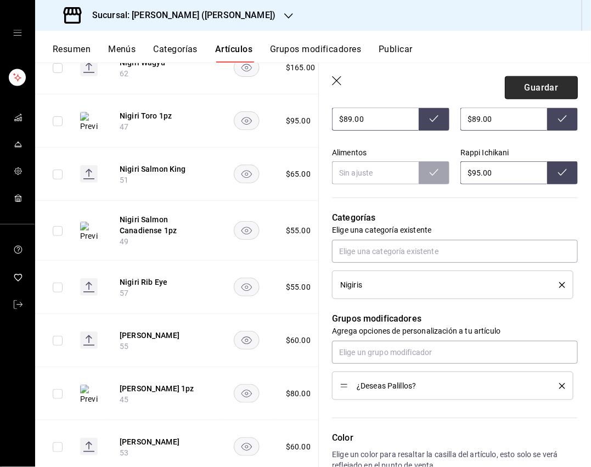
click at [526, 90] on button "Guardar" at bounding box center [541, 87] width 73 height 23
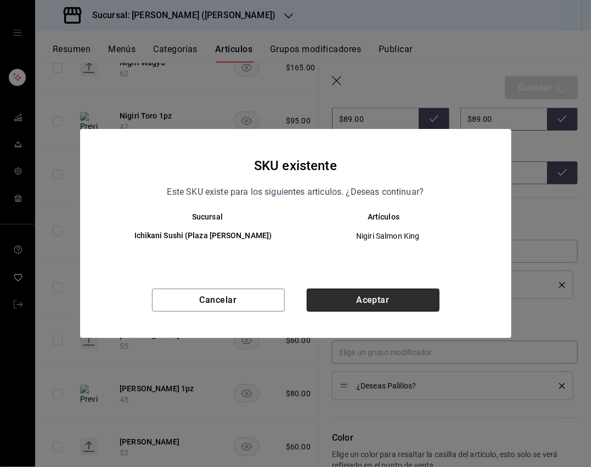
click at [373, 300] on button "Aceptar" at bounding box center [373, 299] width 133 height 23
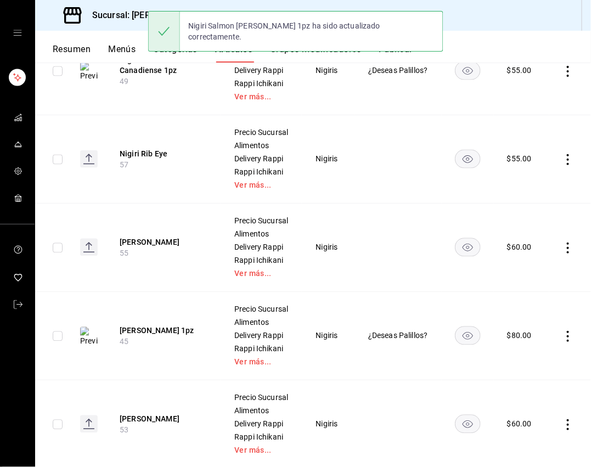
scroll to position [694, 0]
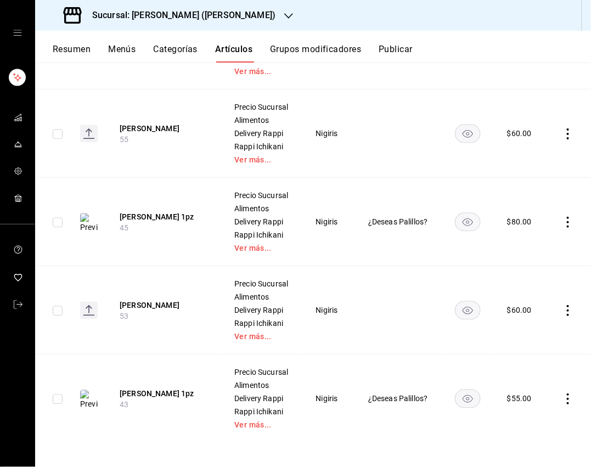
click at [158, 293] on th "Nigiri Anguila 53" at bounding box center [163, 310] width 114 height 88
click at [158, 301] on button "[PERSON_NAME]" at bounding box center [164, 304] width 88 height 11
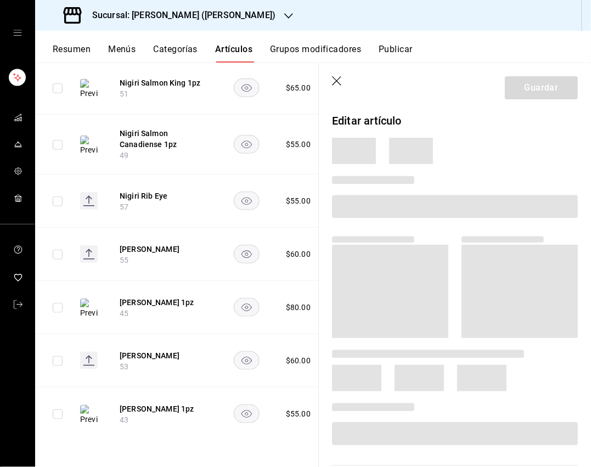
scroll to position [350, 0]
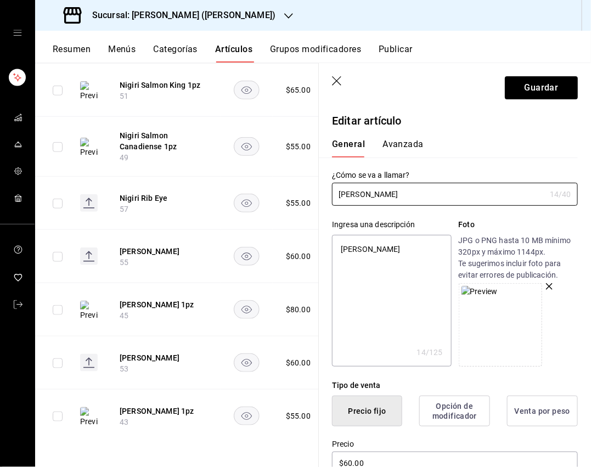
click at [375, 289] on textarea "[PERSON_NAME]" at bounding box center [391, 301] width 119 height 132
paste textarea "Salsa de anguila y ralladura [PERSON_NAME]."
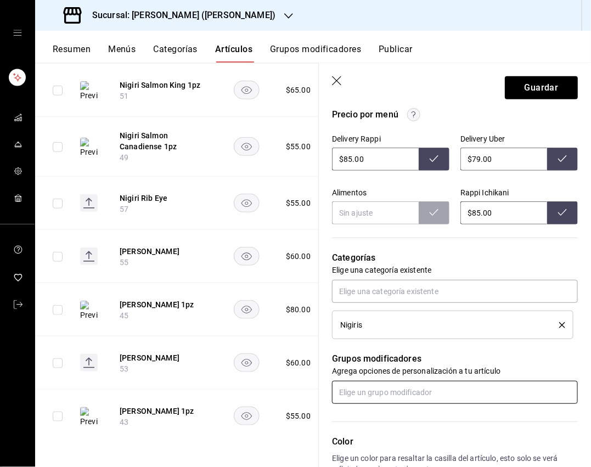
scroll to position [384, 0]
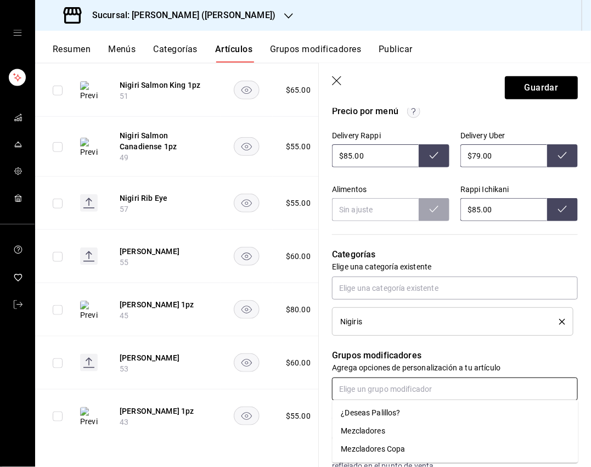
click at [398, 393] on input "text" at bounding box center [455, 388] width 246 height 23
click at [371, 415] on div "¿Deseas Palillos?" at bounding box center [370, 414] width 59 height 12
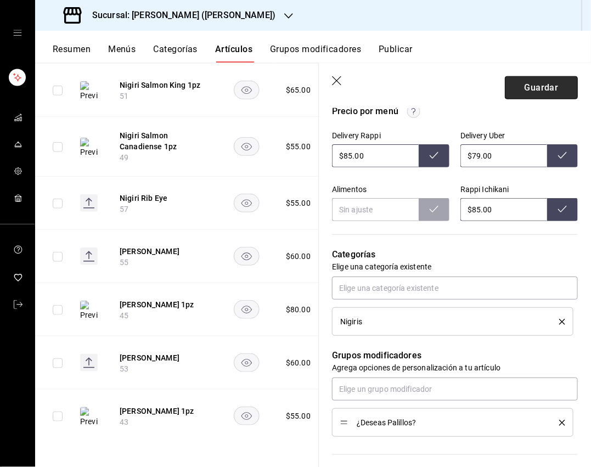
click at [526, 87] on button "Guardar" at bounding box center [541, 87] width 73 height 23
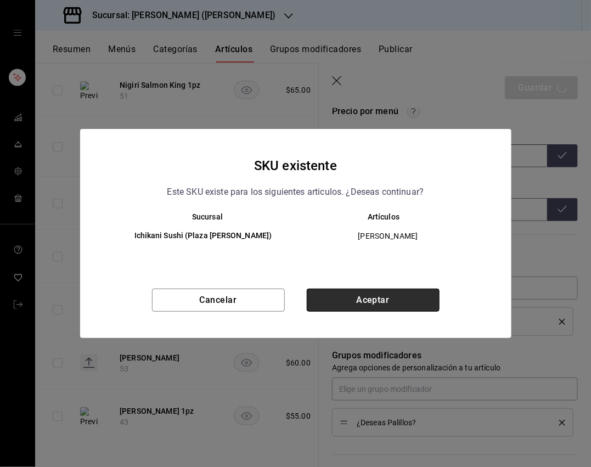
click at [385, 300] on button "Aceptar" at bounding box center [373, 299] width 133 height 23
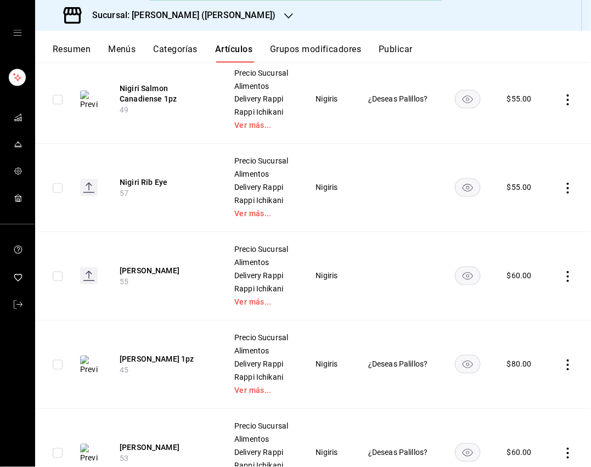
scroll to position [557, 0]
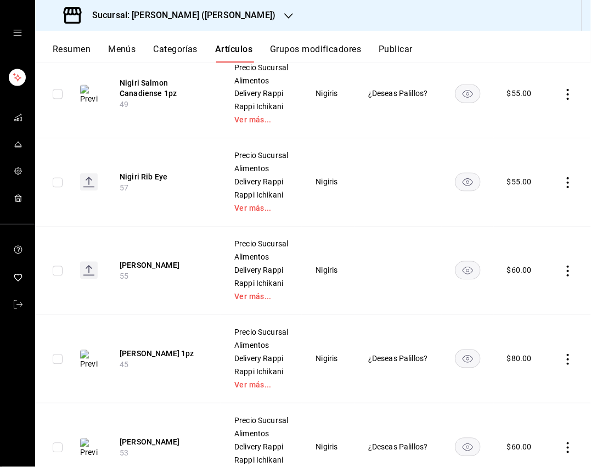
click at [171, 293] on th "[PERSON_NAME] 55" at bounding box center [163, 271] width 114 height 88
click at [159, 265] on button "[PERSON_NAME]" at bounding box center [164, 265] width 88 height 11
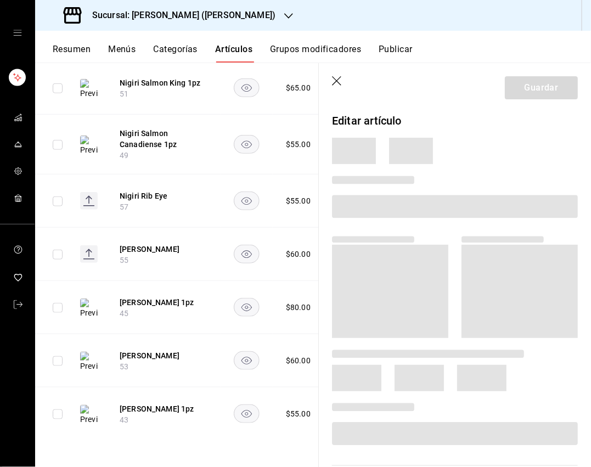
scroll to position [350, 0]
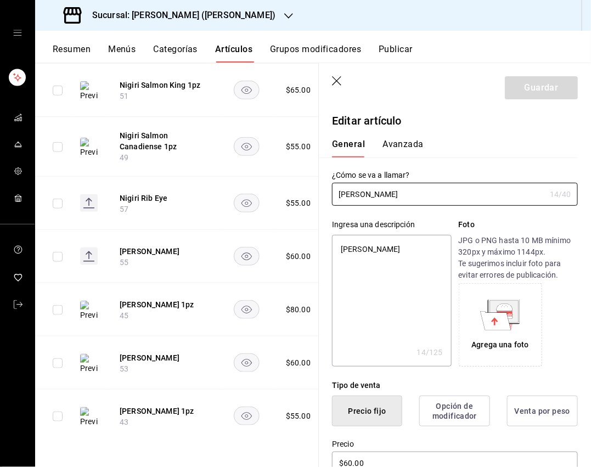
click at [398, 254] on textarea "[PERSON_NAME]" at bounding box center [391, 301] width 119 height 132
paste textarea "Sweet chili y ralladura [PERSON_NAME]."
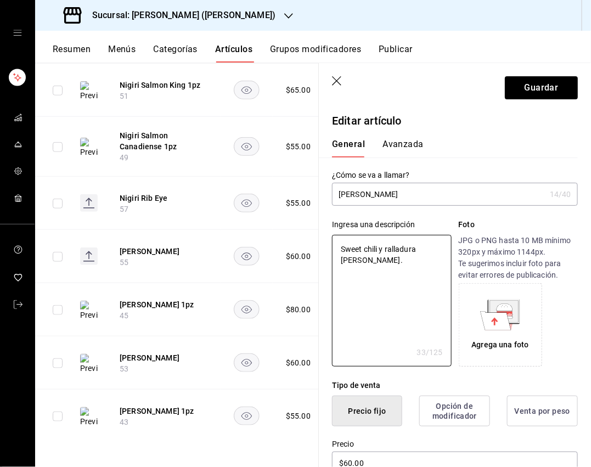
click at [435, 195] on input "[PERSON_NAME]" at bounding box center [438, 194] width 213 height 22
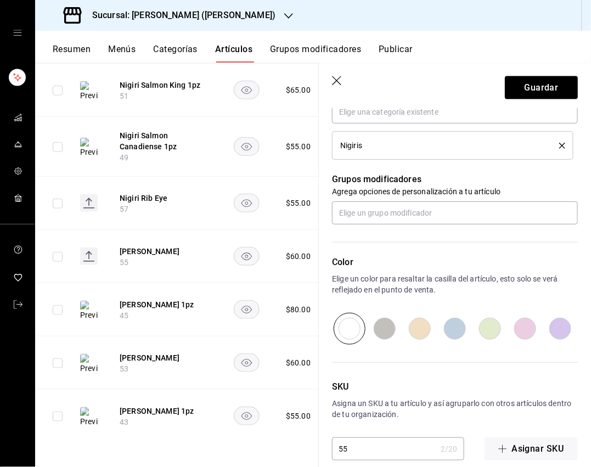
scroll to position [562, 0]
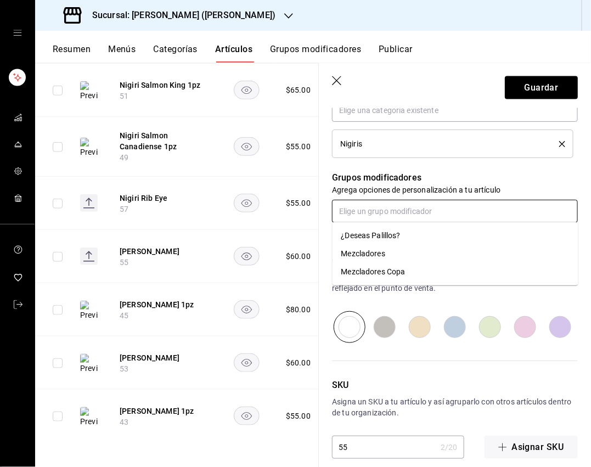
click at [410, 203] on input "text" at bounding box center [455, 211] width 246 height 23
click at [388, 232] on div "¿Deseas Palillos?" at bounding box center [370, 236] width 59 height 12
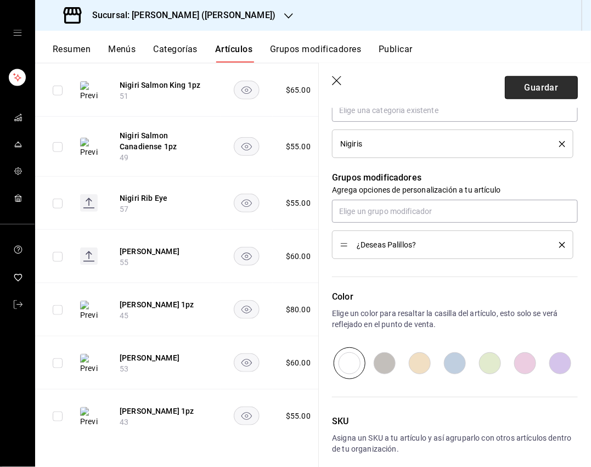
click at [526, 89] on button "Guardar" at bounding box center [541, 87] width 73 height 23
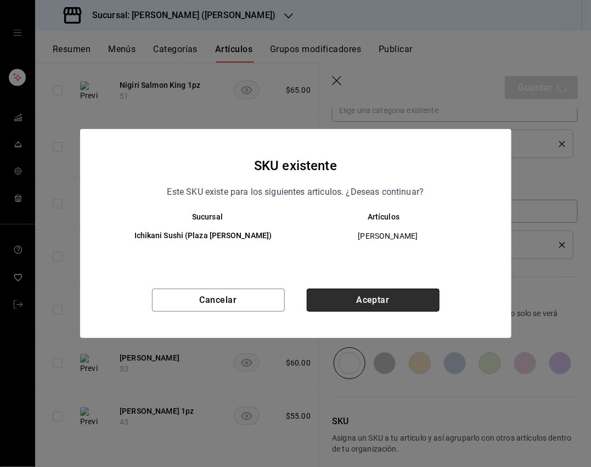
click at [360, 299] on button "Aceptar" at bounding box center [373, 299] width 133 height 23
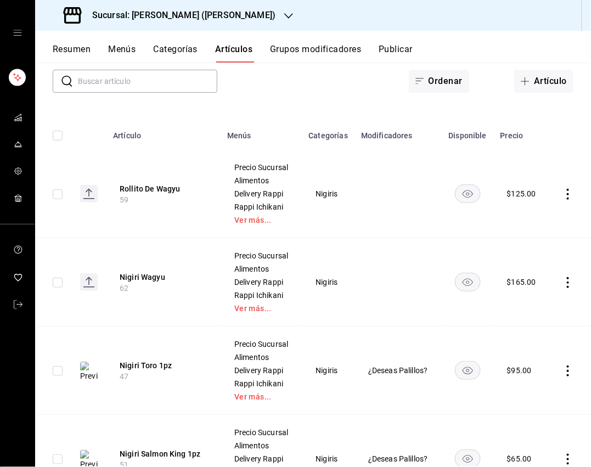
scroll to position [99, 0]
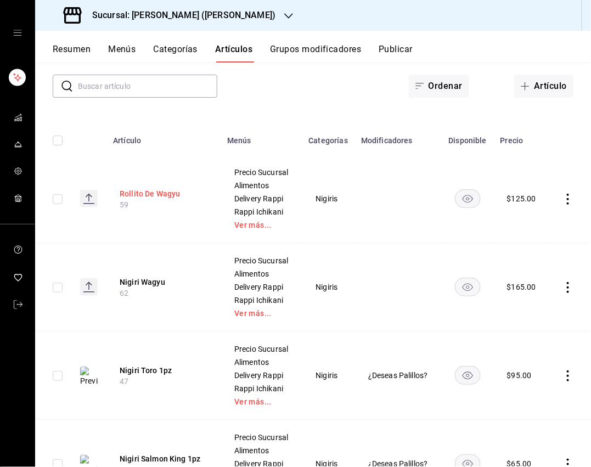
click at [166, 196] on button "Rollito De Wagyu" at bounding box center [164, 193] width 88 height 11
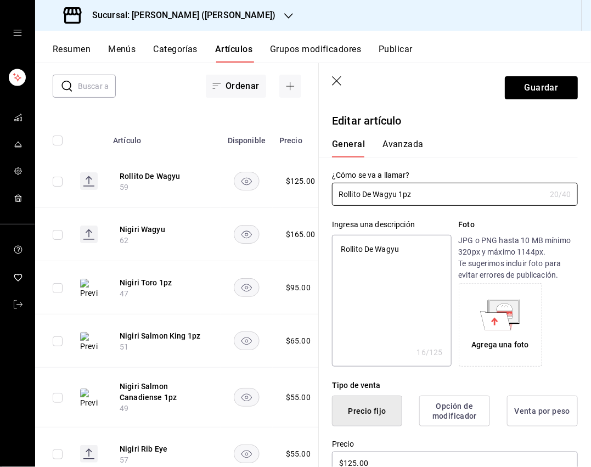
click at [375, 252] on textarea "Rollito De Wagyu" at bounding box center [391, 301] width 119 height 132
paste textarea "Wagyu japones a5, aceite de trufa y soya de la casa."
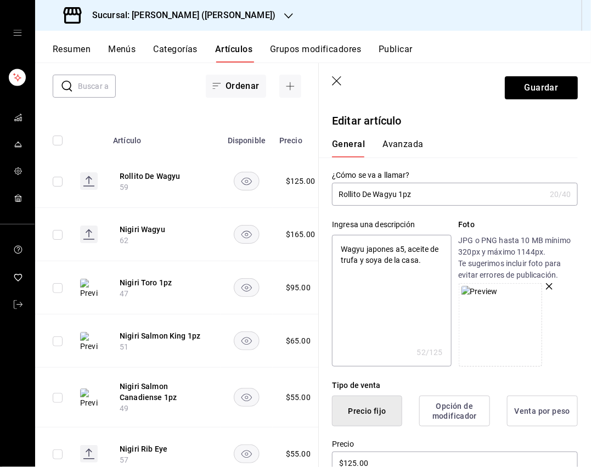
click at [372, 319] on textarea "Wagyu japones a5, aceite de trufa y soya de la casa." at bounding box center [391, 301] width 119 height 132
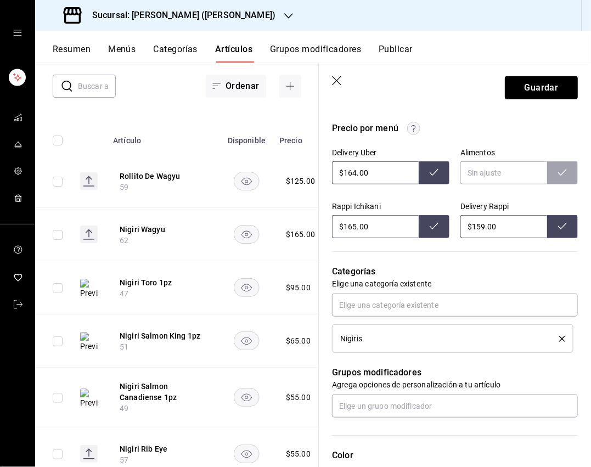
scroll to position [379, 0]
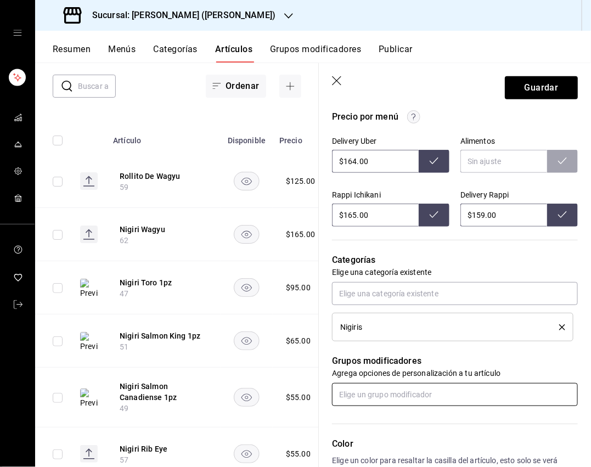
click at [376, 389] on input "text" at bounding box center [455, 394] width 246 height 23
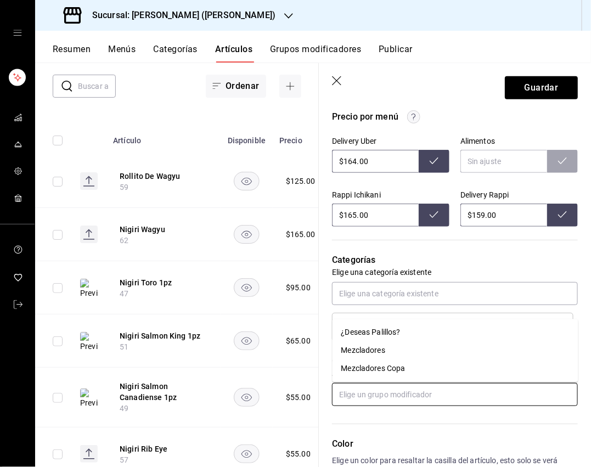
click at [366, 331] on div "¿Deseas Palillos?" at bounding box center [370, 333] width 59 height 12
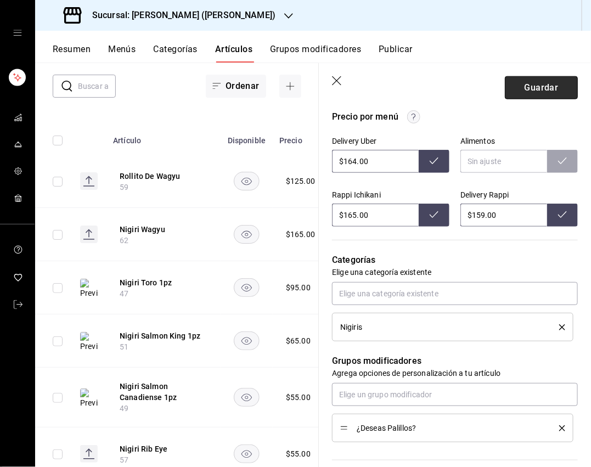
click at [526, 90] on button "Guardar" at bounding box center [541, 87] width 73 height 23
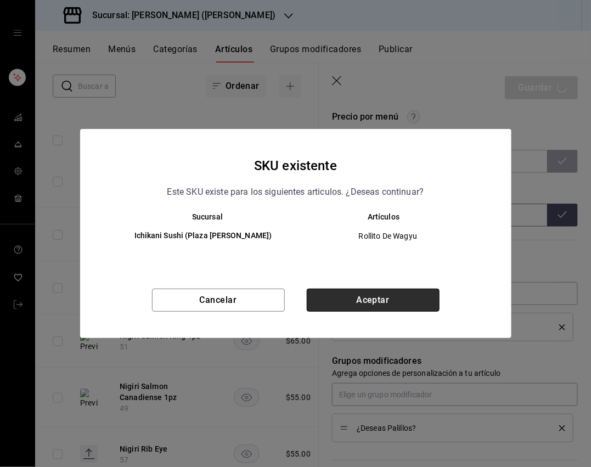
click at [358, 298] on button "Aceptar" at bounding box center [373, 299] width 133 height 23
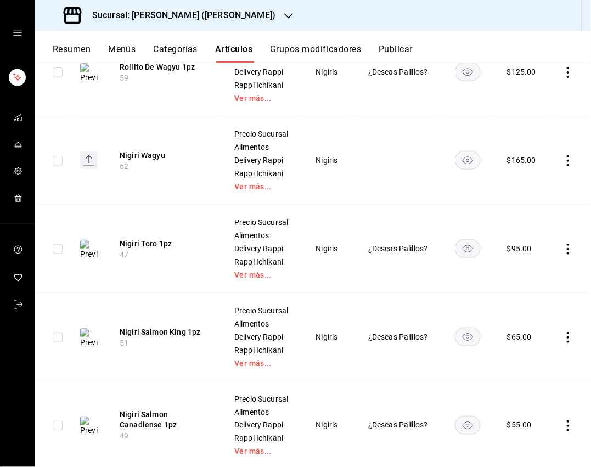
scroll to position [203, 0]
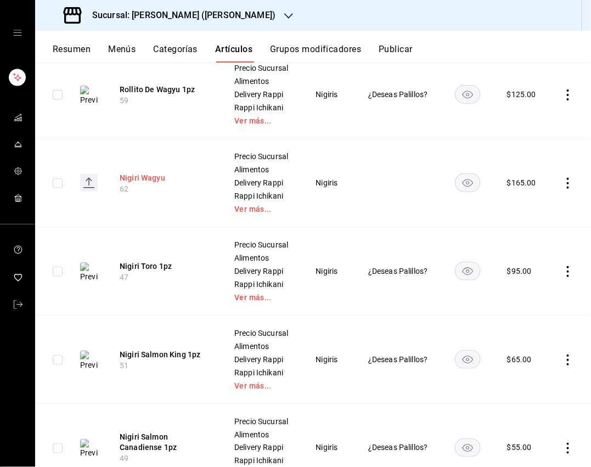
click at [154, 180] on button "Nigiri Wagyu" at bounding box center [164, 177] width 88 height 11
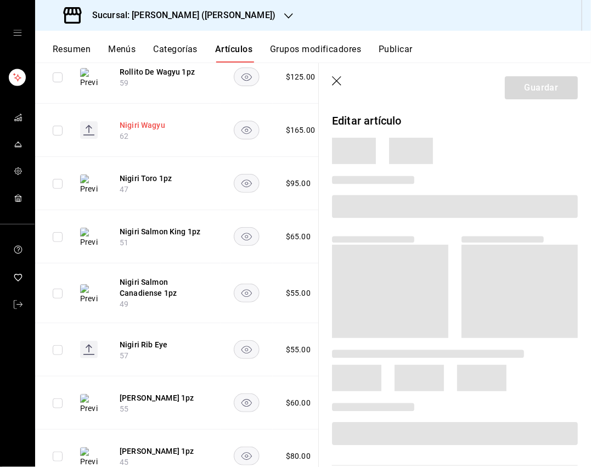
scroll to position [186, 0]
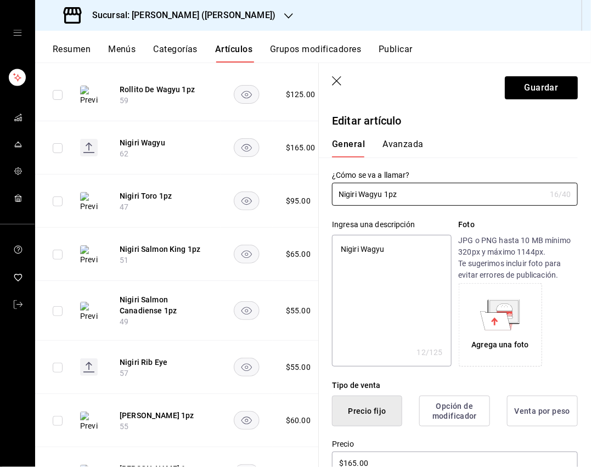
click at [405, 241] on textarea "Nigiri Wagyu" at bounding box center [391, 301] width 119 height 132
paste textarea "Wagyu japones a5 sellado con sal, pimienta y soya infusionada con ajo y wasabi."
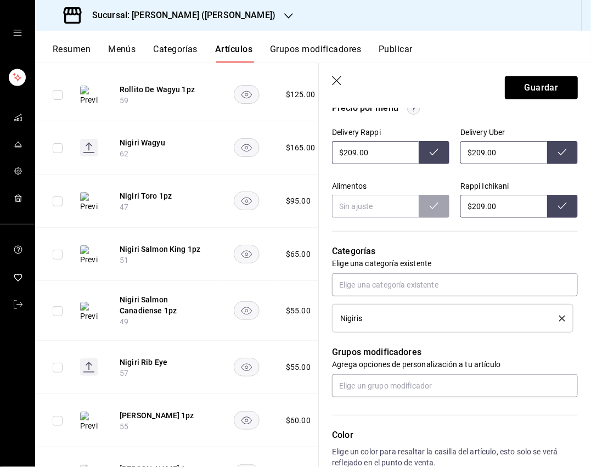
scroll to position [552, 0]
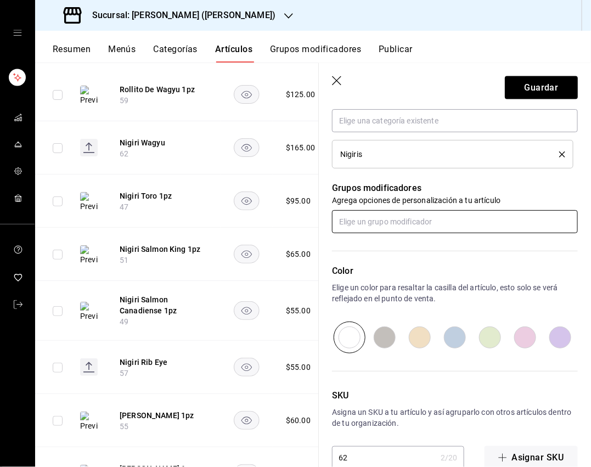
click at [372, 218] on input "text" at bounding box center [455, 221] width 246 height 23
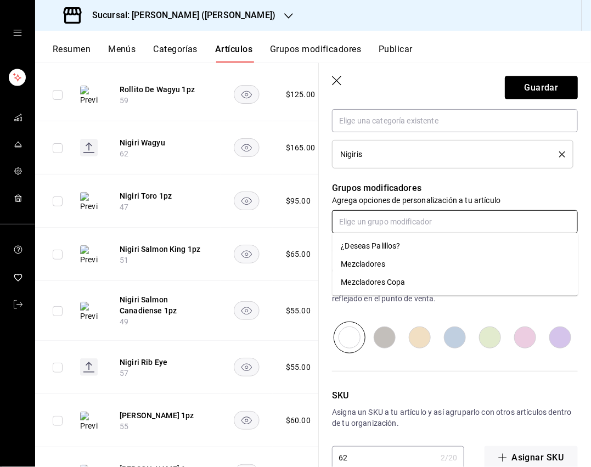
click at [366, 246] on div "¿Deseas Palillos?" at bounding box center [370, 246] width 59 height 12
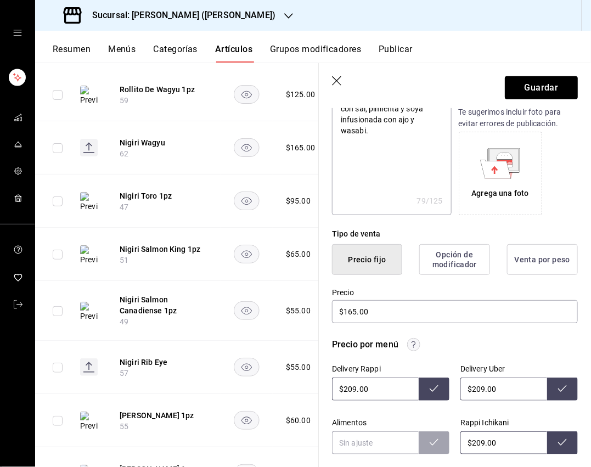
scroll to position [63, 0]
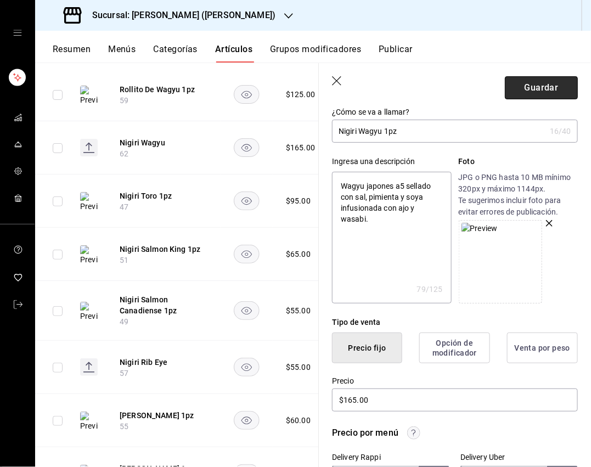
click at [526, 84] on button "Guardar" at bounding box center [541, 87] width 73 height 23
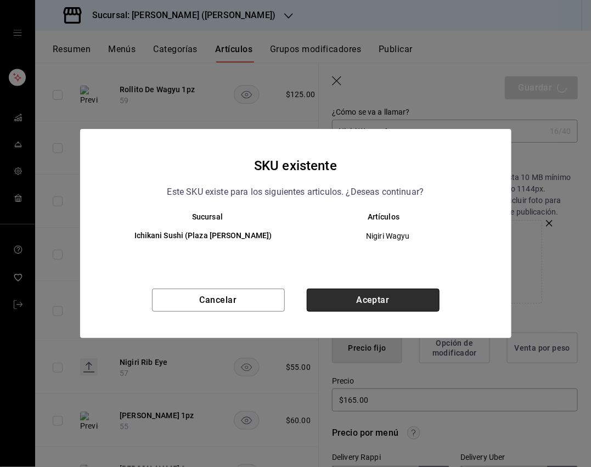
click at [386, 291] on button "Aceptar" at bounding box center [373, 299] width 133 height 23
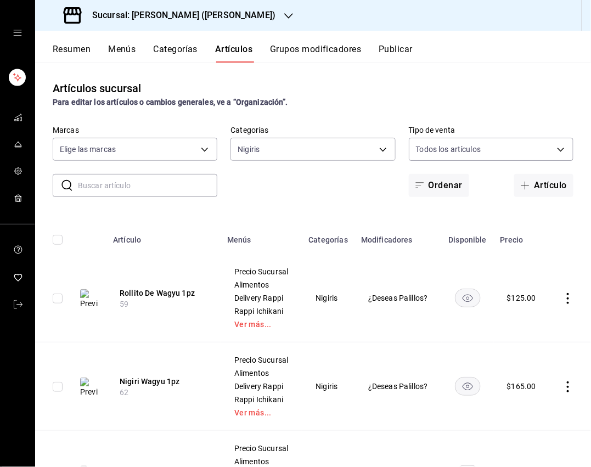
click at [74, 53] on button "Resumen" at bounding box center [72, 53] width 38 height 19
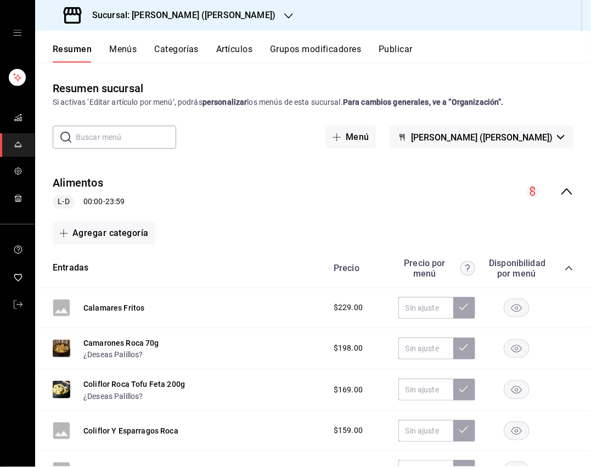
click at [526, 188] on icon "collapse-menu-row" at bounding box center [566, 191] width 13 height 13
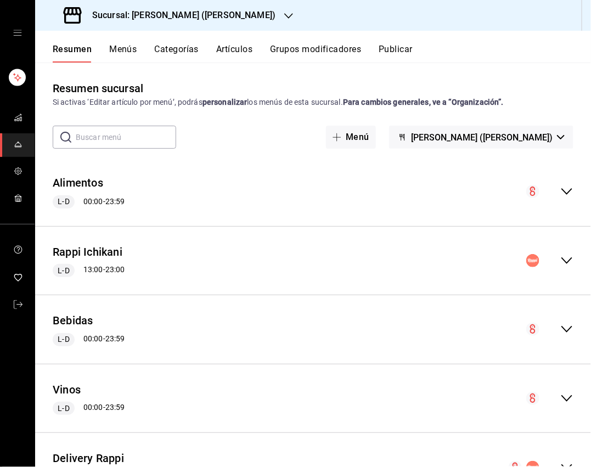
click at [133, 47] on button "Menús" at bounding box center [122, 53] width 27 height 19
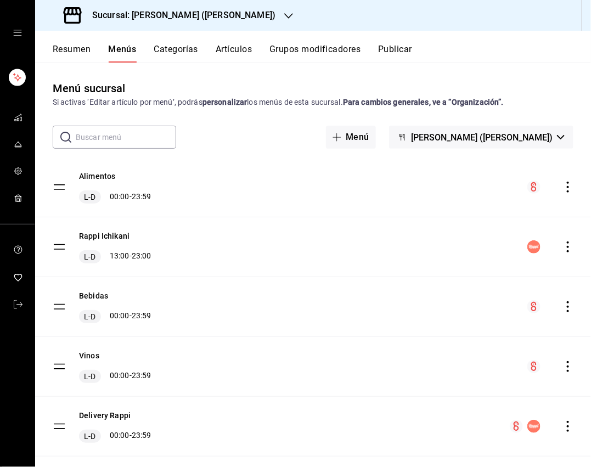
click at [526, 248] on icon "actions" at bounding box center [567, 246] width 11 height 11
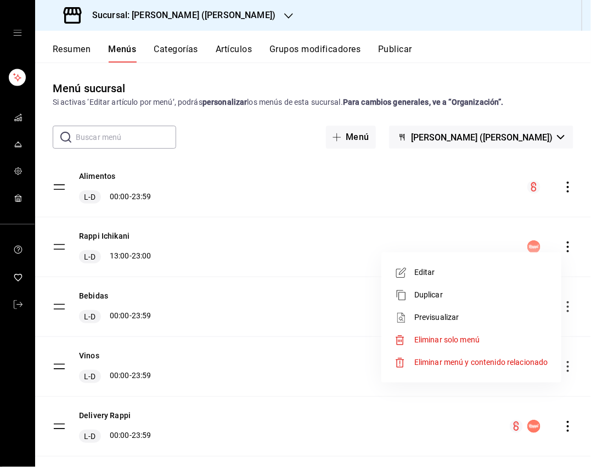
click at [442, 324] on li "Previsualizar" at bounding box center [471, 317] width 171 height 22
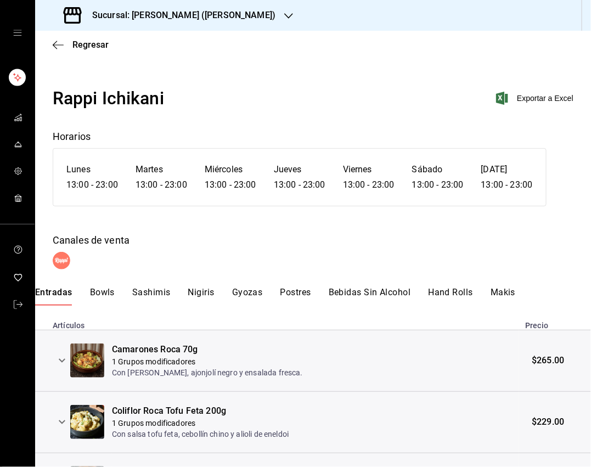
click at [104, 290] on button "Bowls" at bounding box center [102, 296] width 25 height 19
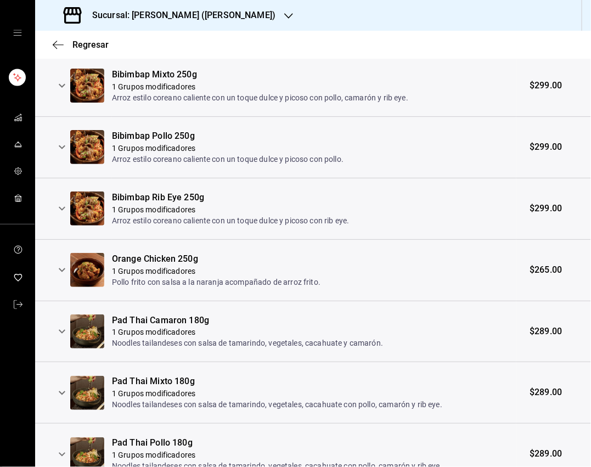
scroll to position [57, 0]
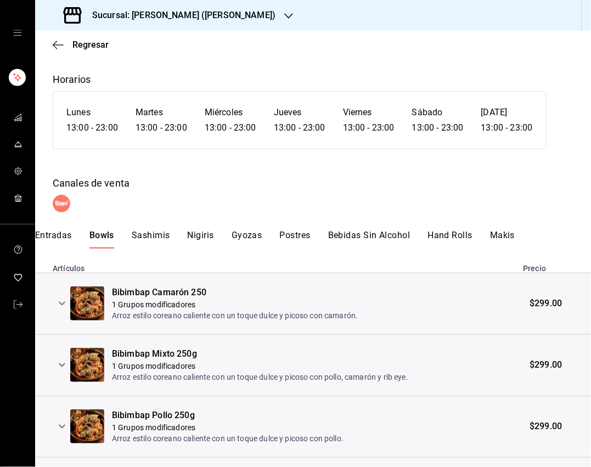
click at [154, 233] on button "Sashimis" at bounding box center [151, 239] width 38 height 19
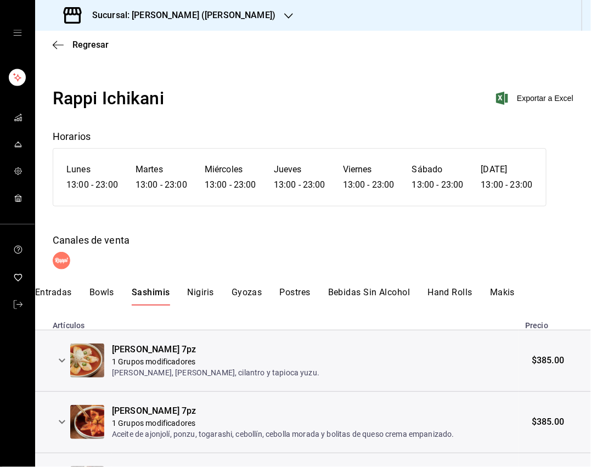
scroll to position [81, 0]
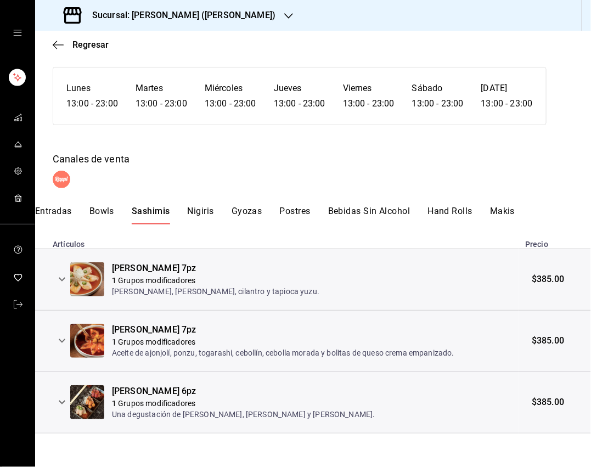
click at [207, 212] on button "Nigiris" at bounding box center [201, 215] width 26 height 19
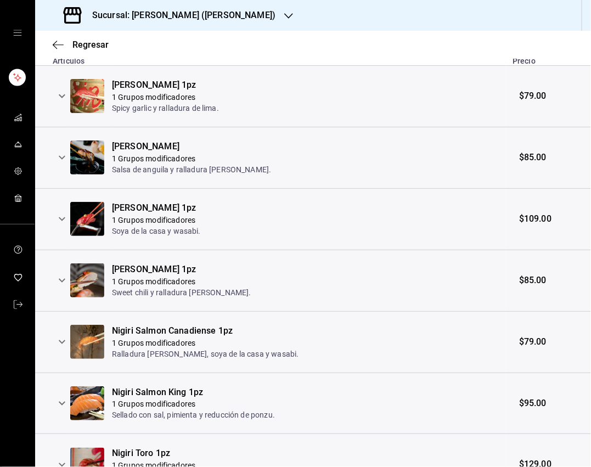
scroll to position [0, 0]
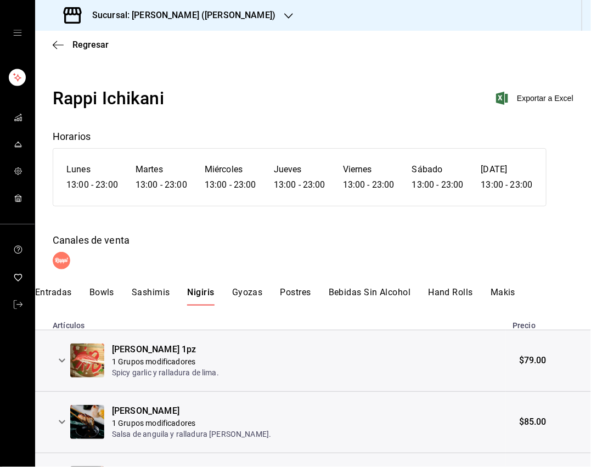
click at [241, 289] on button "Gyozas" at bounding box center [247, 296] width 31 height 19
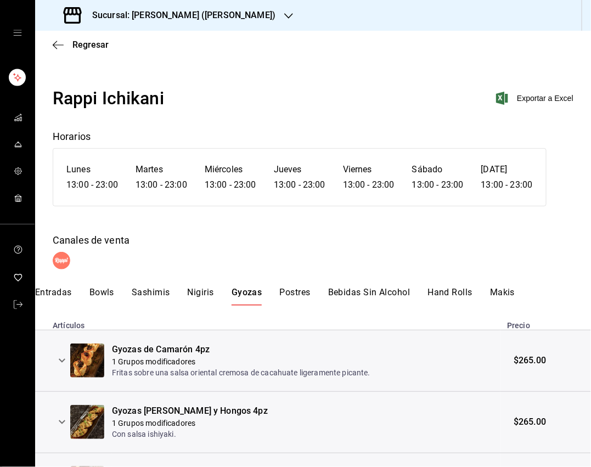
scroll to position [81, 0]
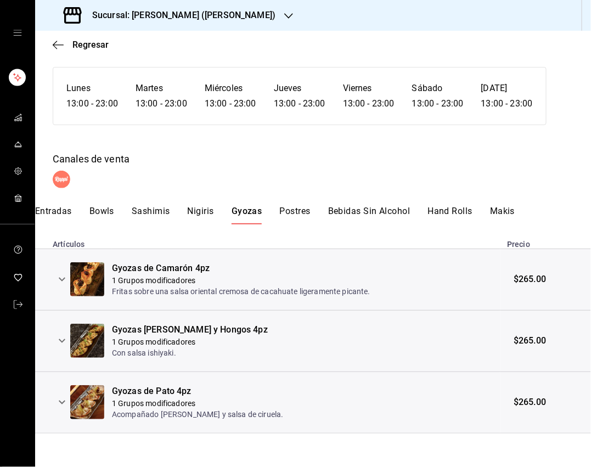
click at [291, 212] on button "Postres" at bounding box center [295, 215] width 31 height 19
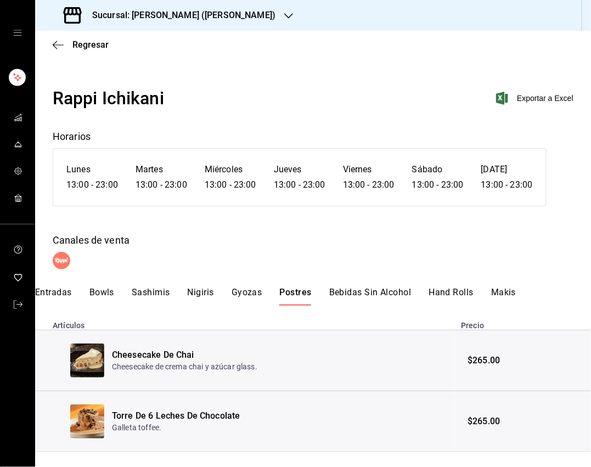
scroll to position [19, 0]
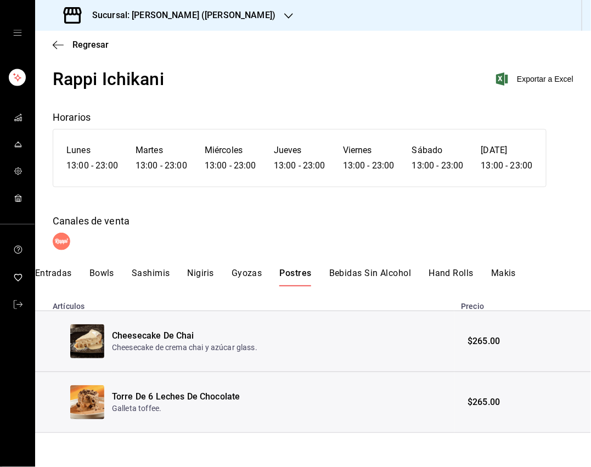
click at [365, 276] on button "Bebidas Sin Alcohol" at bounding box center [370, 277] width 82 height 19
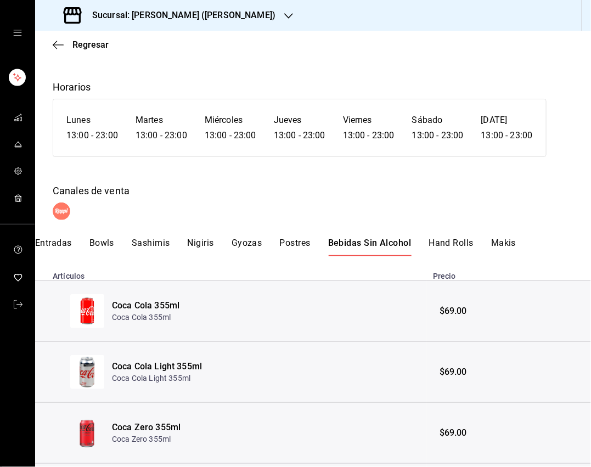
scroll to position [140, 0]
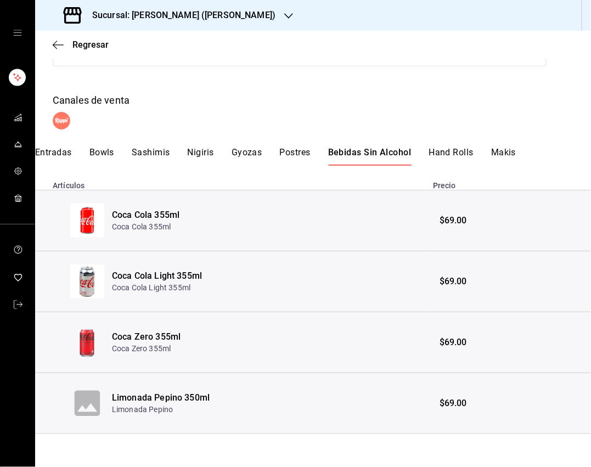
click at [458, 148] on button "Hand Rolls" at bounding box center [450, 156] width 45 height 19
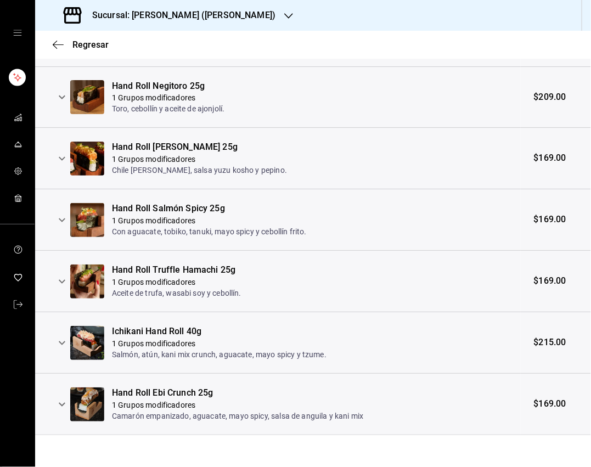
scroll to position [0, 0]
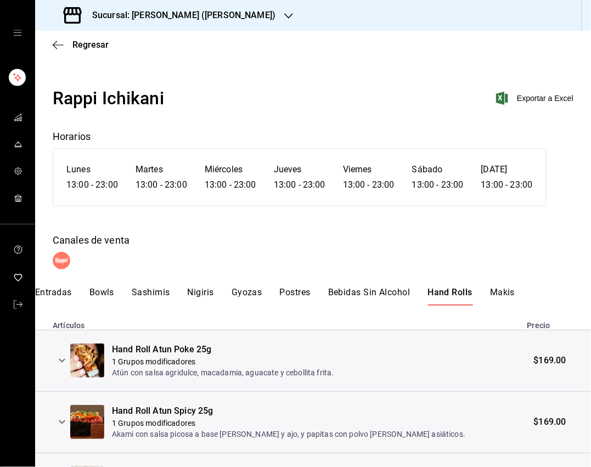
click at [508, 287] on button "Makis" at bounding box center [502, 296] width 25 height 19
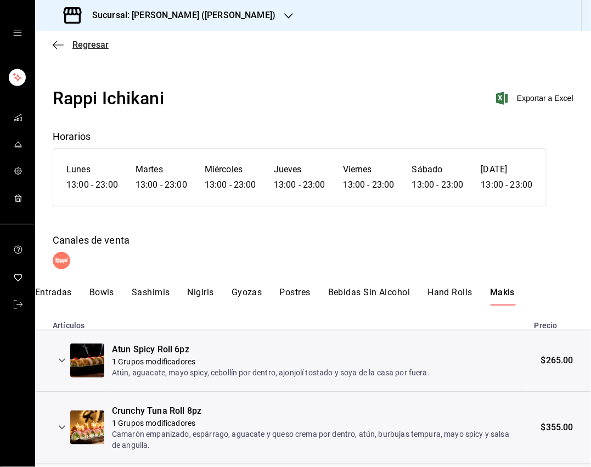
click at [55, 45] on icon "button" at bounding box center [58, 45] width 11 height 10
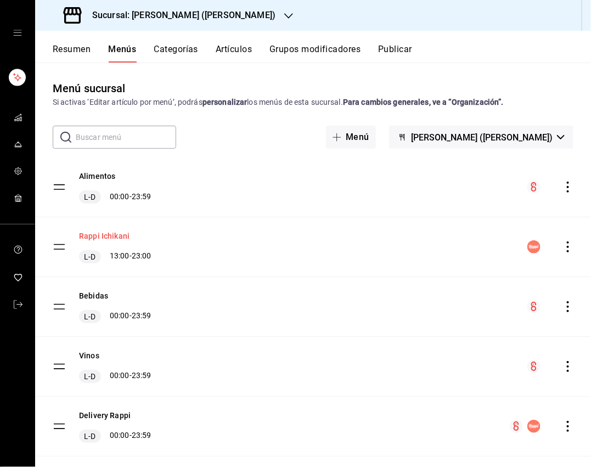
click at [103, 237] on button "Rappi Ichikani" at bounding box center [104, 235] width 50 height 11
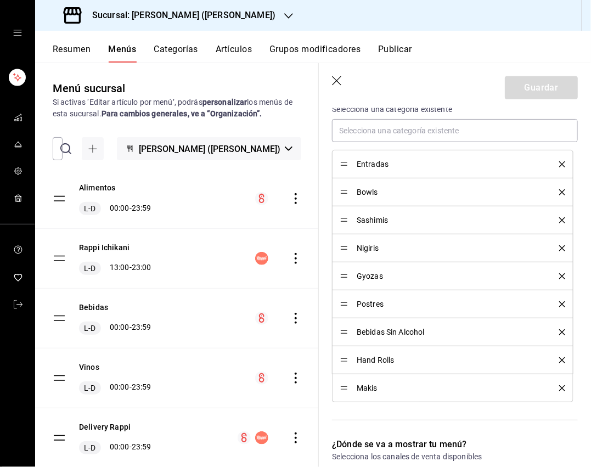
scroll to position [284, 0]
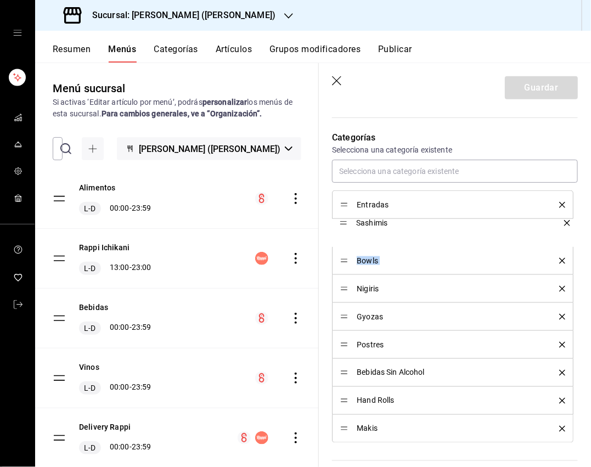
drag, startPoint x: 343, startPoint y: 259, endPoint x: 341, endPoint y: 223, distance: 36.8
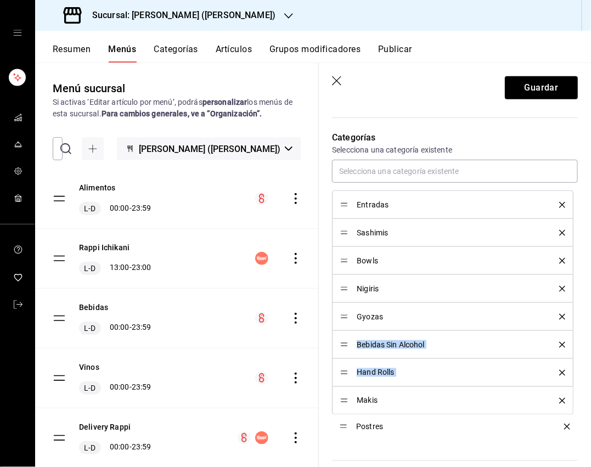
drag, startPoint x: 342, startPoint y: 342, endPoint x: 343, endPoint y: 427, distance: 84.5
drag, startPoint x: 343, startPoint y: 341, endPoint x: 342, endPoint y: 431, distance: 90.0
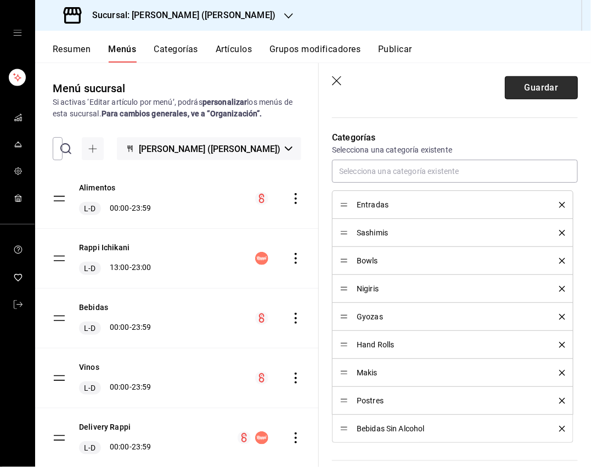
click at [526, 83] on button "Guardar" at bounding box center [541, 87] width 73 height 23
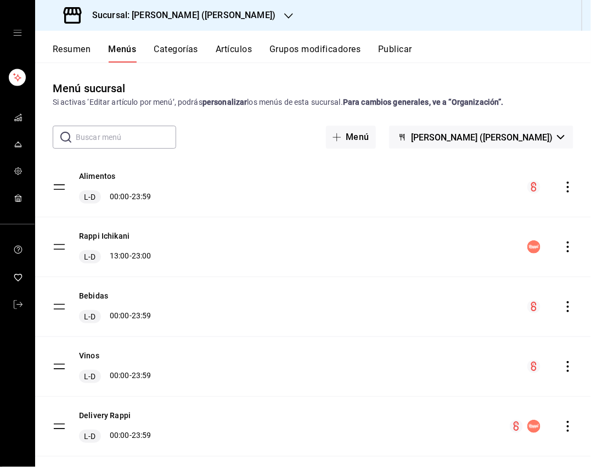
click at [526, 246] on icon "actions" at bounding box center [567, 246] width 11 height 11
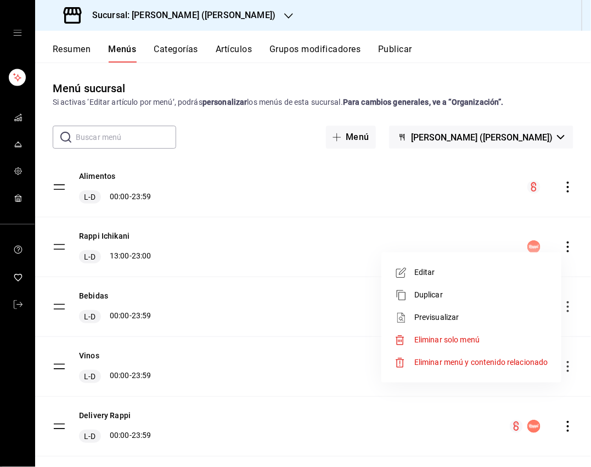
click at [495, 268] on span "Editar" at bounding box center [481, 273] width 134 height 12
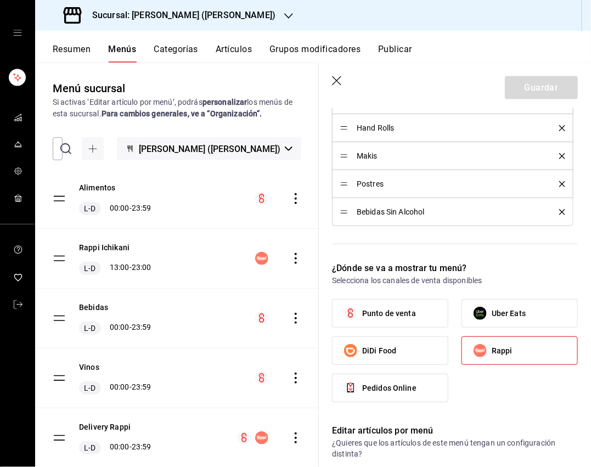
scroll to position [178, 0]
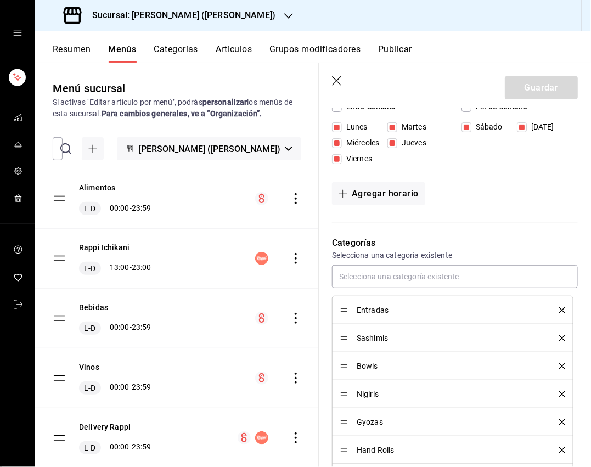
click at [338, 81] on icon "button" at bounding box center [337, 81] width 11 height 11
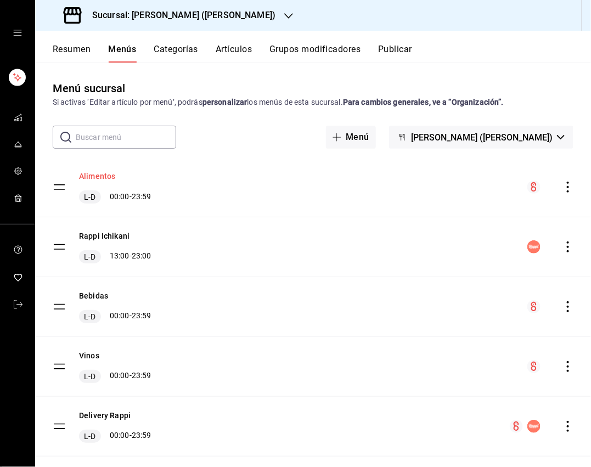
click at [99, 178] on button "Alimentos" at bounding box center [97, 176] width 36 height 11
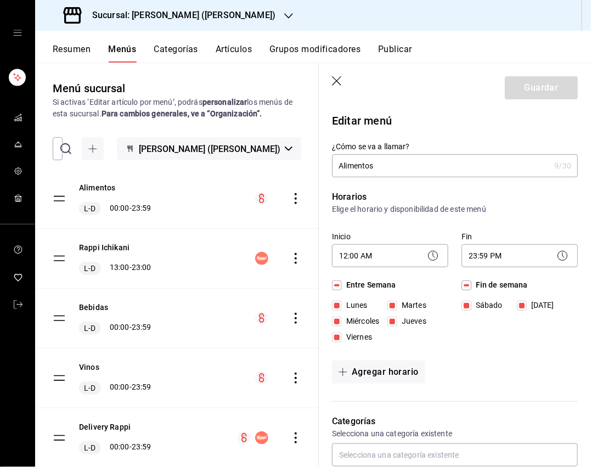
click at [336, 83] on icon "button" at bounding box center [337, 81] width 11 height 11
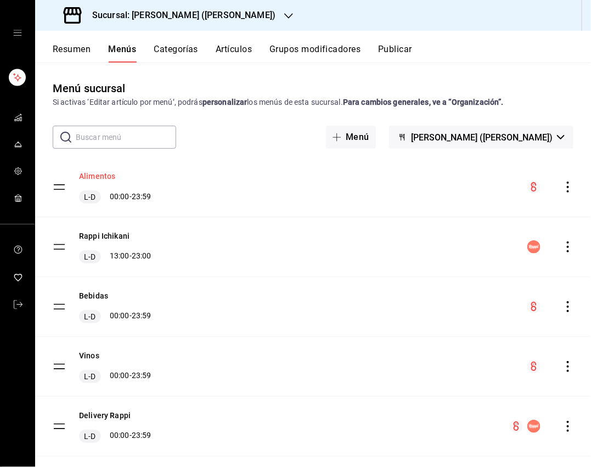
click at [113, 178] on button "Alimentos" at bounding box center [97, 176] width 36 height 11
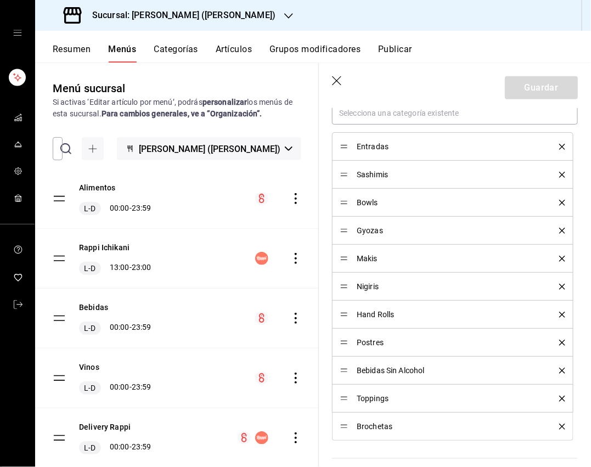
scroll to position [113, 0]
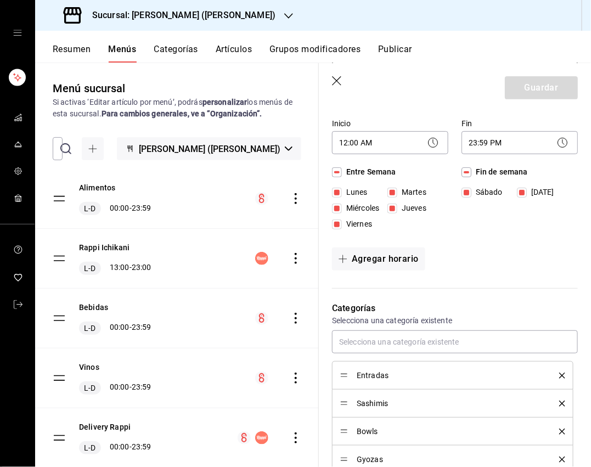
click at [335, 80] on icon "button" at bounding box center [337, 81] width 11 height 11
